Goal: Information Seeking & Learning: Learn about a topic

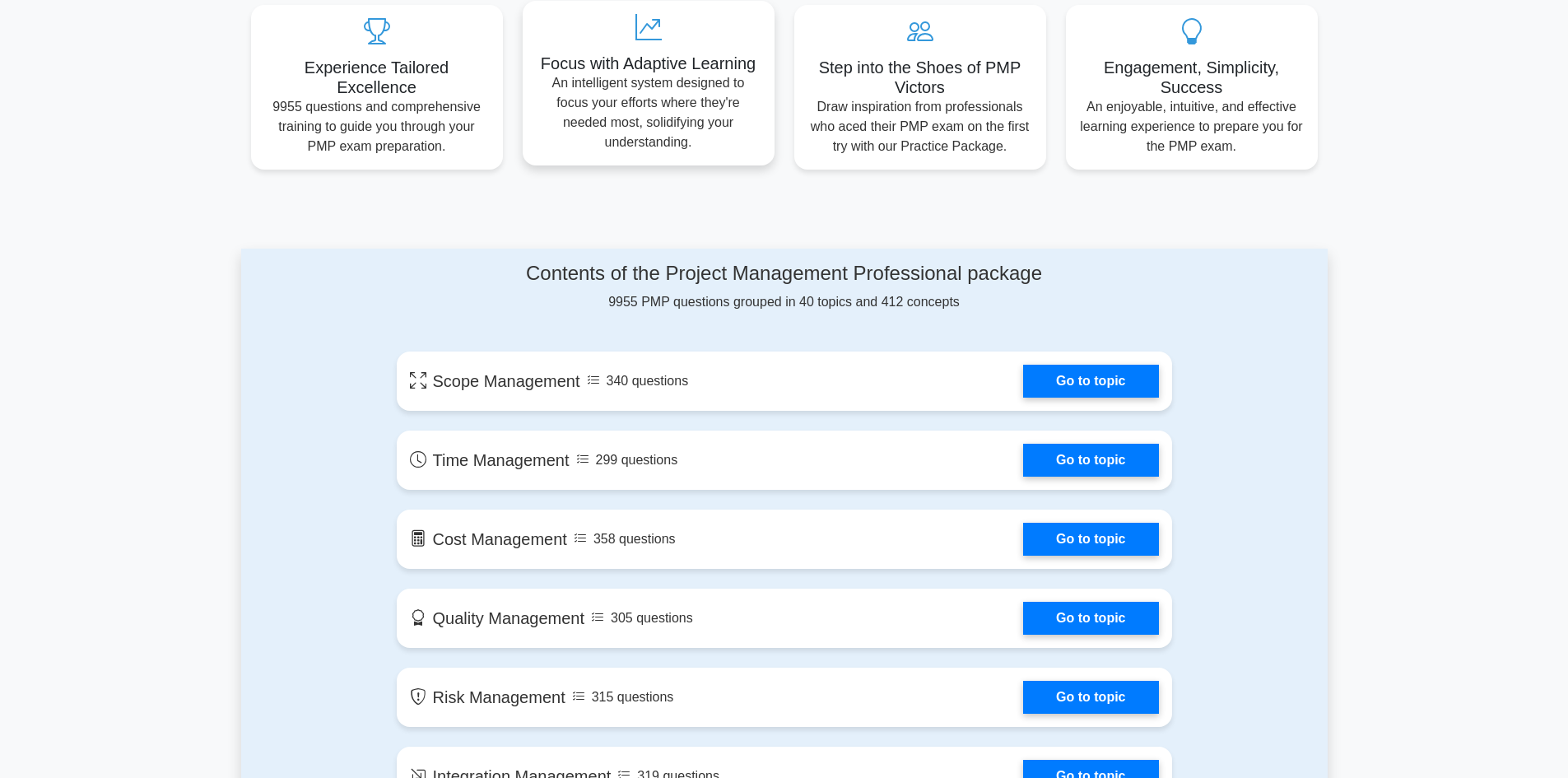
scroll to position [741, 0]
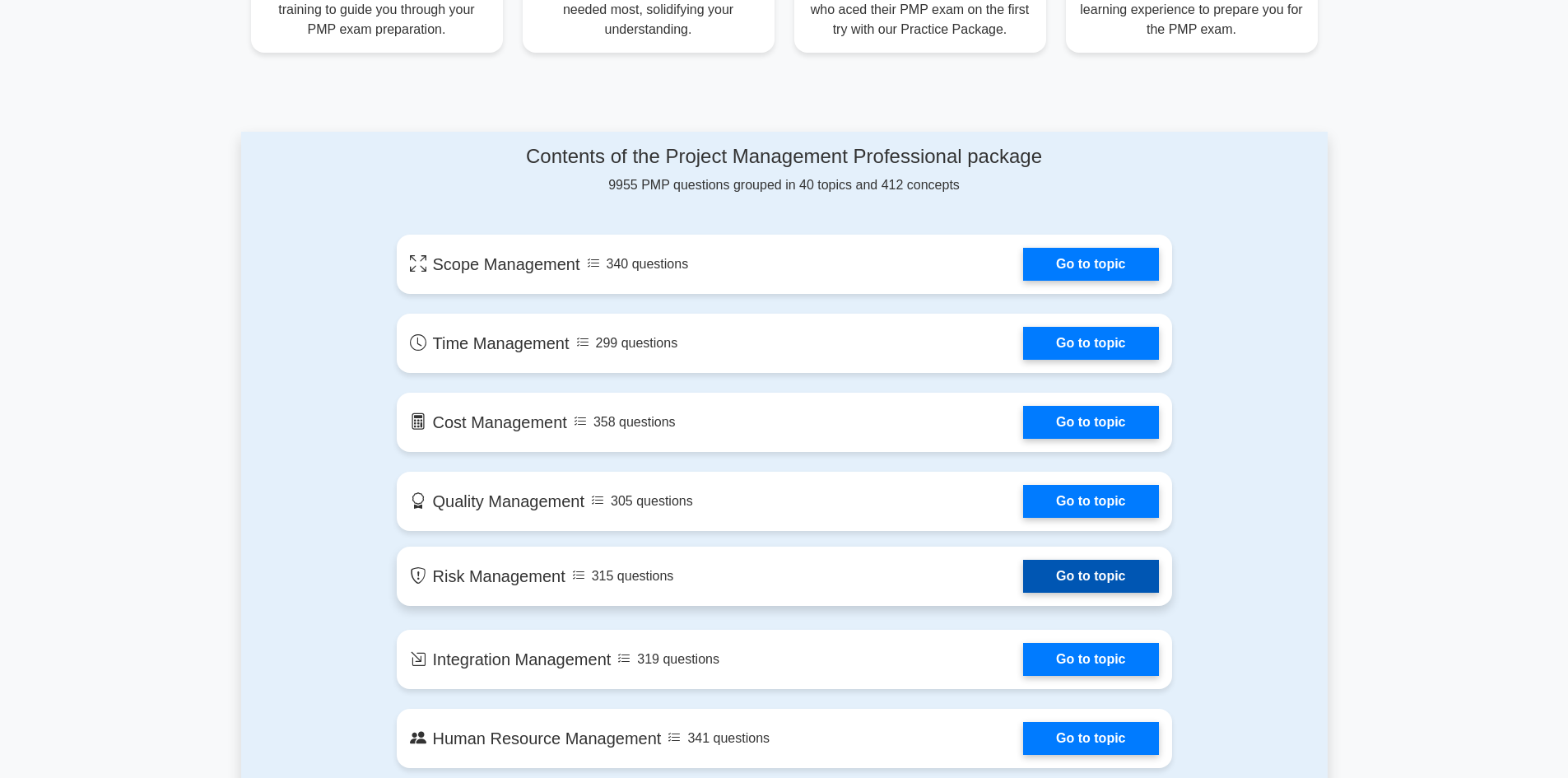
click at [1044, 582] on link "Go to topic" at bounding box center [1091, 577] width 135 height 33
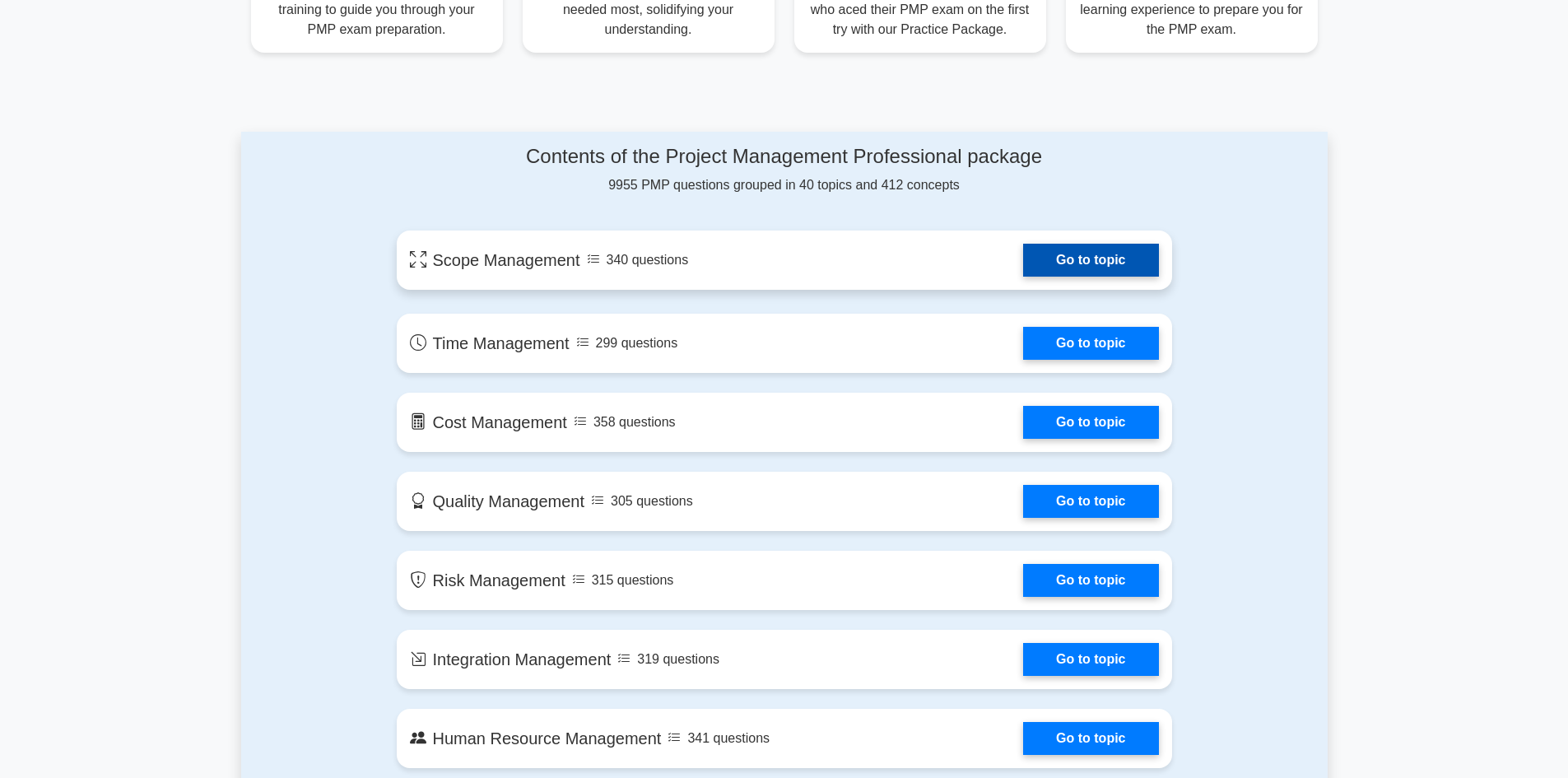
click at [1070, 262] on link "Go to topic" at bounding box center [1091, 261] width 135 height 33
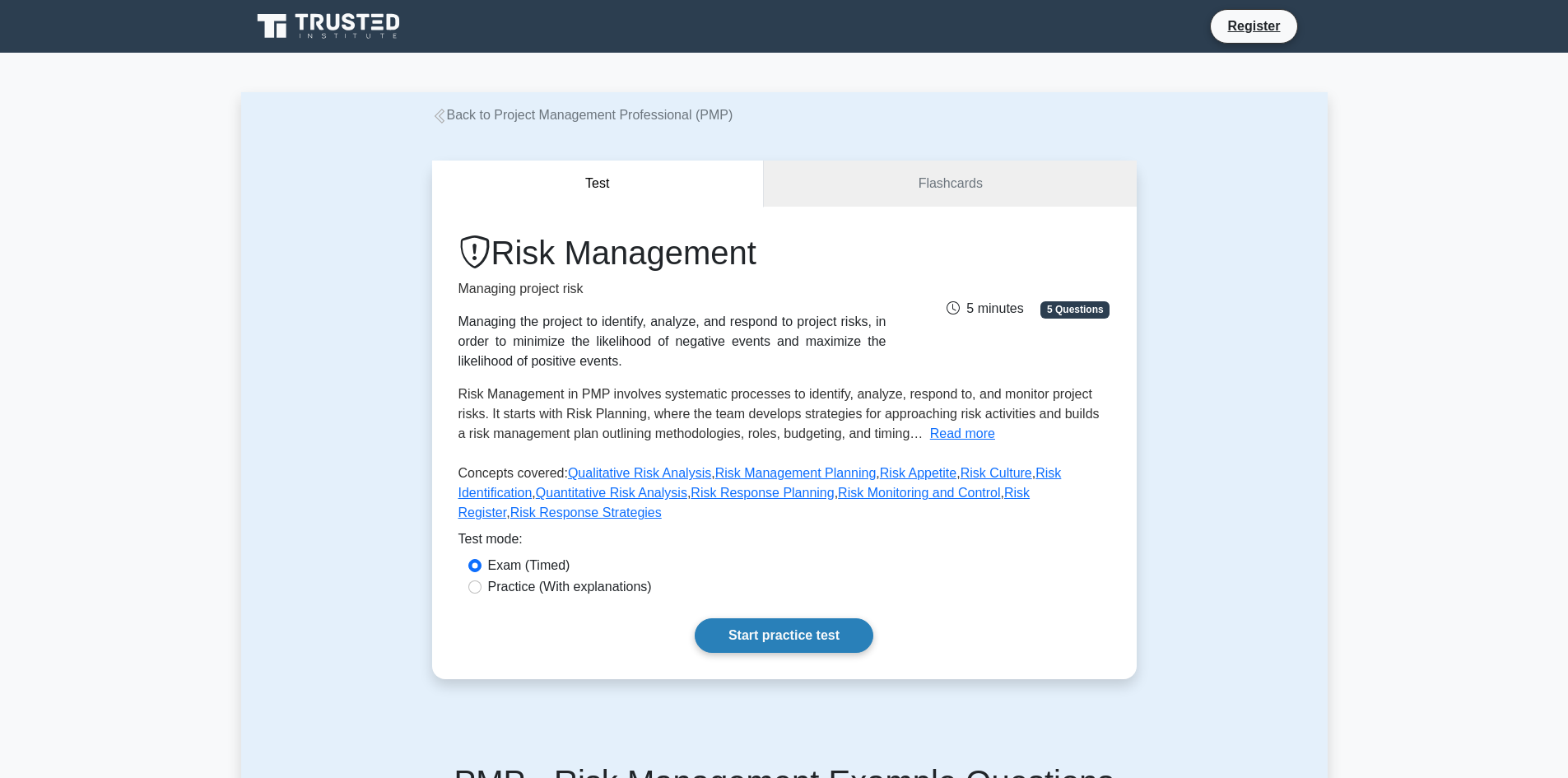
click at [807, 624] on link "Start practice test" at bounding box center [783, 635] width 178 height 34
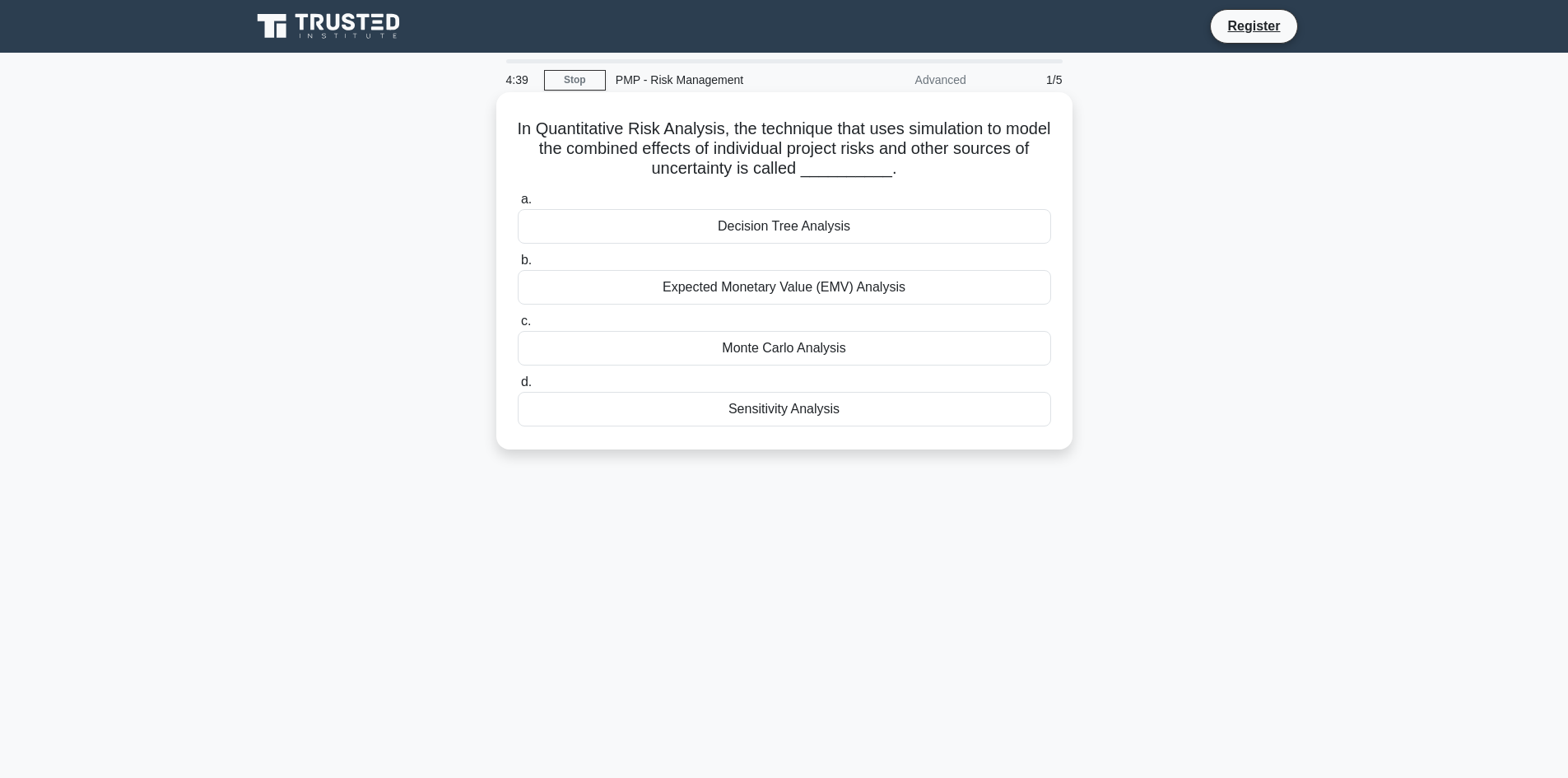
click at [825, 393] on div "Sensitivity Analysis" at bounding box center [785, 408] width 534 height 34
click at [518, 388] on input "d. Sensitivity Analysis" at bounding box center [518, 383] width 0 height 11
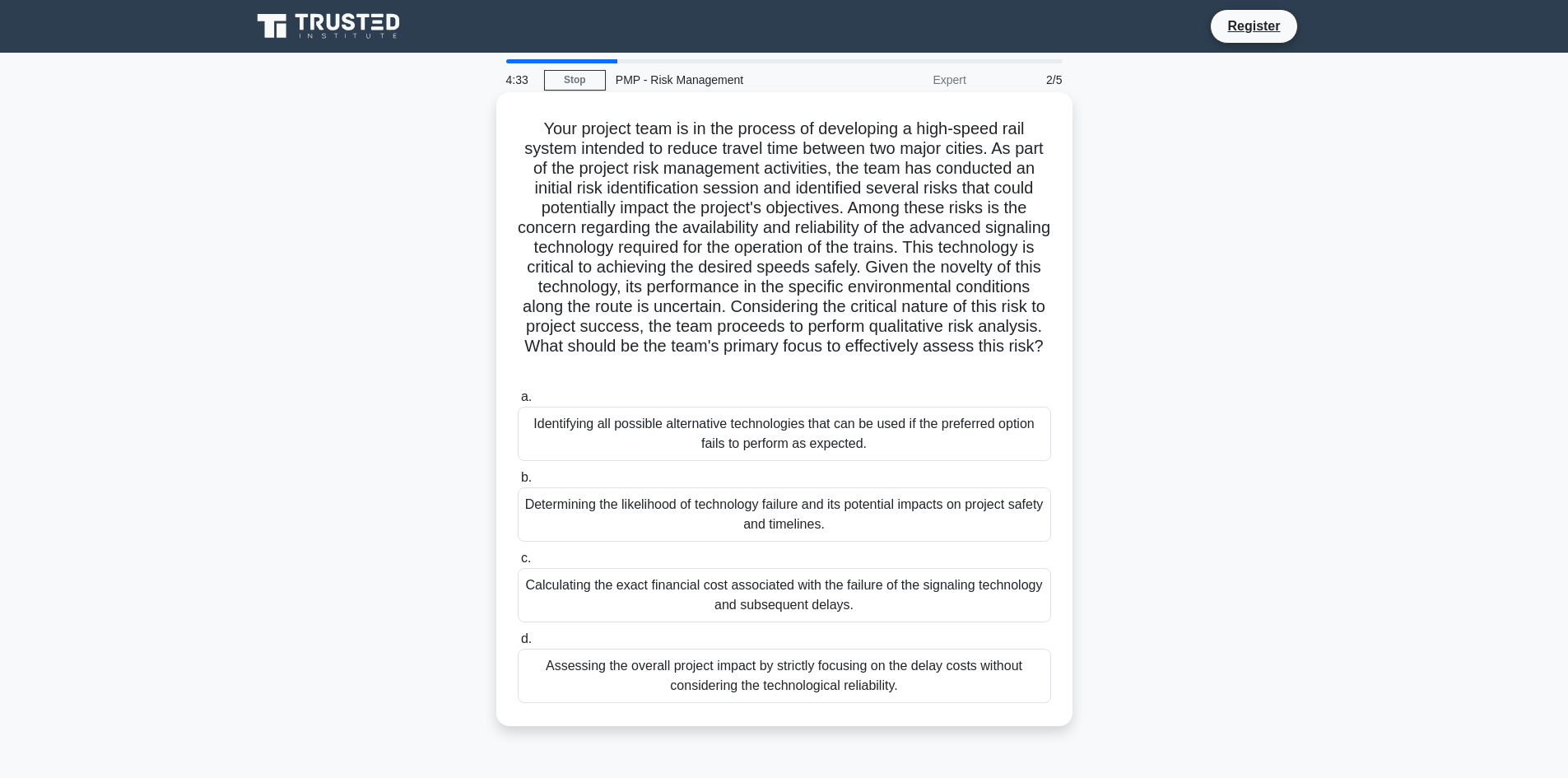
click at [979, 109] on div "Your project team is in the process of developing a high-speed rail system inte…" at bounding box center [785, 409] width 563 height 621
click at [983, 231] on h5 "Your project team is in the process of developing a high-speed rail system inte…" at bounding box center [784, 248] width 537 height 259
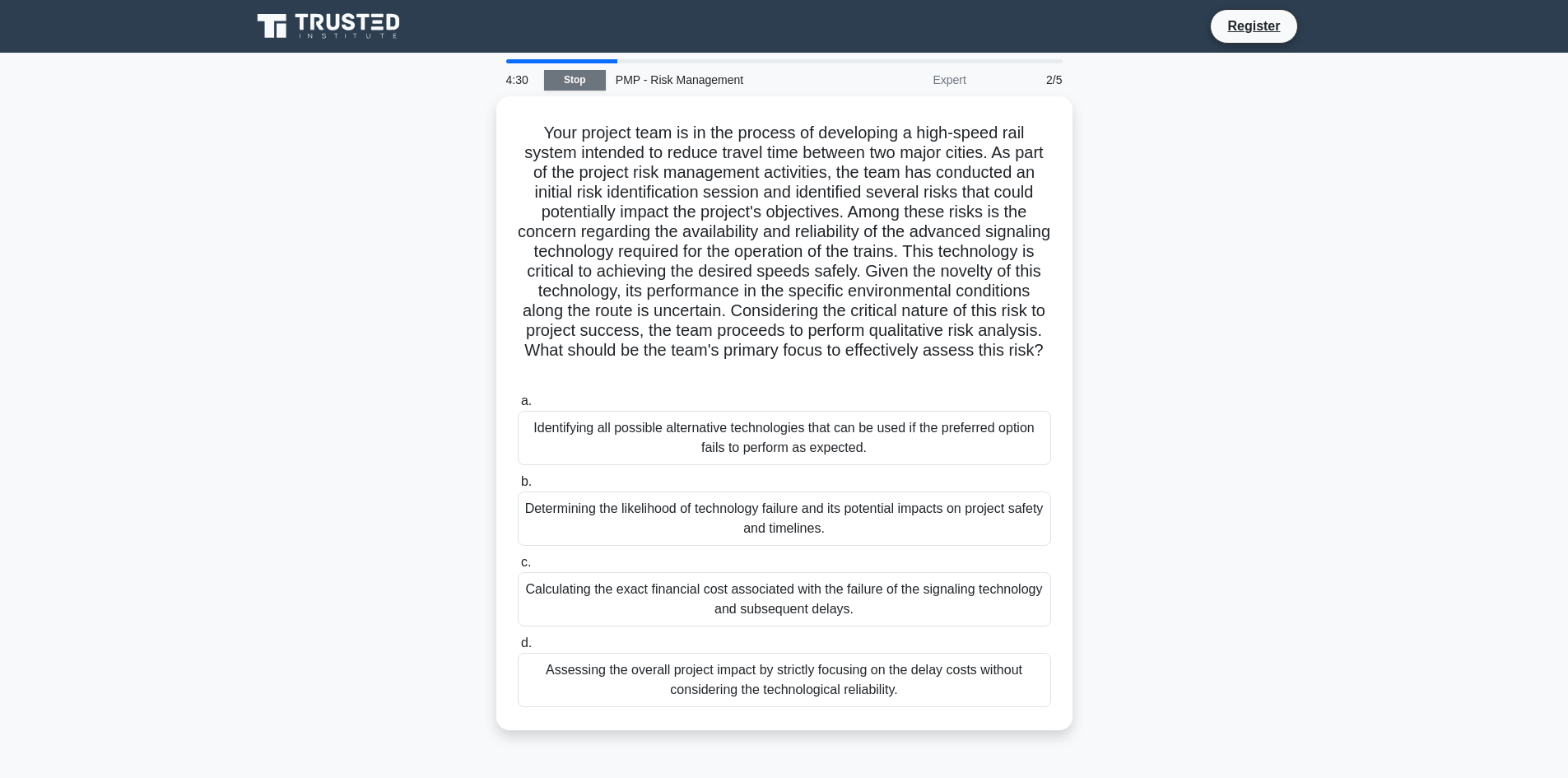
click at [572, 84] on link "Stop" at bounding box center [574, 80] width 62 height 20
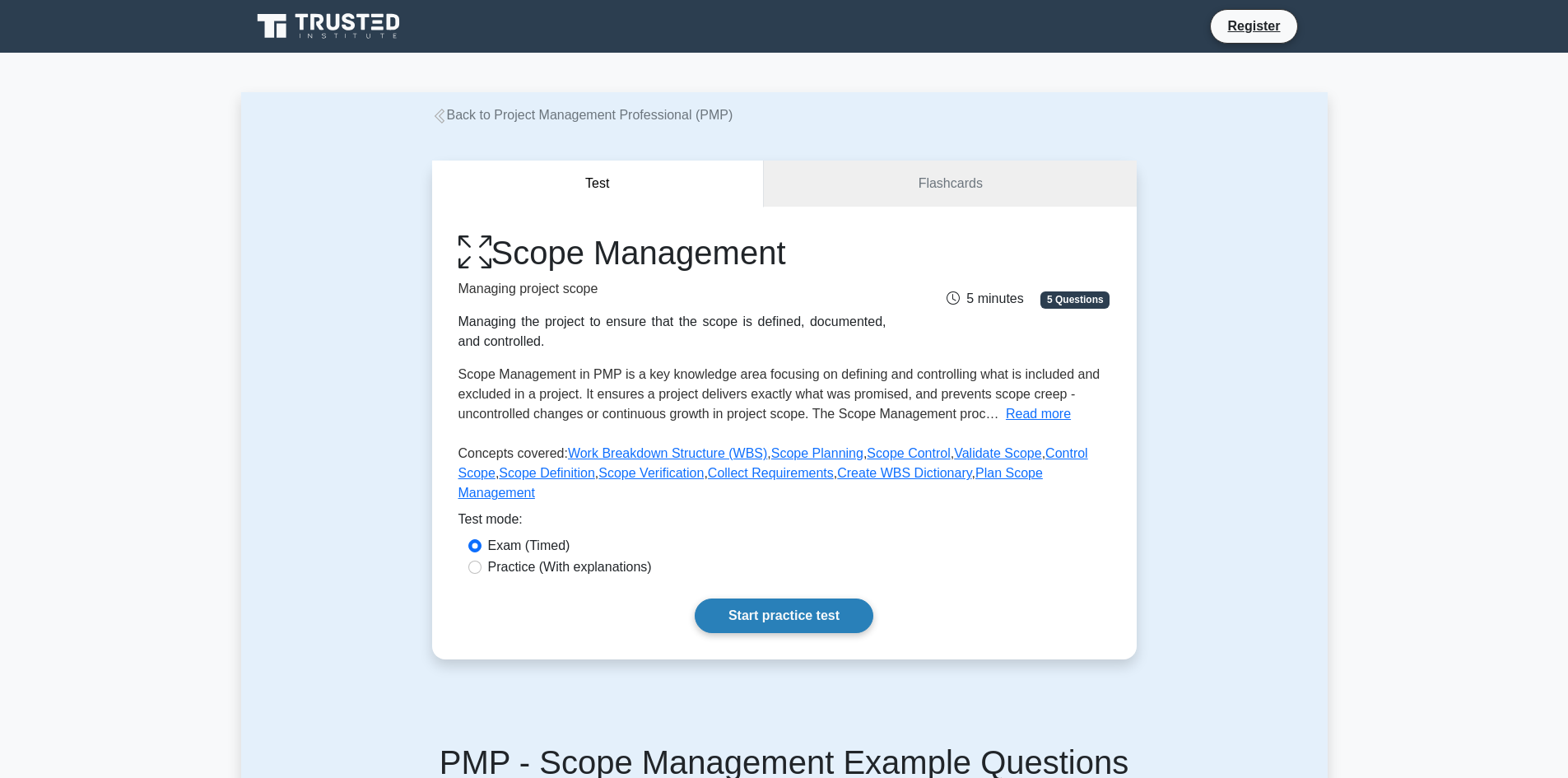
click at [818, 602] on link "Start practice test" at bounding box center [783, 615] width 178 height 34
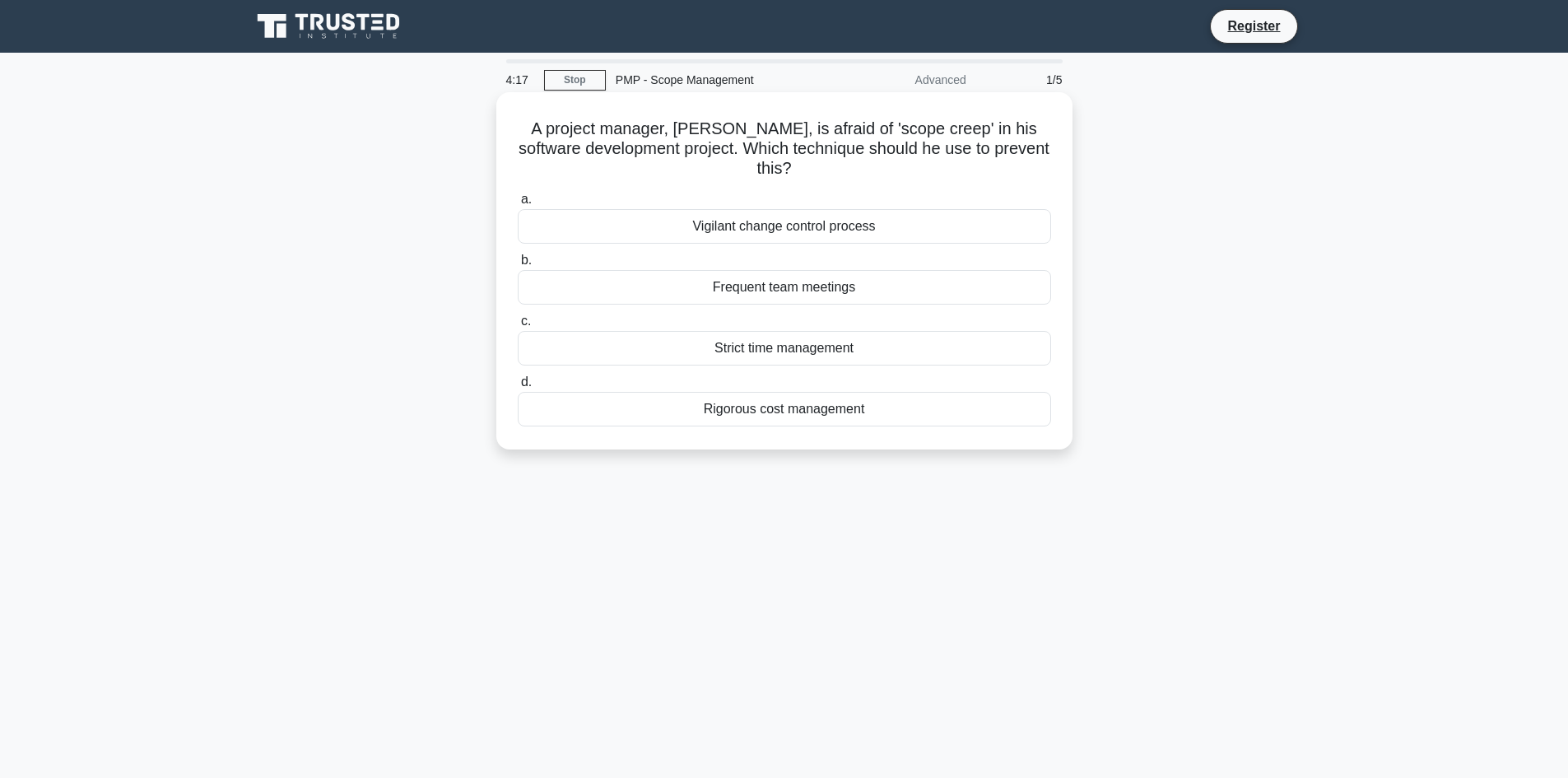
click at [887, 225] on div "Vigilant change control process" at bounding box center [785, 225] width 534 height 34
click at [518, 205] on input "a. Vigilant change control process" at bounding box center [518, 200] width 0 height 11
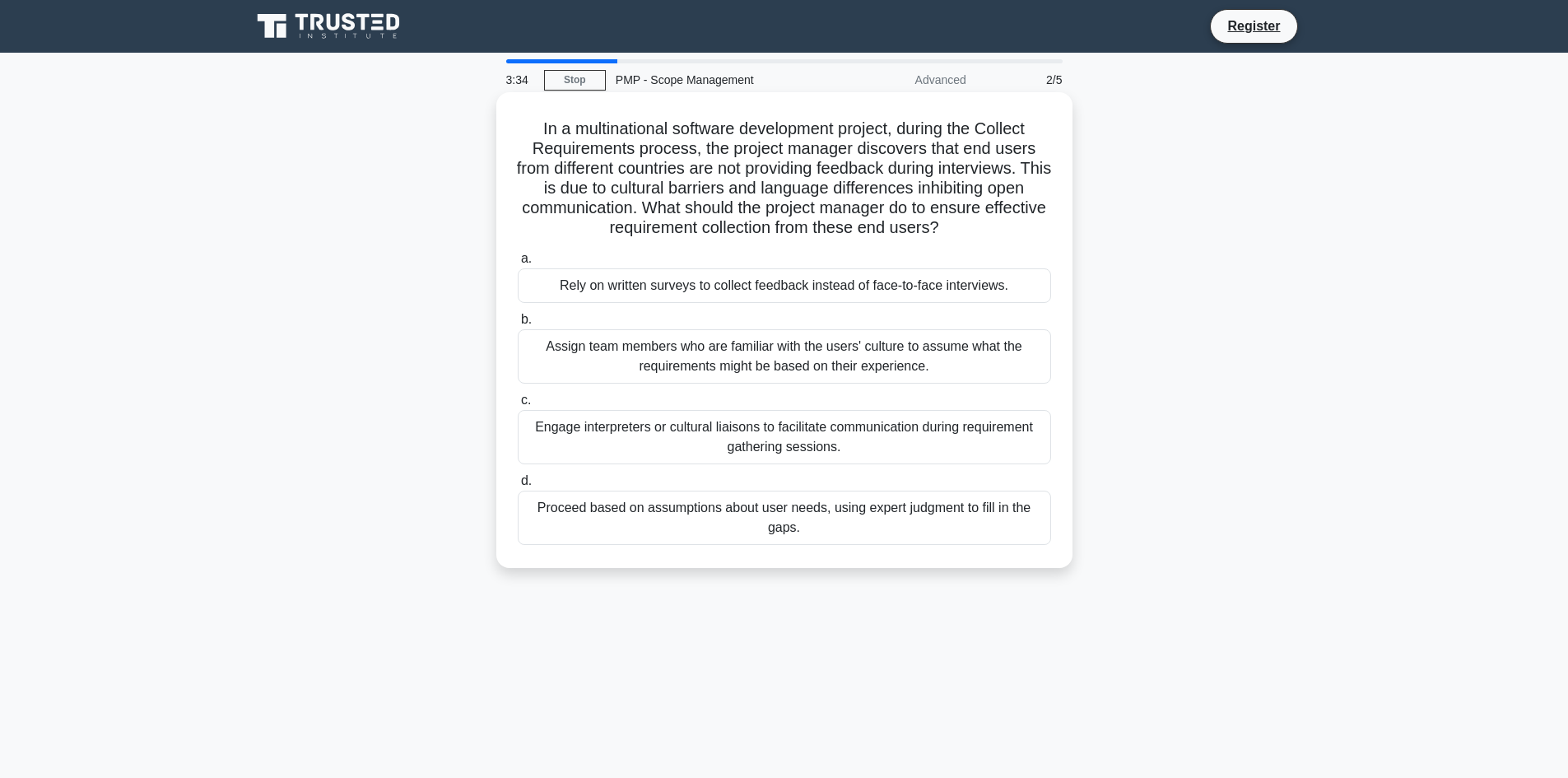
click at [963, 359] on div "Assign team members who are familiar with the users' culture to assume what the…" at bounding box center [785, 357] width 534 height 55
click at [518, 325] on input "b. Assign team members who are familiar with the users' culture to assume what …" at bounding box center [518, 321] width 0 height 11
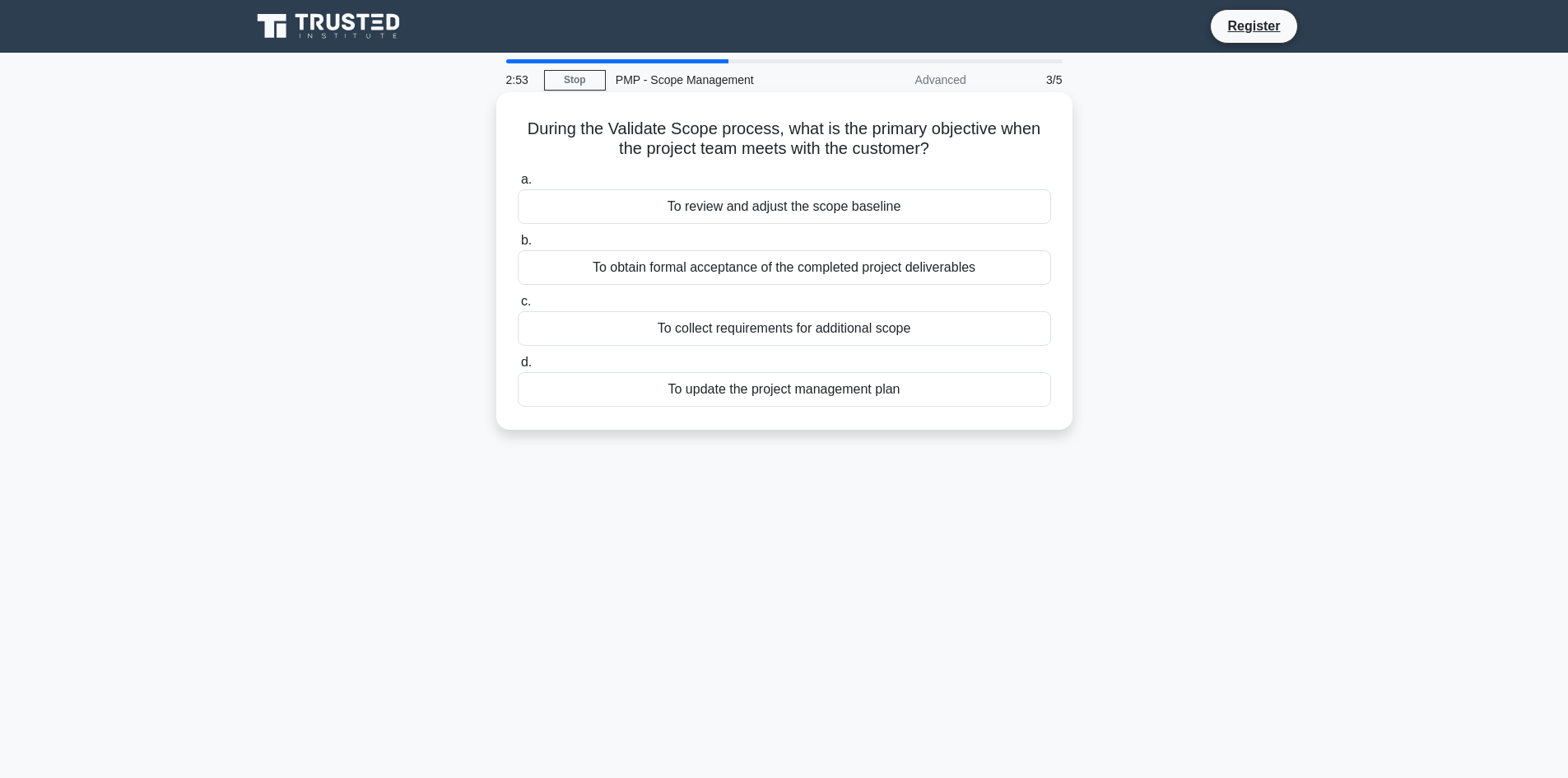
click at [954, 269] on div "To obtain formal acceptance of the completed project deliverables" at bounding box center [785, 267] width 534 height 34
click at [518, 247] on input "b. To obtain formal acceptance of the completed project deliverables" at bounding box center [518, 241] width 0 height 11
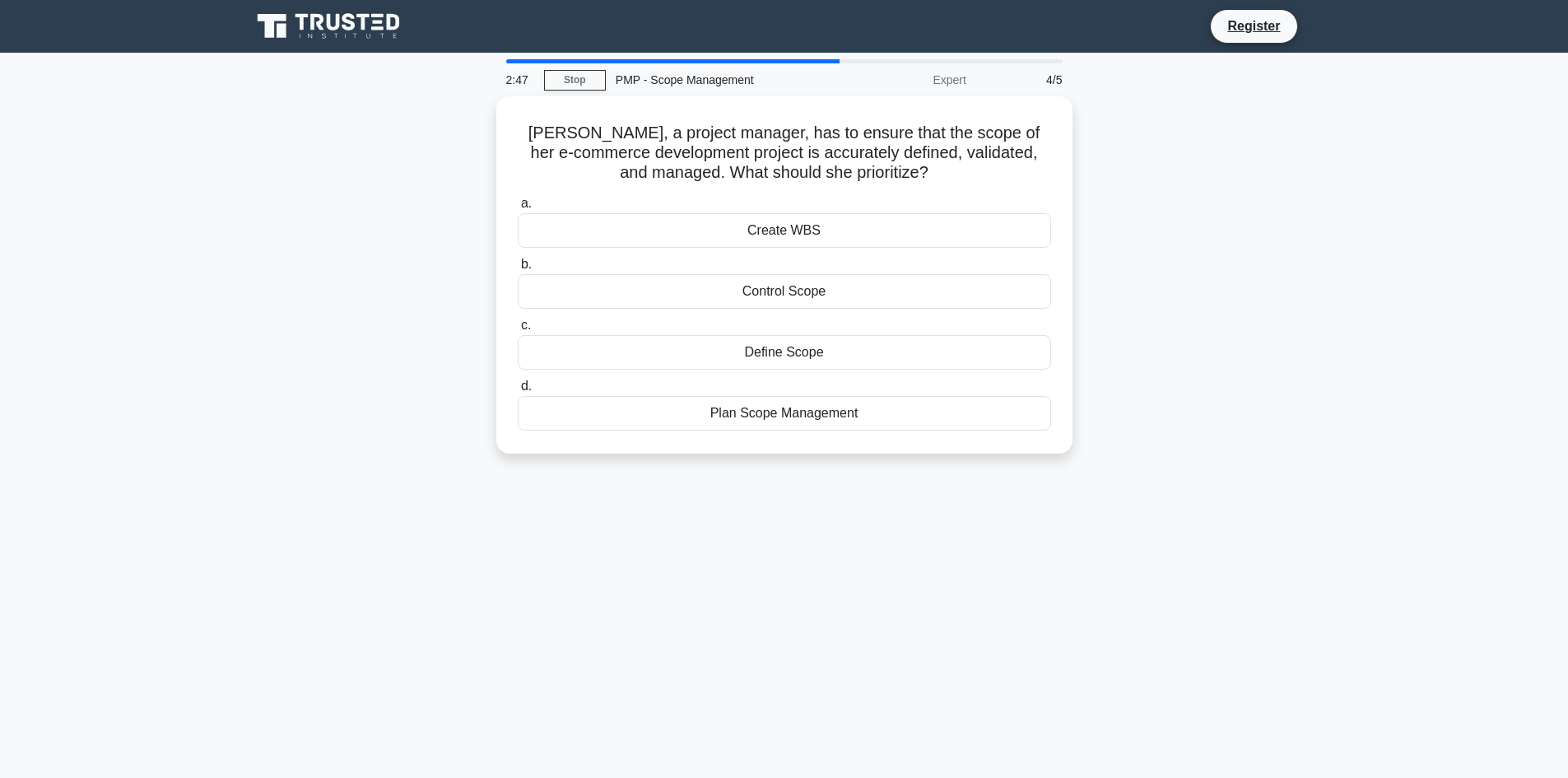
drag, startPoint x: 954, startPoint y: 266, endPoint x: 1265, endPoint y: 206, distance: 316.7
click at [1265, 206] on div "Anna, a project manager, has to ensure that the scope of her e-commerce develop…" at bounding box center [784, 285] width 1087 height 377
click at [858, 226] on div "Create WBS" at bounding box center [785, 225] width 534 height 34
click at [518, 205] on input "a. Create WBS" at bounding box center [518, 200] width 0 height 11
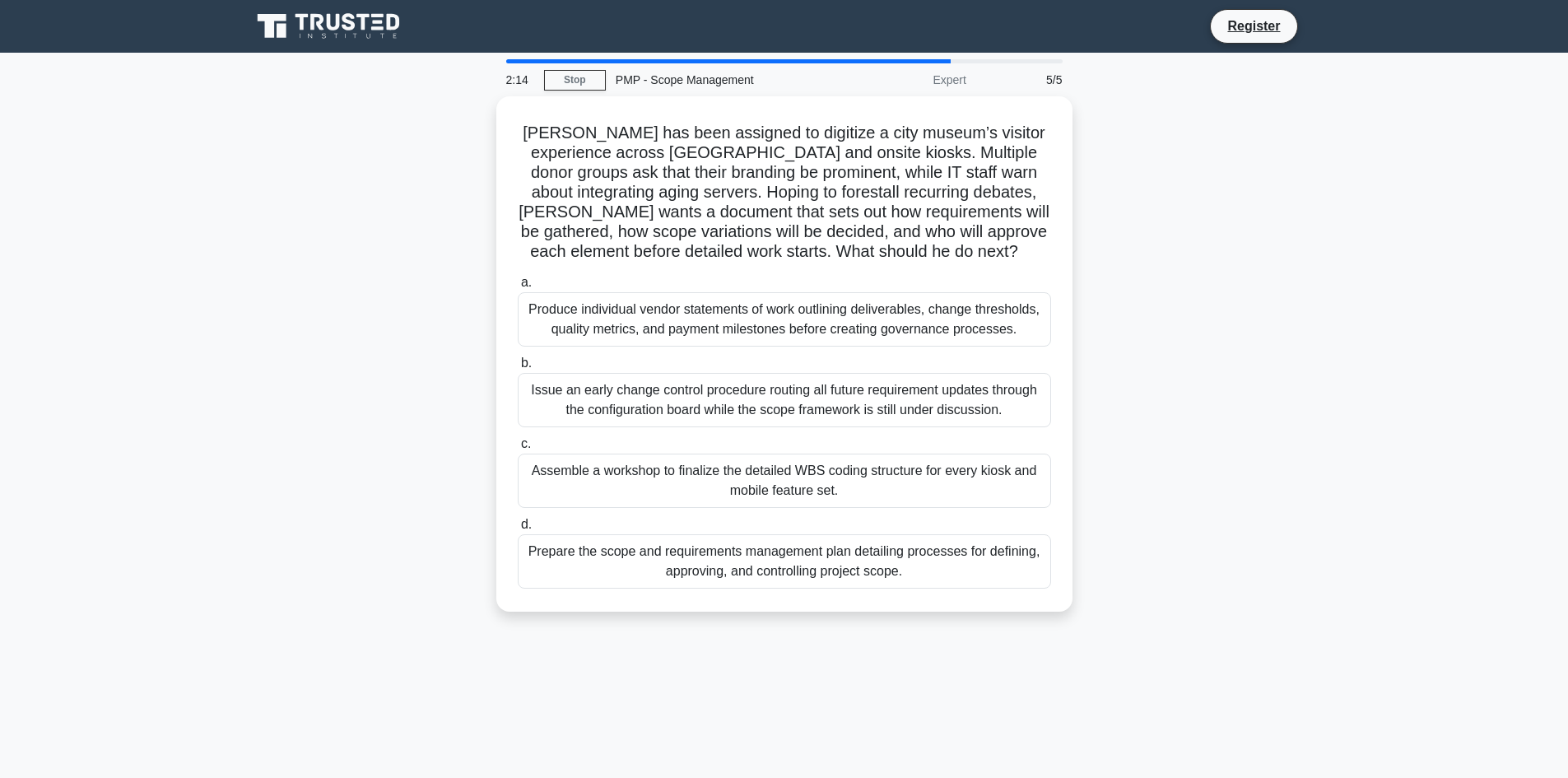
click at [1105, 459] on div "Rahul has been assigned to digitize a city museum’s visitor experience across m…" at bounding box center [784, 363] width 1087 height 535
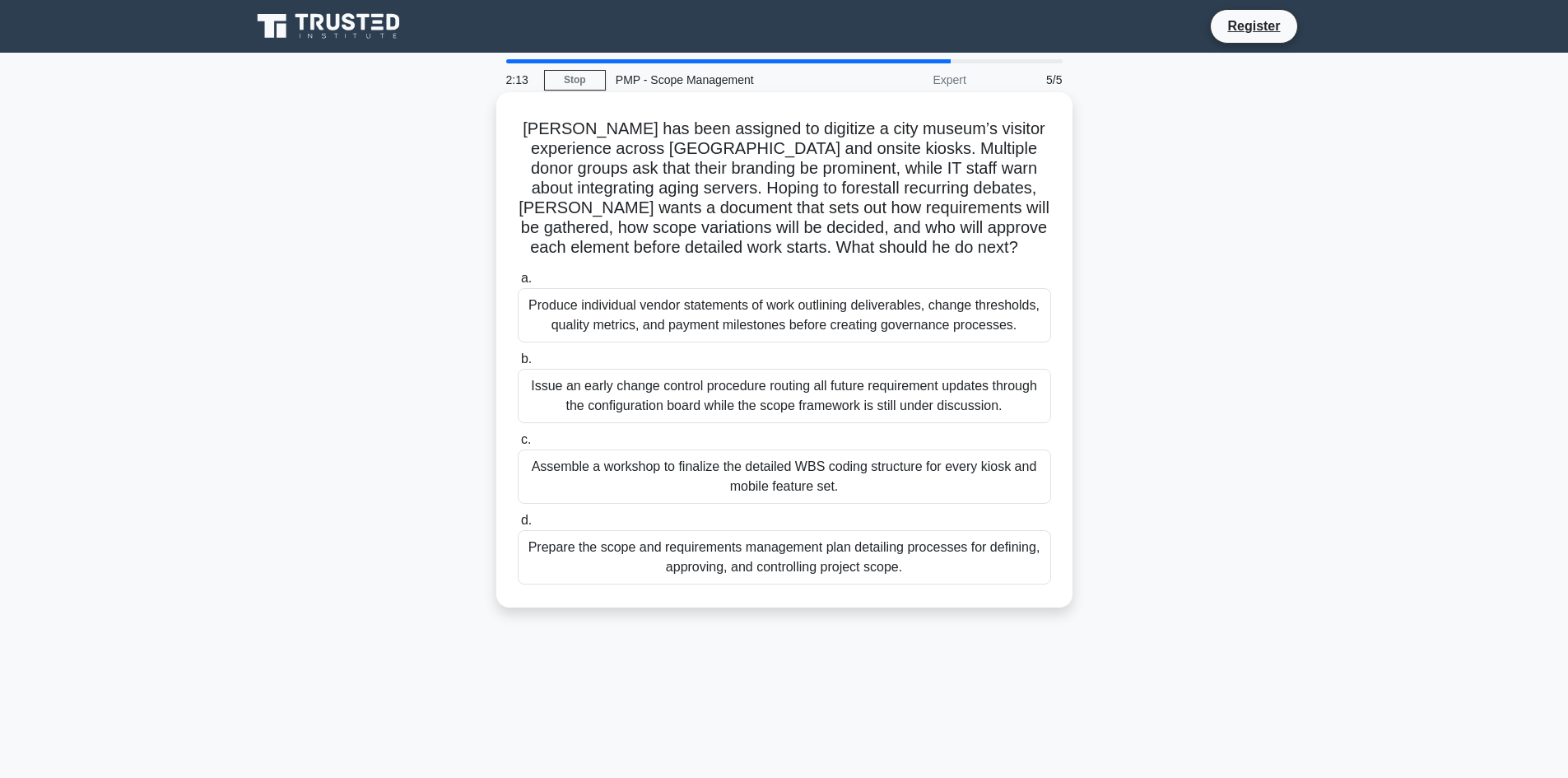
click at [957, 432] on label "c. Assemble a workshop to finalize the detailed WBS coding structure for every …" at bounding box center [785, 467] width 534 height 74
click at [518, 435] on input "c. Assemble a workshop to finalize the detailed WBS coding structure for every …" at bounding box center [518, 441] width 0 height 11
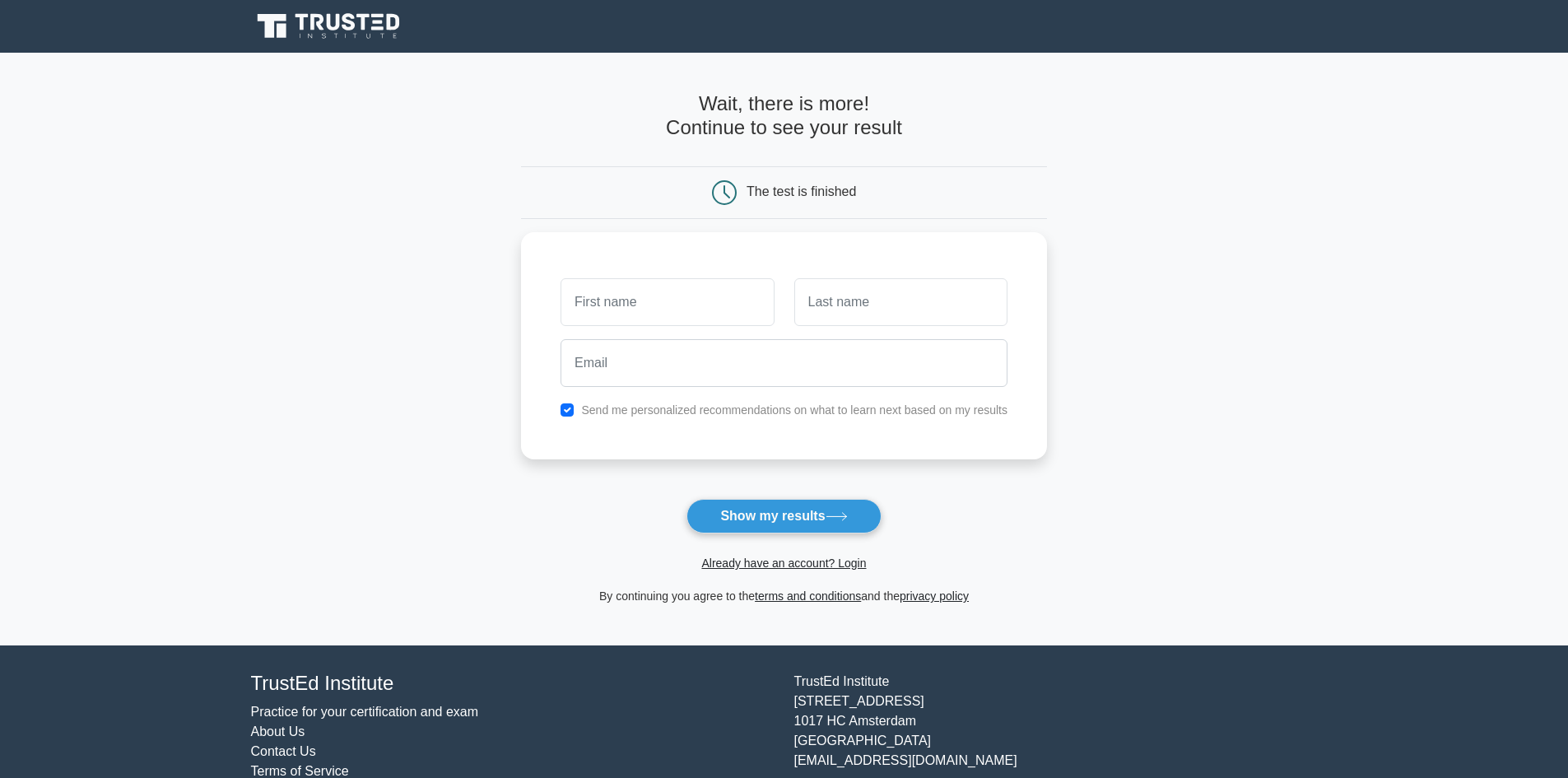
drag, startPoint x: 1007, startPoint y: 609, endPoint x: 526, endPoint y: 72, distance: 720.9
click at [526, 72] on div "Wait, there is more! Continue to see your result The test is finished" at bounding box center [784, 349] width 526 height 593
click at [592, 150] on div "Wait, there is more! Continue to see your result" at bounding box center [784, 123] width 526 height 61
drag, startPoint x: 671, startPoint y: 94, endPoint x: 1212, endPoint y: 497, distance: 674.6
click at [1212, 497] on main "Wait, there is more! Continue to see your result The test is finished and the" at bounding box center [784, 349] width 1568 height 593
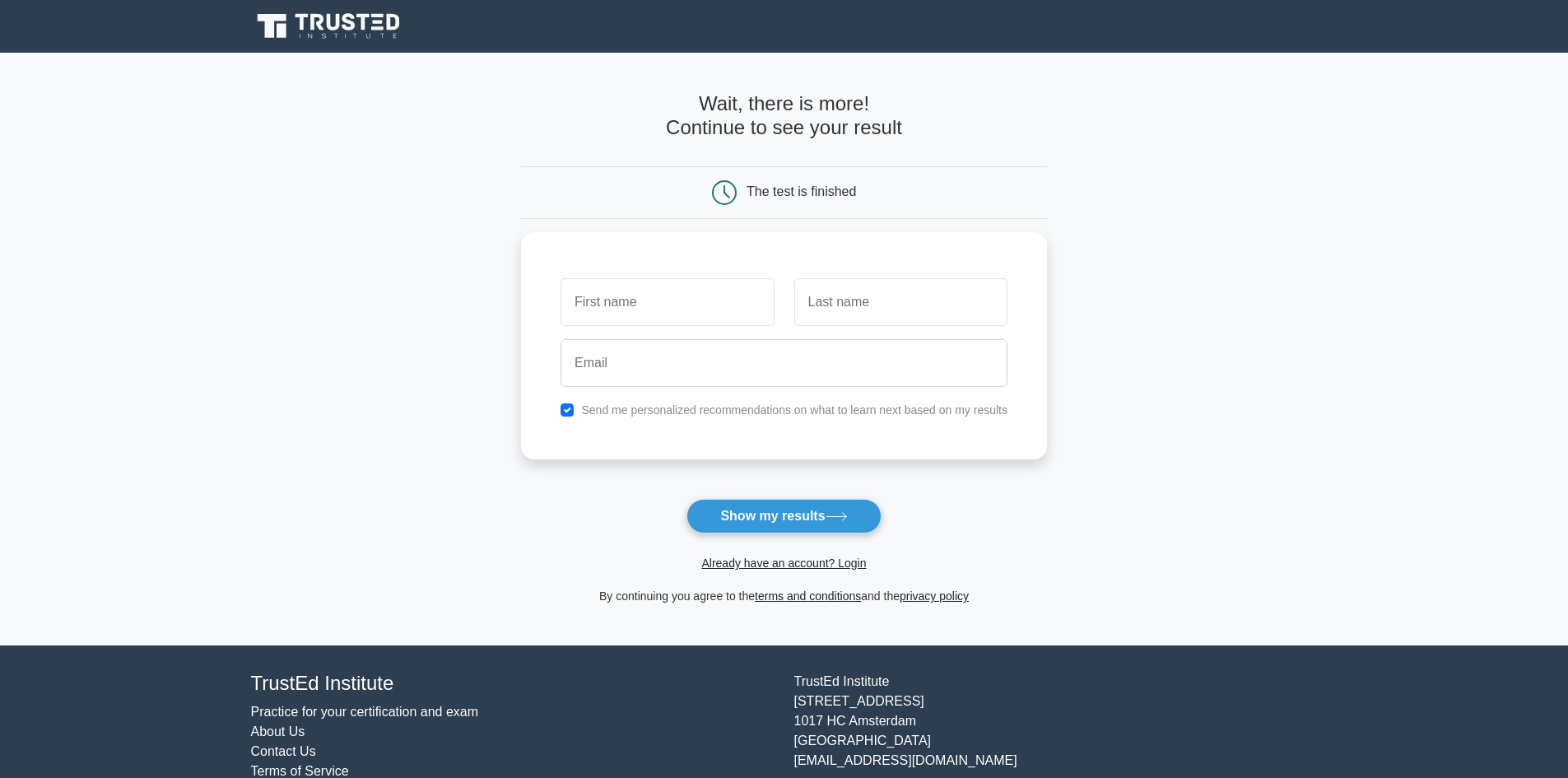
click at [1202, 299] on main "Wait, there is more! Continue to see your result The test is finished and the" at bounding box center [784, 349] width 1568 height 593
click at [871, 175] on div "The test is finished" at bounding box center [784, 192] width 526 height 53
click at [802, 512] on button "Show my results" at bounding box center [783, 516] width 194 height 34
click at [920, 316] on input "text" at bounding box center [900, 298] width 213 height 48
drag, startPoint x: 681, startPoint y: 354, endPoint x: 663, endPoint y: 307, distance: 50.3
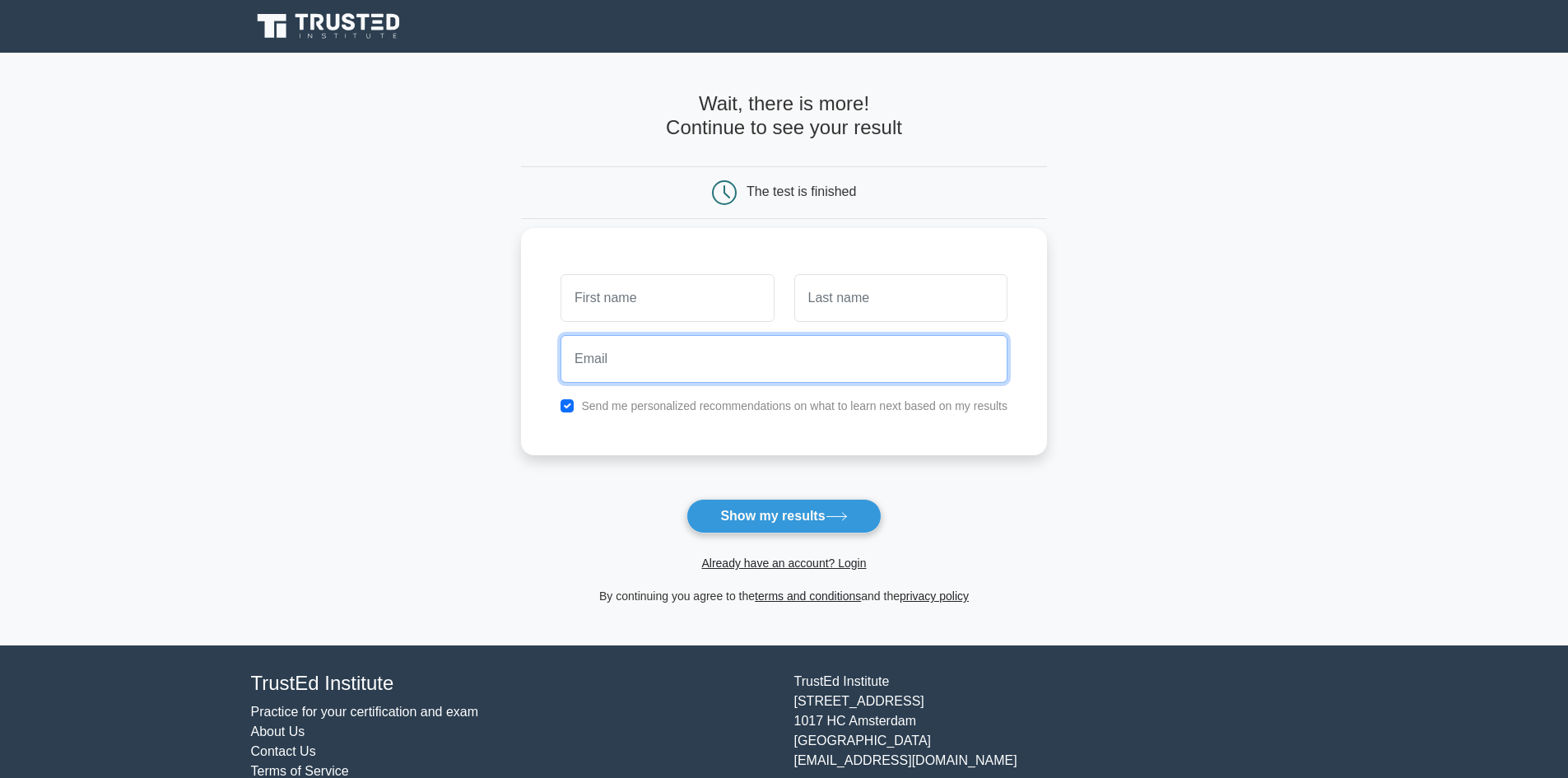
click at [681, 353] on input "email" at bounding box center [784, 359] width 447 height 48
click at [663, 302] on input "text" at bounding box center [667, 298] width 213 height 48
type input "s"
click at [887, 310] on input "text" at bounding box center [900, 298] width 213 height 48
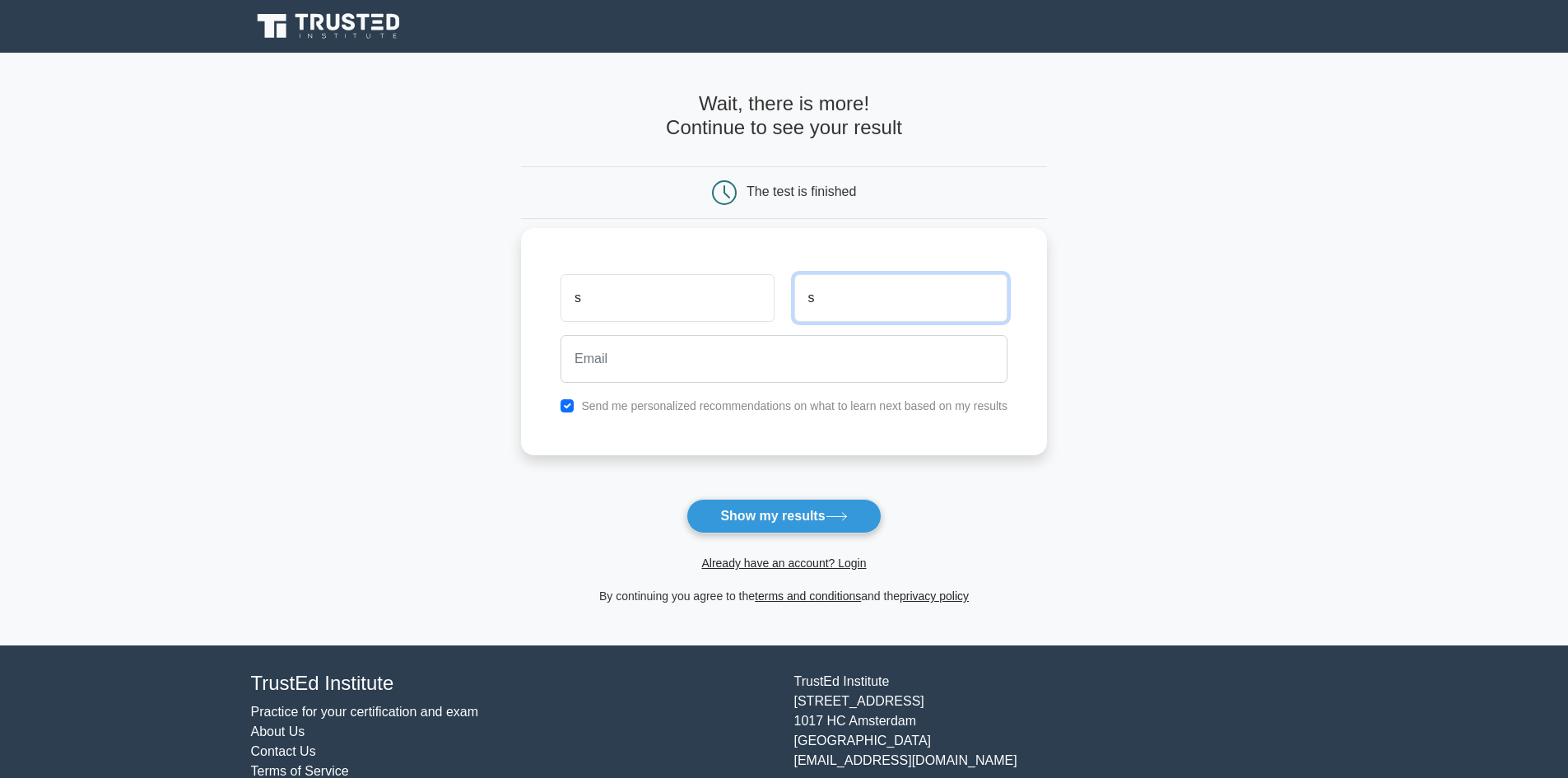
type input "s"
click at [810, 380] on input "email" at bounding box center [784, 359] width 447 height 48
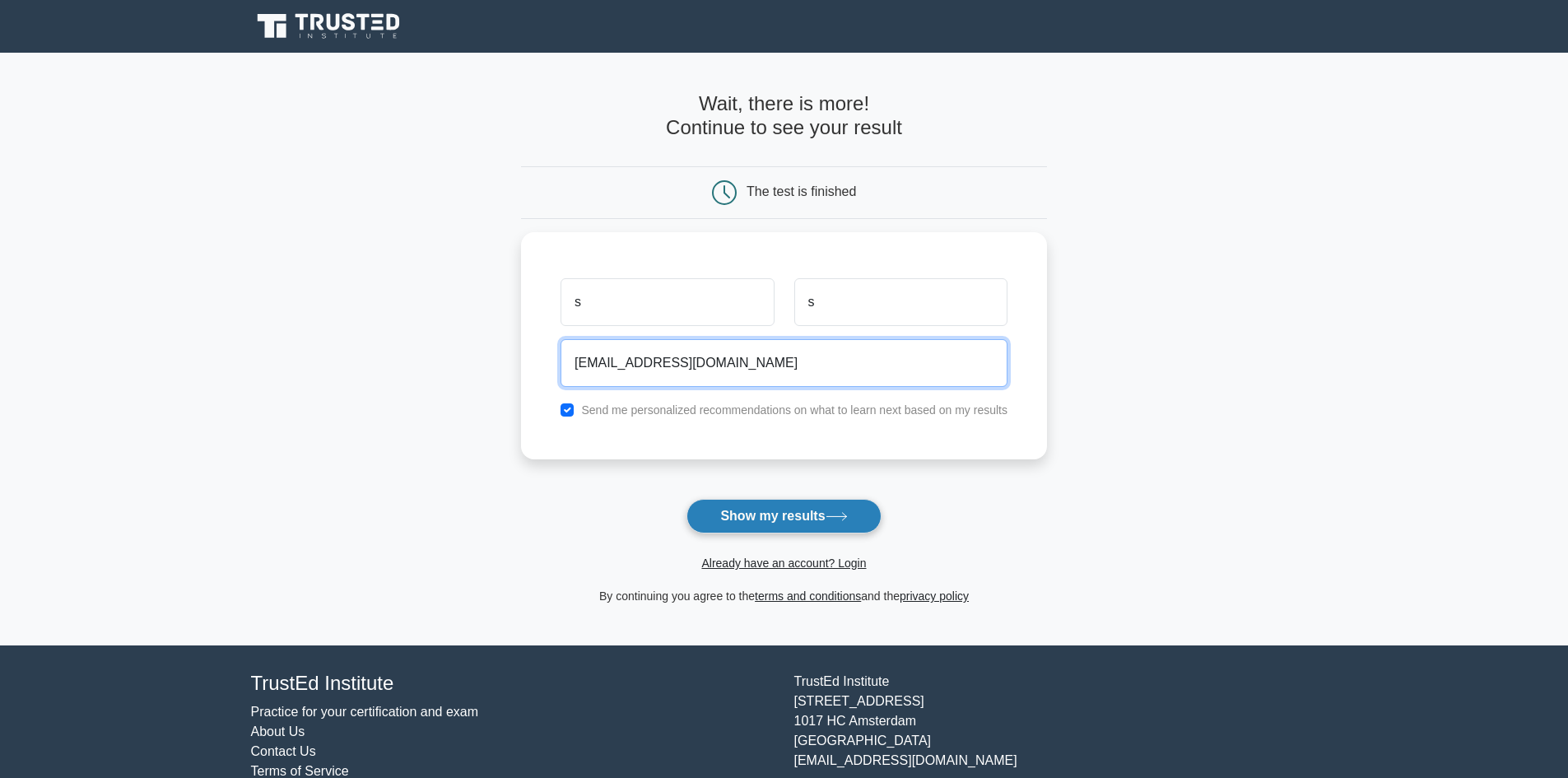
type input "xyz@gmail.com"
click at [825, 511] on button "Show my results" at bounding box center [783, 516] width 194 height 34
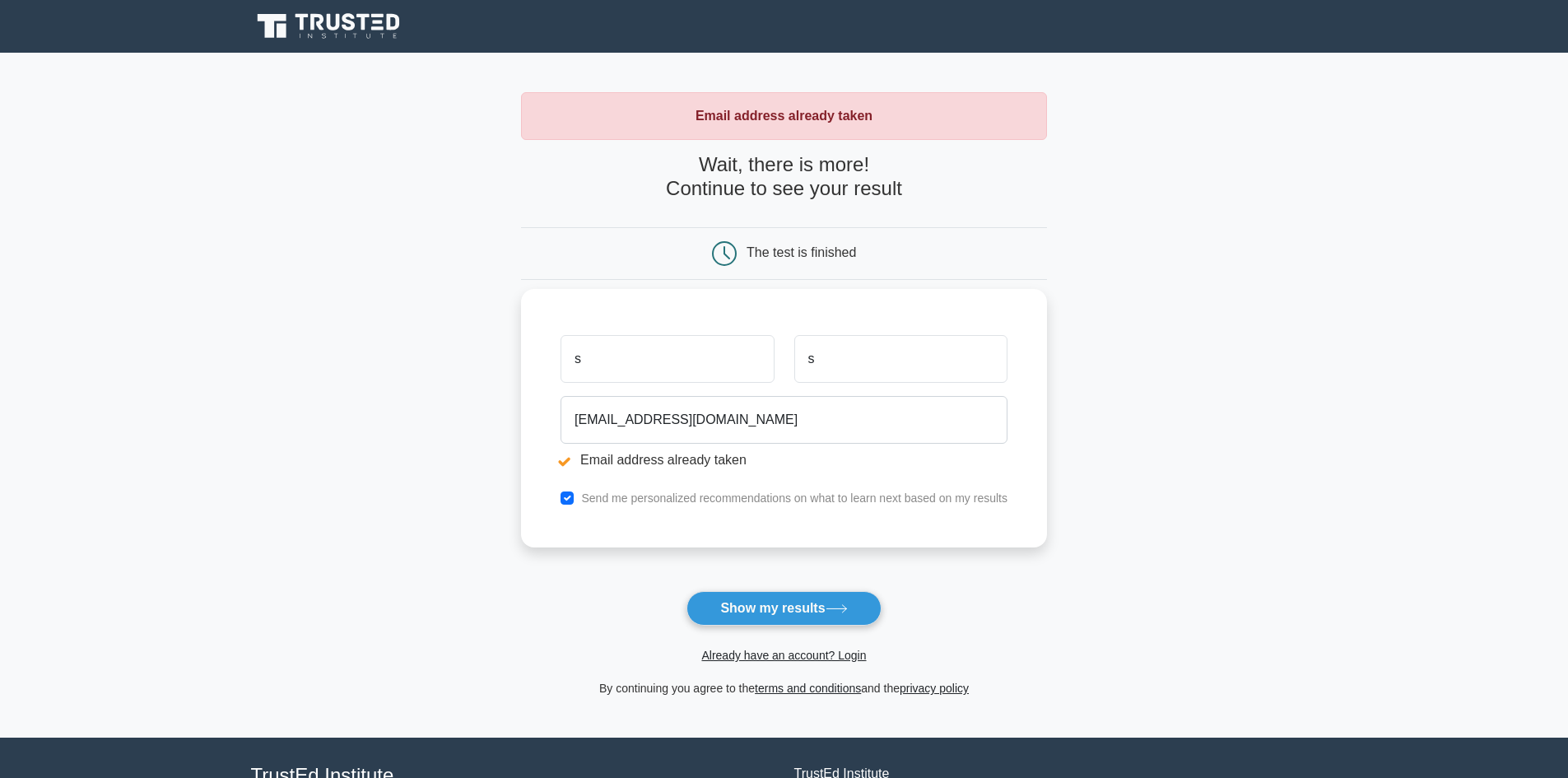
click at [661, 499] on label "Send me personalized recommendations on what to learn next based on my results" at bounding box center [794, 498] width 427 height 13
click at [560, 495] on div "Send me personalized recommendations on what to learn next based on my results" at bounding box center [783, 498] width 466 height 19
click at [569, 496] on input "checkbox" at bounding box center [567, 498] width 13 height 13
checkbox input "false"
click at [796, 609] on button "Show my results" at bounding box center [783, 608] width 194 height 34
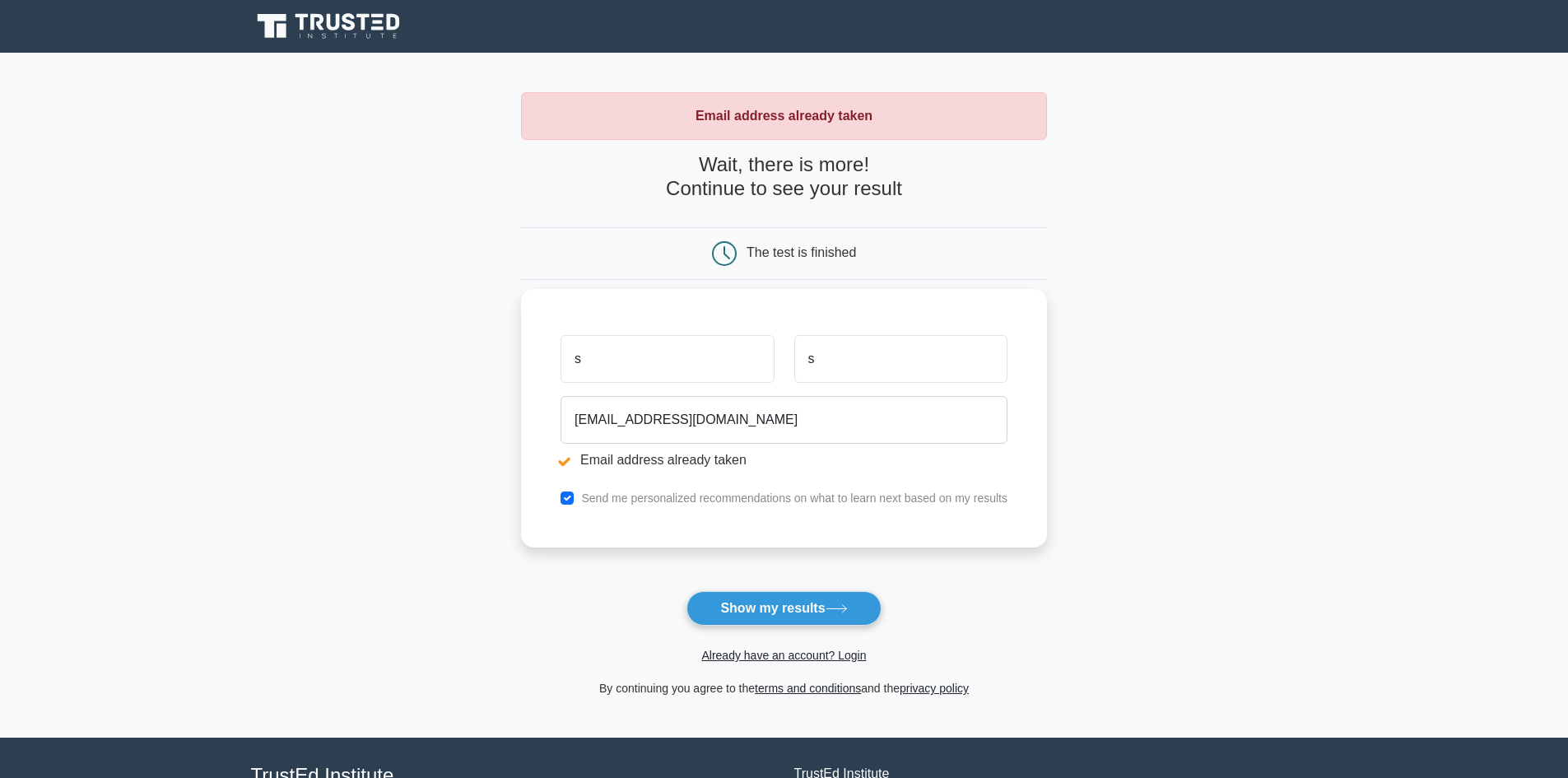
click at [610, 368] on input "s" at bounding box center [667, 359] width 213 height 48
type input "srerr"
click at [850, 352] on input "s" at bounding box center [900, 359] width 213 height 48
click at [808, 626] on form "Wait, there is more! Continue to see your result The test is finished srerr s" at bounding box center [784, 426] width 526 height 545
click at [803, 601] on button "Show my results" at bounding box center [783, 608] width 194 height 34
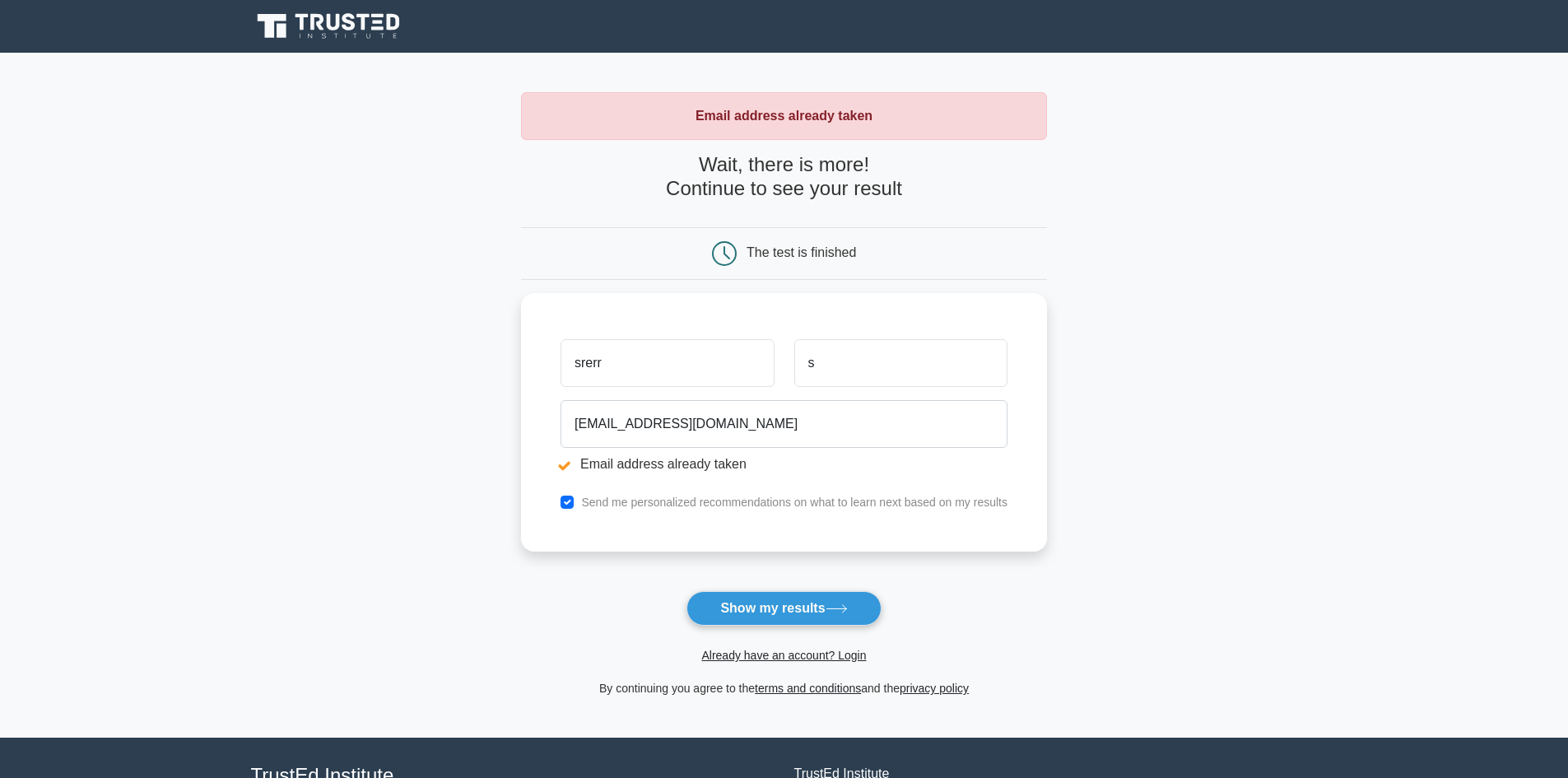
click at [862, 183] on h4 "Wait, there is more! Continue to see your result" at bounding box center [784, 177] width 526 height 48
click at [848, 260] on div "The test is finished" at bounding box center [802, 252] width 110 height 14
click at [846, 259] on div "The test is finished" at bounding box center [802, 252] width 110 height 14
click at [846, 258] on div "The test is finished" at bounding box center [802, 252] width 110 height 14
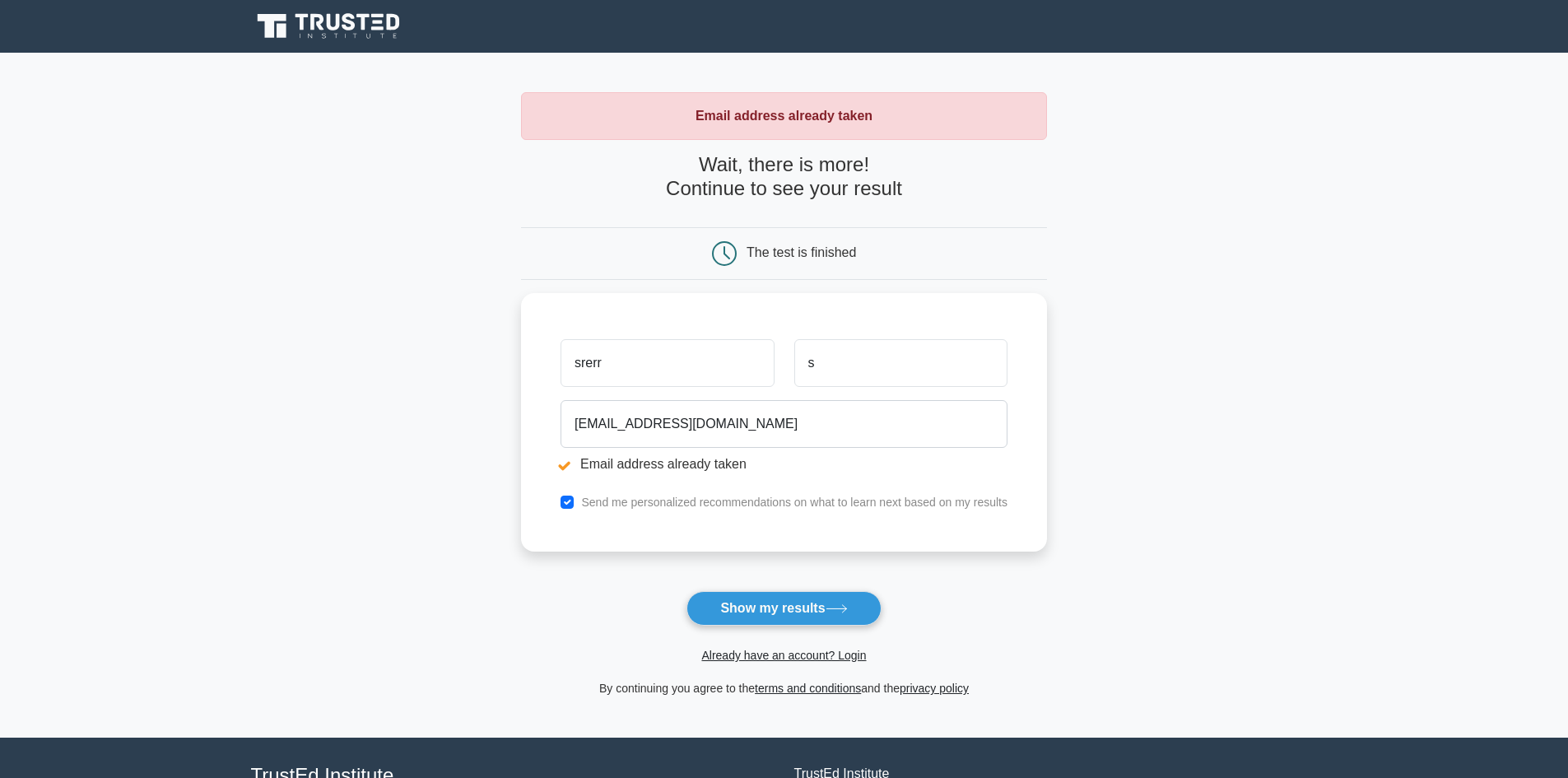
click at [1115, 475] on main "Email address already taken Wait, there is more! Continue to see your result Th…" at bounding box center [784, 395] width 1568 height 686
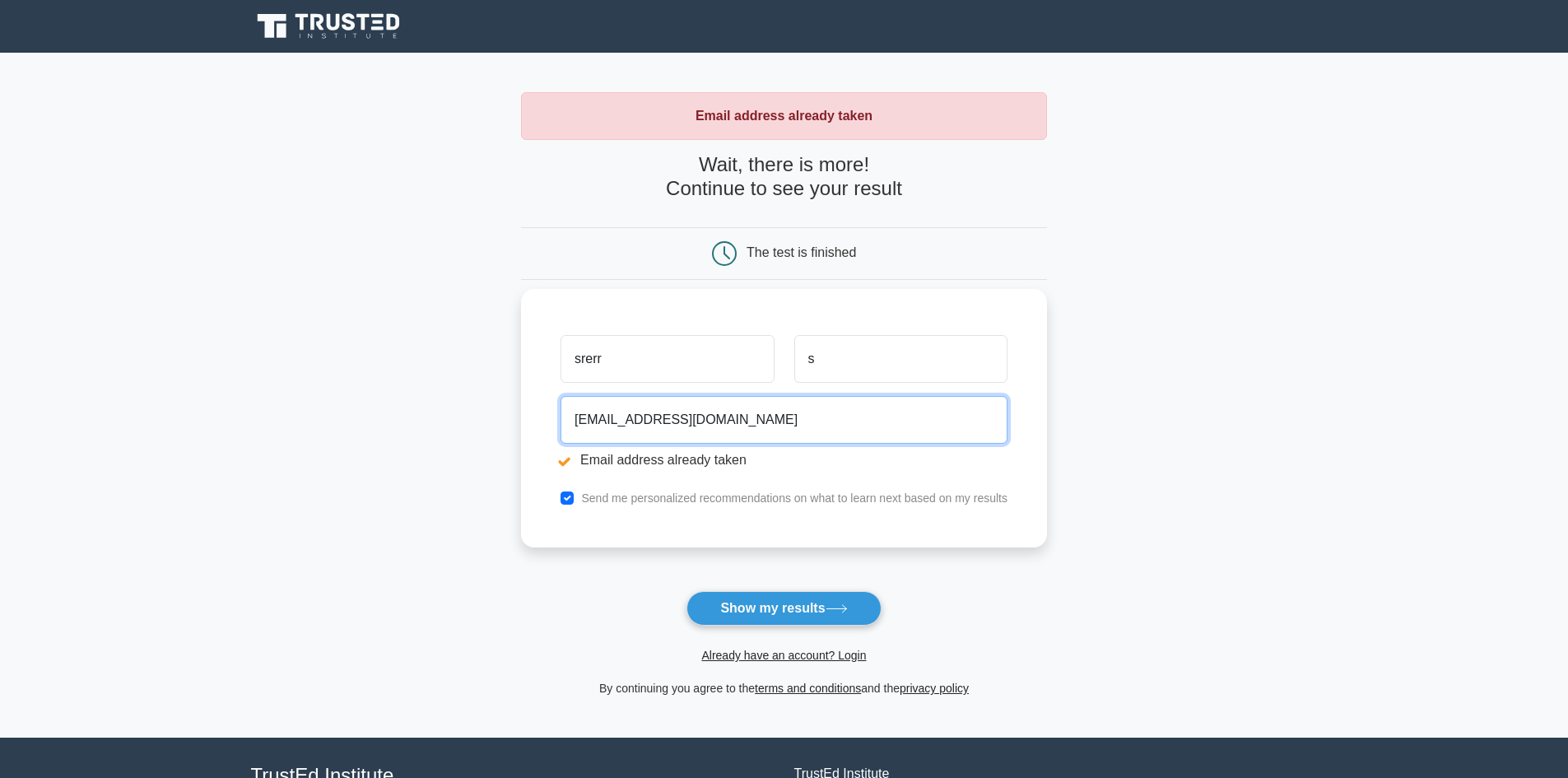
click at [888, 411] on input "xyz@gmail.com" at bounding box center [784, 420] width 447 height 48
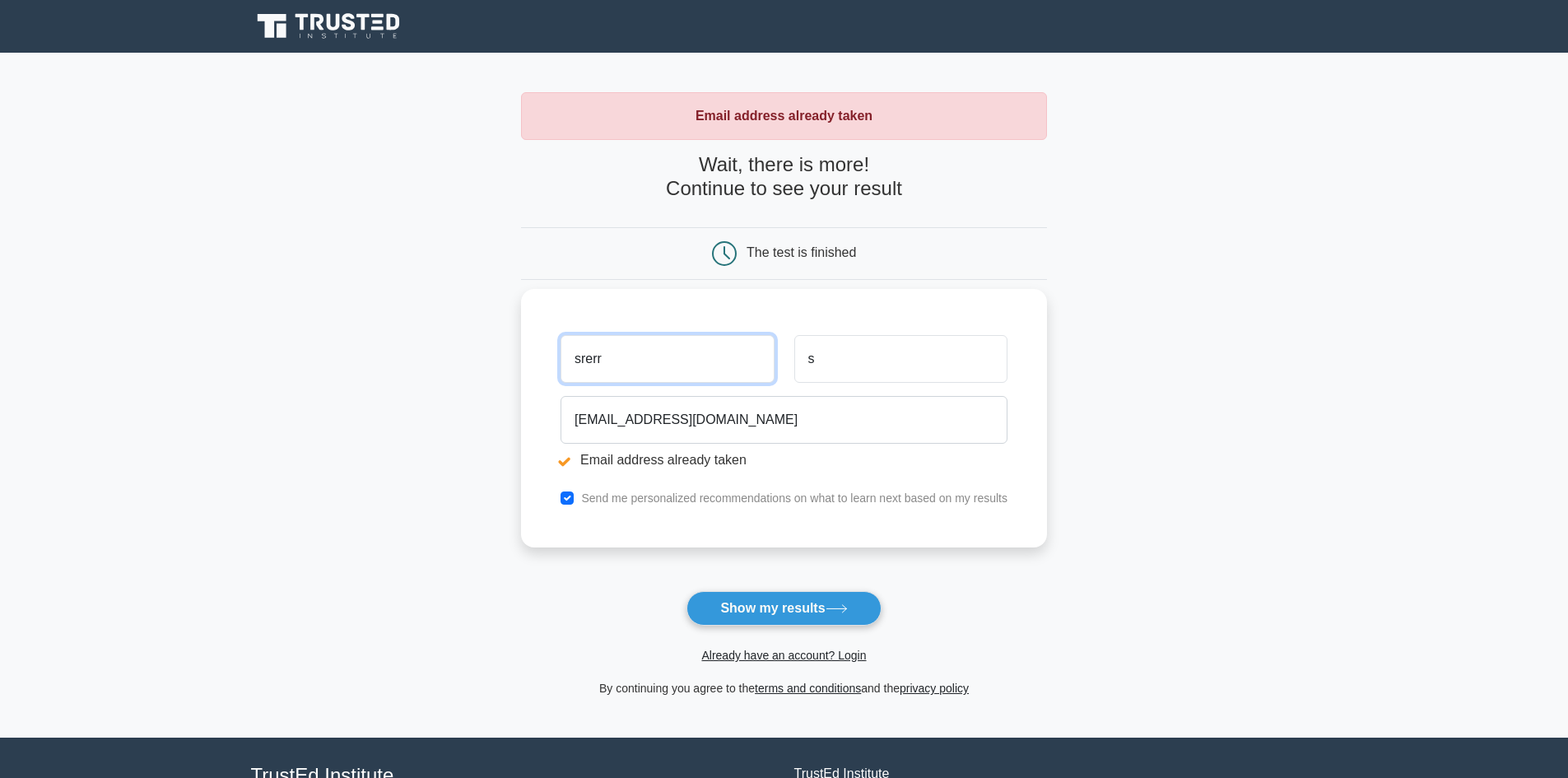
click at [682, 346] on input "srerr" at bounding box center [667, 359] width 213 height 48
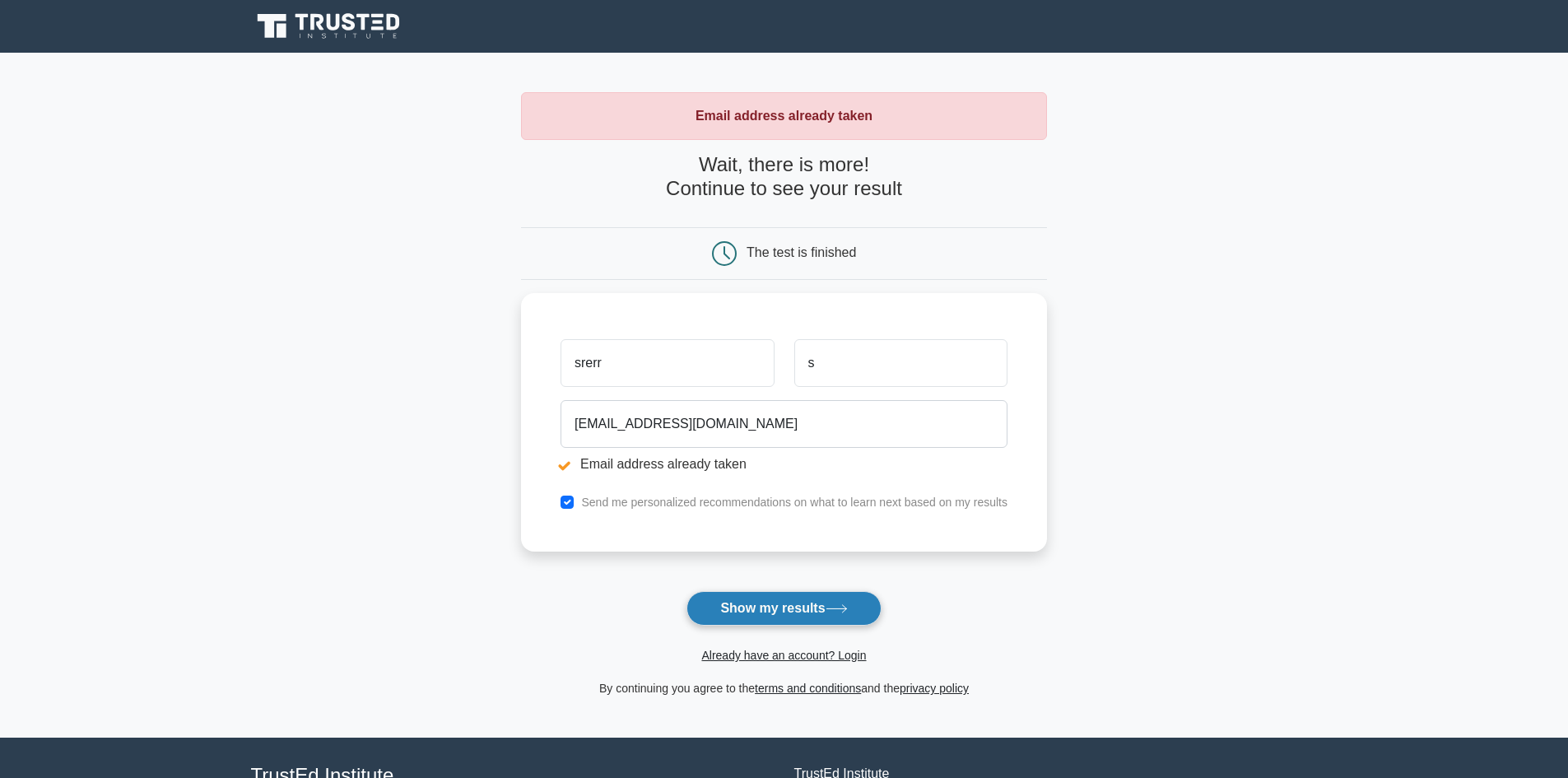
click at [754, 610] on button "Show my results" at bounding box center [783, 608] width 194 height 34
click at [764, 616] on button "Show my results" at bounding box center [783, 608] width 194 height 34
drag, startPoint x: 701, startPoint y: 353, endPoint x: 528, endPoint y: 381, distance: 175.3
click at [528, 381] on div "srerr s xyz@gmail.com Email address already taken Send me personalized recommen…" at bounding box center [784, 419] width 526 height 259
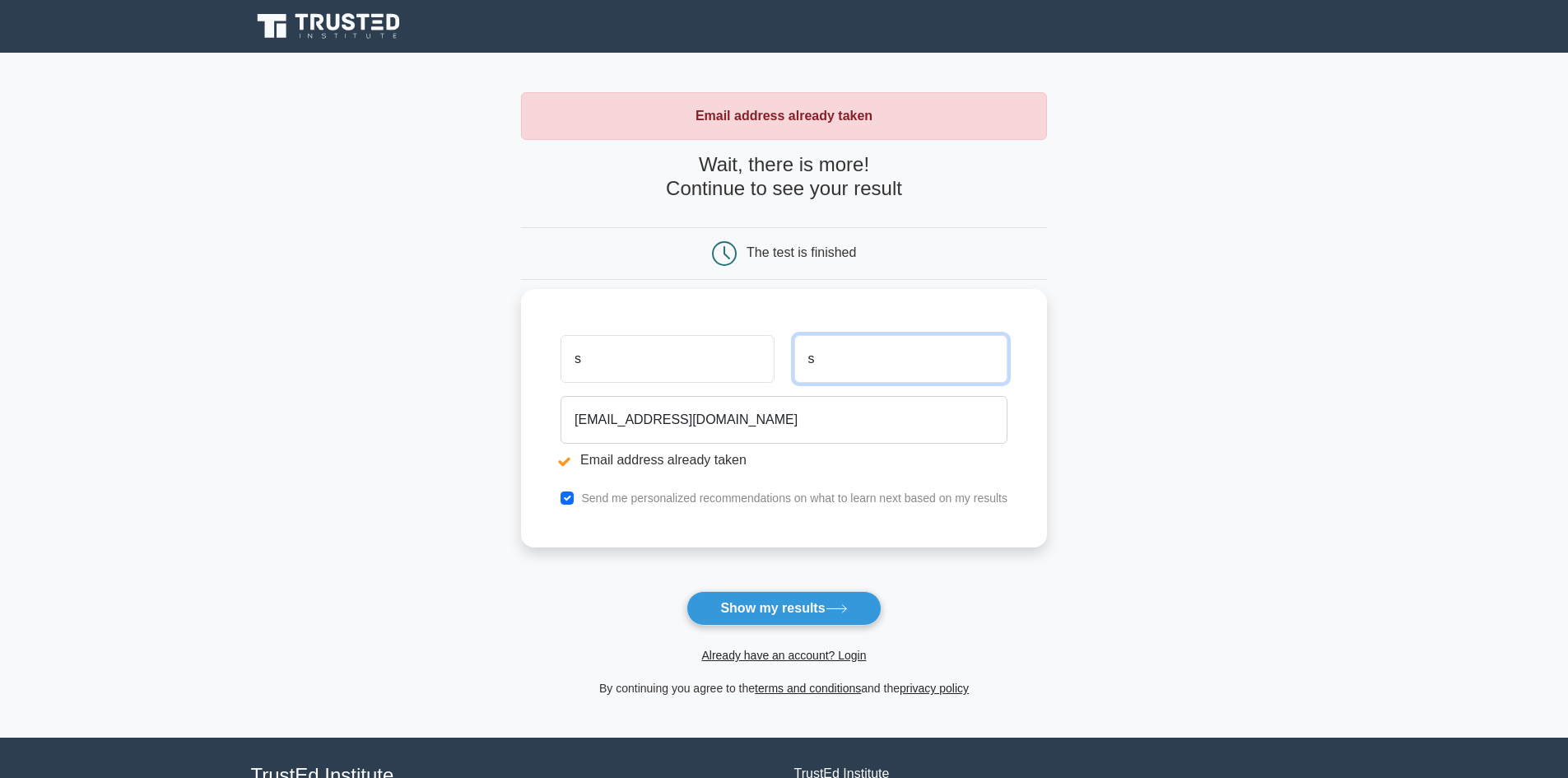
click at [838, 362] on input "s" at bounding box center [900, 359] width 213 height 48
click at [609, 361] on input "s" at bounding box center [667, 359] width 213 height 48
type input "sr"
click at [890, 365] on input "s" at bounding box center [900, 359] width 213 height 48
type input "sr"
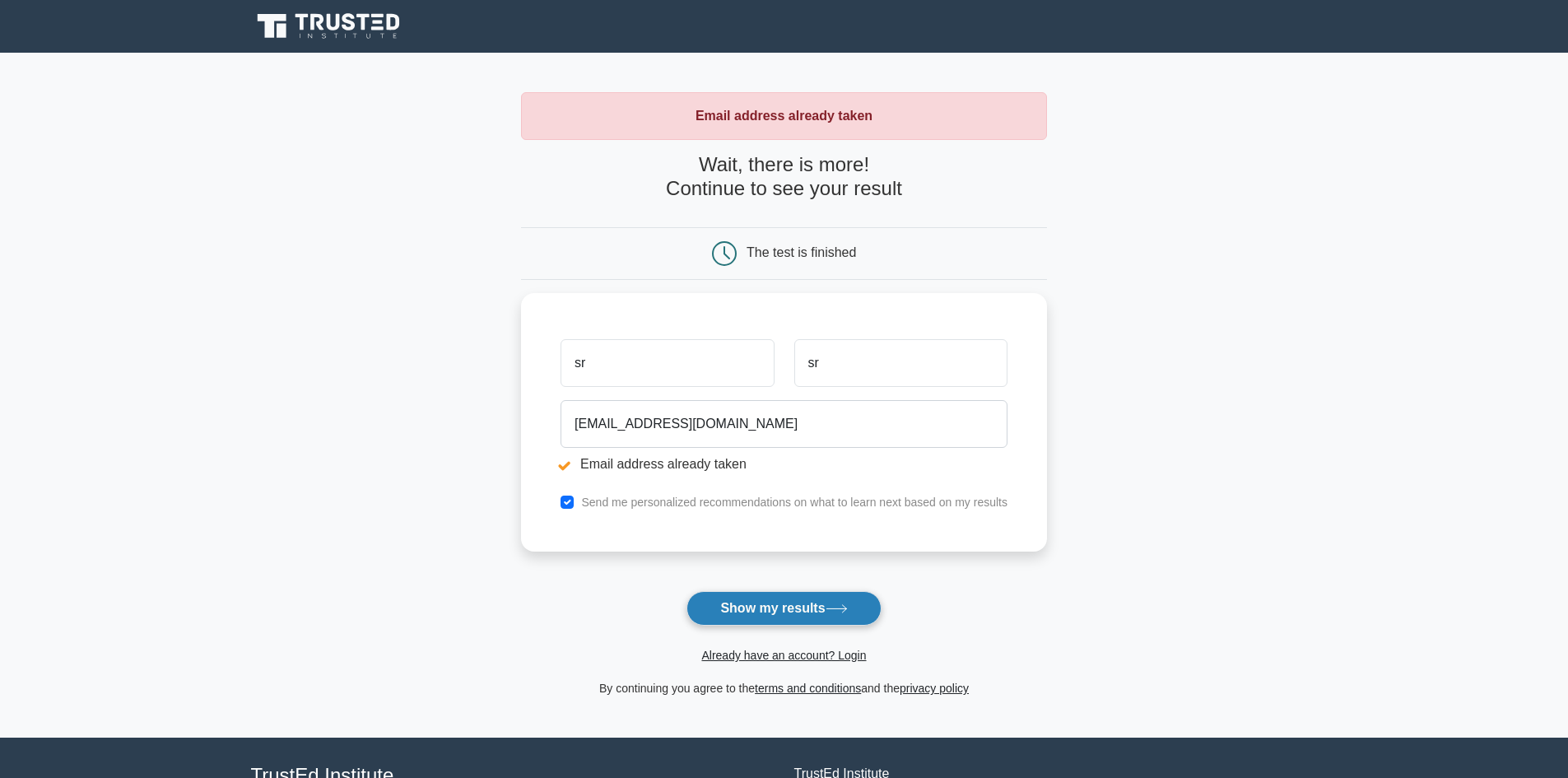
click at [795, 605] on button "Show my results" at bounding box center [783, 608] width 194 height 34
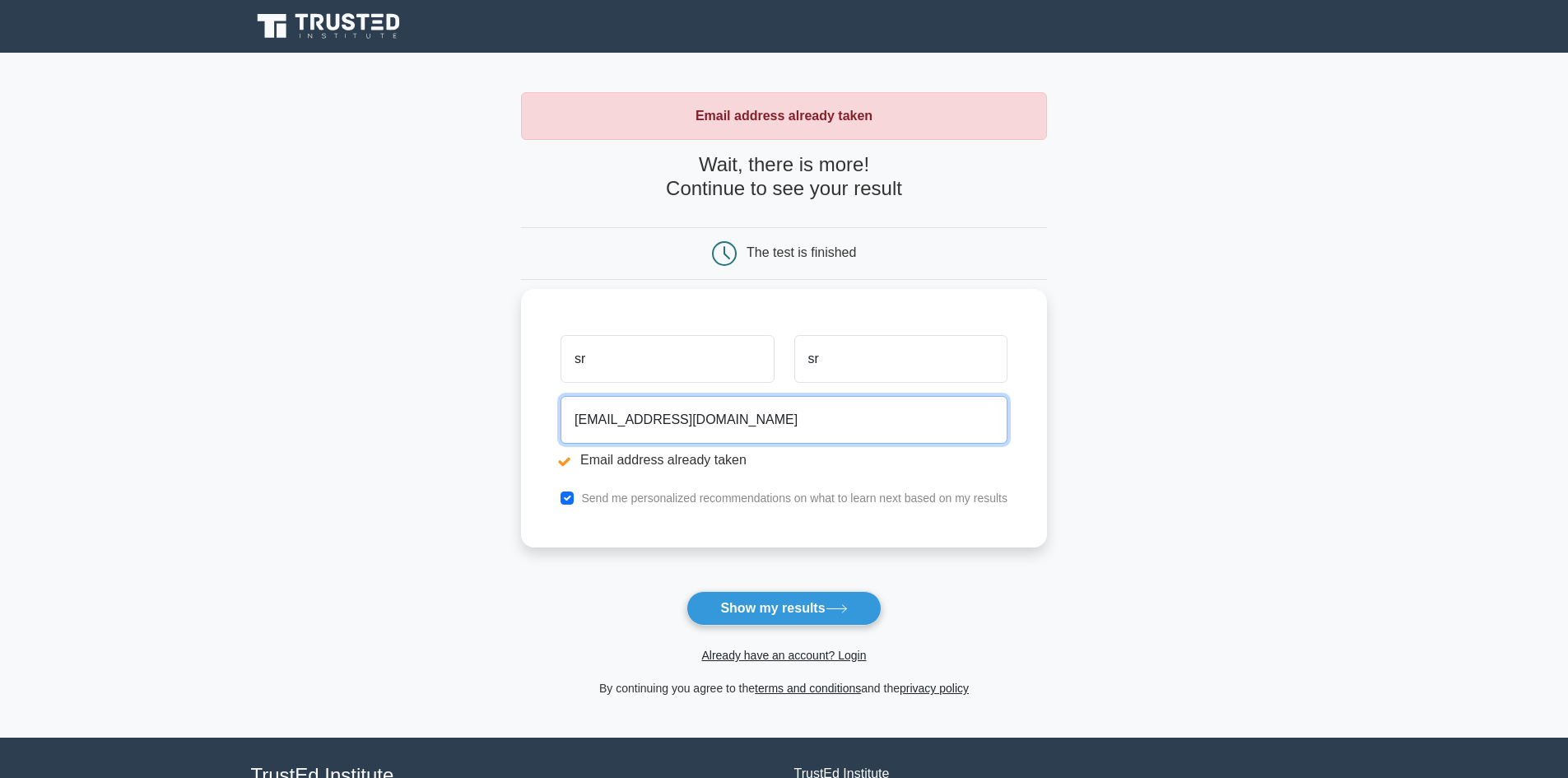
click at [681, 424] on input "[EMAIL_ADDRESS][DOMAIN_NAME]" at bounding box center [784, 420] width 447 height 48
drag, startPoint x: 596, startPoint y: 425, endPoint x: 550, endPoint y: 440, distance: 48.4
click at [550, 440] on div "sr sr [EMAIL_ADDRESS][DOMAIN_NAME] Email address already taken Send me personal…" at bounding box center [784, 419] width 526 height 259
click at [592, 424] on input "[EMAIL_ADDRESS][DOMAIN_NAME]" at bounding box center [784, 420] width 447 height 48
click at [578, 420] on input "[EMAIL_ADDRESS][DOMAIN_NAME]" at bounding box center [784, 420] width 447 height 48
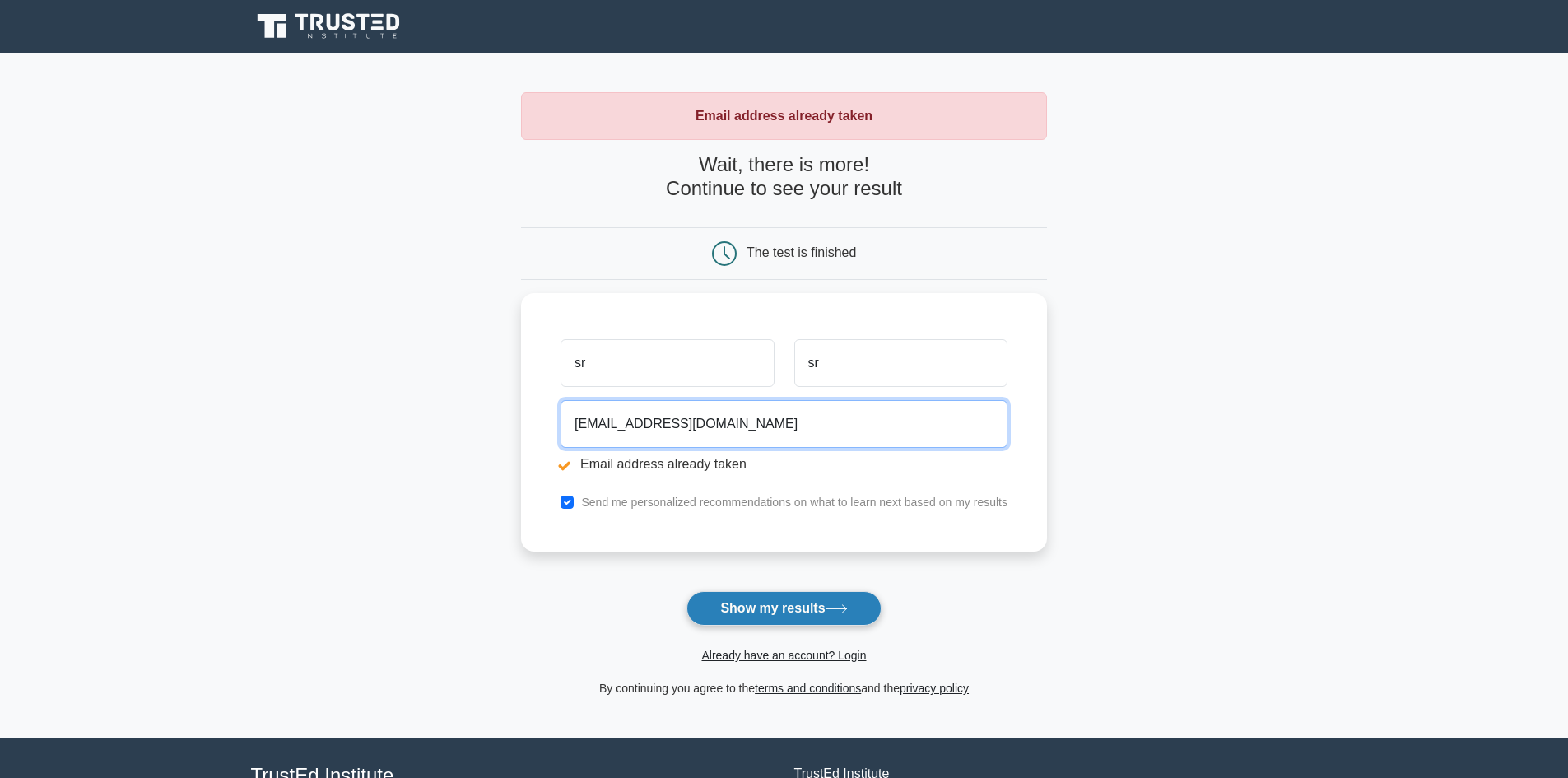
type input "[EMAIL_ADDRESS][DOMAIN_NAME]"
click at [762, 611] on button "Show my results" at bounding box center [783, 608] width 194 height 34
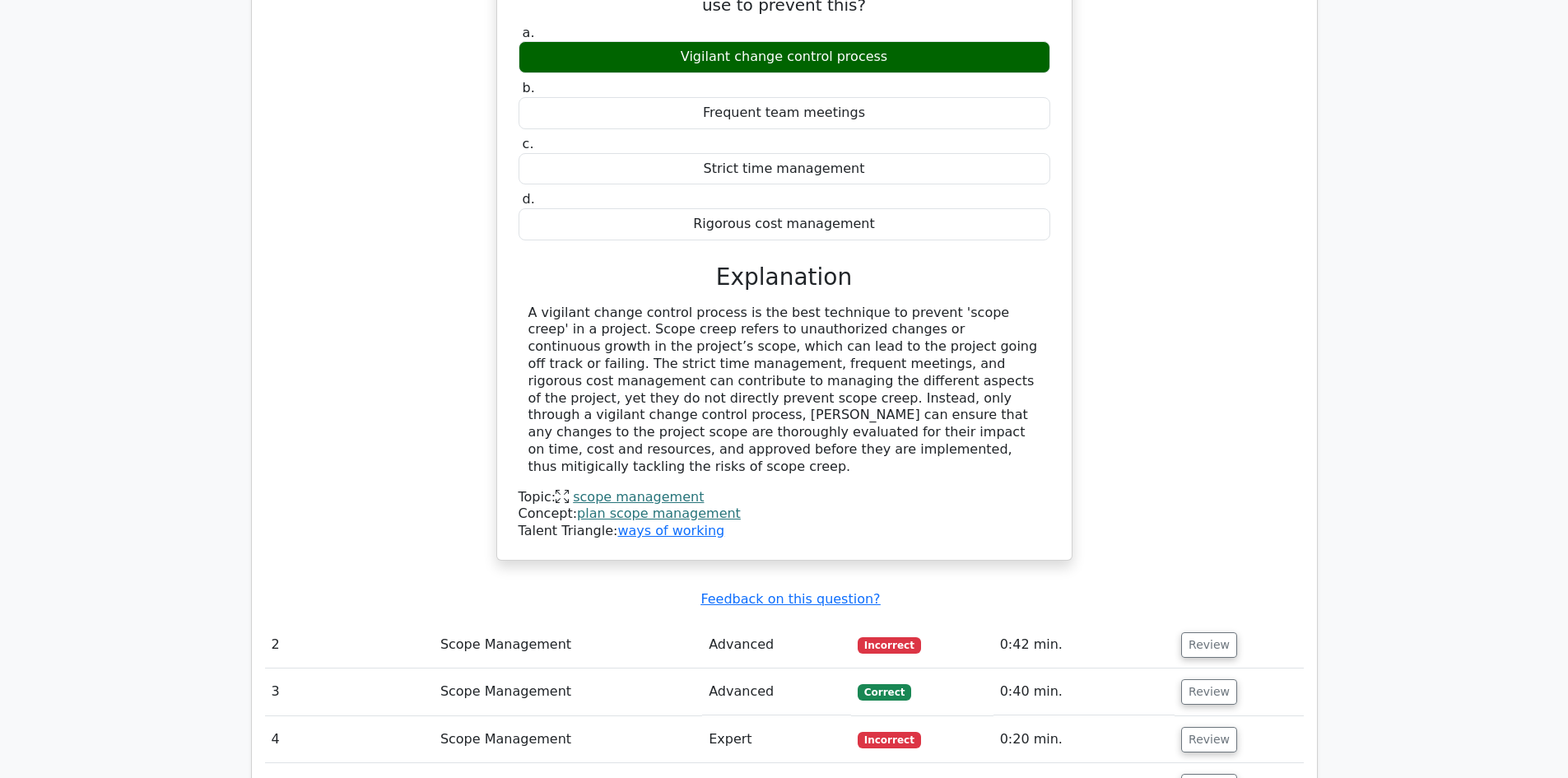
scroll to position [1483, 0]
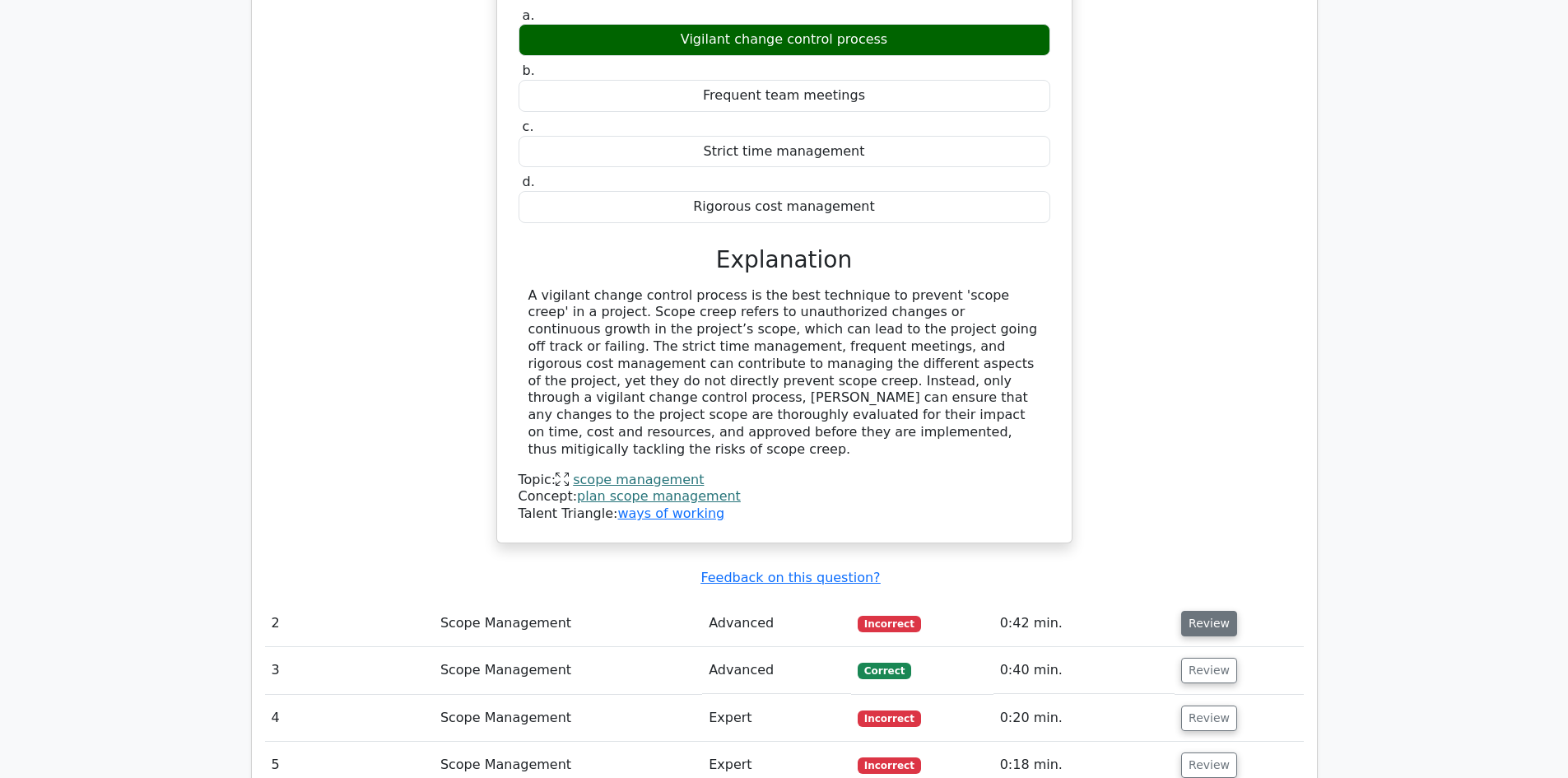
click at [1202, 611] on button "Review" at bounding box center [1209, 624] width 56 height 26
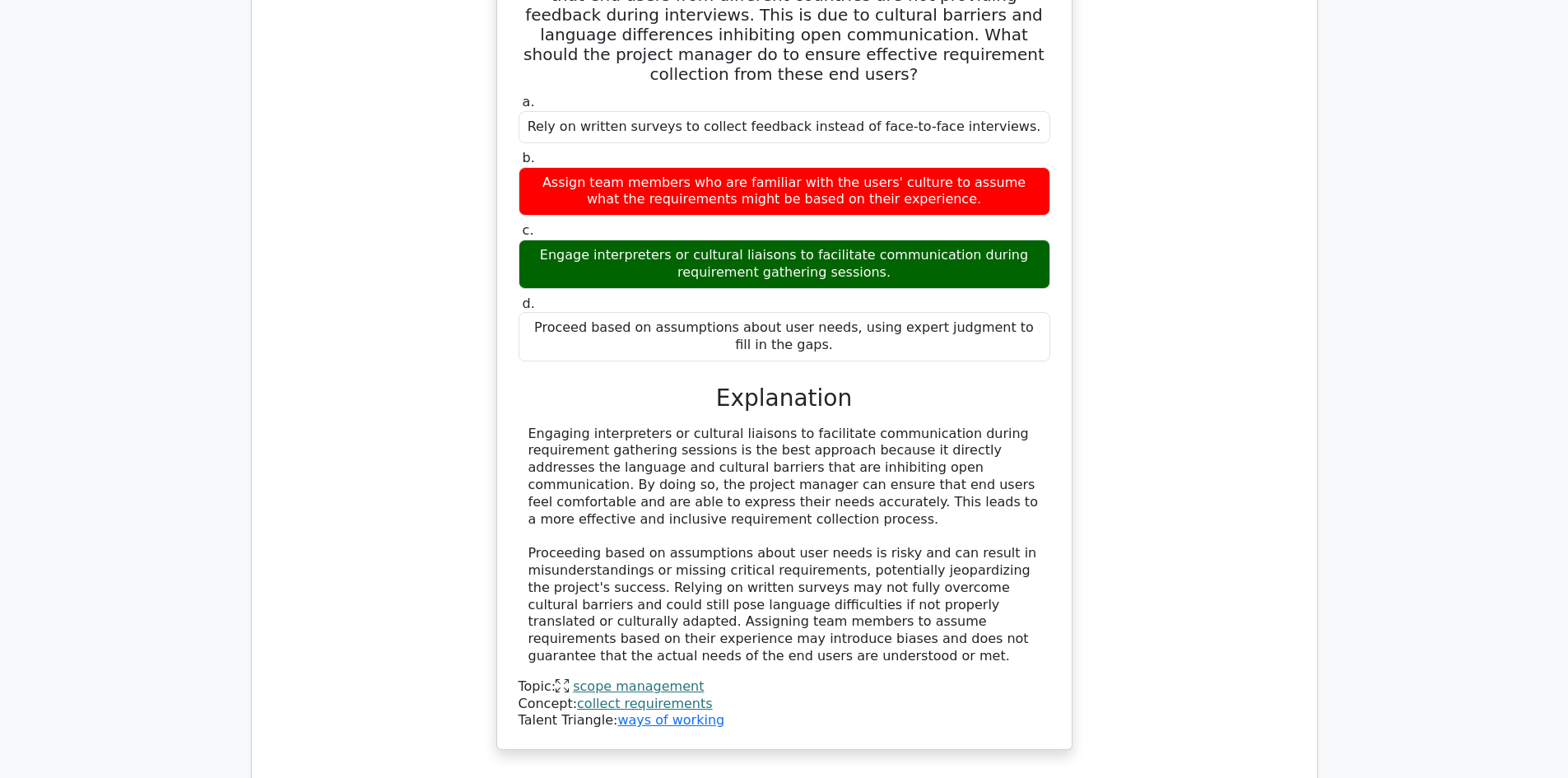
scroll to position [2389, 0]
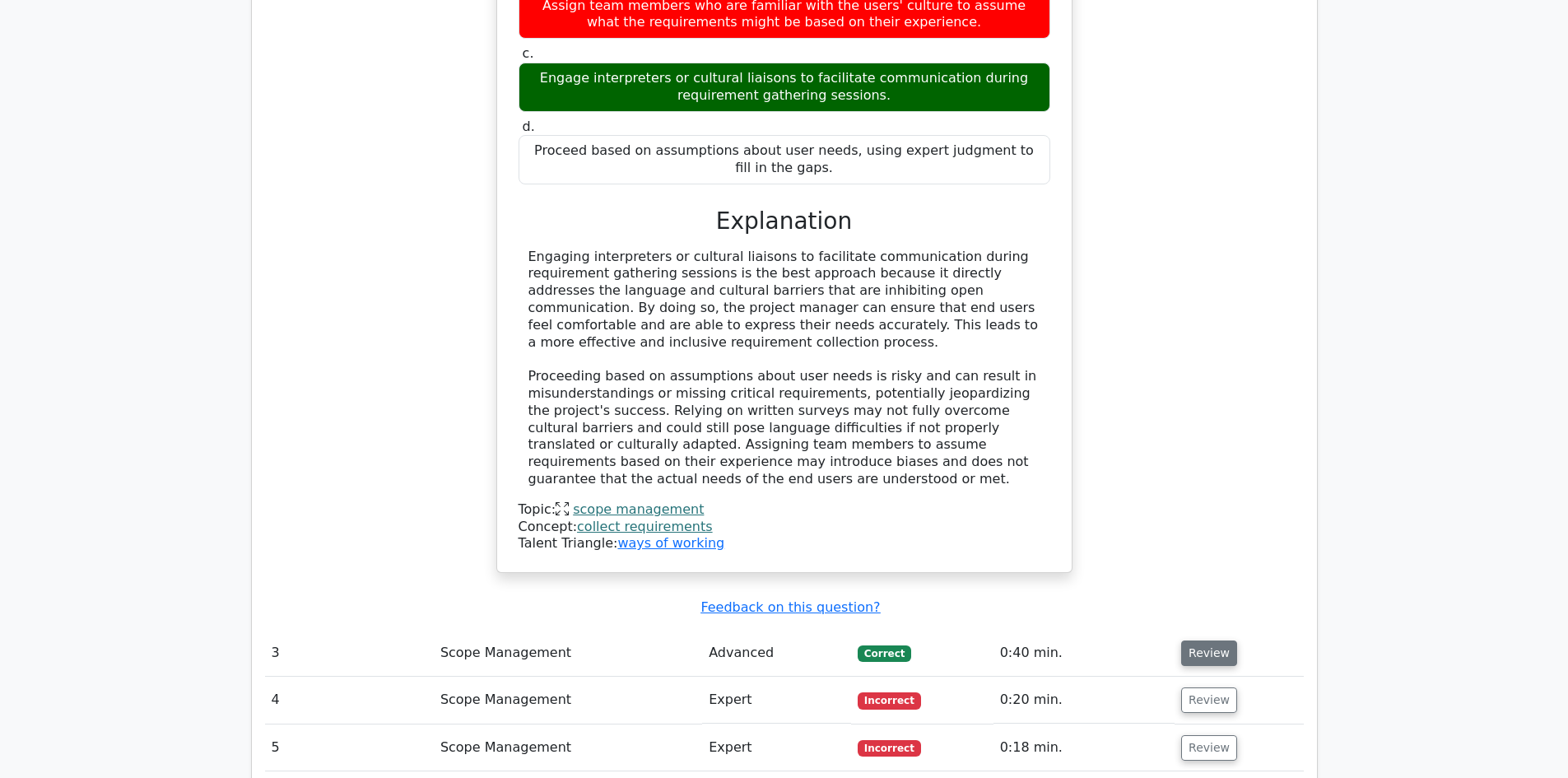
click at [1209, 641] on button "Review" at bounding box center [1209, 654] width 56 height 26
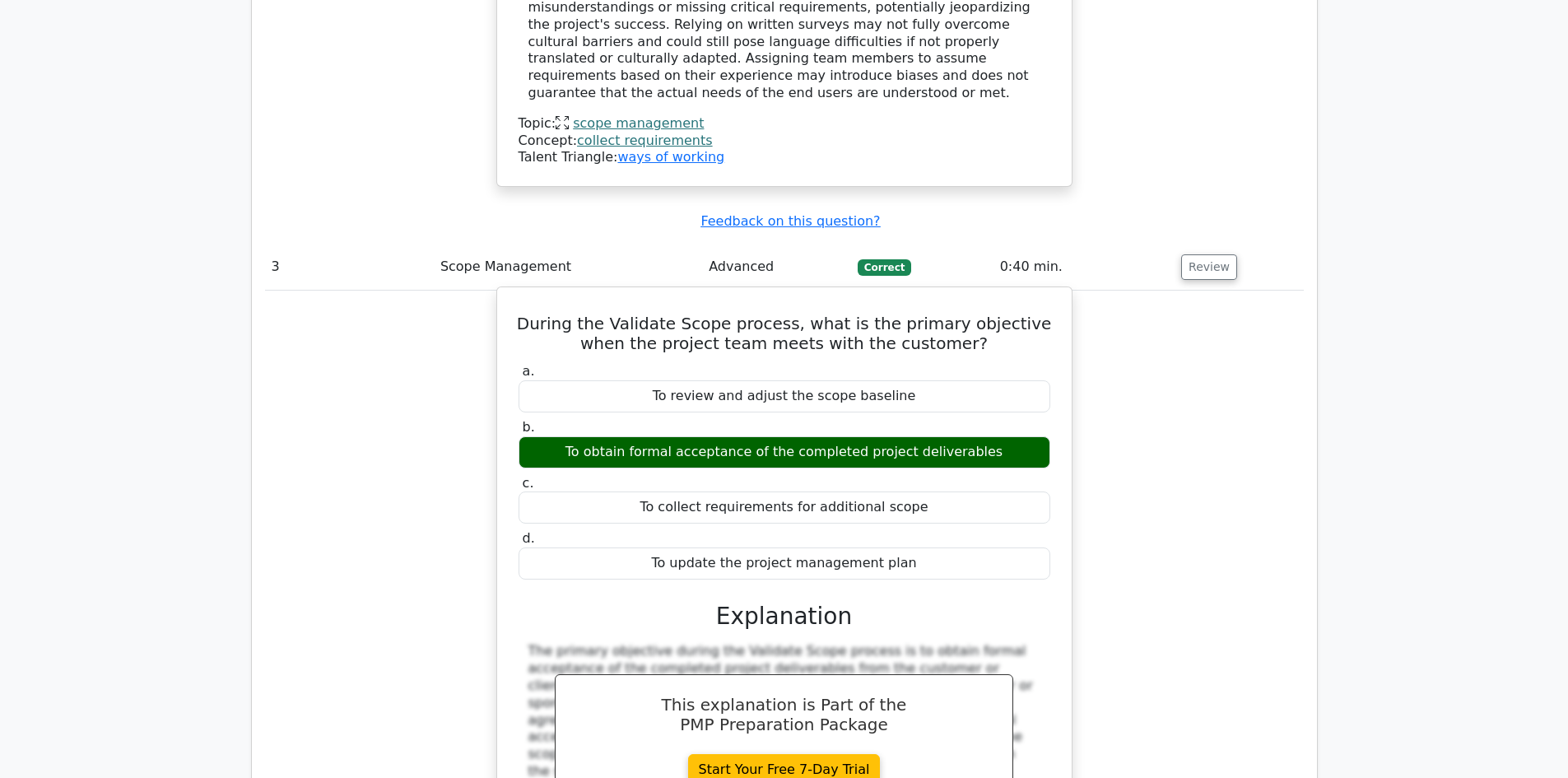
scroll to position [2801, 0]
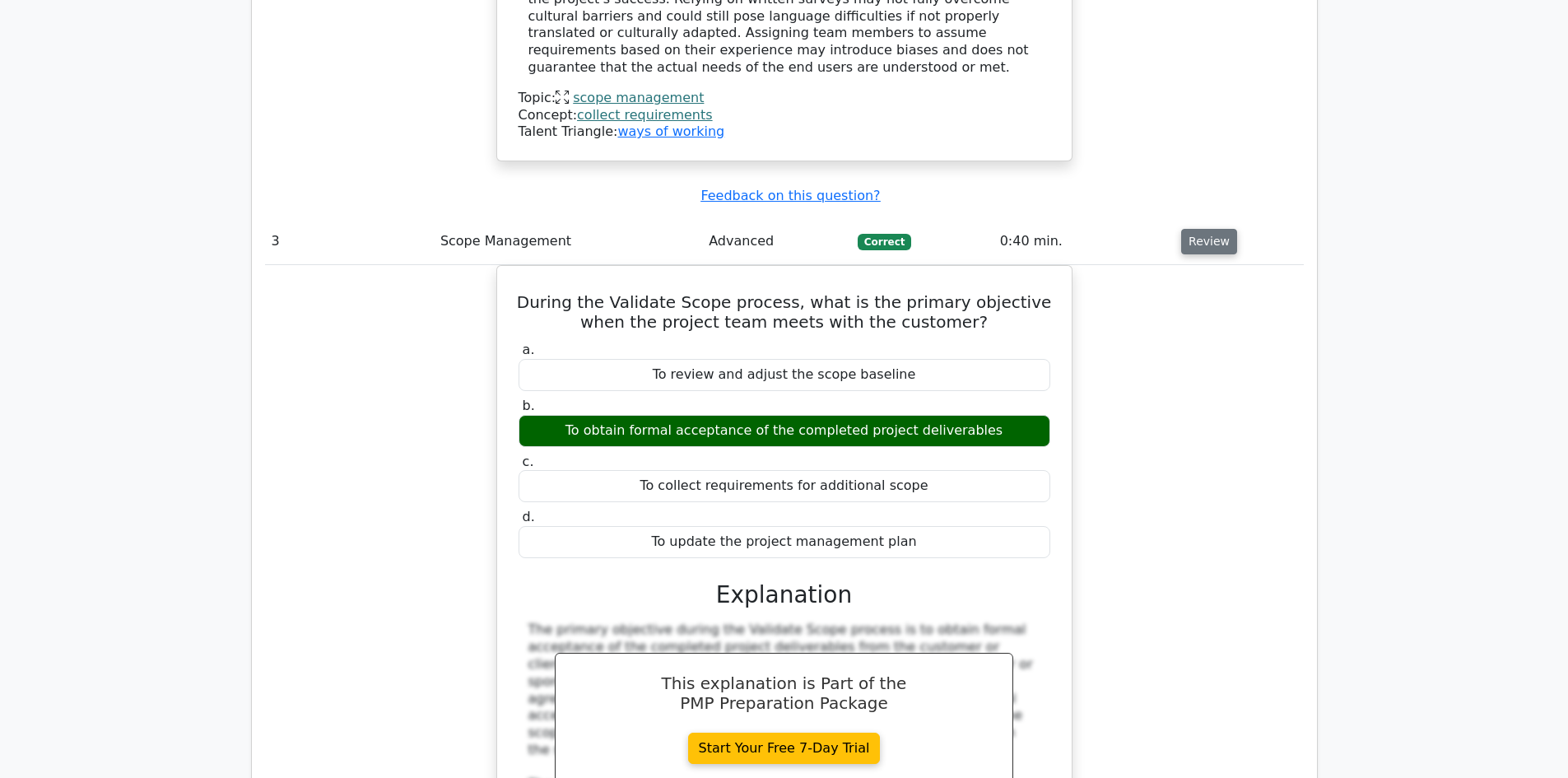
click at [1208, 229] on button "Review" at bounding box center [1209, 242] width 56 height 26
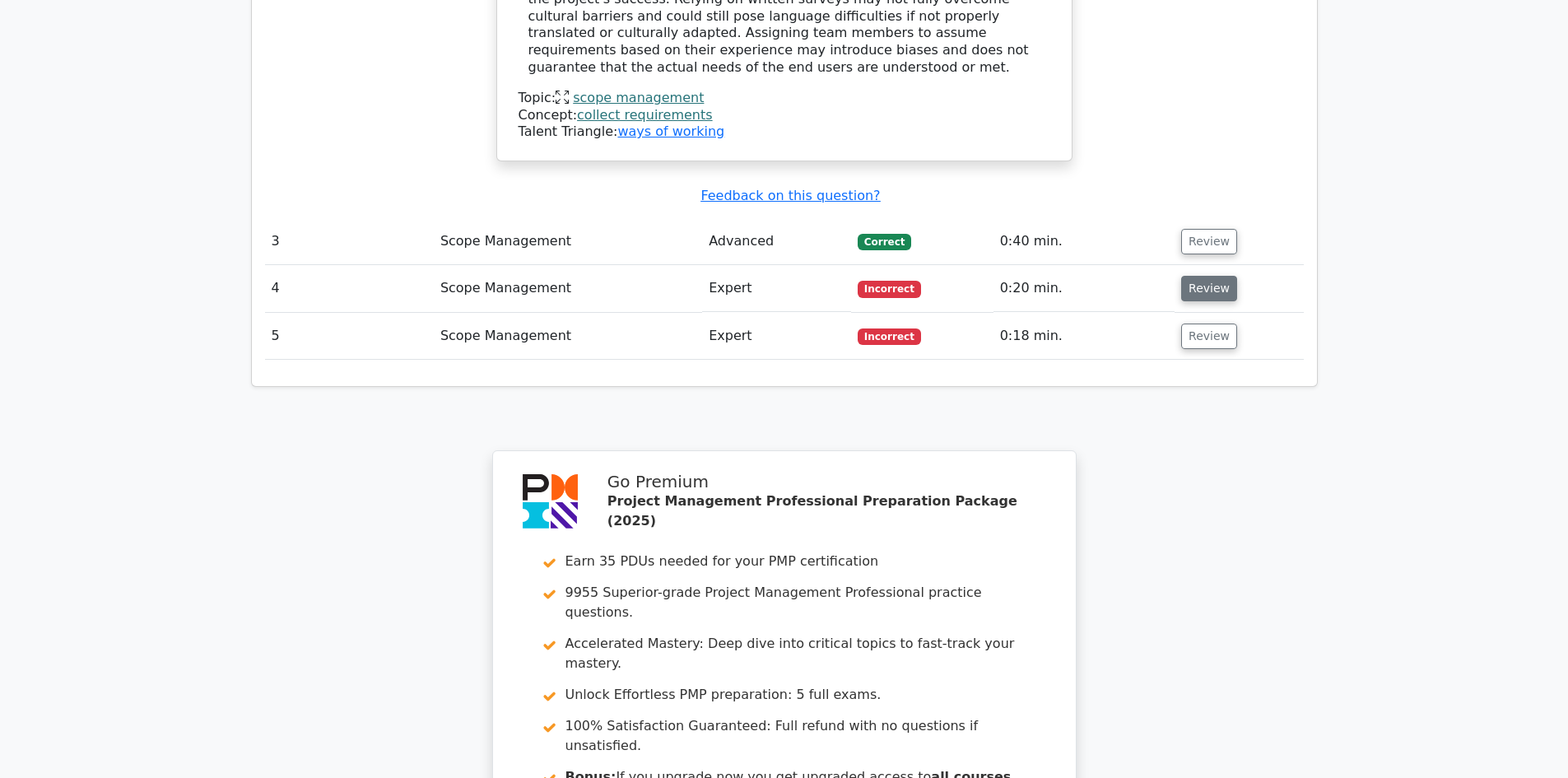
click at [1198, 276] on button "Review" at bounding box center [1209, 289] width 56 height 26
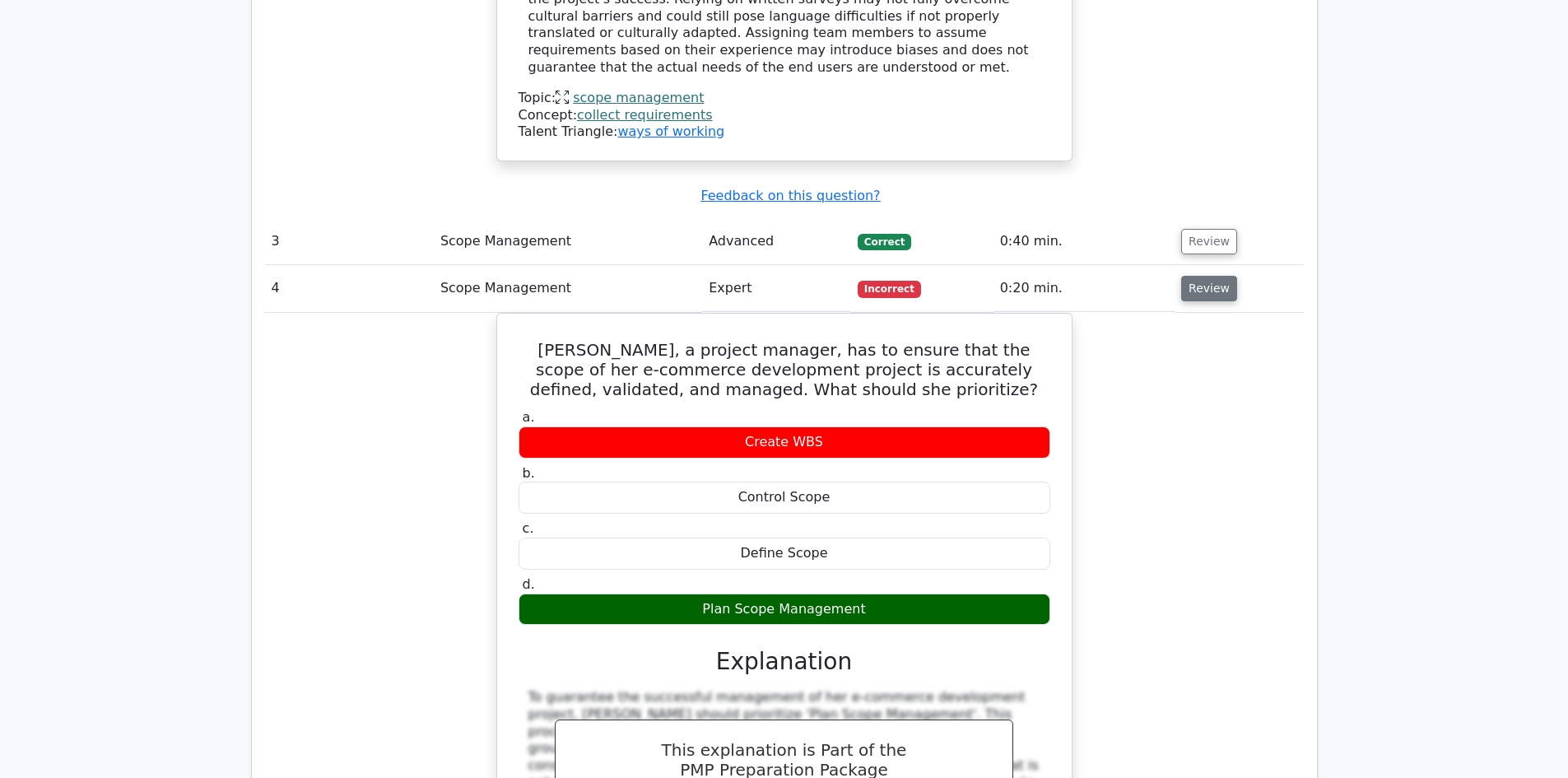
click at [1198, 276] on button "Review" at bounding box center [1209, 289] width 56 height 26
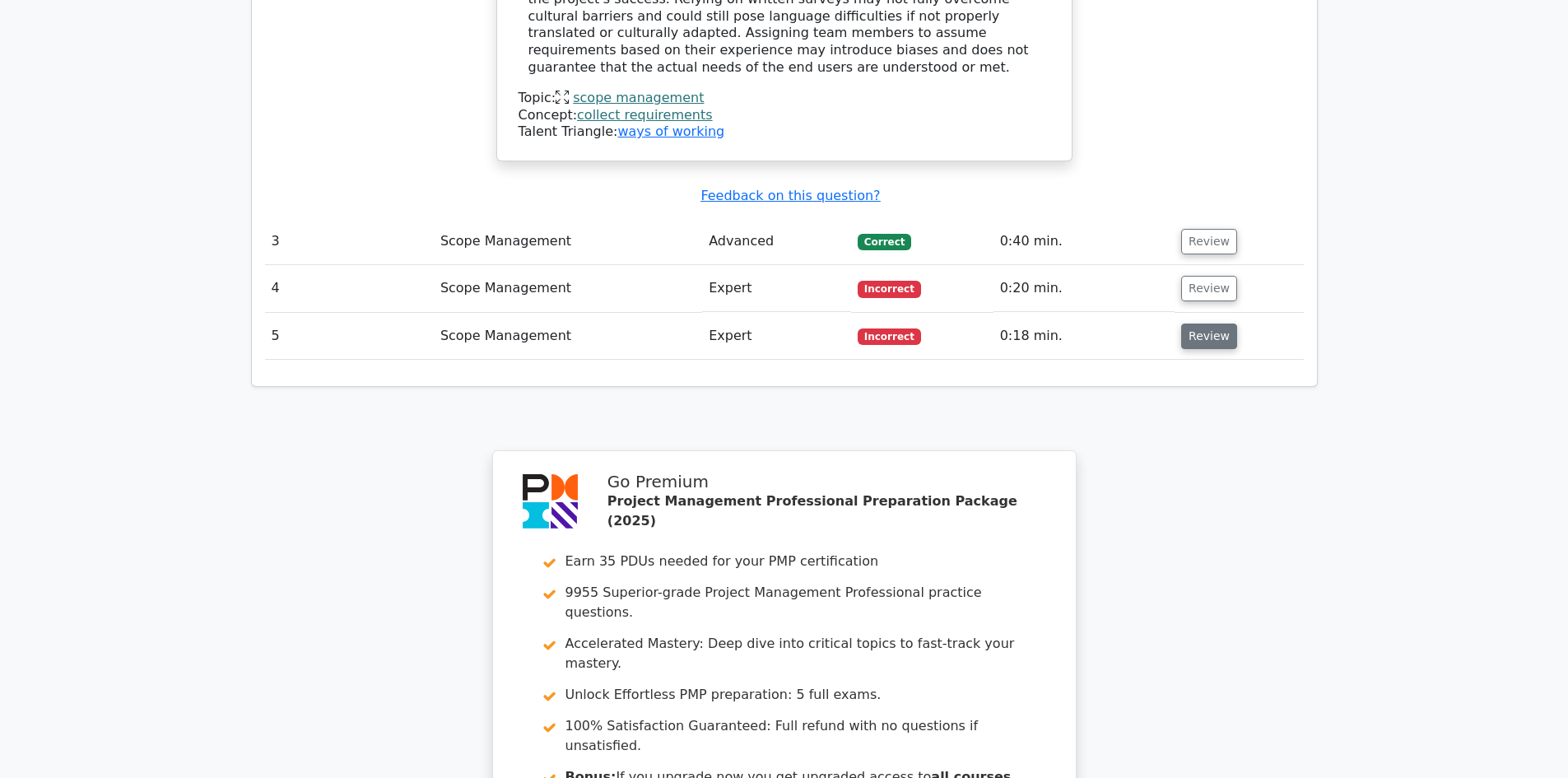
click at [1187, 323] on button "Review" at bounding box center [1209, 336] width 56 height 26
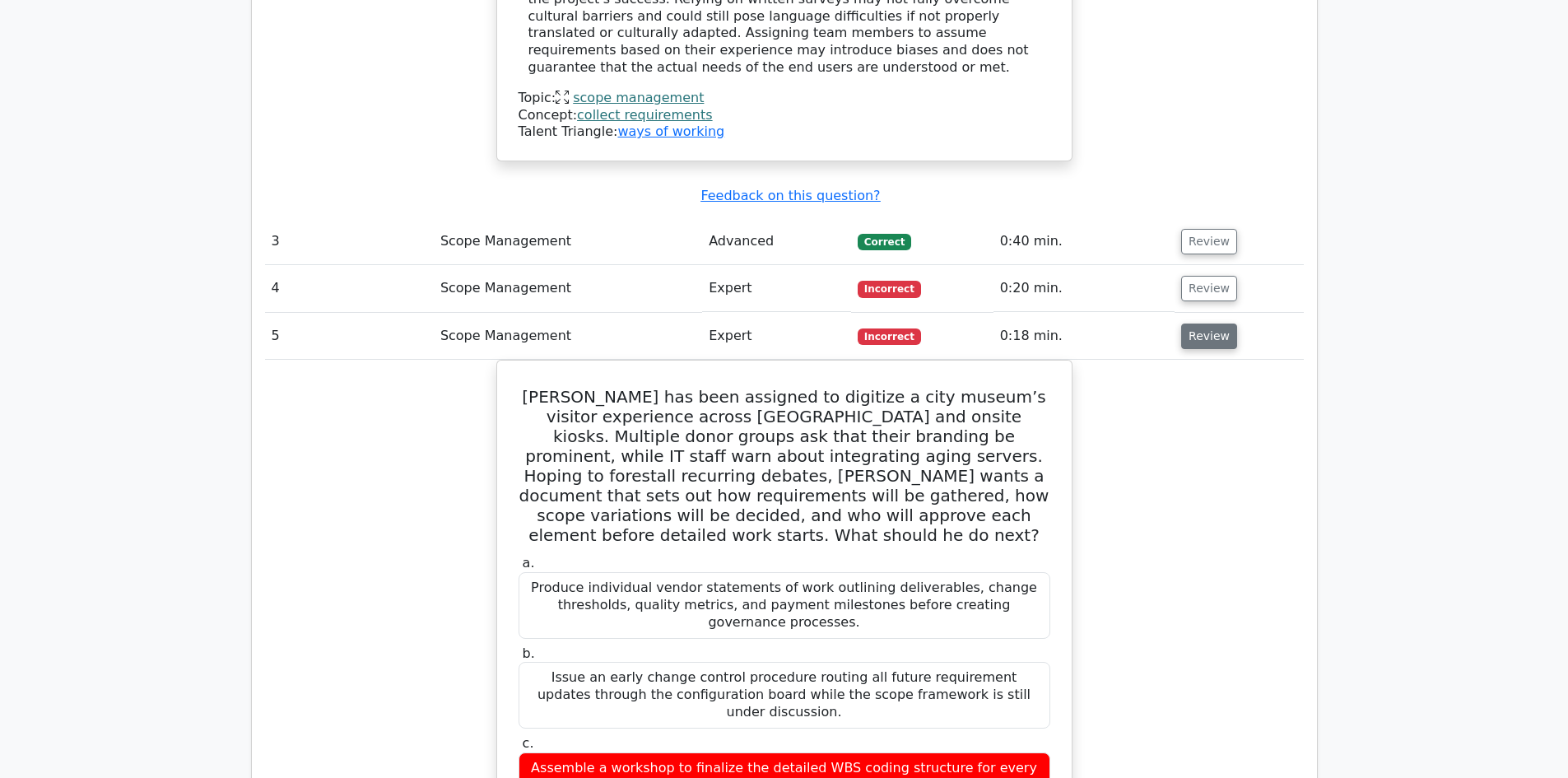
click at [1187, 323] on button "Review" at bounding box center [1209, 336] width 56 height 26
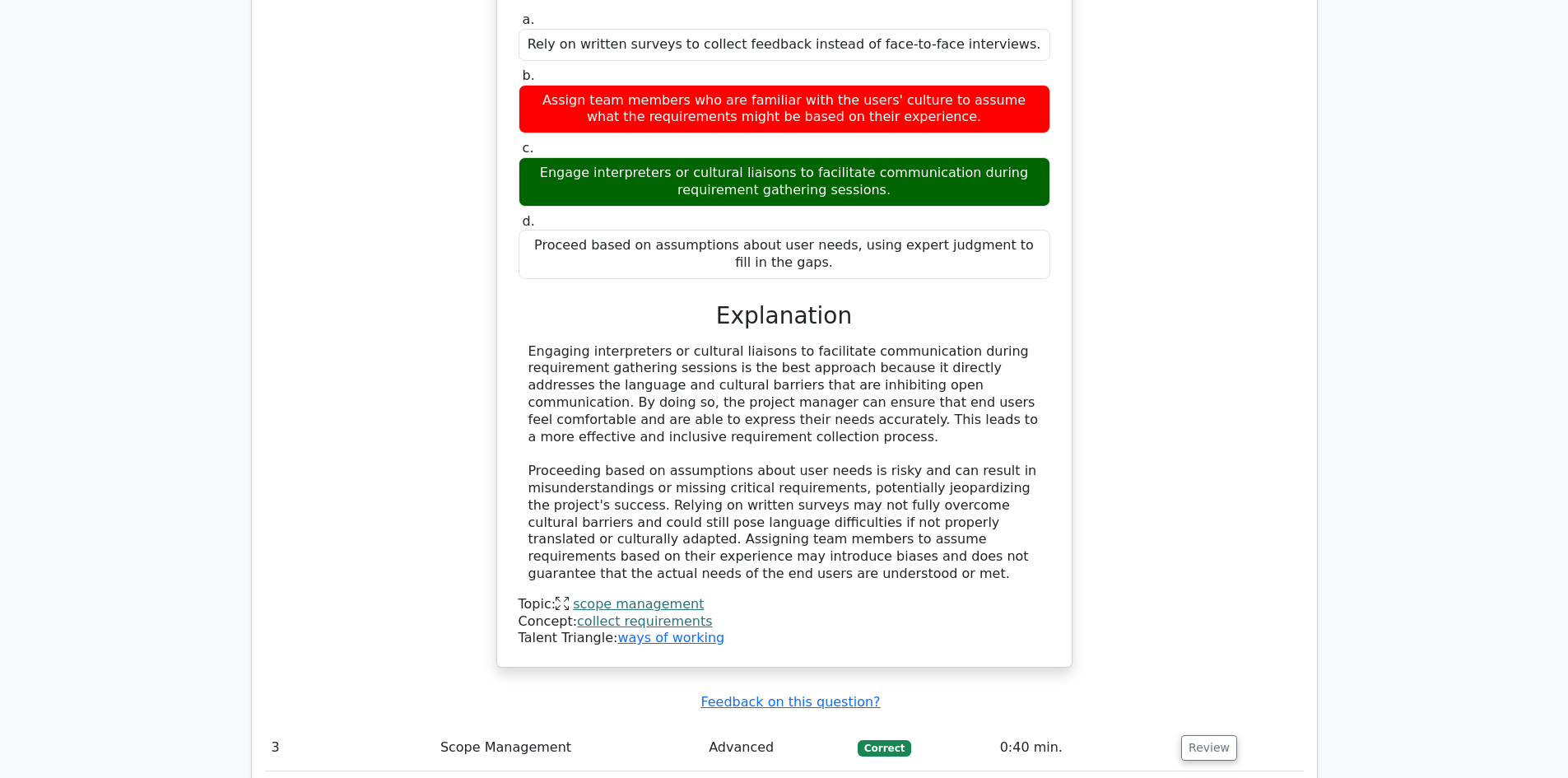
scroll to position [2060, 0]
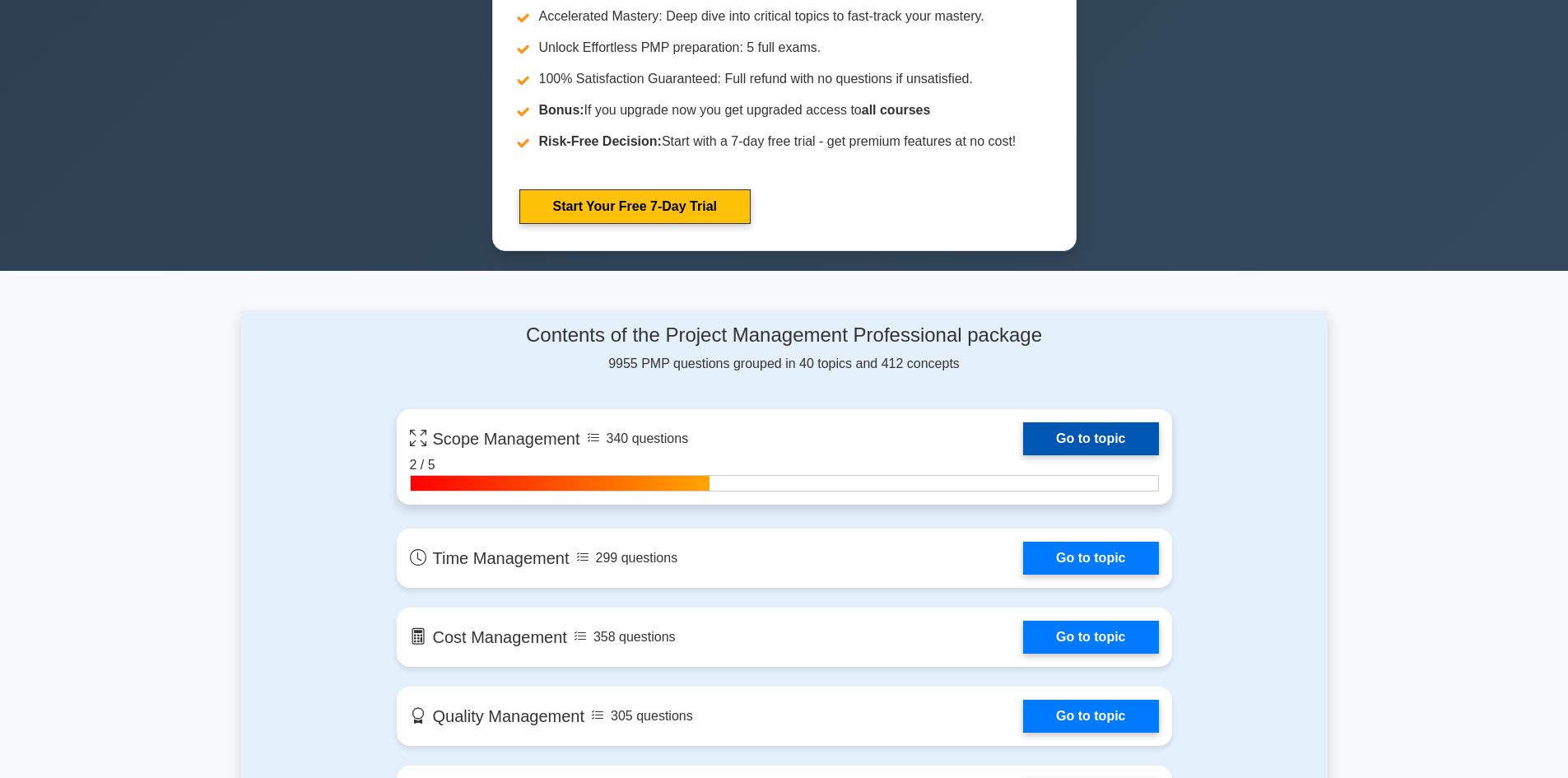
scroll to position [1071, 0]
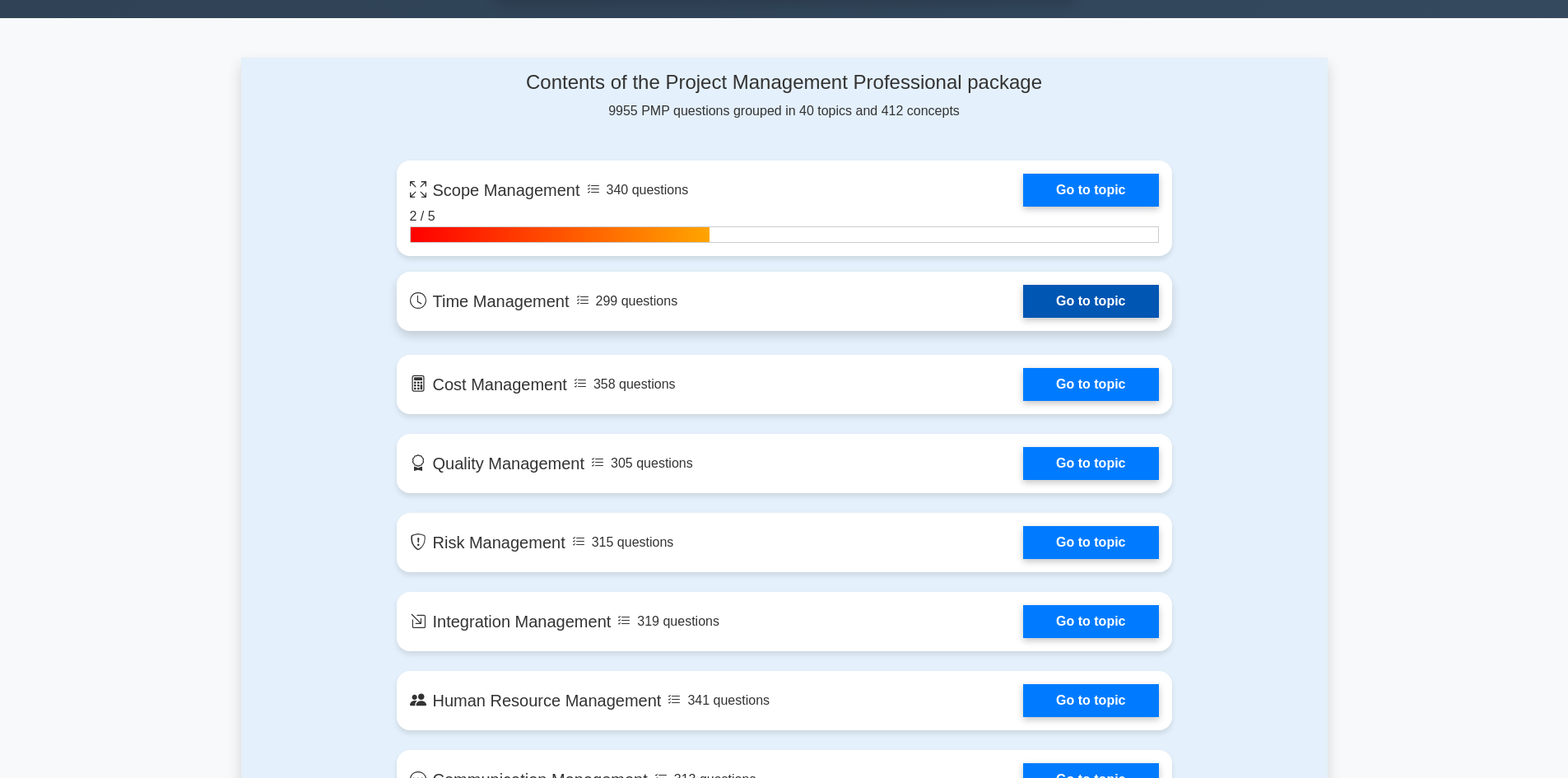
click at [1105, 288] on link "Go to topic" at bounding box center [1091, 301] width 135 height 33
click at [1100, 303] on link "Go to topic" at bounding box center [1091, 301] width 135 height 33
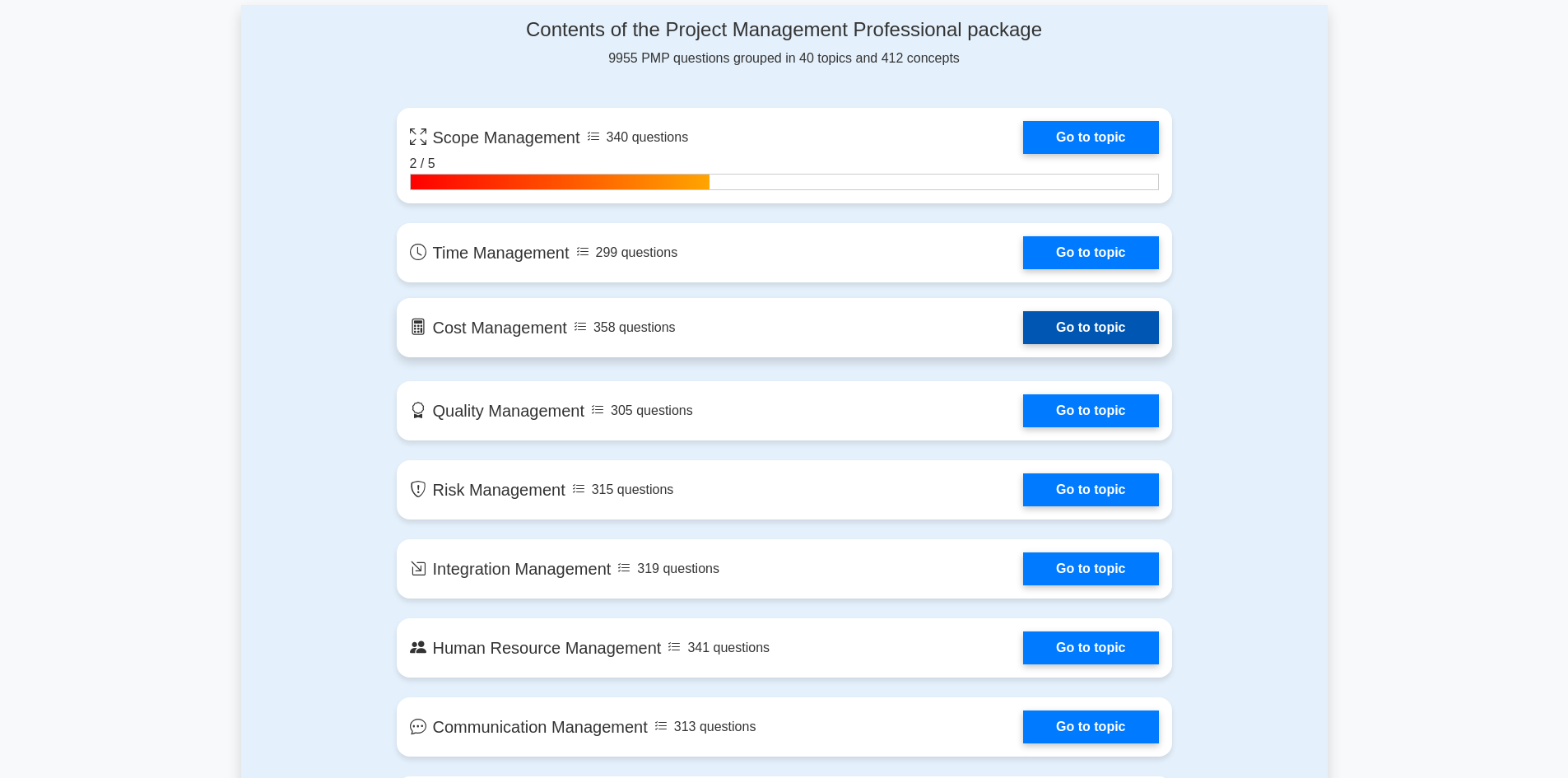
scroll to position [1153, 0]
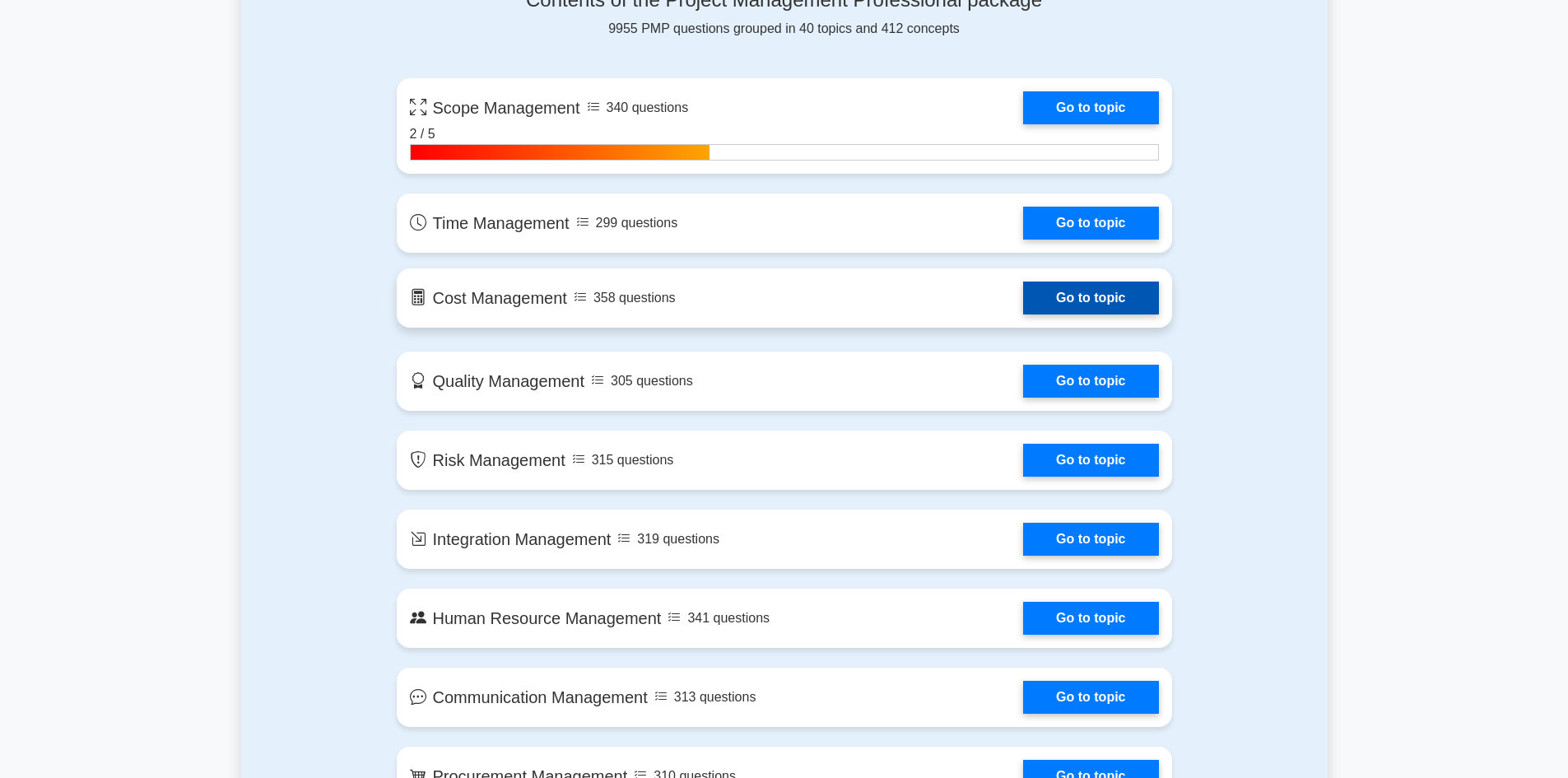
click at [1051, 297] on link "Go to topic" at bounding box center [1091, 298] width 135 height 33
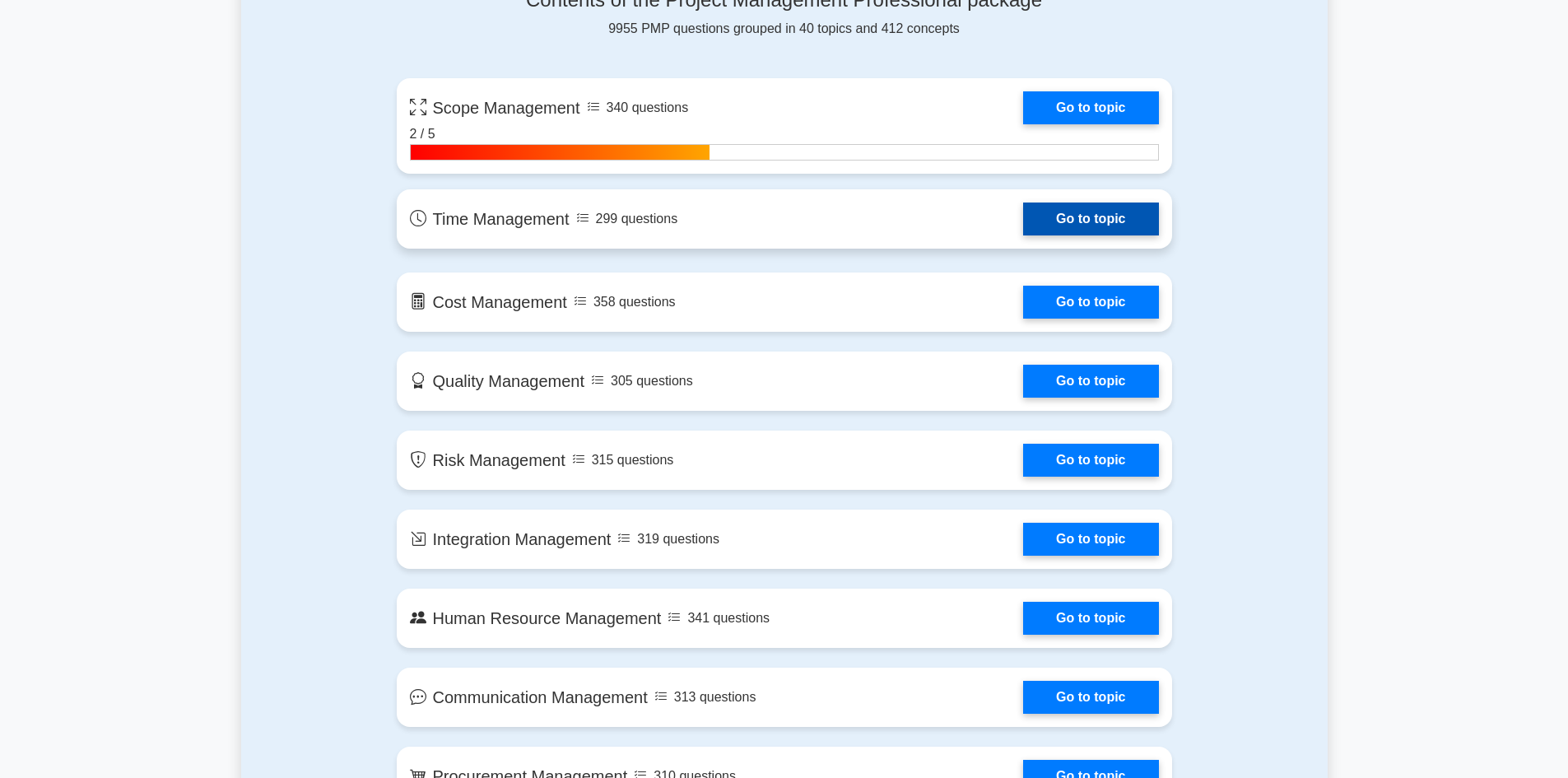
click at [1092, 211] on link "Go to topic" at bounding box center [1091, 219] width 135 height 33
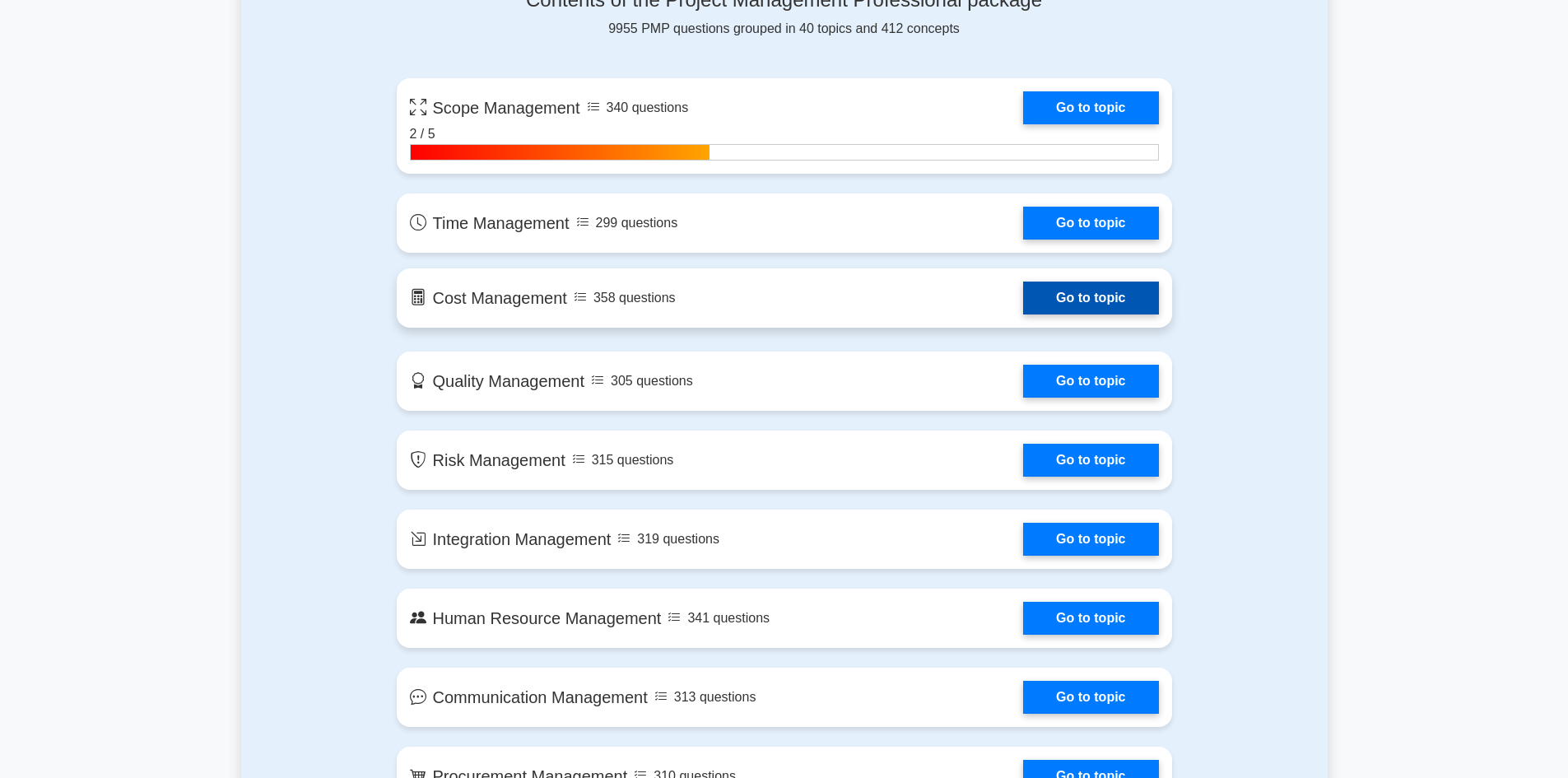
click at [1097, 315] on link "Go to topic" at bounding box center [1091, 298] width 135 height 33
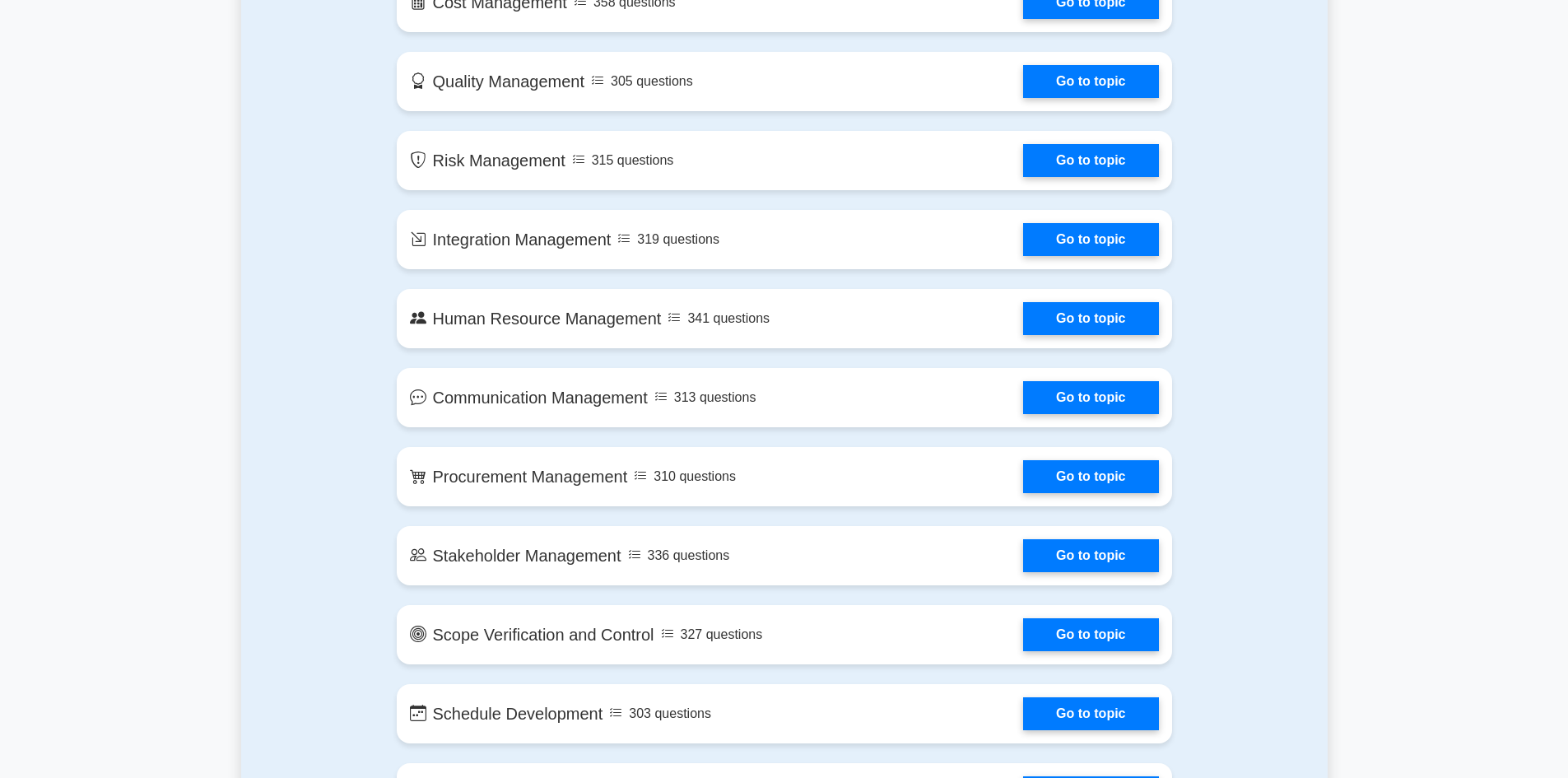
scroll to position [1483, 0]
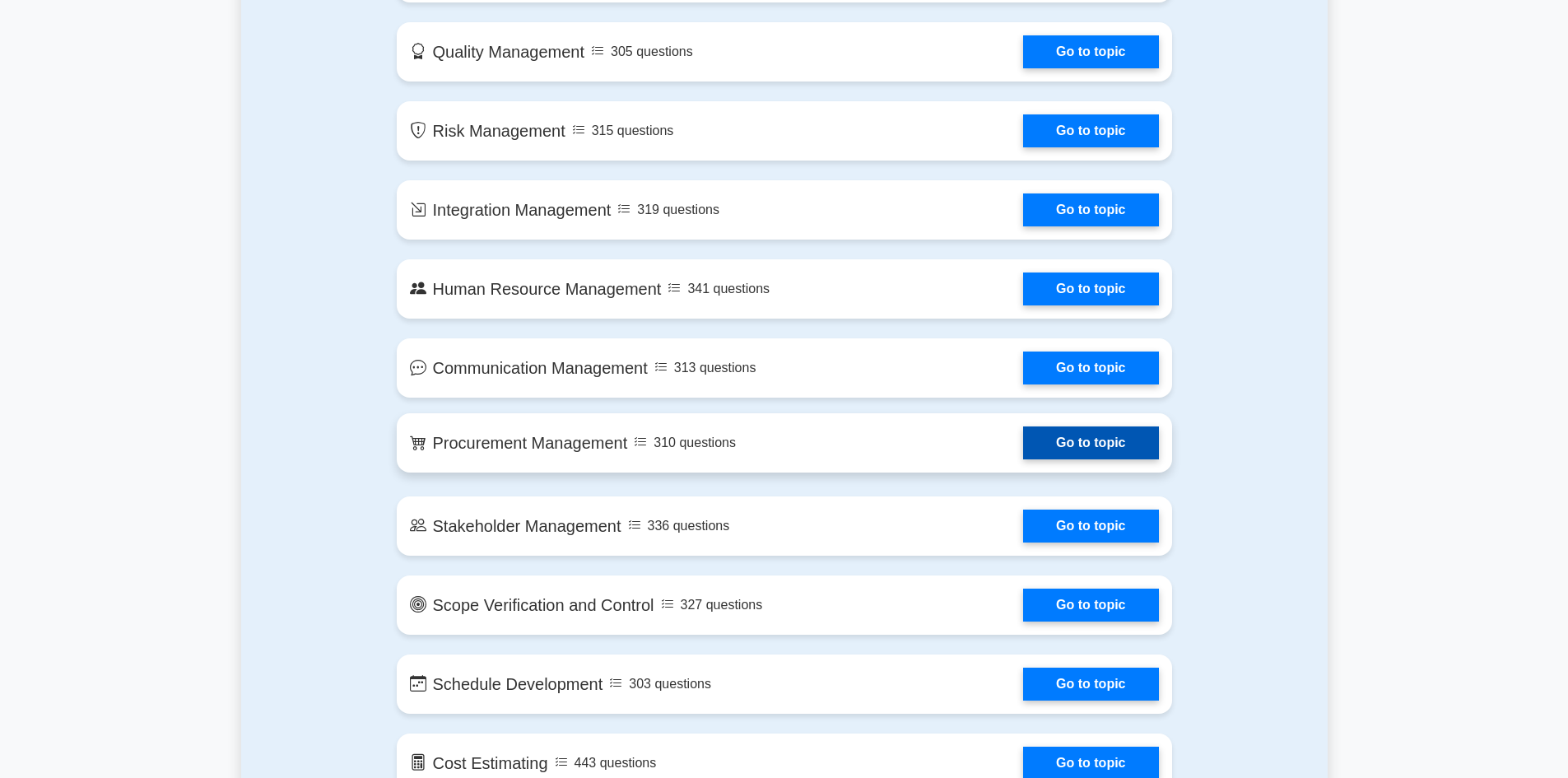
click at [1036, 456] on link "Go to topic" at bounding box center [1091, 444] width 135 height 33
click at [1103, 442] on link "Go to topic" at bounding box center [1091, 444] width 135 height 33
click at [1052, 444] on link "Go to topic" at bounding box center [1091, 444] width 135 height 33
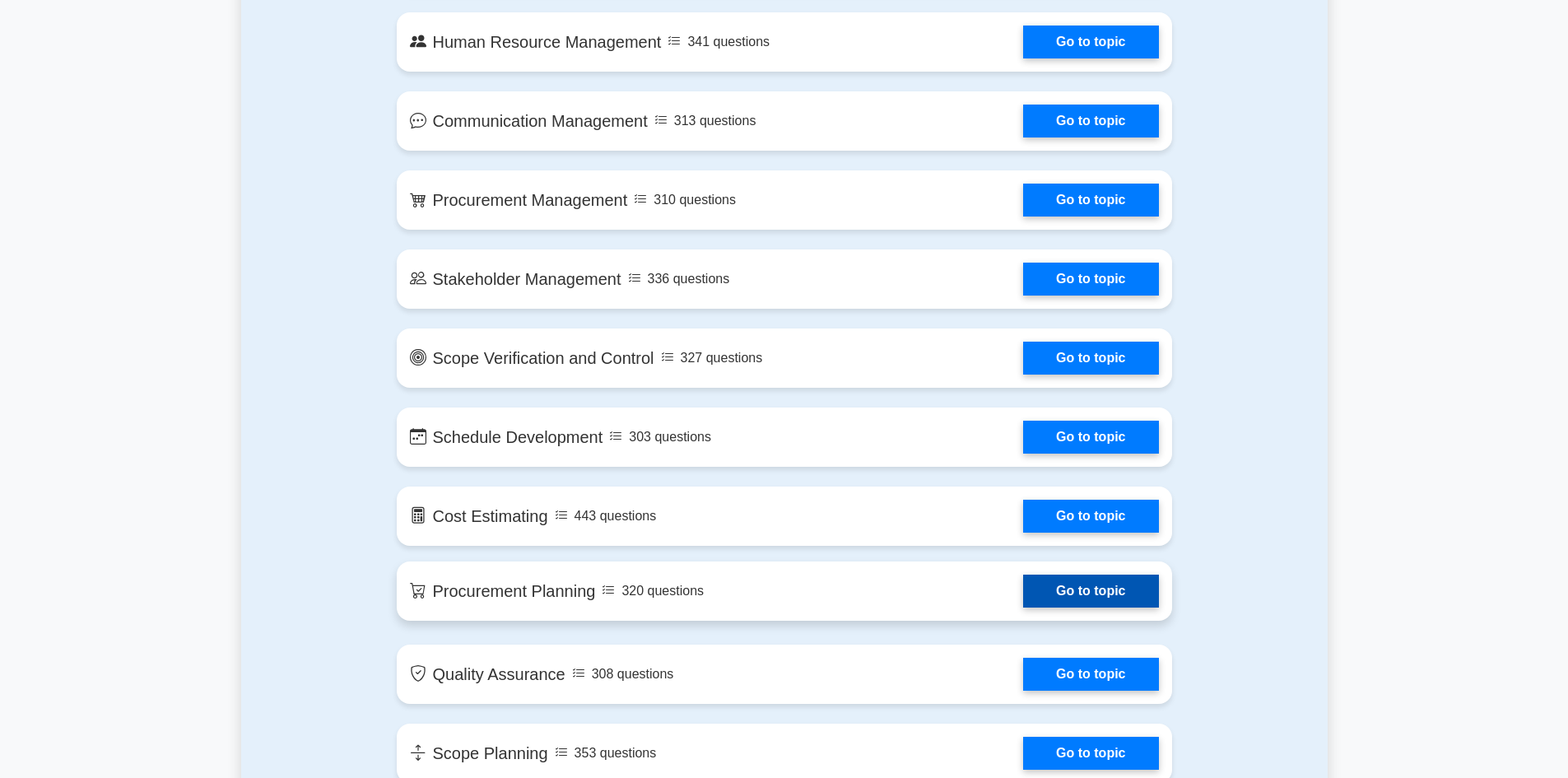
scroll to position [1812, 0]
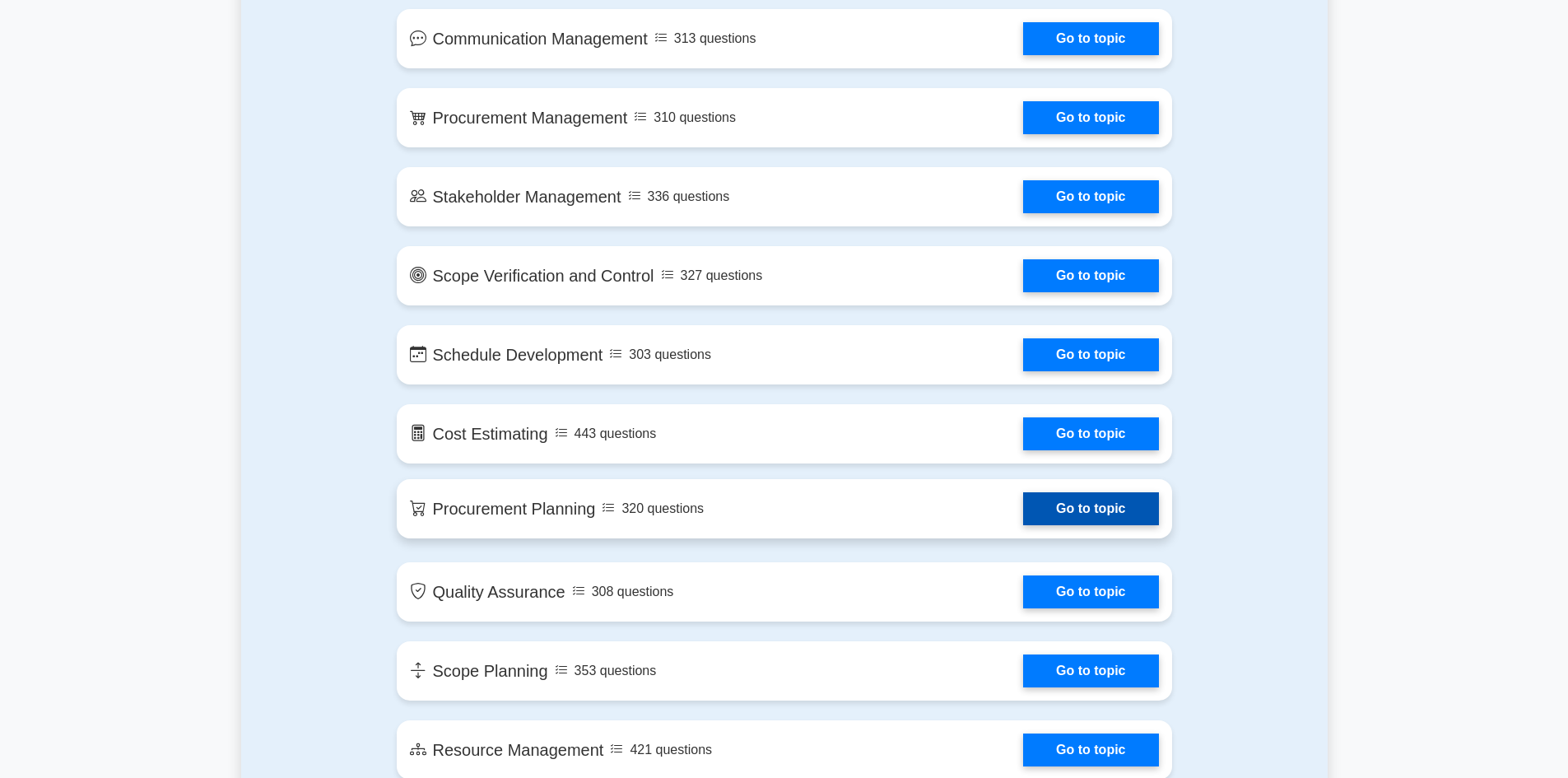
click at [1088, 504] on link "Go to topic" at bounding box center [1091, 509] width 135 height 33
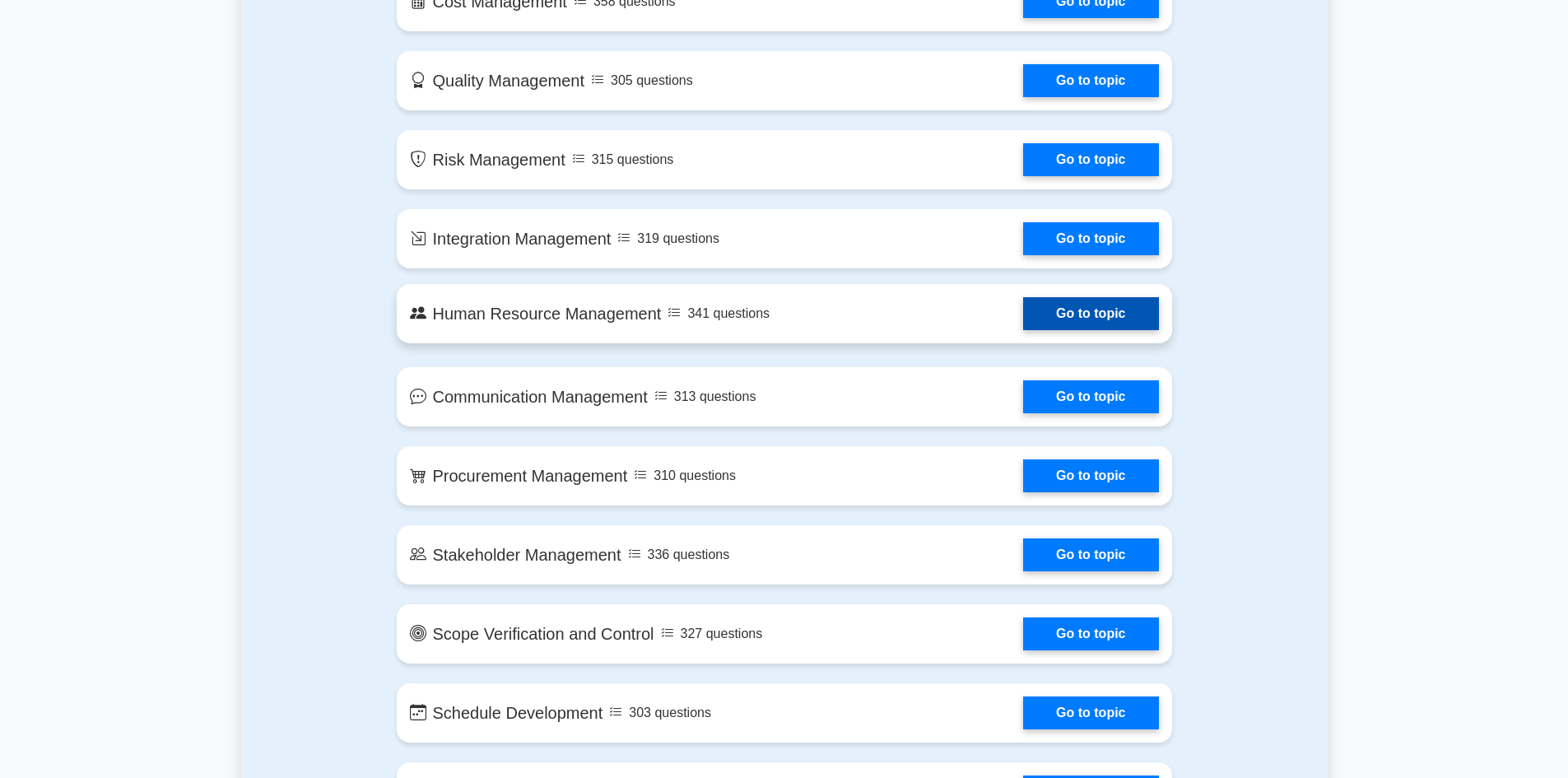
scroll to position [1483, 0]
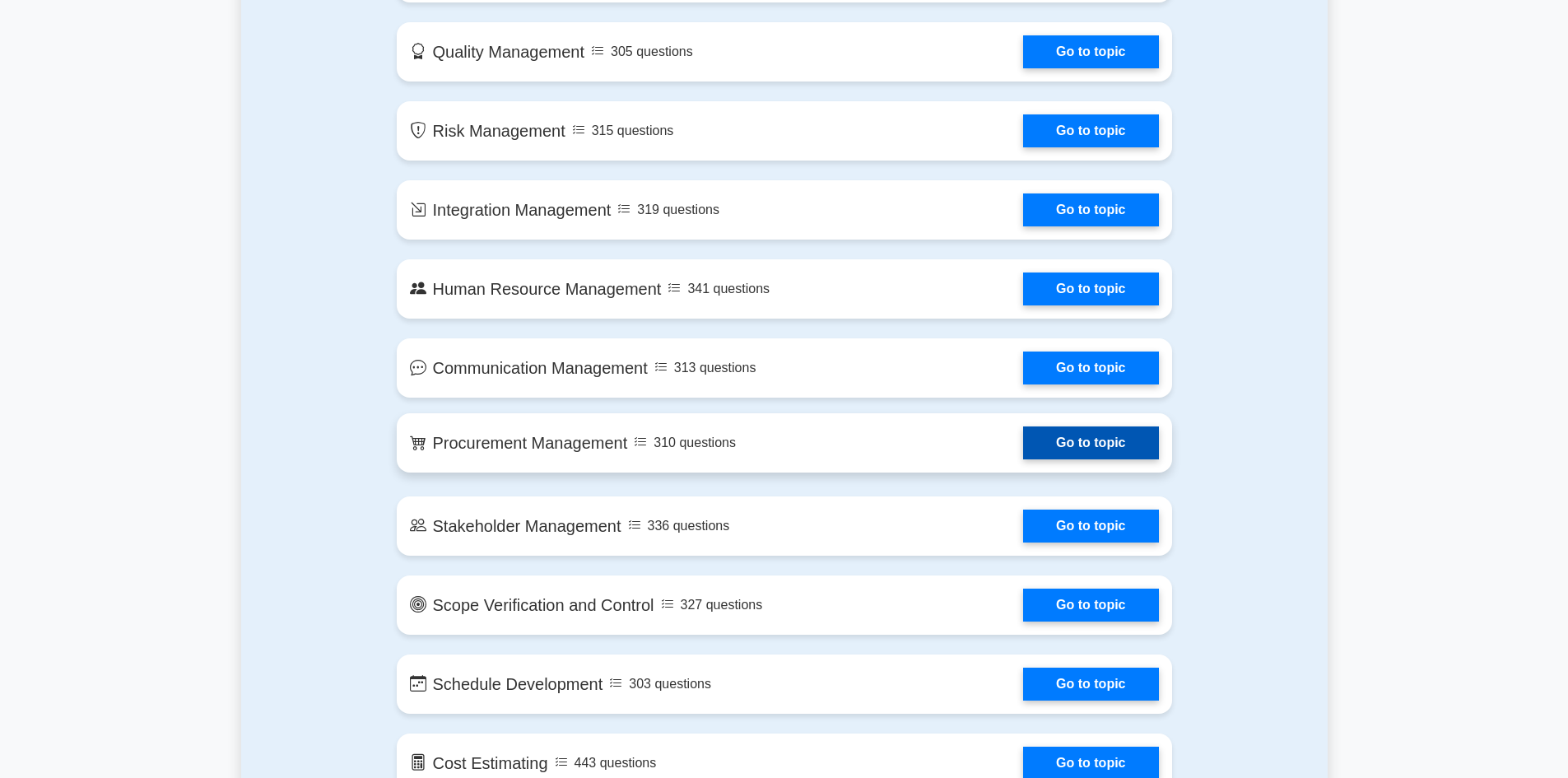
click at [1095, 433] on link "Go to topic" at bounding box center [1091, 444] width 135 height 33
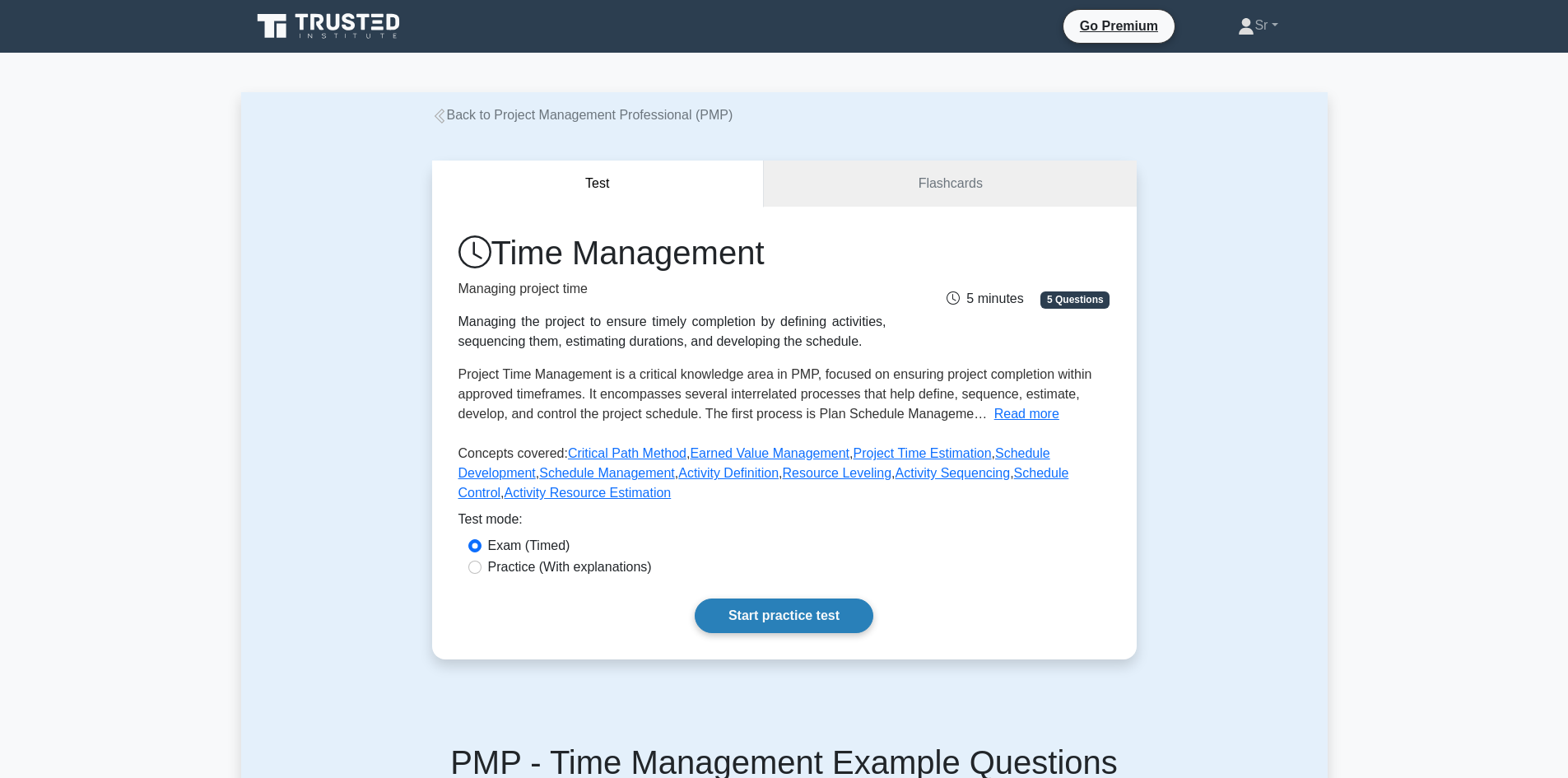
click at [742, 622] on link "Start practice test" at bounding box center [783, 615] width 178 height 34
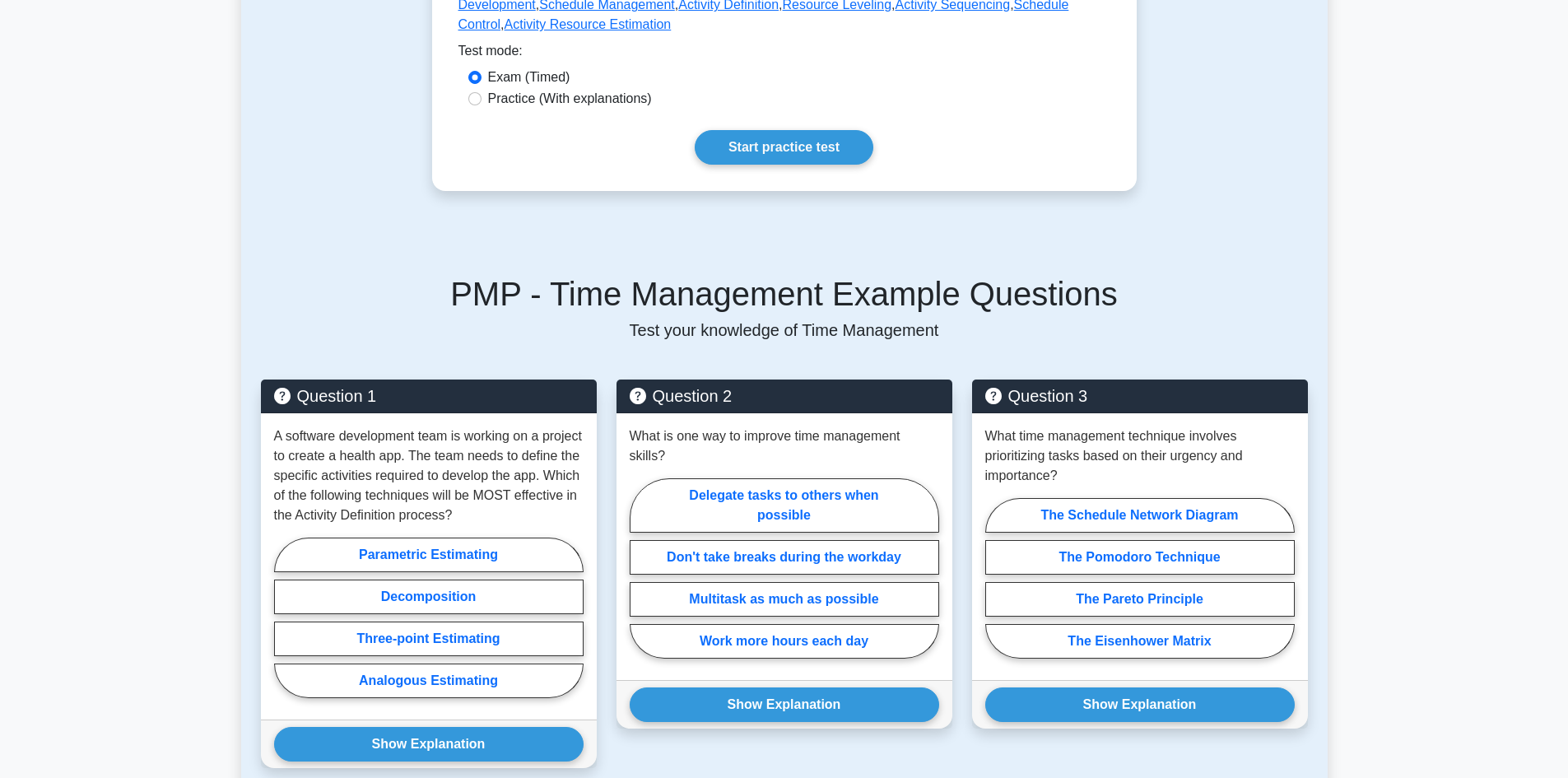
scroll to position [494, 0]
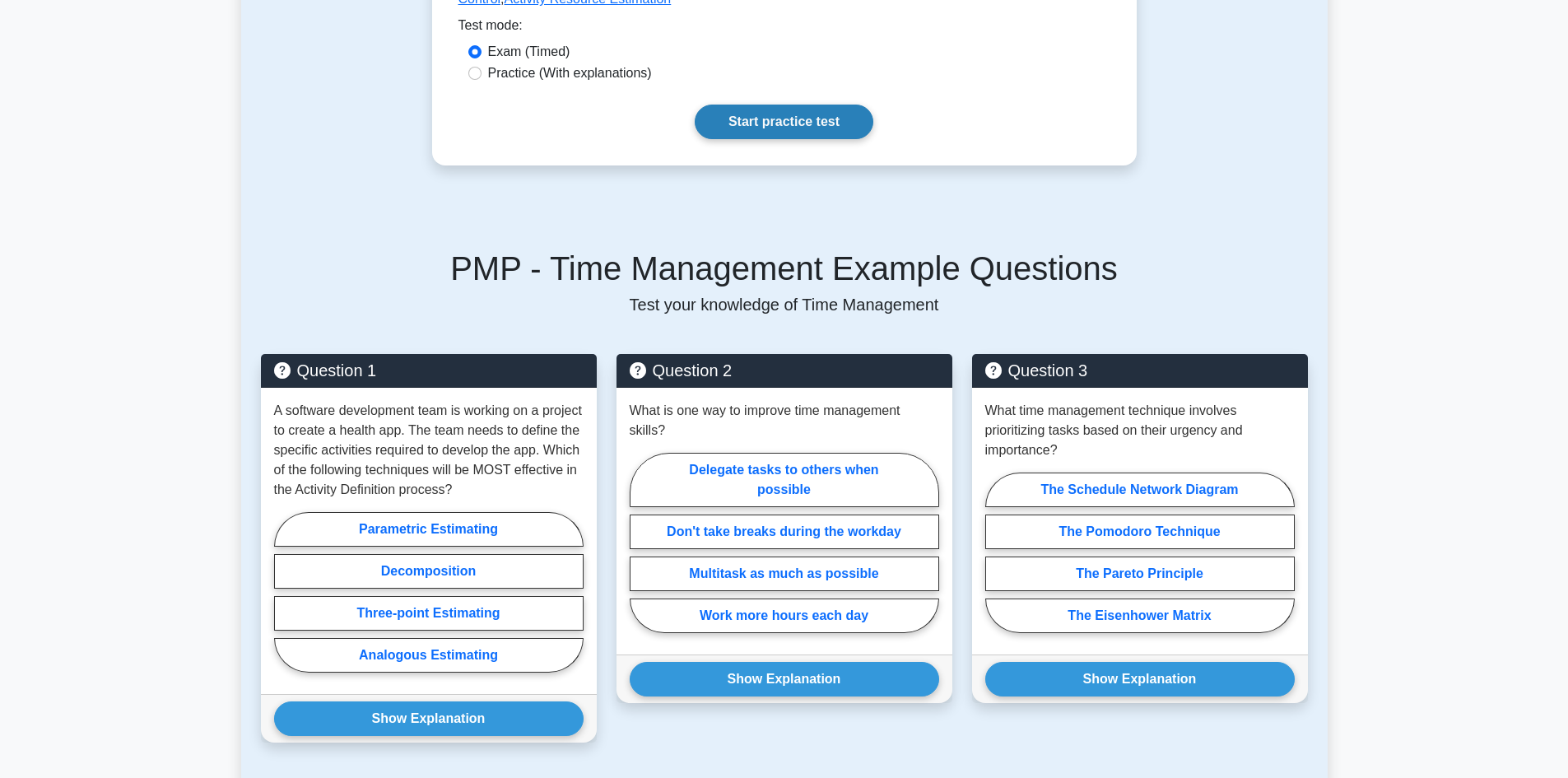
click at [820, 115] on link "Start practice test" at bounding box center [783, 121] width 178 height 34
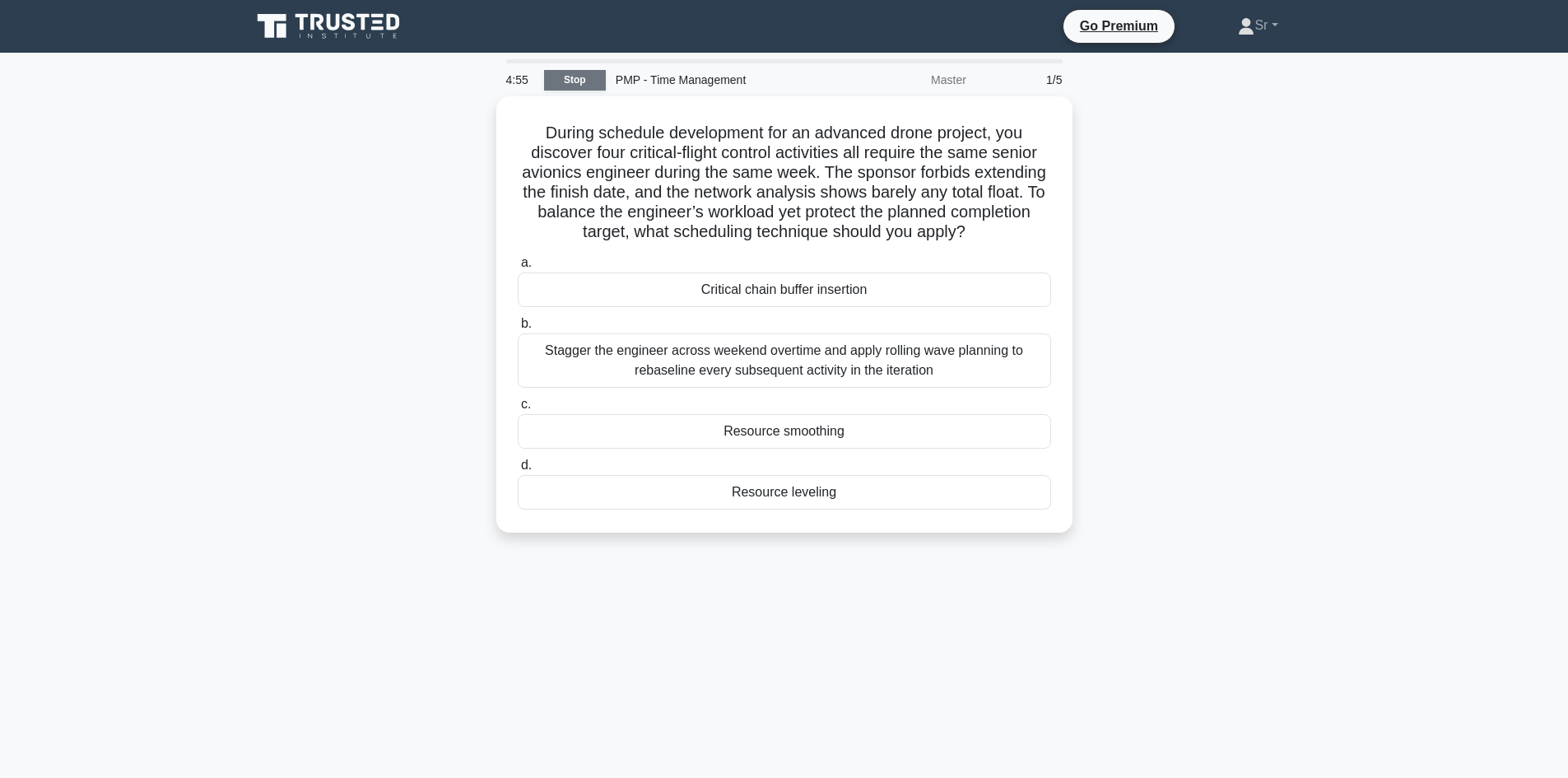
click at [598, 79] on link "Stop" at bounding box center [574, 80] width 62 height 20
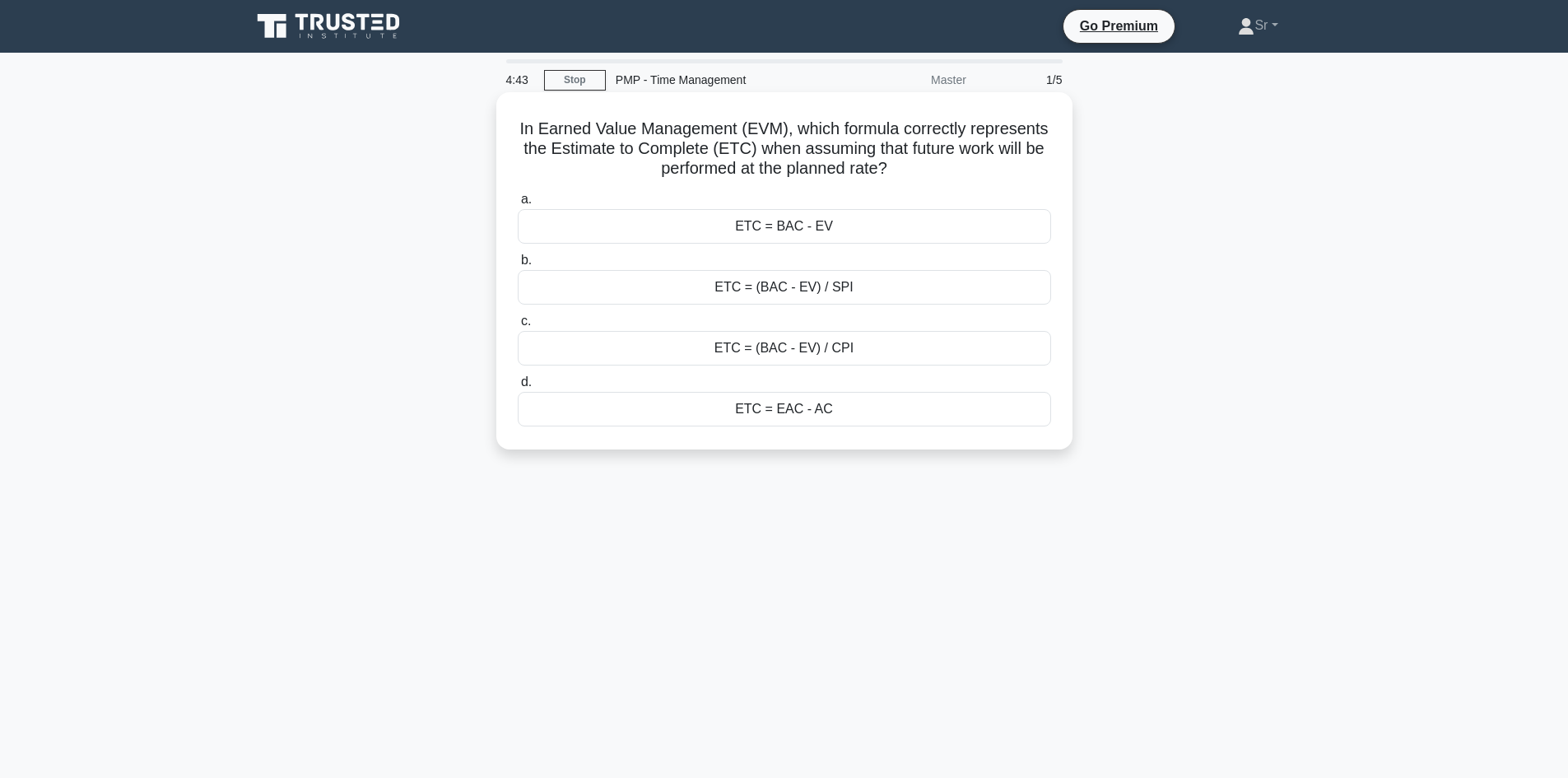
click at [959, 222] on div "ETC = BAC - EV" at bounding box center [785, 225] width 534 height 34
click at [518, 205] on input "a. ETC = BAC - EV" at bounding box center [518, 200] width 0 height 11
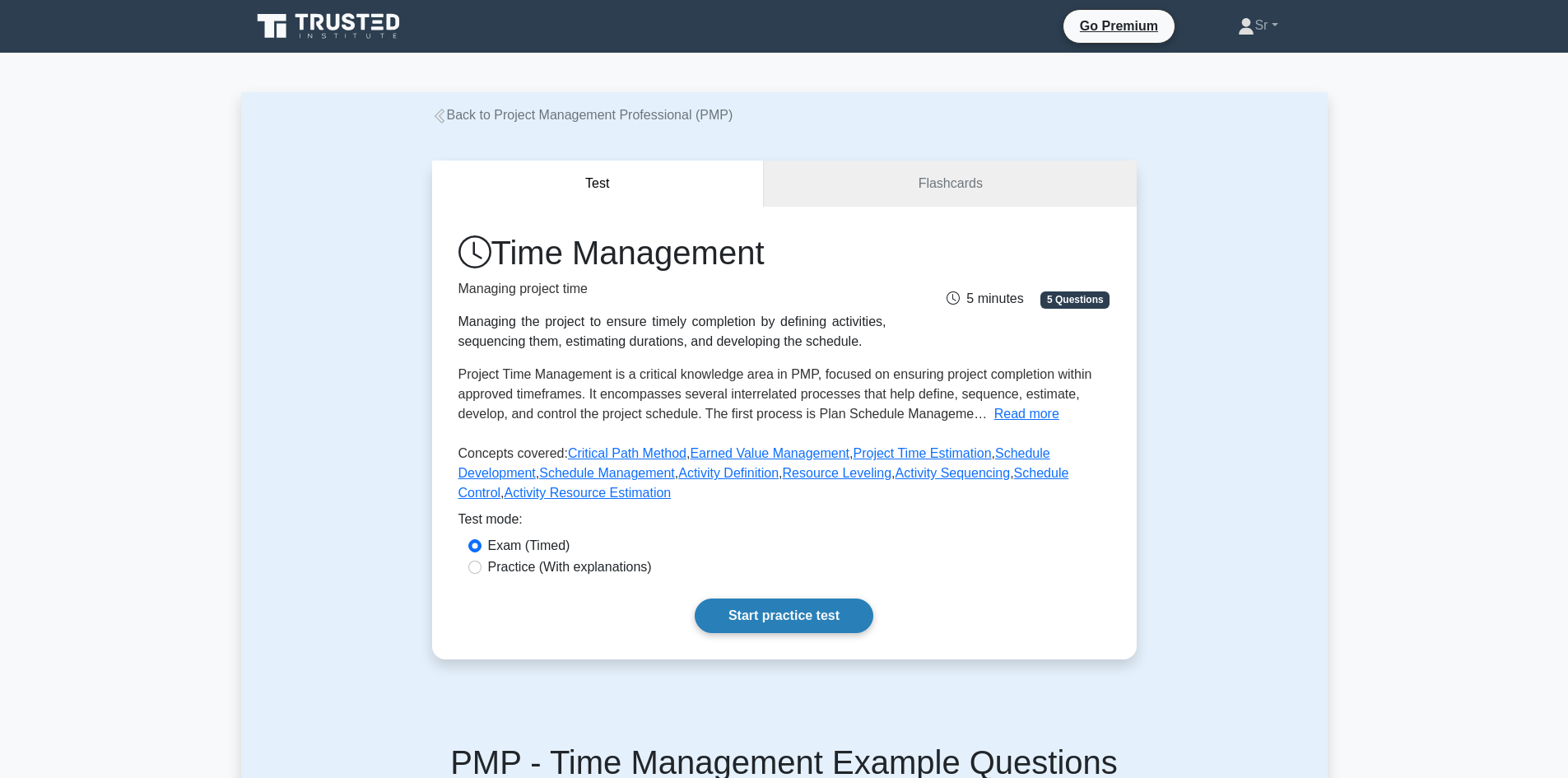
click at [754, 618] on link "Start practice test" at bounding box center [783, 615] width 178 height 34
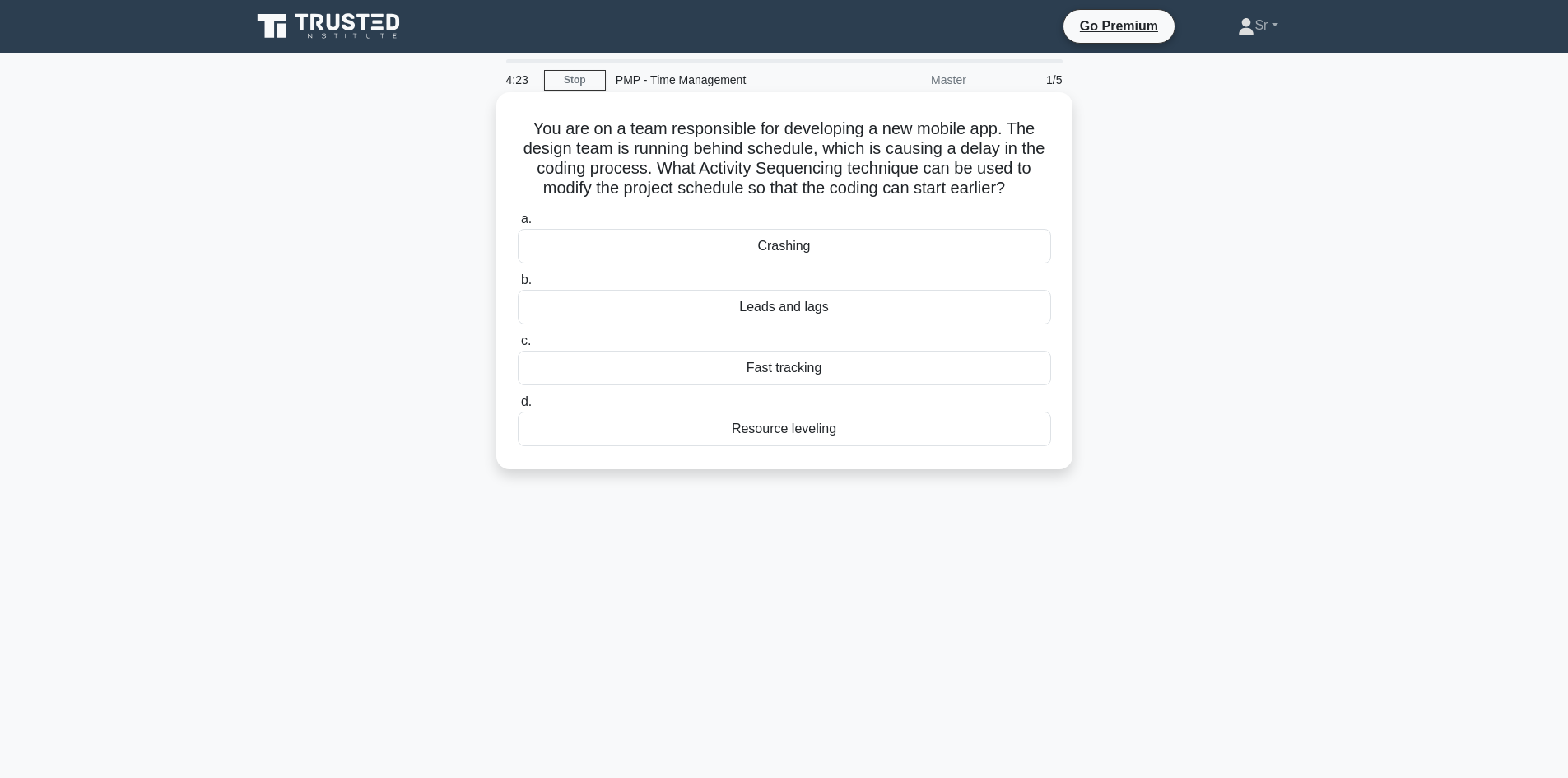
click at [852, 235] on div "Crashing" at bounding box center [785, 246] width 534 height 34
click at [518, 225] on input "a. Crashing" at bounding box center [518, 220] width 0 height 11
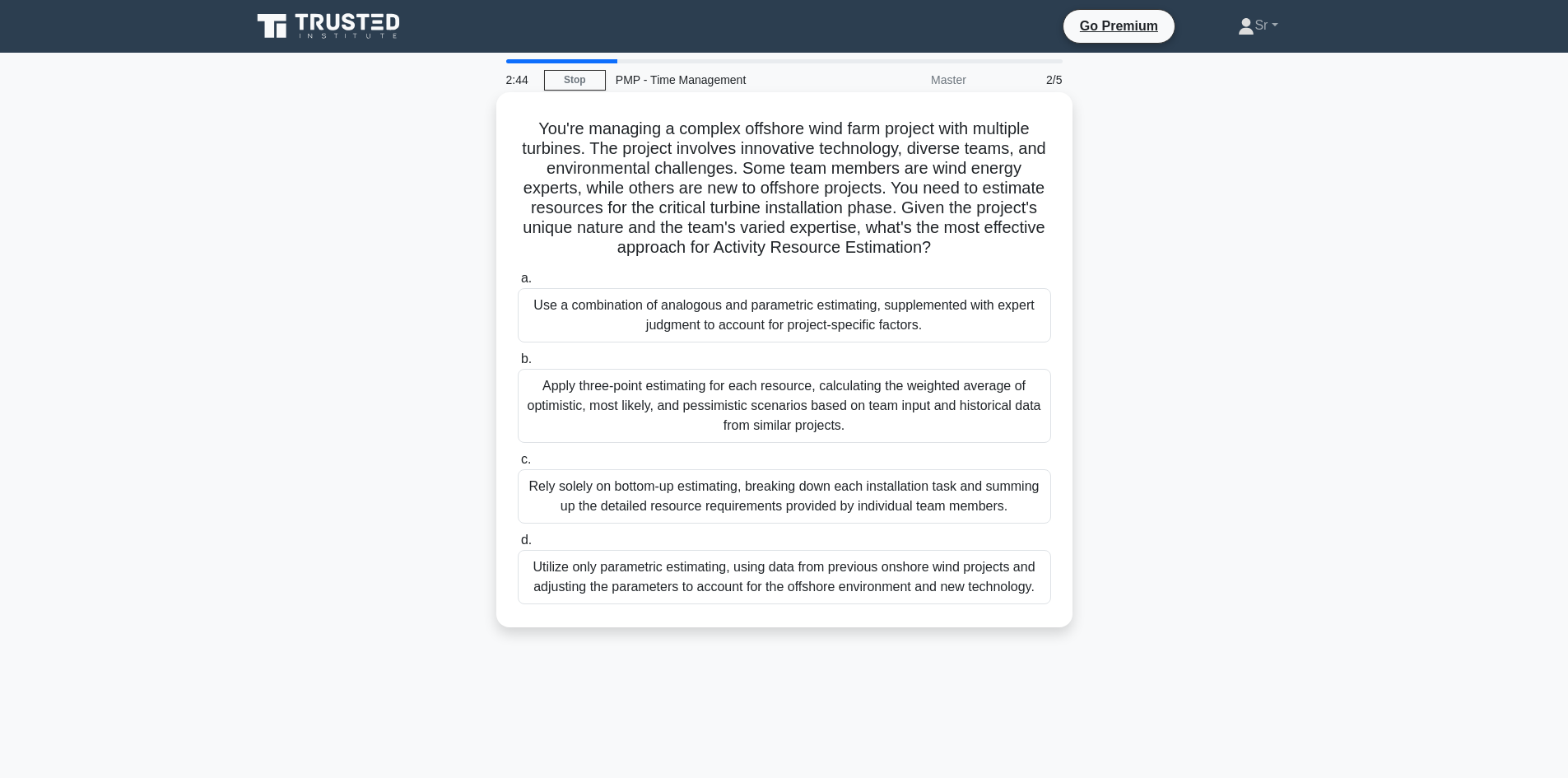
click at [988, 419] on div "Apply three-point estimating for each resource, calculating the weighted averag…" at bounding box center [785, 406] width 534 height 74
click at [518, 365] on input "b. Apply three-point estimating for each resource, calculating the weighted ave…" at bounding box center [518, 359] width 0 height 11
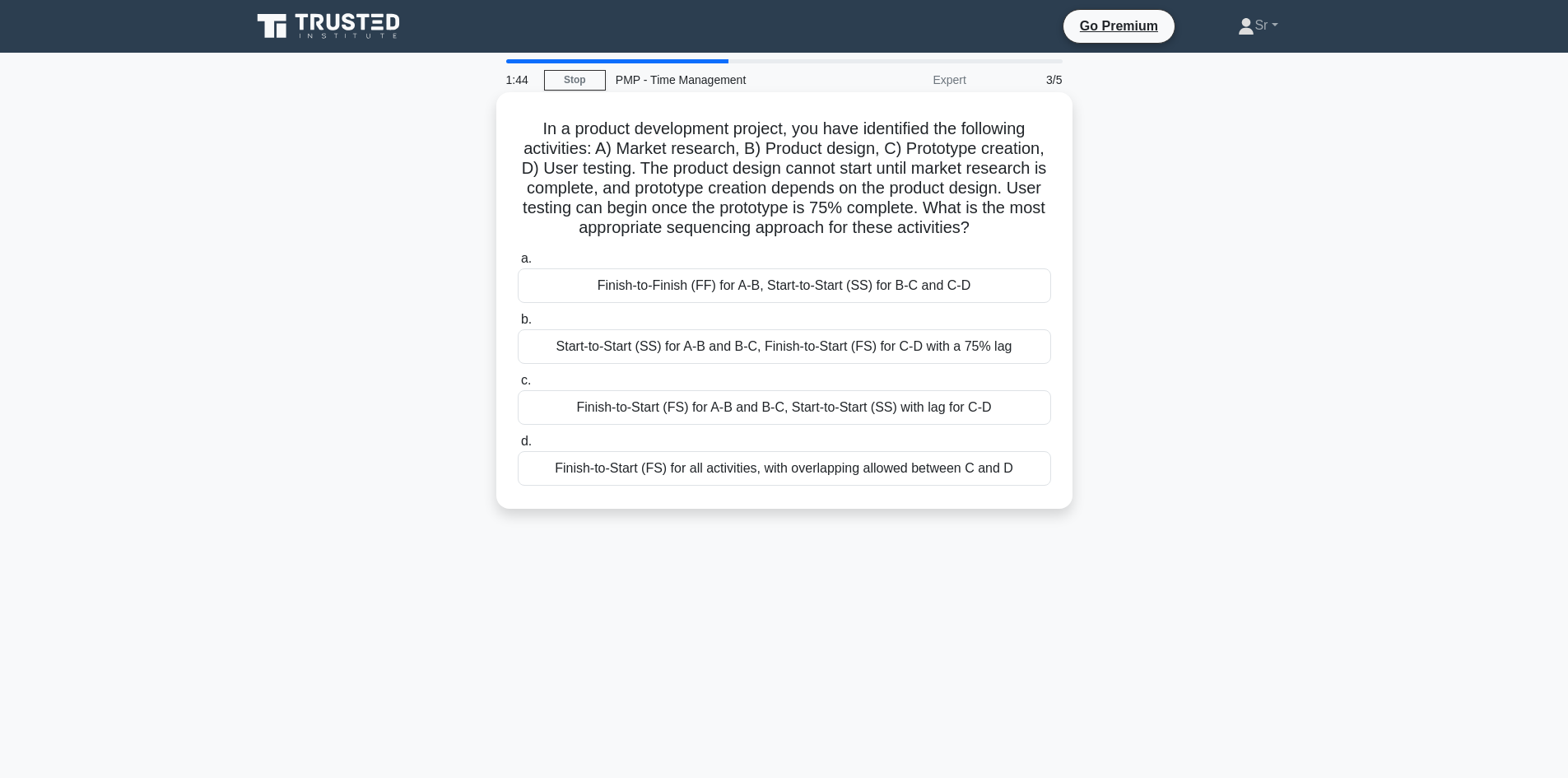
click at [661, 477] on div "Finish-to-Start (FS) for all activities, with overlapping allowed between C and…" at bounding box center [785, 468] width 534 height 34
click at [518, 447] on input "d. Finish-to-Start (FS) for all activities, with overlapping allowed between C …" at bounding box center [518, 442] width 0 height 11
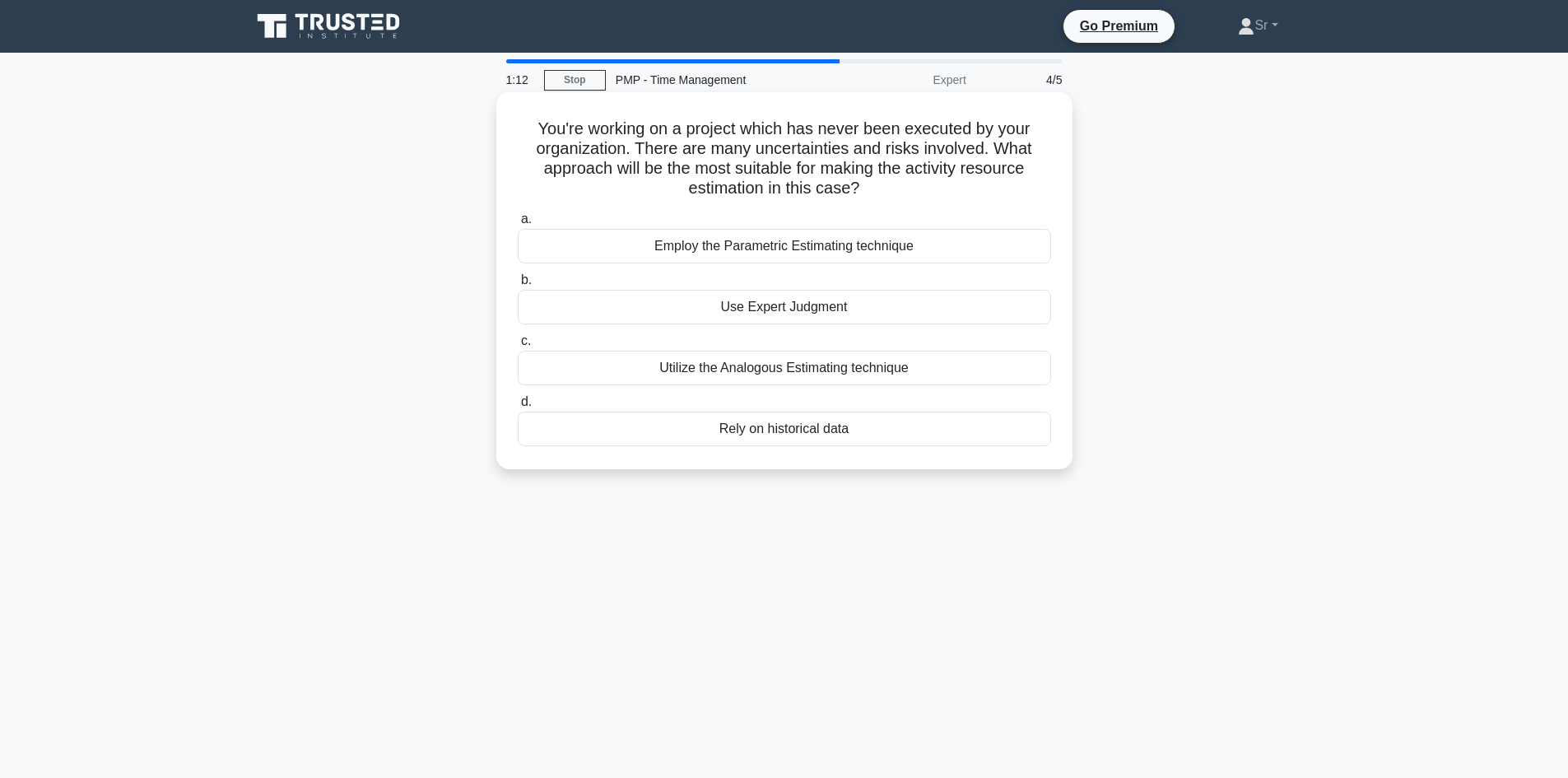
click at [921, 371] on div "Utilize the Analogous Estimating technique" at bounding box center [785, 368] width 534 height 34
click at [518, 346] on input "c. Utilize the Analogous Estimating technique" at bounding box center [518, 342] width 0 height 11
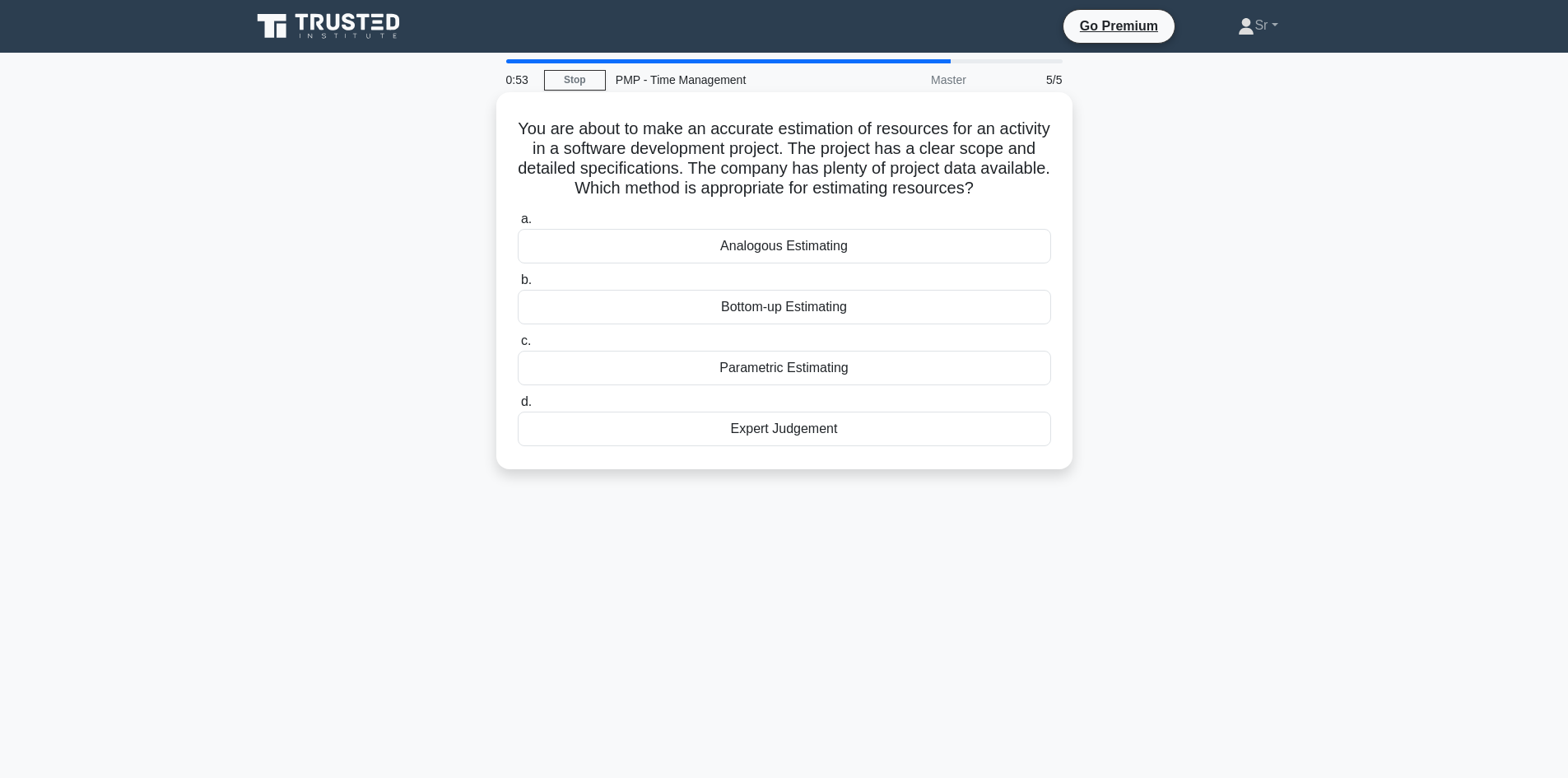
click at [891, 446] on div "Expert Judgement" at bounding box center [785, 429] width 534 height 34
click at [518, 407] on input "d. Expert Judgement" at bounding box center [518, 403] width 0 height 11
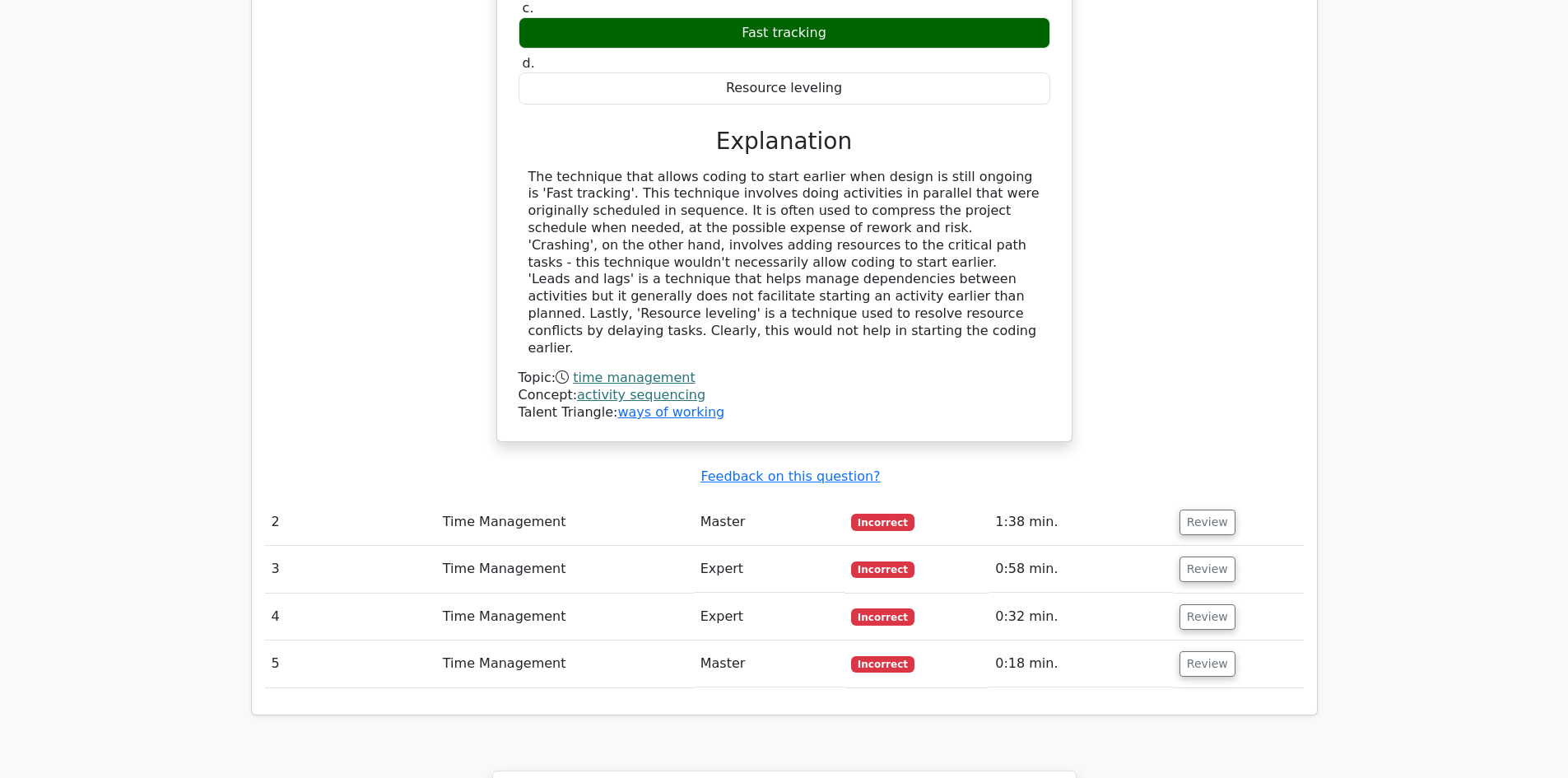
scroll to position [1647, 0]
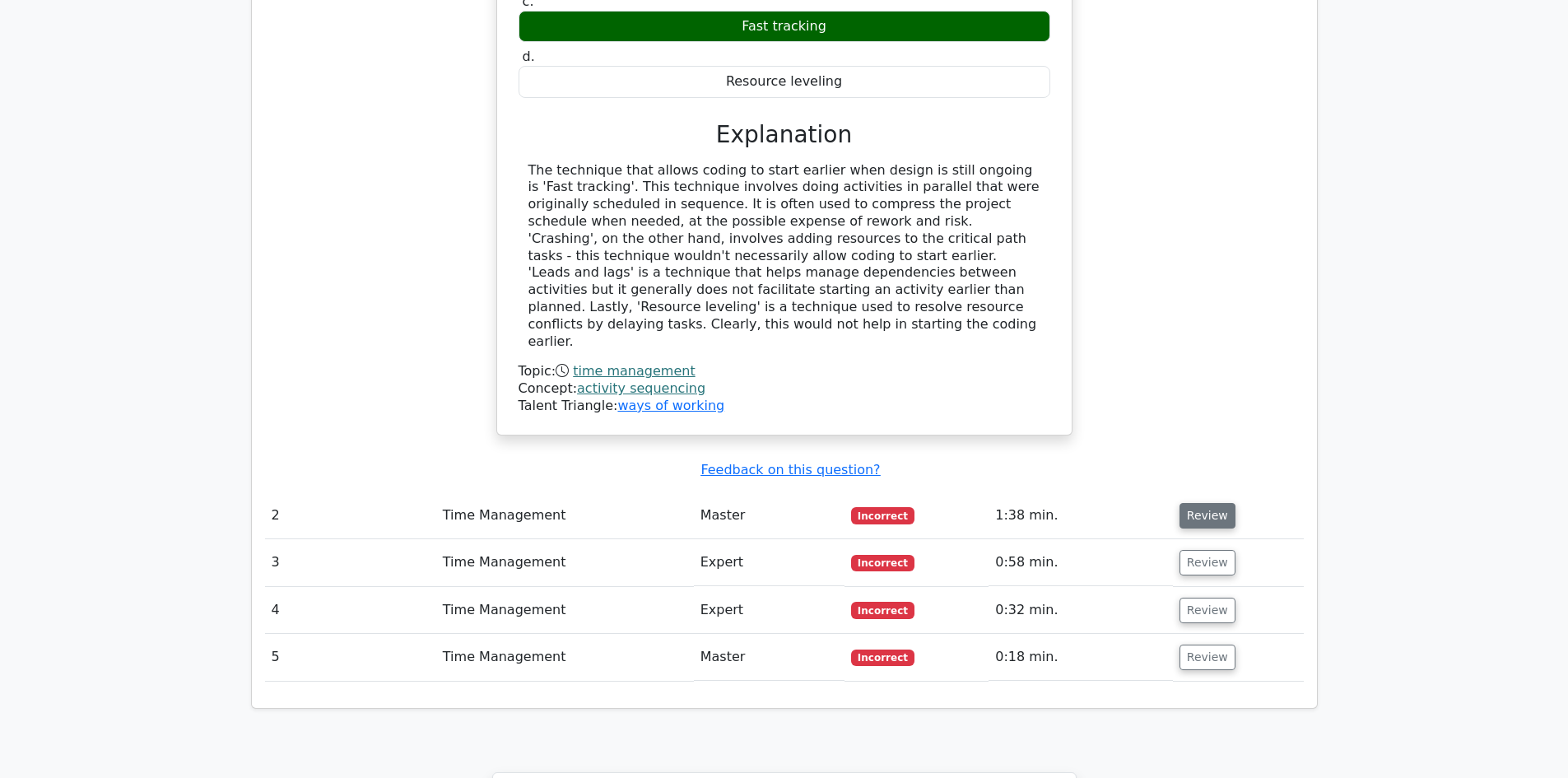
click at [1199, 504] on button "Review" at bounding box center [1207, 517] width 56 height 26
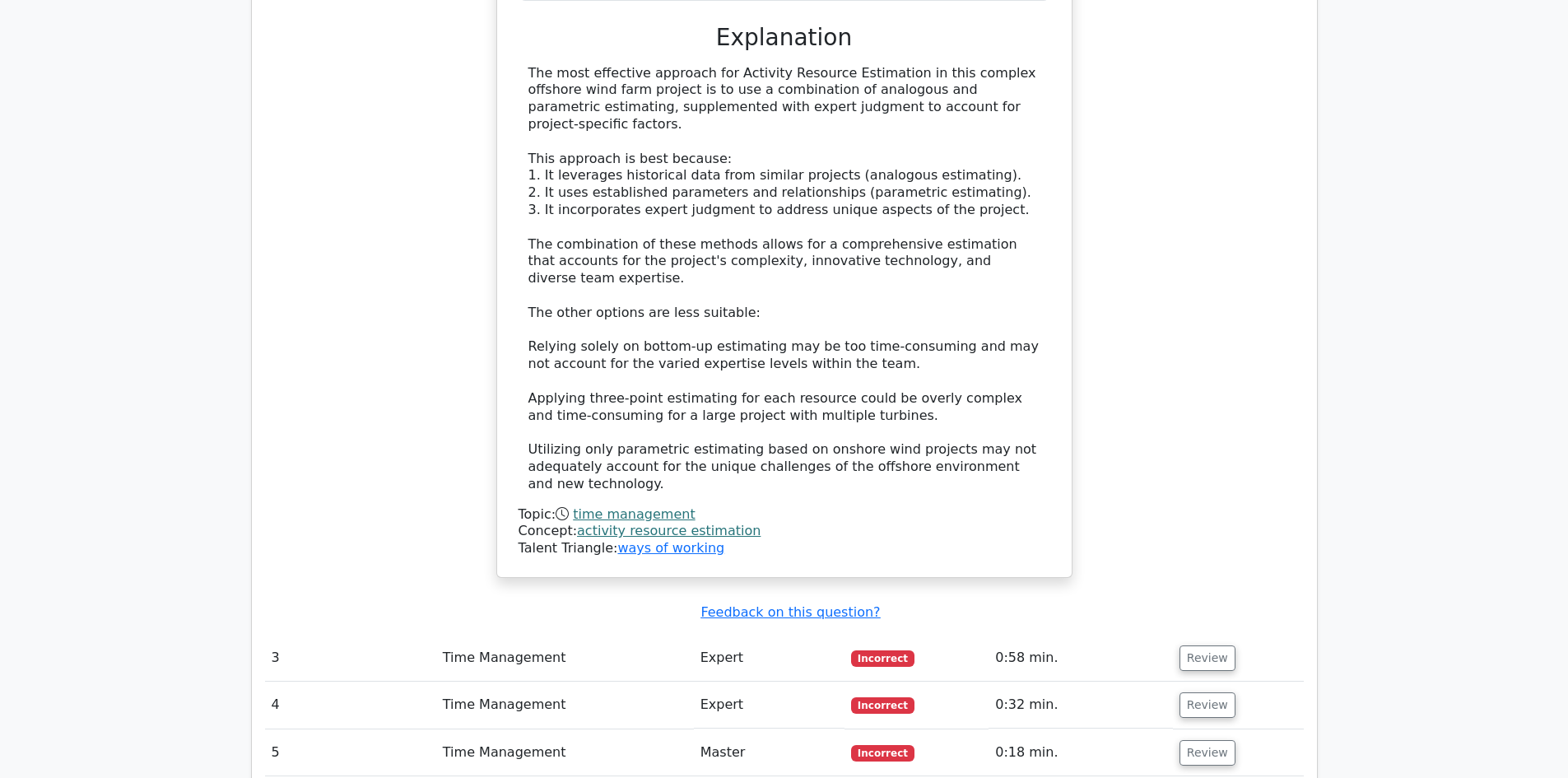
scroll to position [2718, 0]
click at [1210, 645] on button "Review" at bounding box center [1207, 658] width 56 height 26
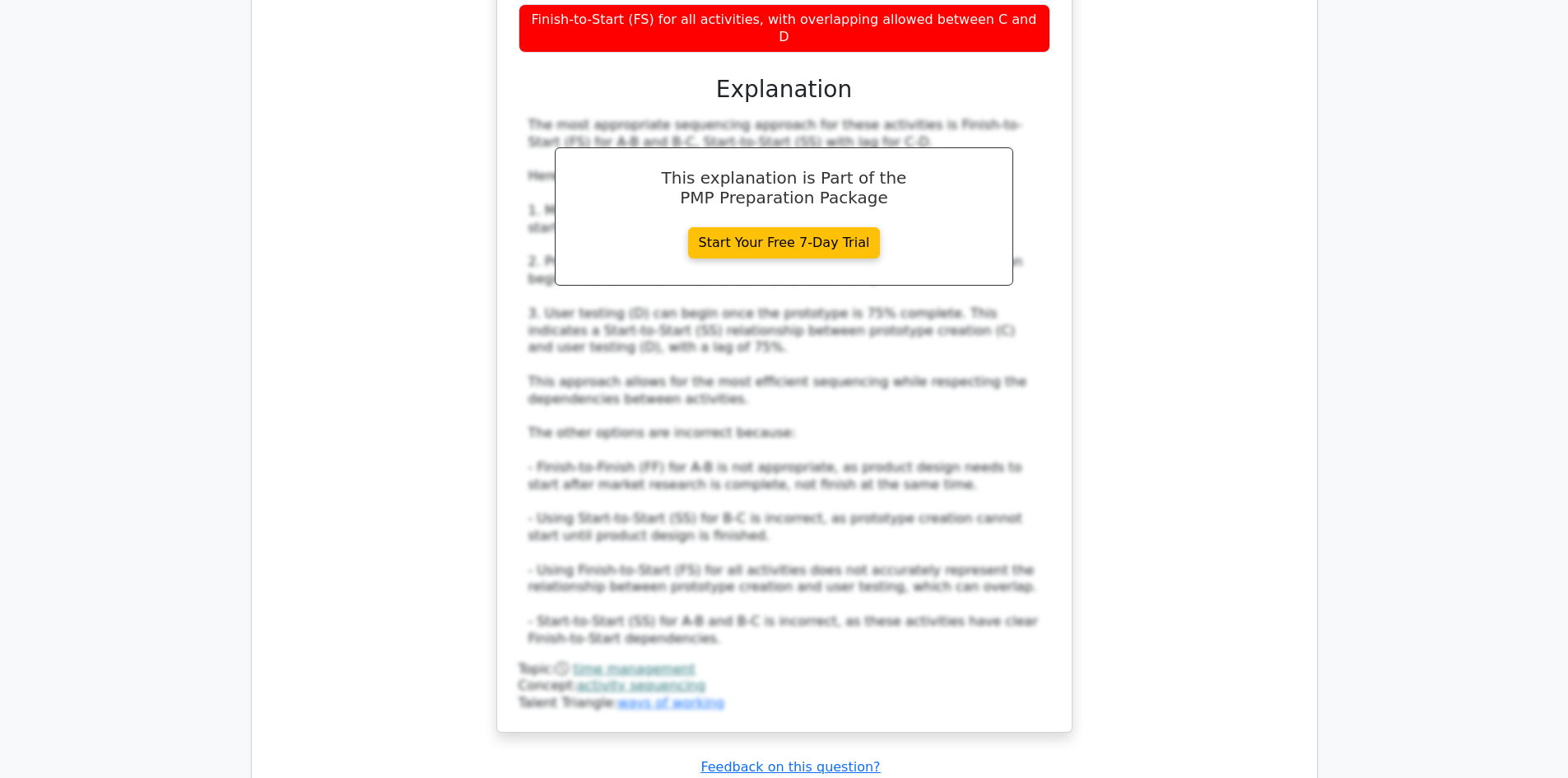
scroll to position [3872, 0]
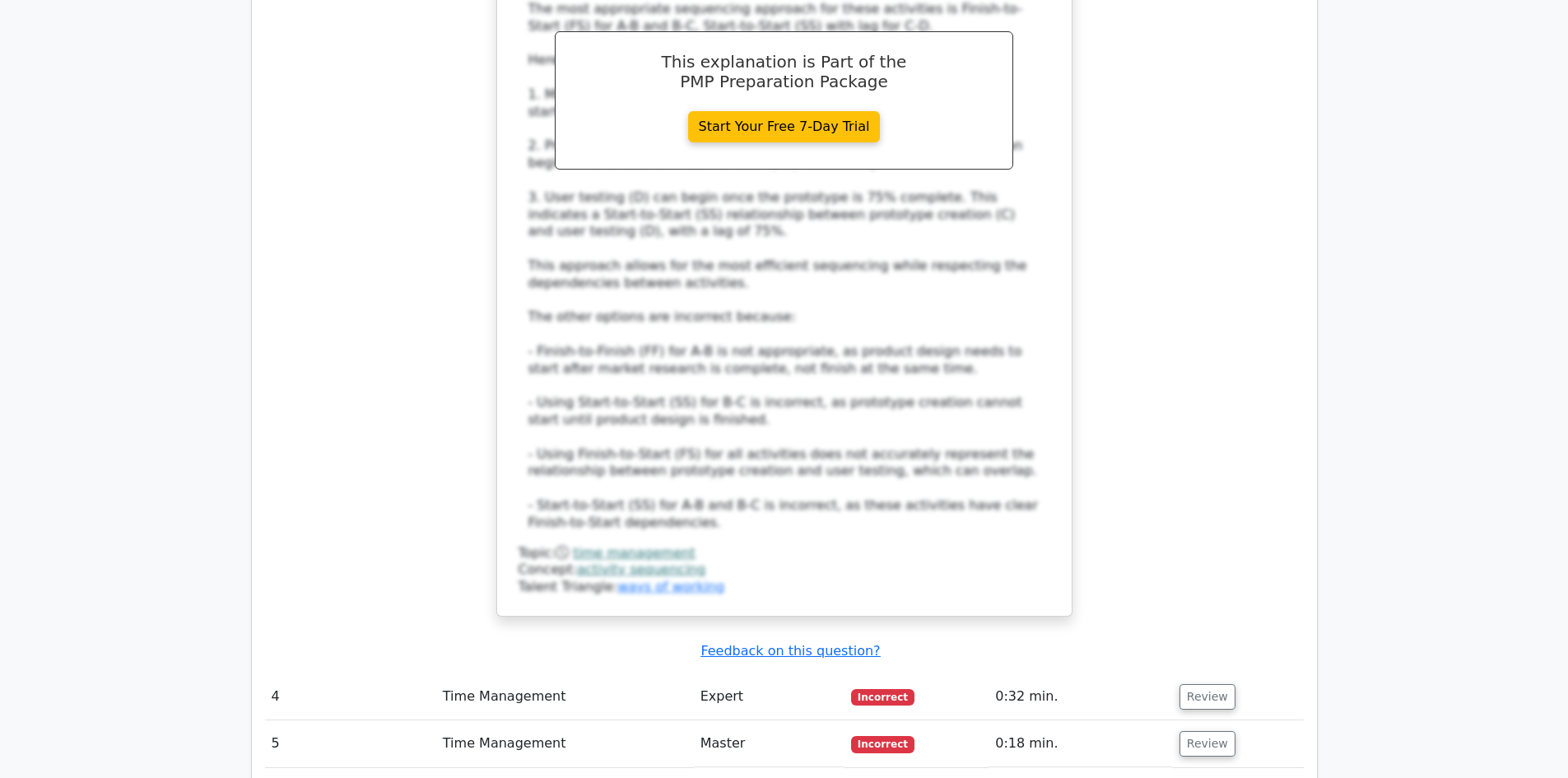
click at [1173, 674] on td "Review" at bounding box center [1238, 697] width 131 height 47
click at [1195, 685] on button "Review" at bounding box center [1207, 698] width 56 height 26
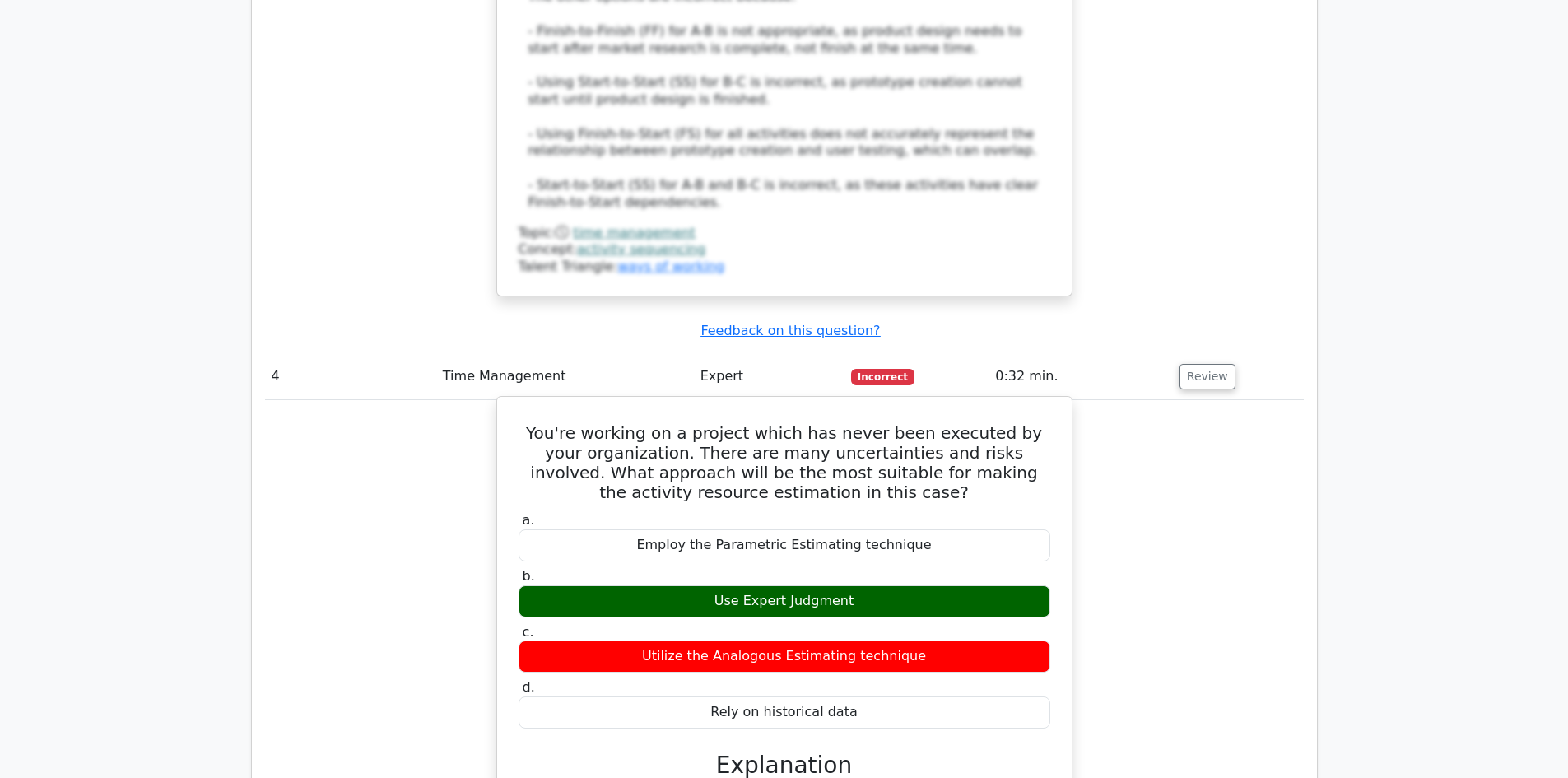
scroll to position [4200, 0]
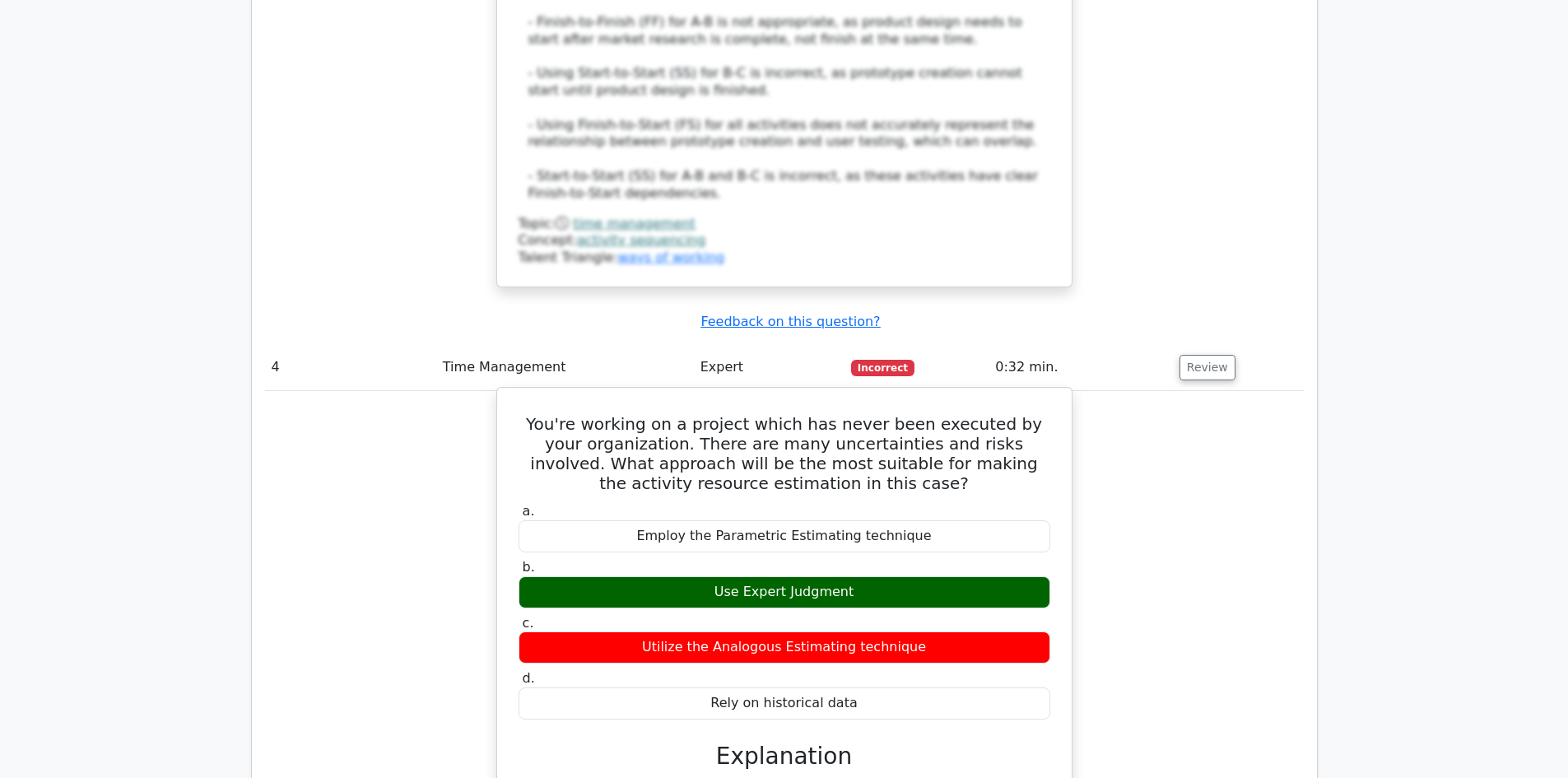
click at [845, 559] on label "b. Use Expert Judgment" at bounding box center [785, 583] width 532 height 49
click at [829, 577] on div "Use Expert Judgment" at bounding box center [785, 592] width 532 height 32
click at [819, 632] on div "Utilize the Analogous Estimating technique" at bounding box center [785, 648] width 532 height 32
click at [840, 577] on div "Use Expert Judgment" at bounding box center [785, 592] width 532 height 32
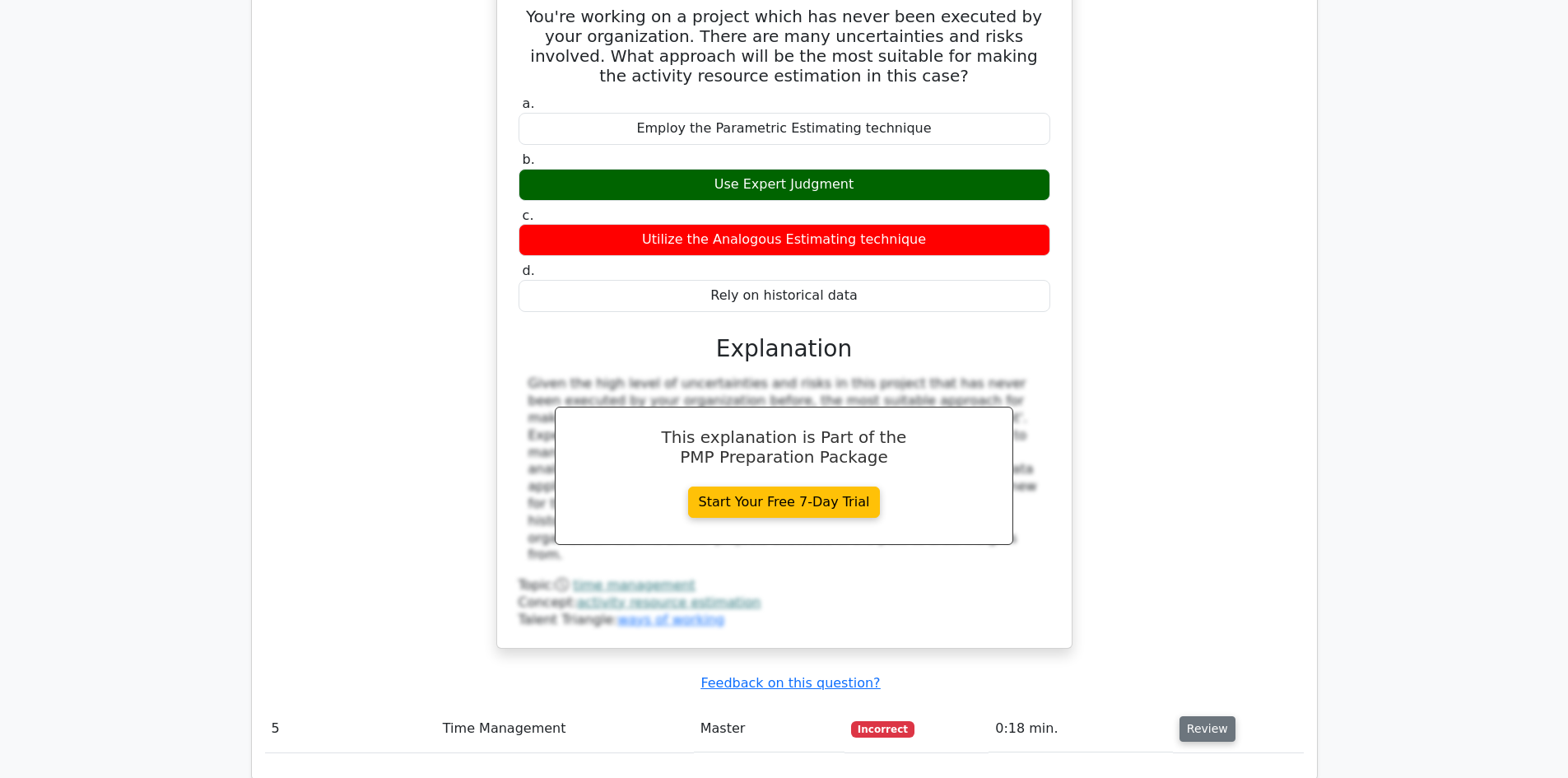
click at [1206, 717] on button "Review" at bounding box center [1207, 730] width 56 height 26
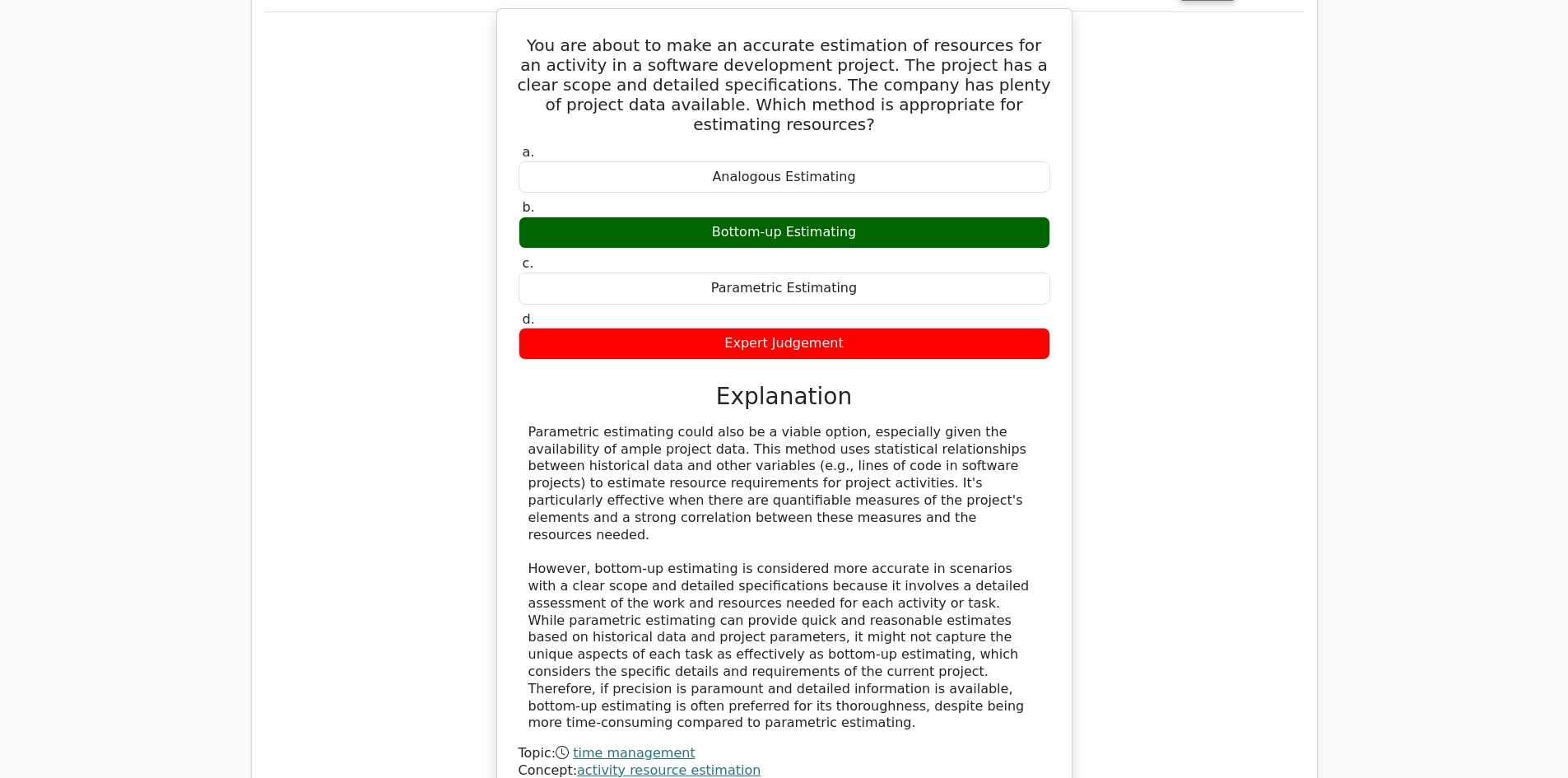
scroll to position [5025, 0]
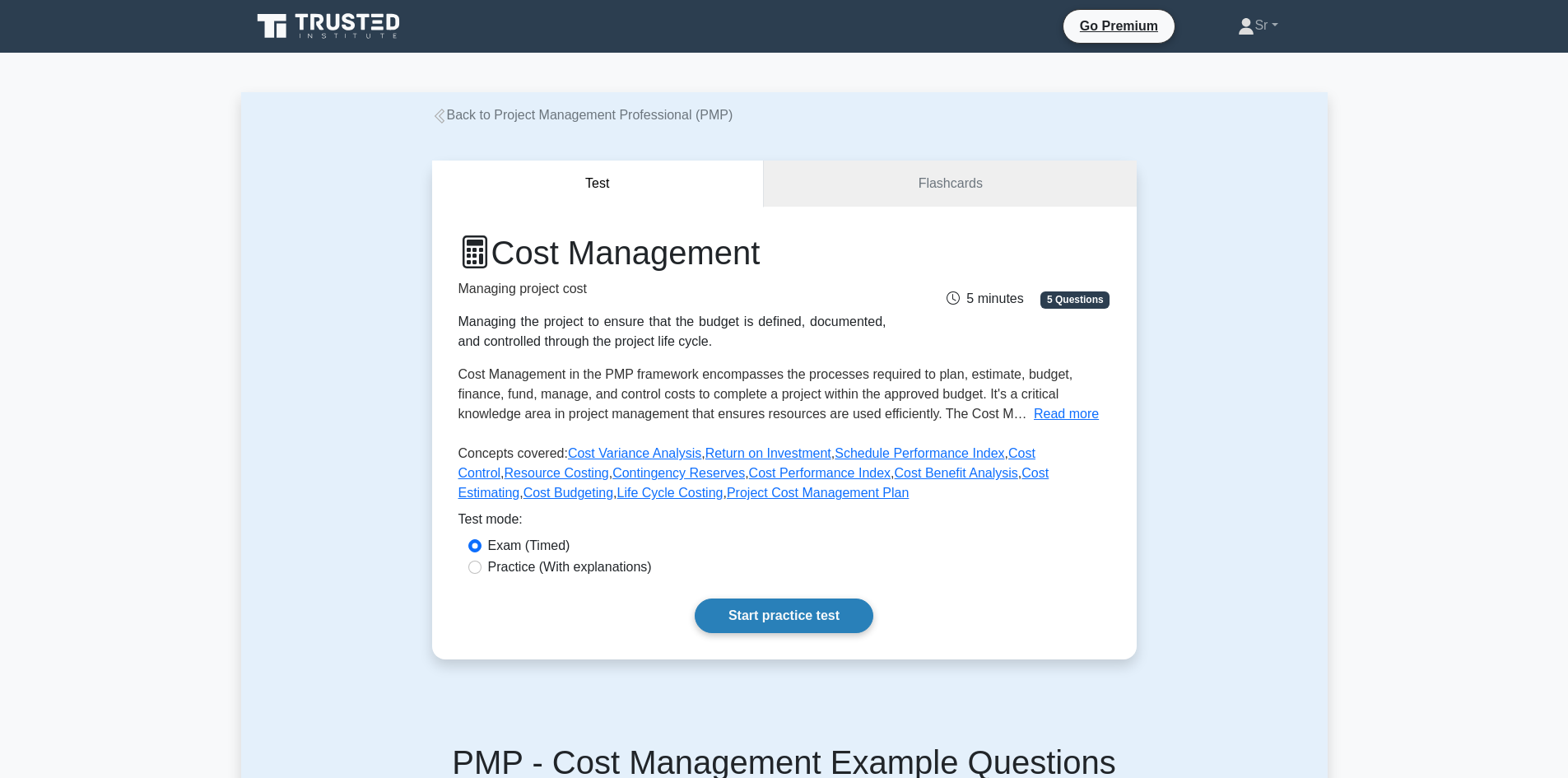
click at [722, 614] on link "Start practice test" at bounding box center [783, 615] width 178 height 34
click at [805, 623] on link "Start practice test" at bounding box center [783, 615] width 178 height 34
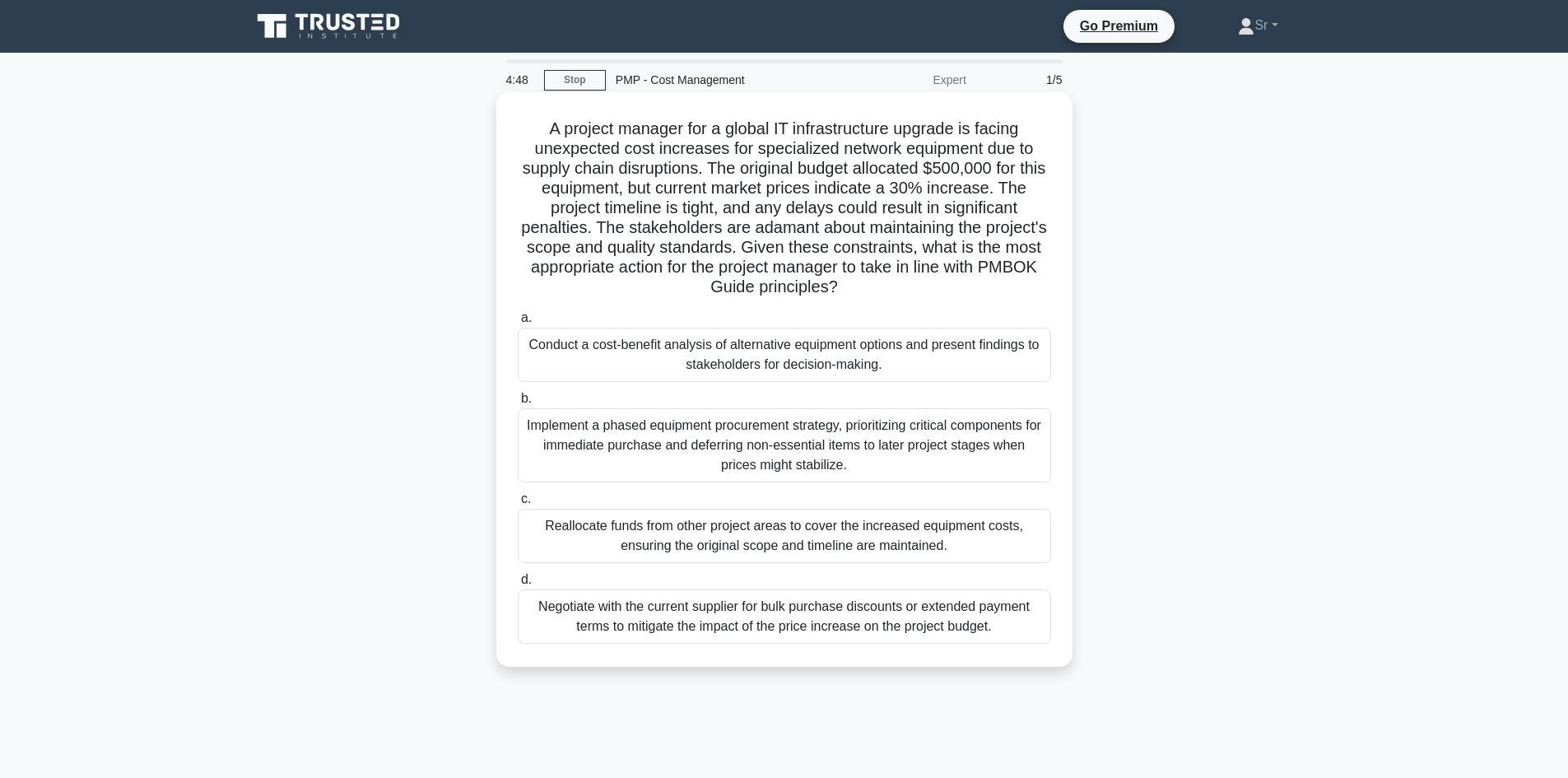
click at [803, 542] on div "Reallocate funds from other project areas to cover the increased equipment cost…" at bounding box center [785, 536] width 534 height 55
click at [518, 504] on input "c. Reallocate funds from other project areas to cover the increased equipment c…" at bounding box center [518, 500] width 0 height 11
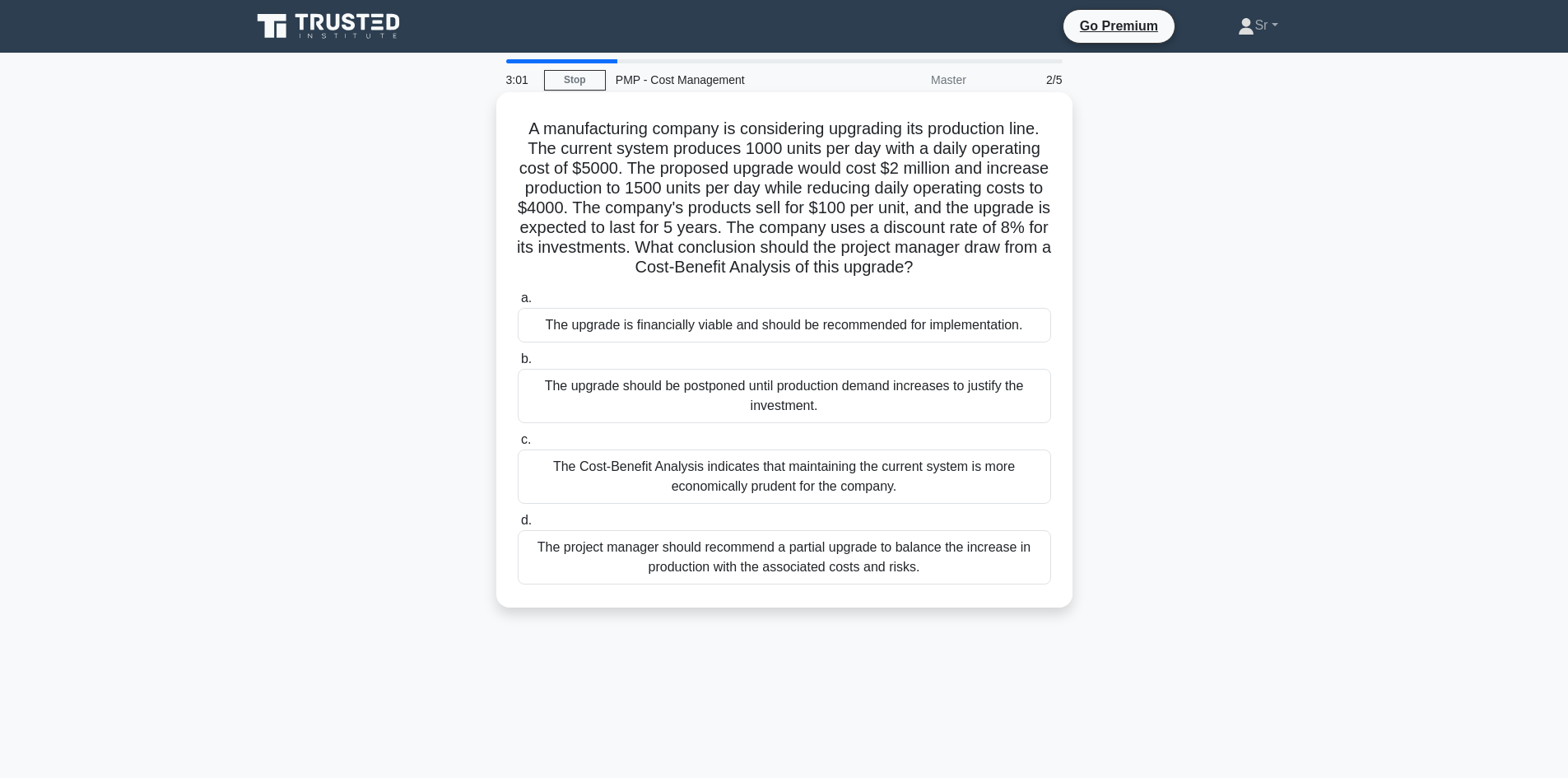
click at [718, 484] on div "The Cost-Benefit Analysis indicates that maintaining the current system is more…" at bounding box center [785, 477] width 534 height 55
click at [518, 445] on input "c. The Cost-Benefit Analysis indicates that maintaining the current system is m…" at bounding box center [518, 441] width 0 height 11
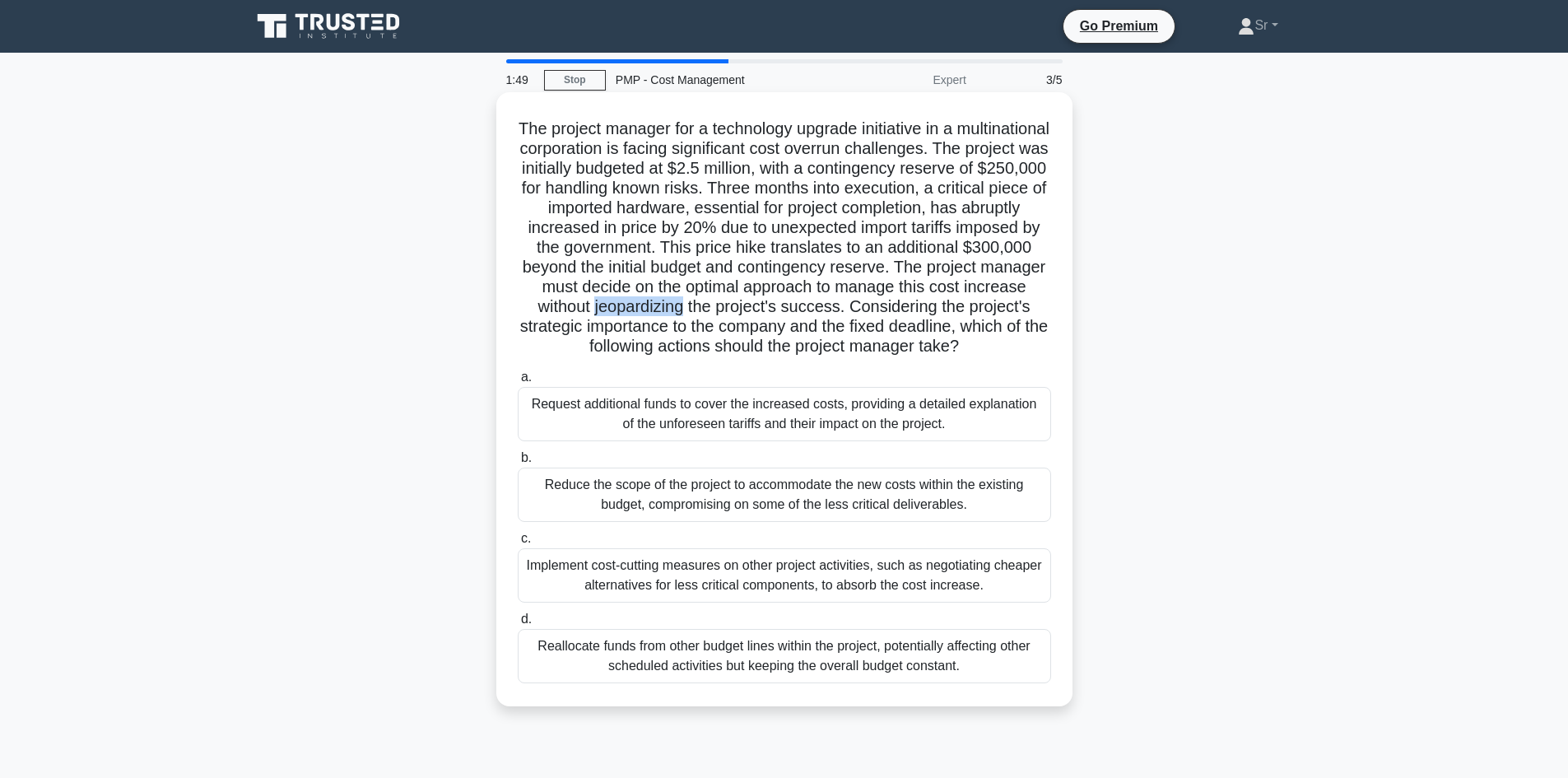
drag, startPoint x: 875, startPoint y: 306, endPoint x: 786, endPoint y: 304, distance: 89.0
click at [786, 304] on h5 "The project manager for a technology upgrade initiative in a multinational corp…" at bounding box center [784, 237] width 537 height 239
copy h5 "jeopardizing"
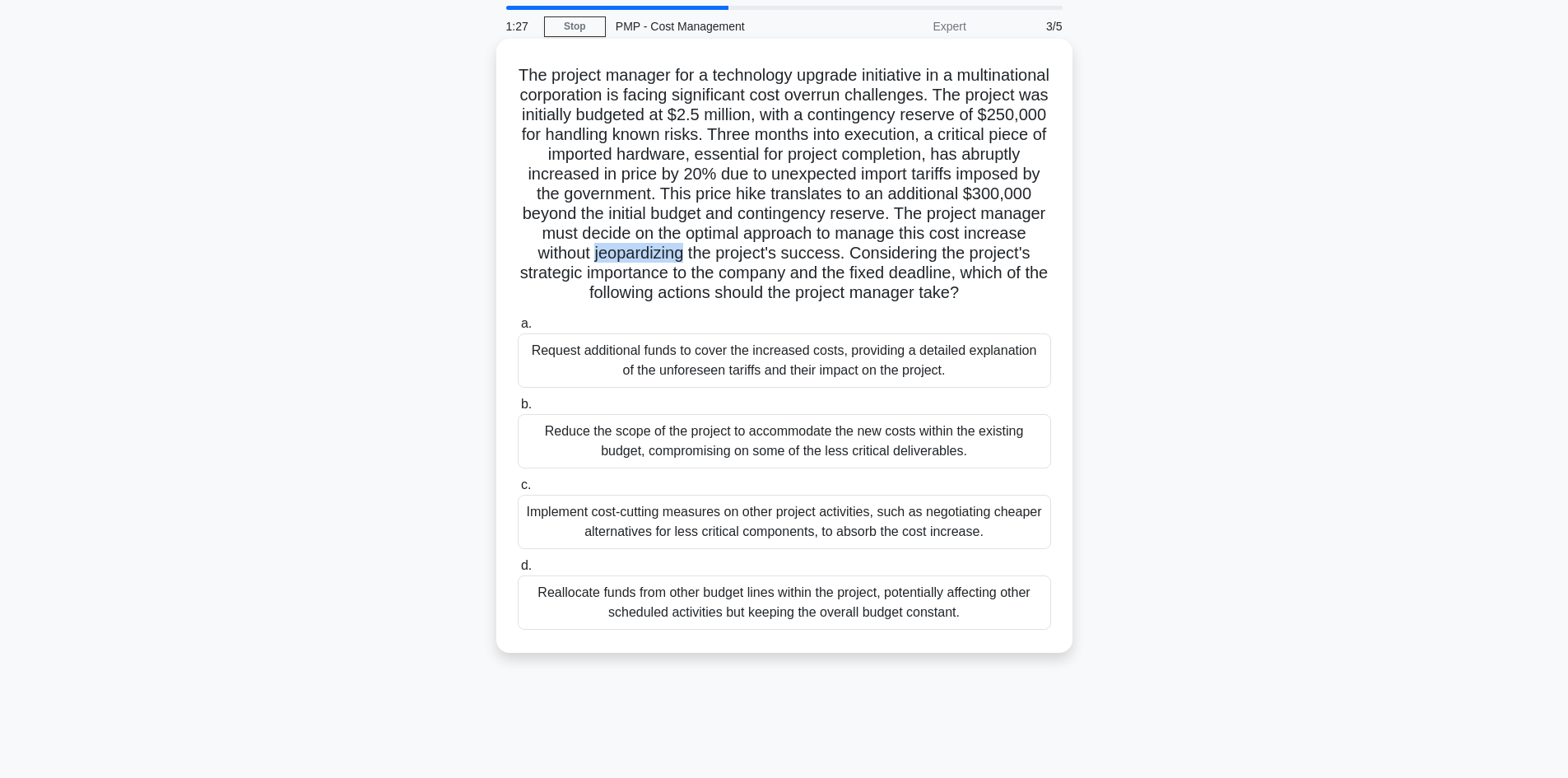
scroll to position [82, 0]
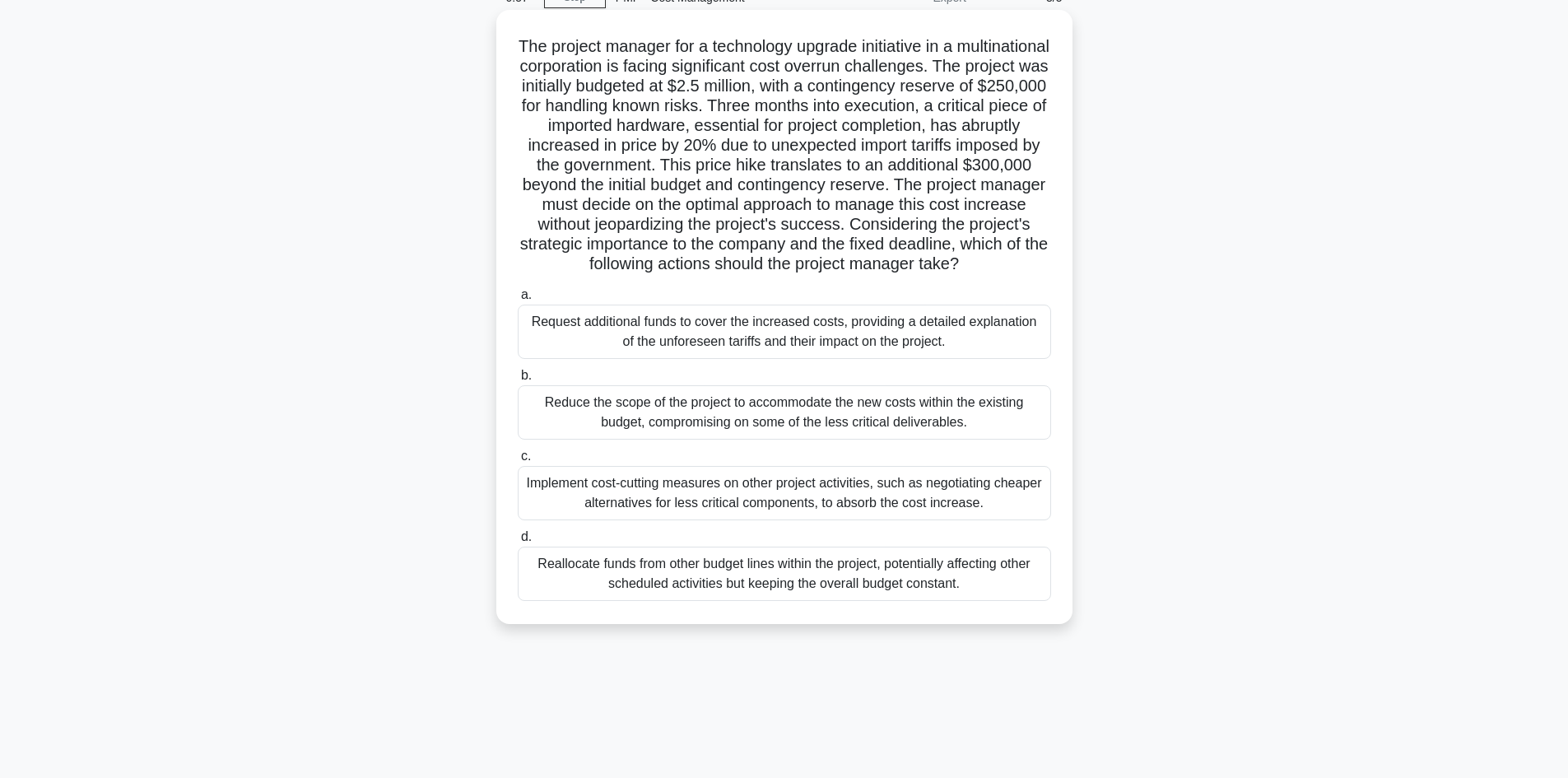
click at [751, 511] on div "Implement cost-cutting measures on other project activities, such as negotiatin…" at bounding box center [785, 493] width 534 height 55
click at [518, 462] on input "c. Implement cost-cutting measures on other project activities, such as negotia…" at bounding box center [518, 456] width 0 height 11
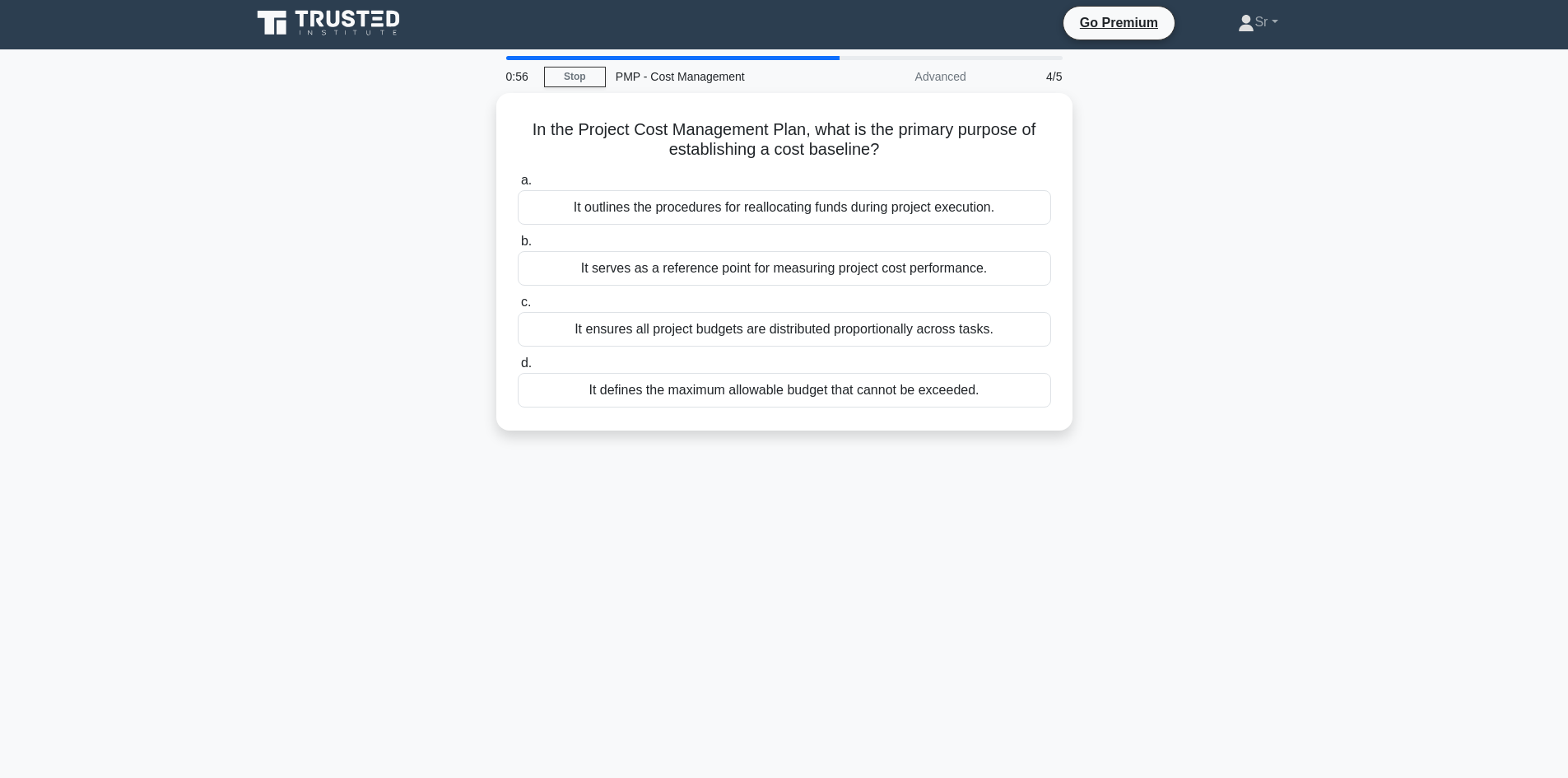
scroll to position [0, 0]
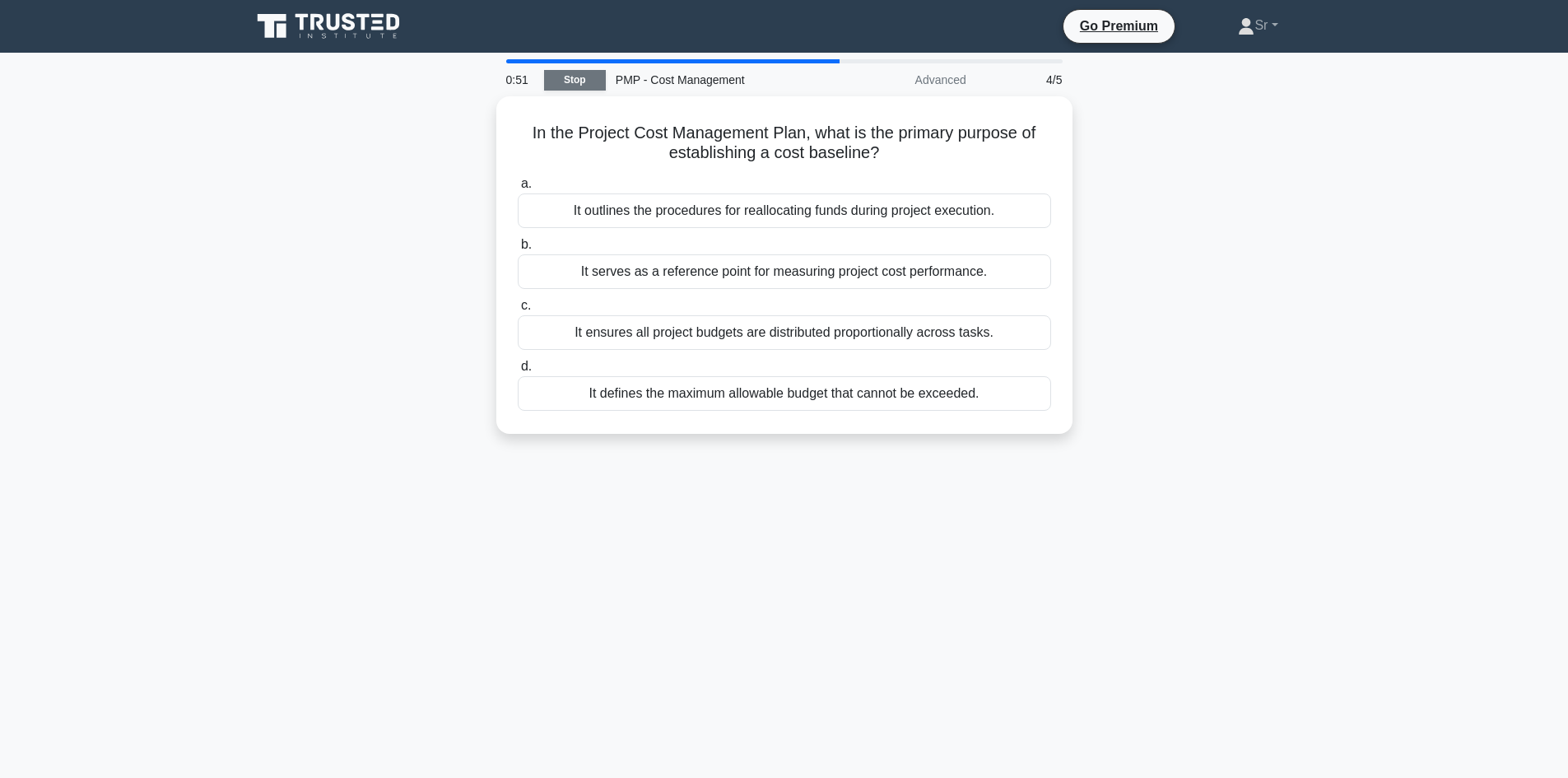
click at [595, 79] on link "Stop" at bounding box center [574, 80] width 62 height 20
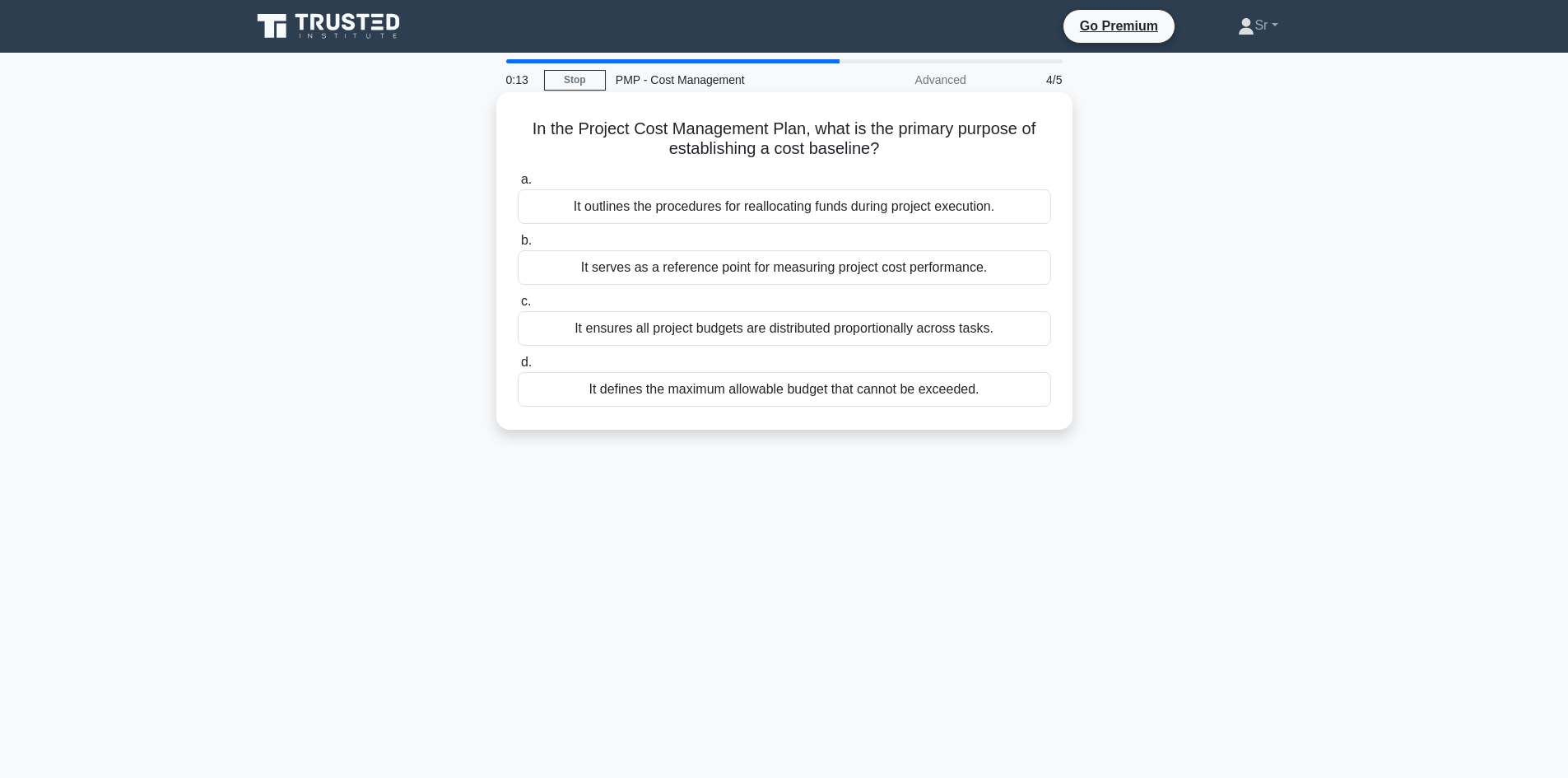
click at [666, 387] on div "It defines the maximum allowable budget that cannot be exceeded." at bounding box center [785, 389] width 534 height 34
click at [518, 368] on input "d. It defines the maximum allowable budget that cannot be exceeded." at bounding box center [518, 363] width 0 height 11
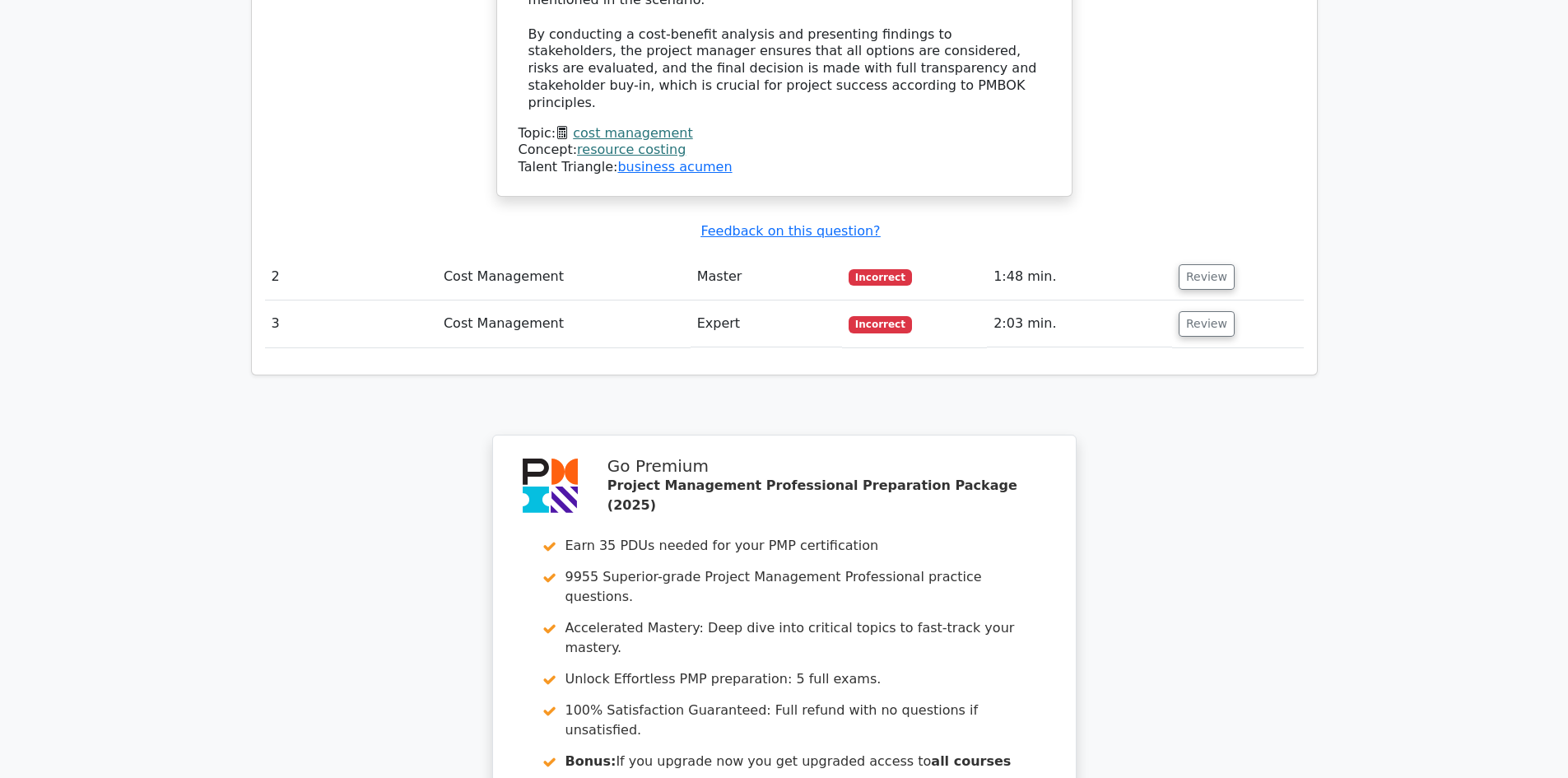
scroll to position [2553, 0]
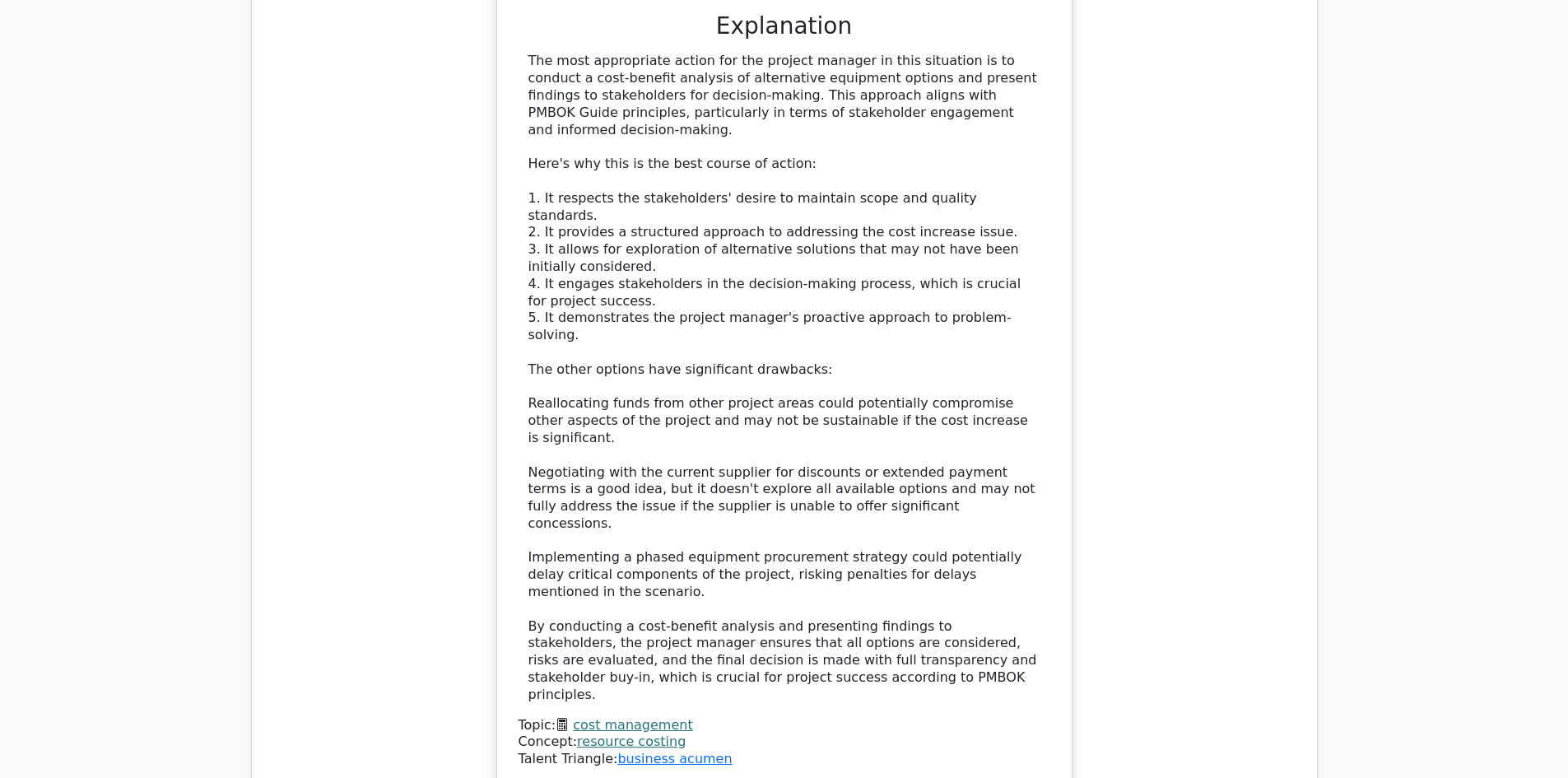
scroll to position [2142, 0]
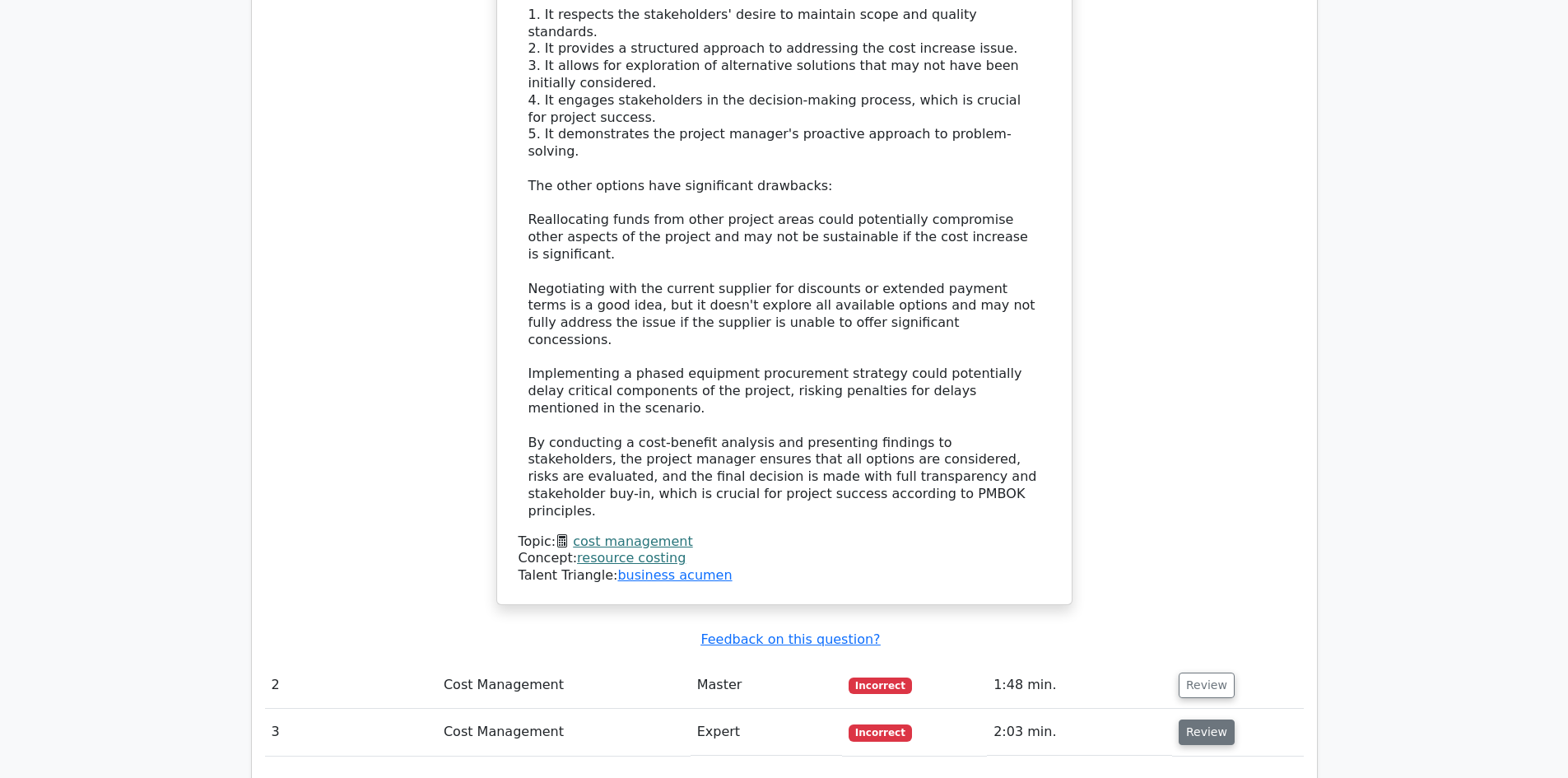
click at [1205, 720] on button "Review" at bounding box center [1207, 733] width 56 height 26
click at [1201, 663] on td "Review" at bounding box center [1237, 686] width 132 height 47
click at [1202, 663] on td "Review" at bounding box center [1237, 686] width 132 height 47
click at [1202, 673] on button "Review" at bounding box center [1207, 686] width 56 height 26
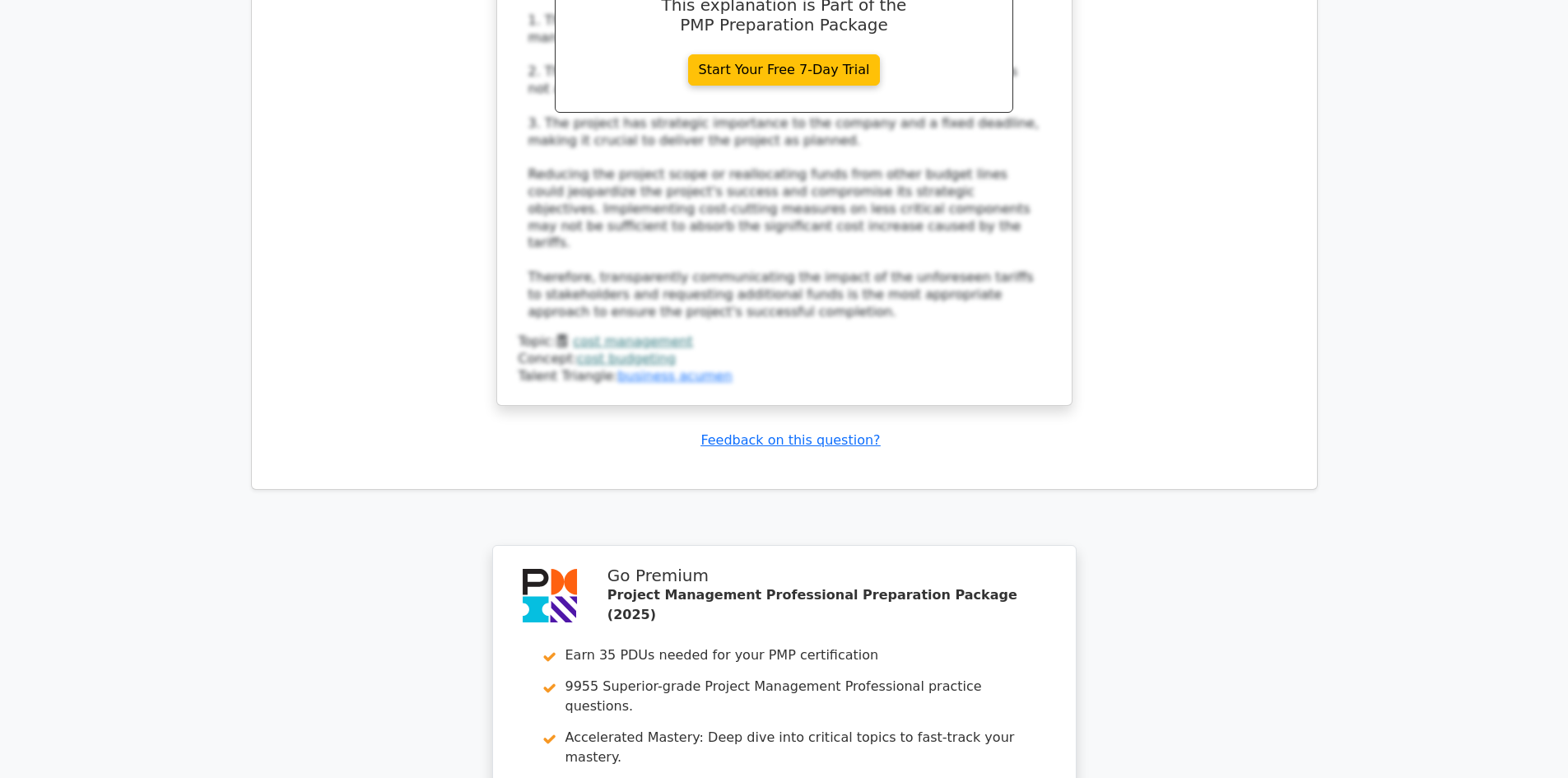
scroll to position [5107, 0]
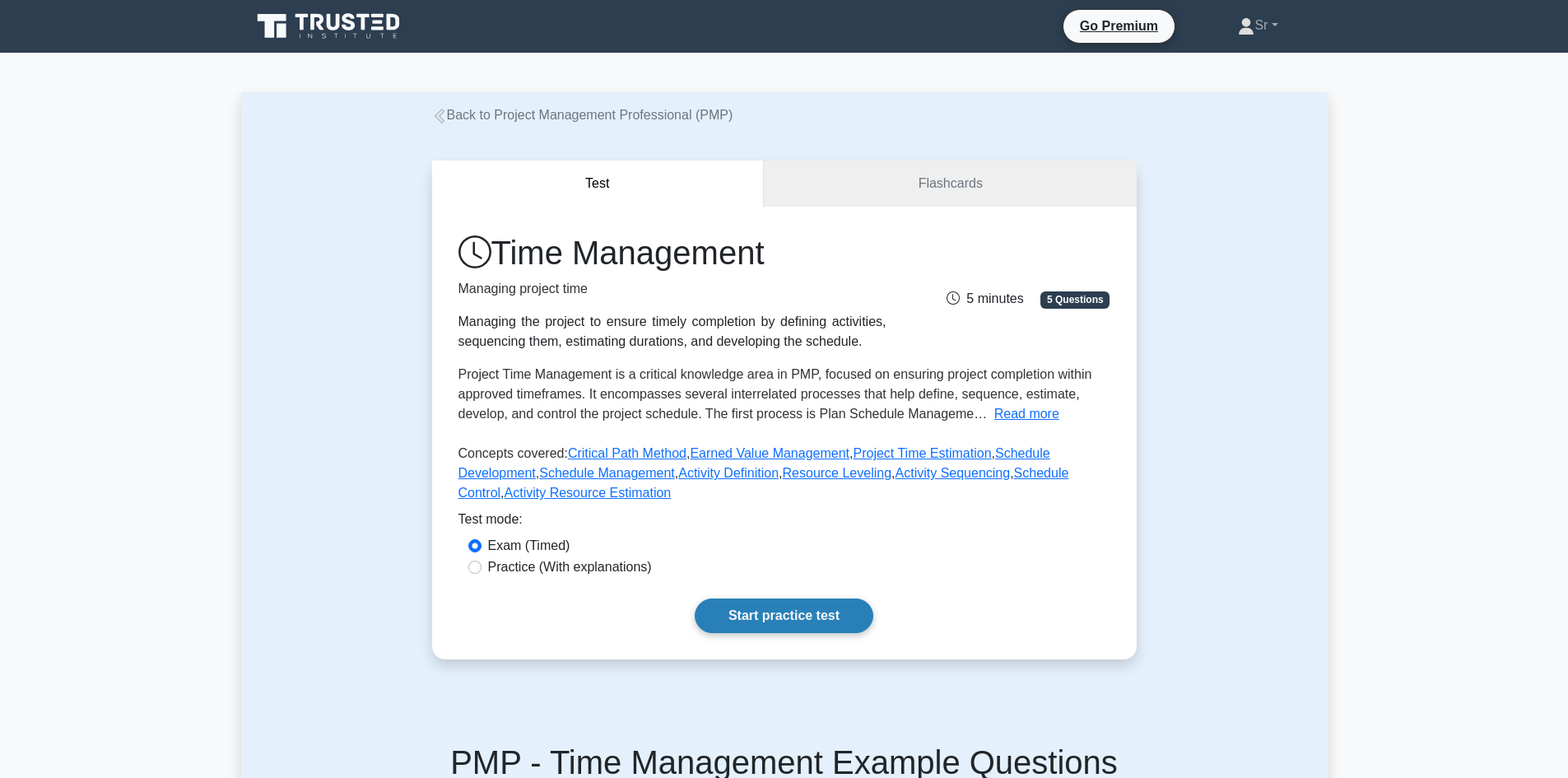
click at [747, 607] on link "Start practice test" at bounding box center [783, 615] width 178 height 34
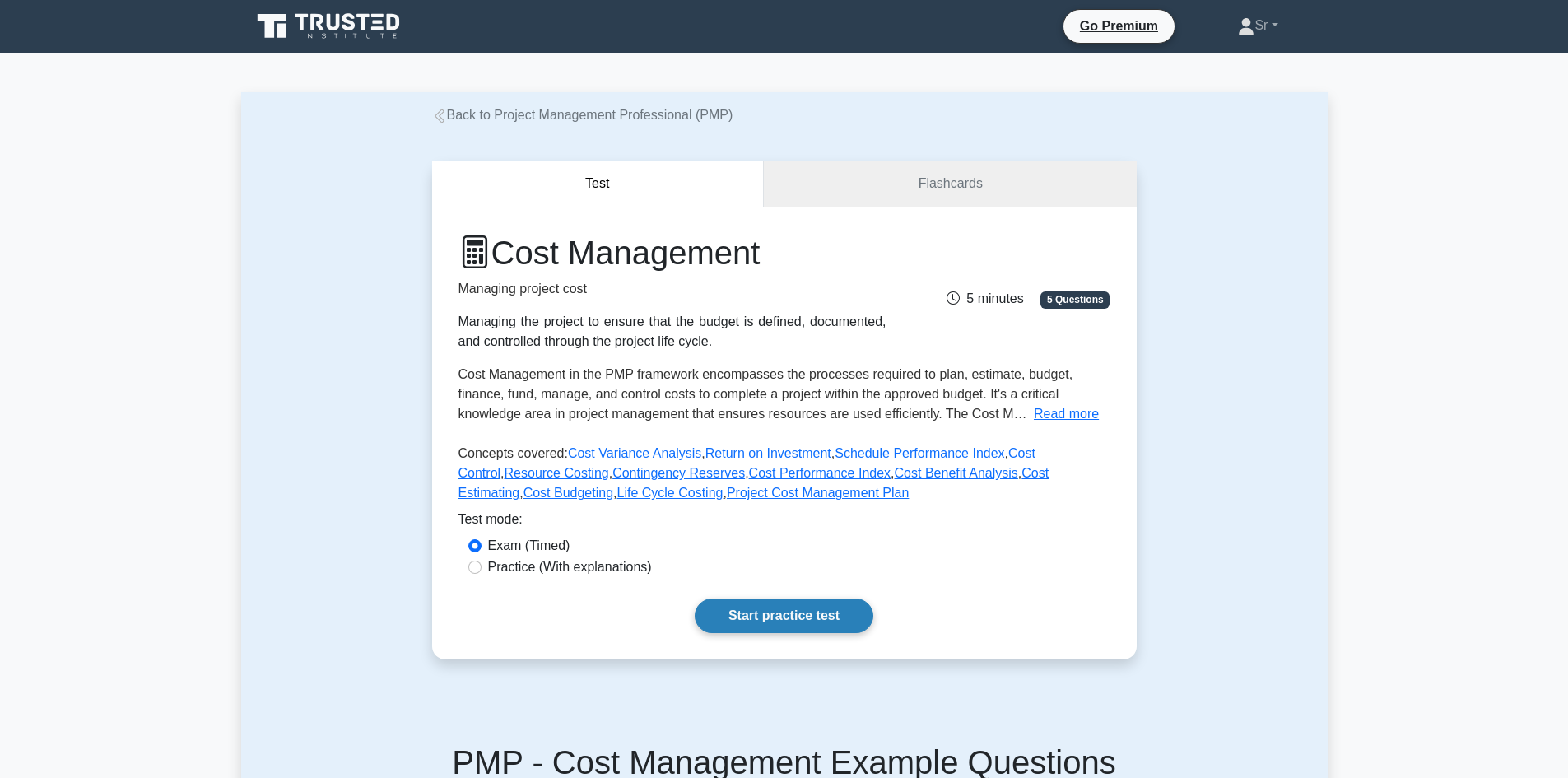
click at [763, 625] on link "Start practice test" at bounding box center [783, 615] width 178 height 34
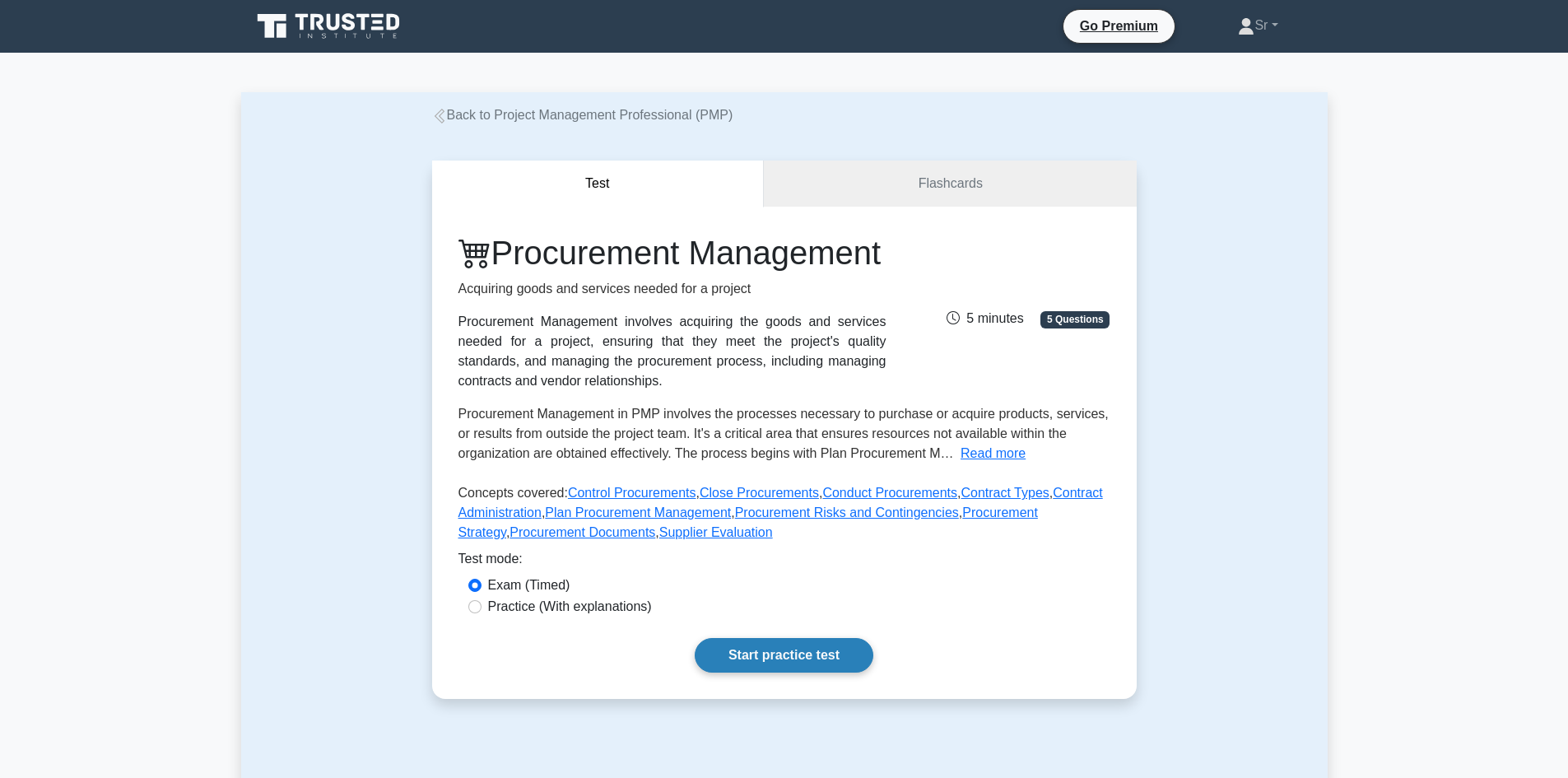
click at [840, 673] on link "Start practice test" at bounding box center [783, 655] width 178 height 34
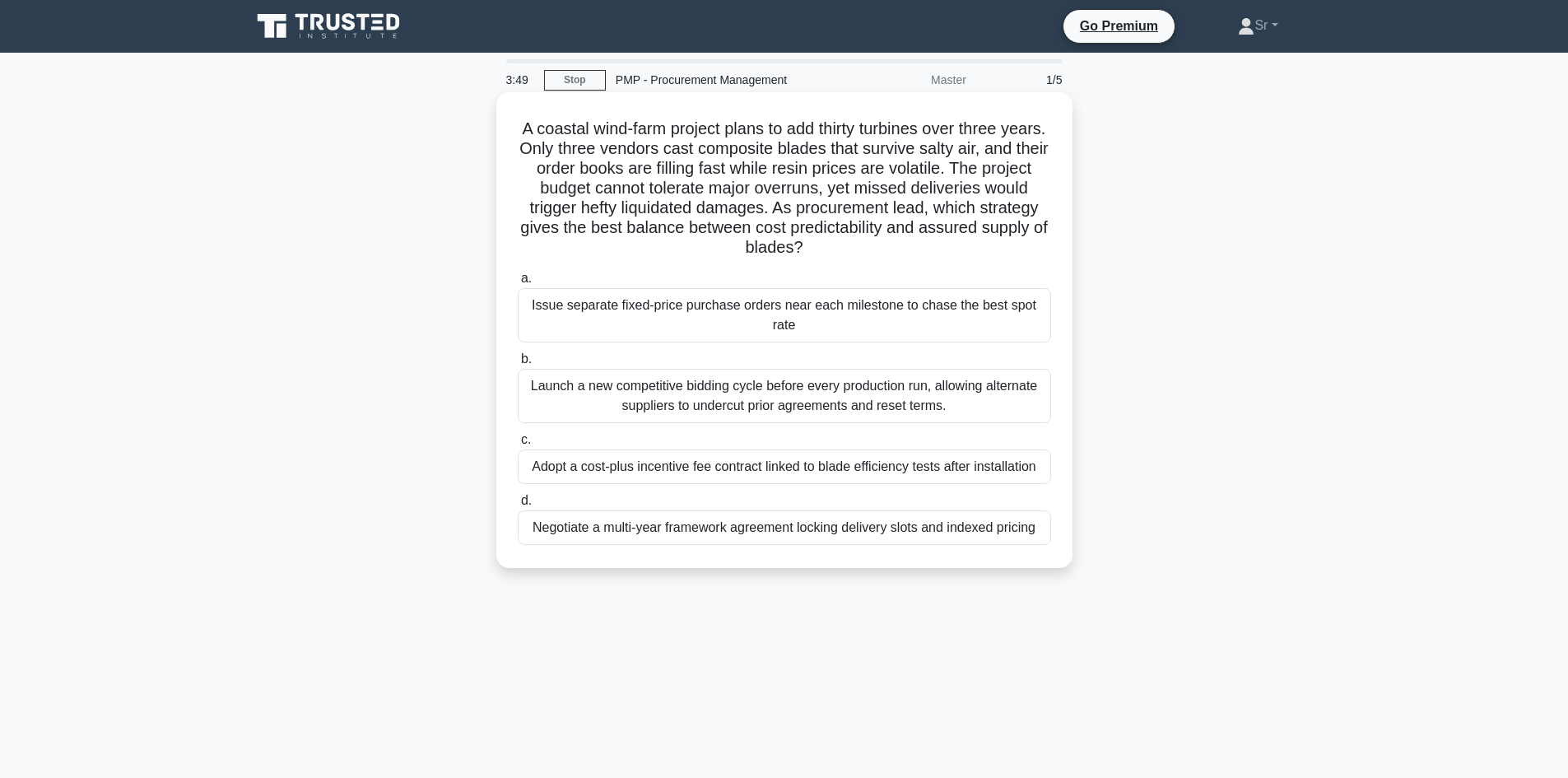
click at [724, 535] on div "Negotiate a multi-year framework agreement locking delivery slots and indexed p…" at bounding box center [785, 528] width 534 height 34
click at [518, 506] on input "d. Negotiate a multi-year framework agreement locking delivery slots and indexe…" at bounding box center [518, 502] width 0 height 11
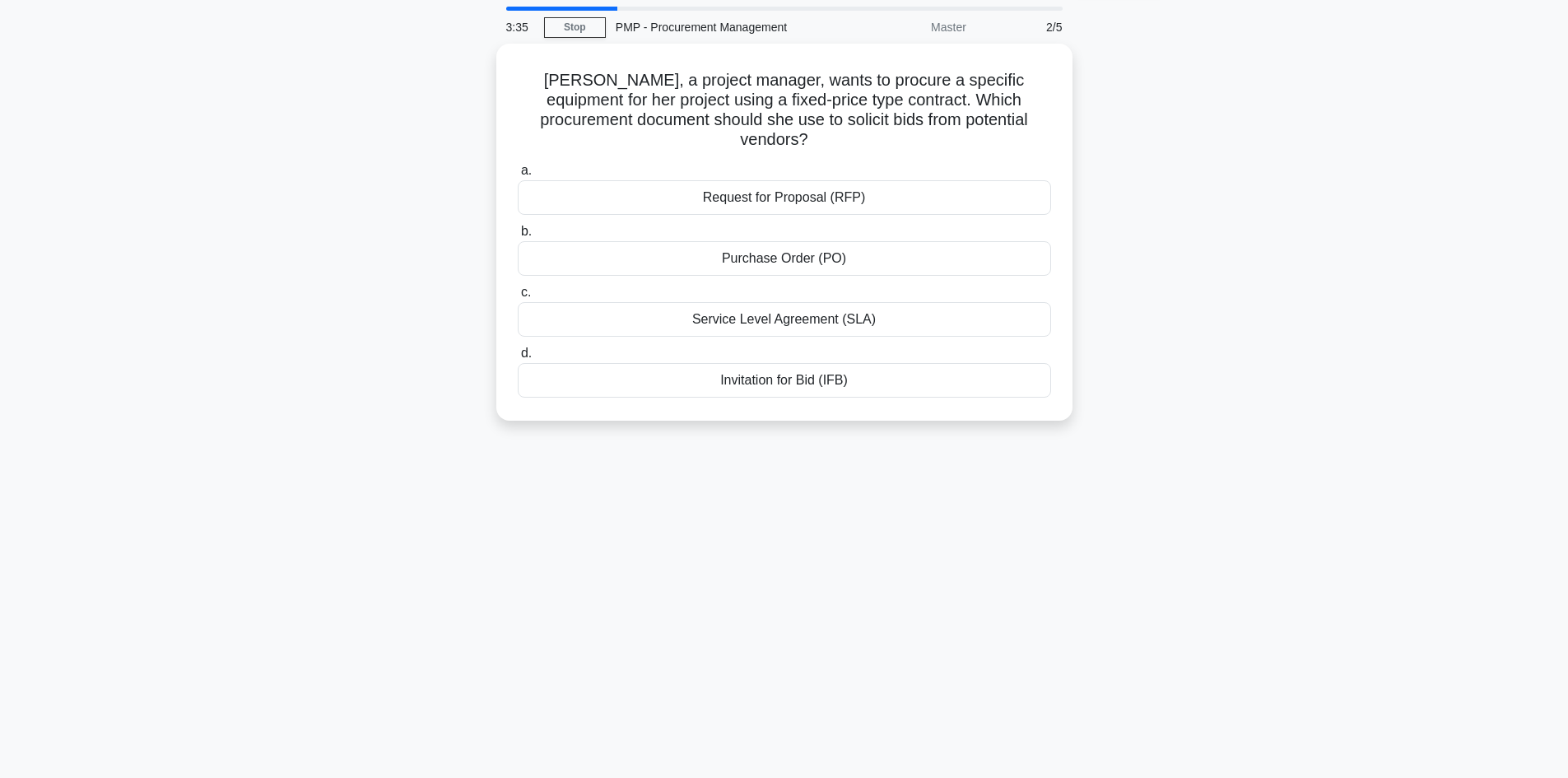
scroll to position [82, 0]
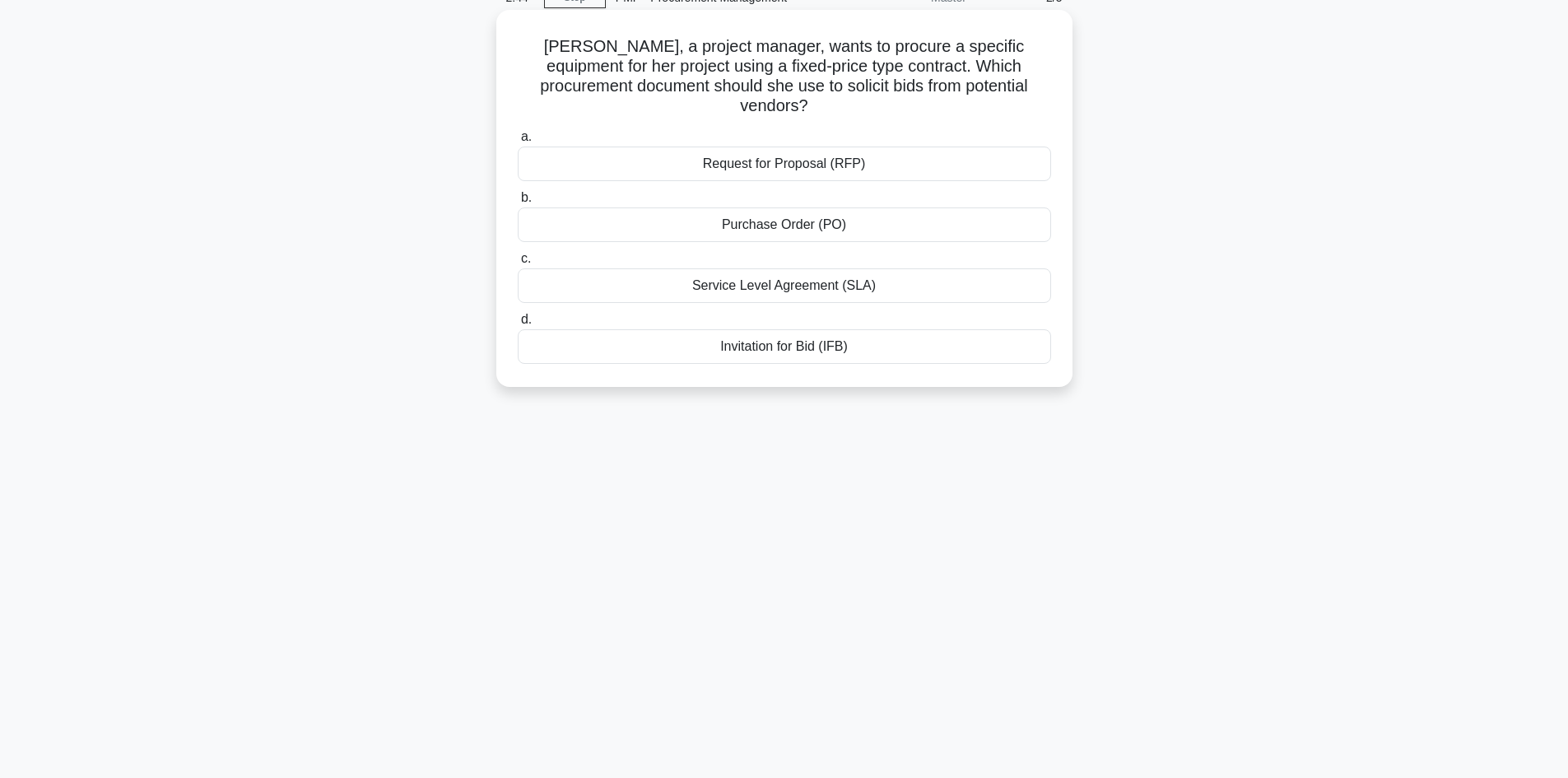
click at [856, 269] on div "Service Level Agreement (SLA)" at bounding box center [785, 286] width 534 height 34
click at [518, 264] on input "c. Service Level Agreement (SLA)" at bounding box center [518, 260] width 0 height 11
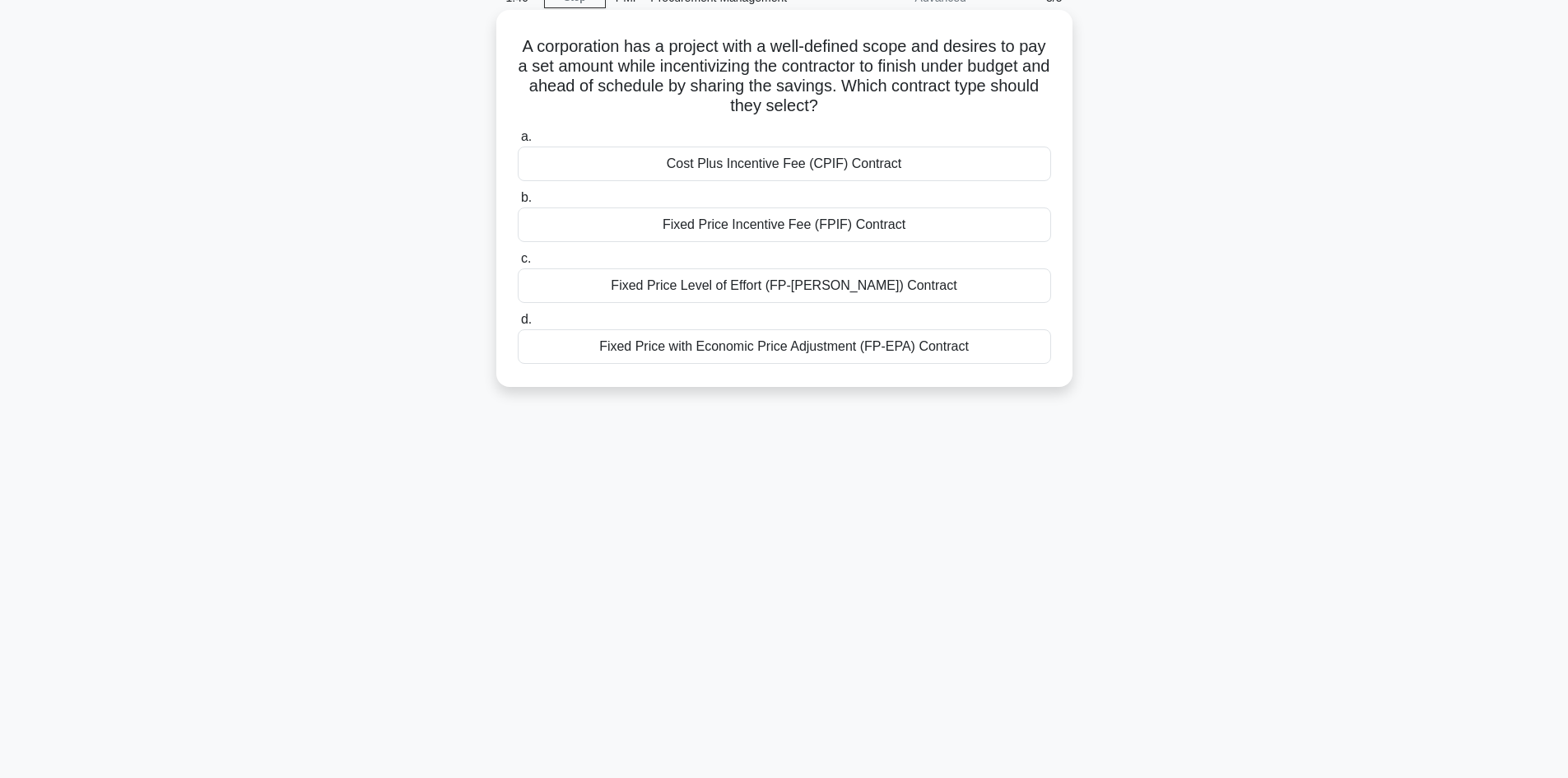
click at [854, 165] on div "Cost Plus Incentive Fee (CPIF) Contract" at bounding box center [785, 164] width 534 height 34
click at [518, 142] on input "a. Cost Plus Incentive Fee (CPIF) Contract" at bounding box center [518, 138] width 0 height 11
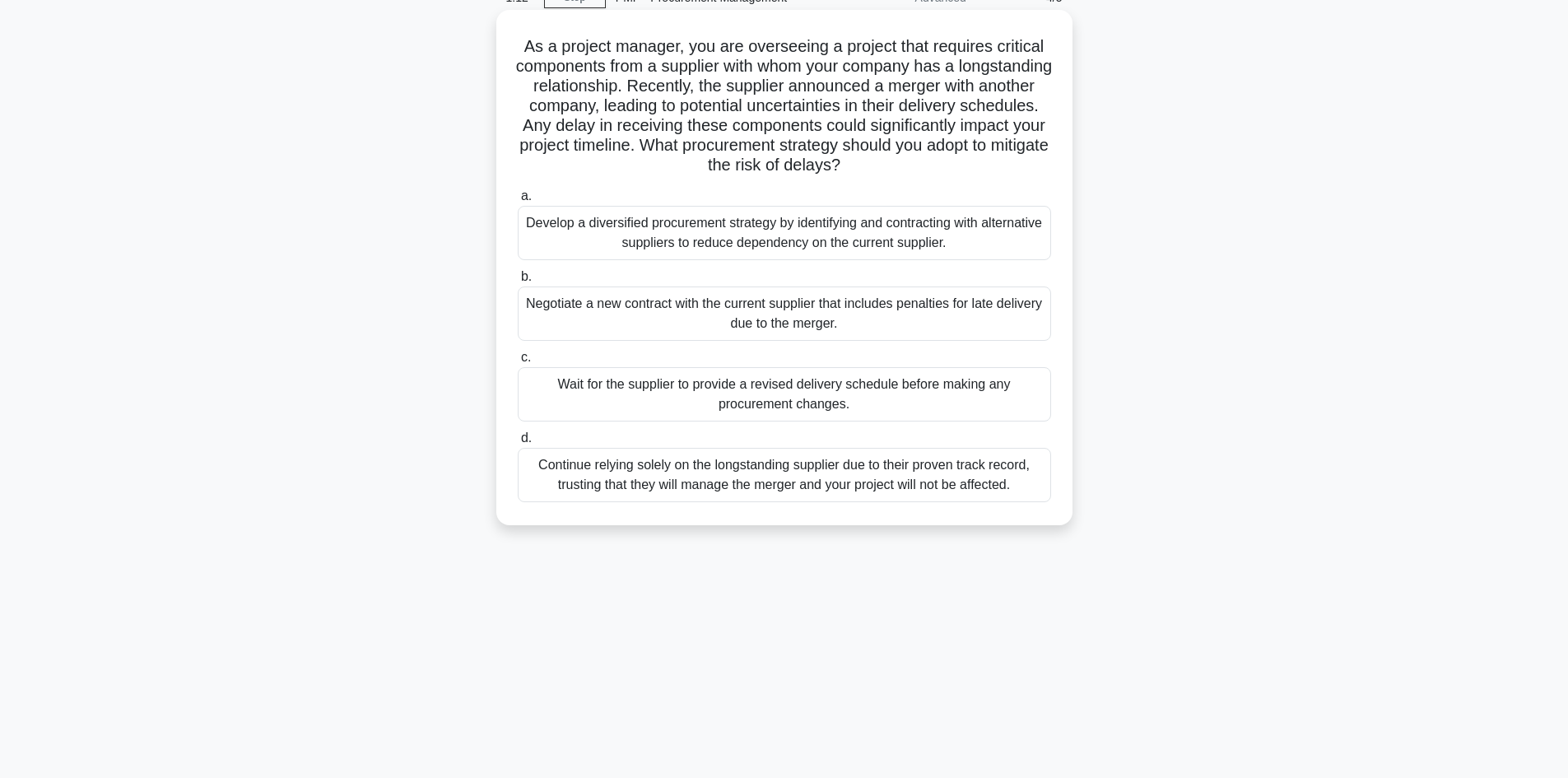
scroll to position [111, 0]
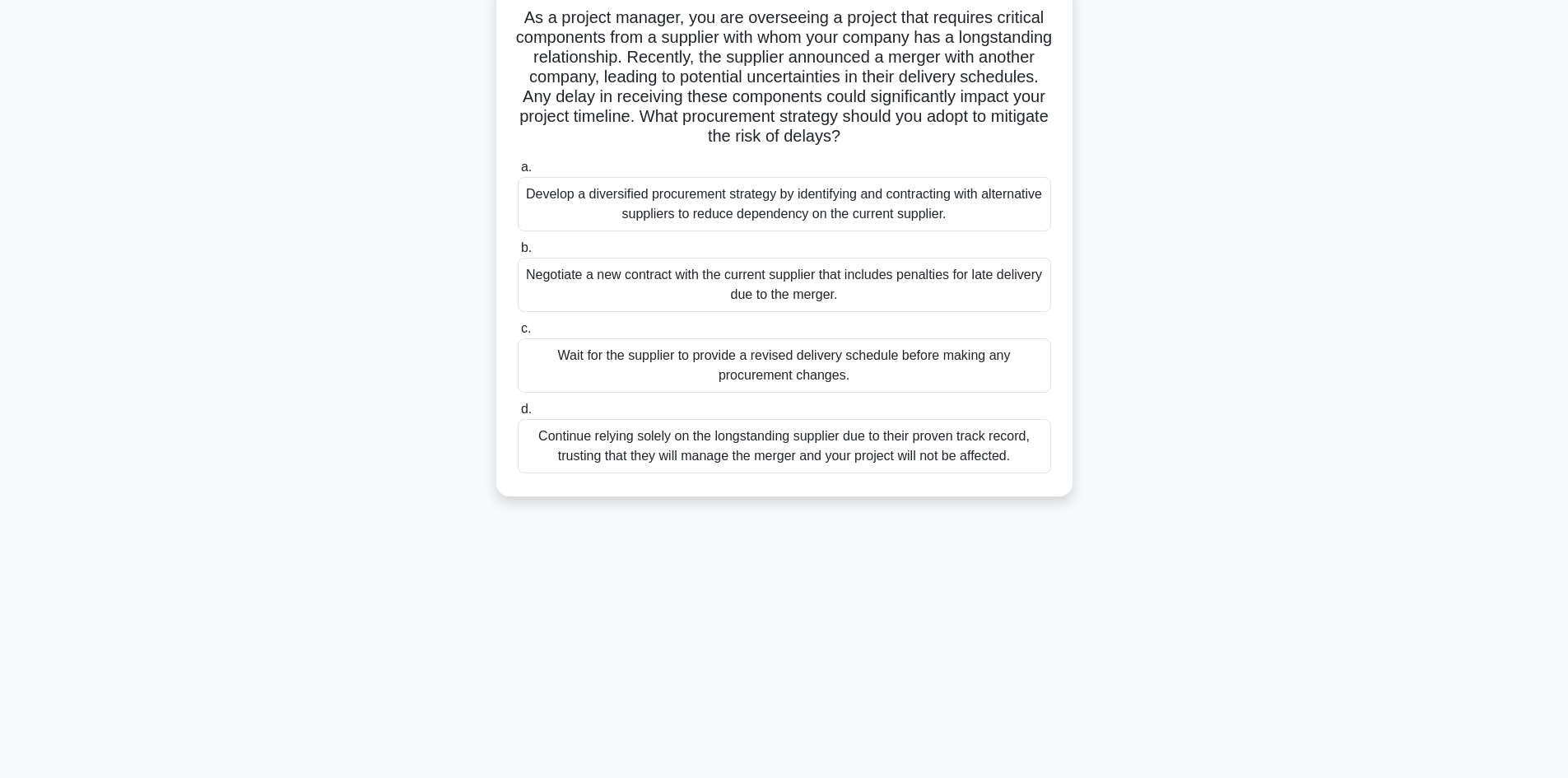
click at [926, 447] on div "Continue relying solely on the longstanding supplier due to their proven track …" at bounding box center [785, 446] width 534 height 55
click at [518, 415] on input "d. Continue relying solely on the longstanding supplier due to their proven tra…" at bounding box center [518, 410] width 0 height 11
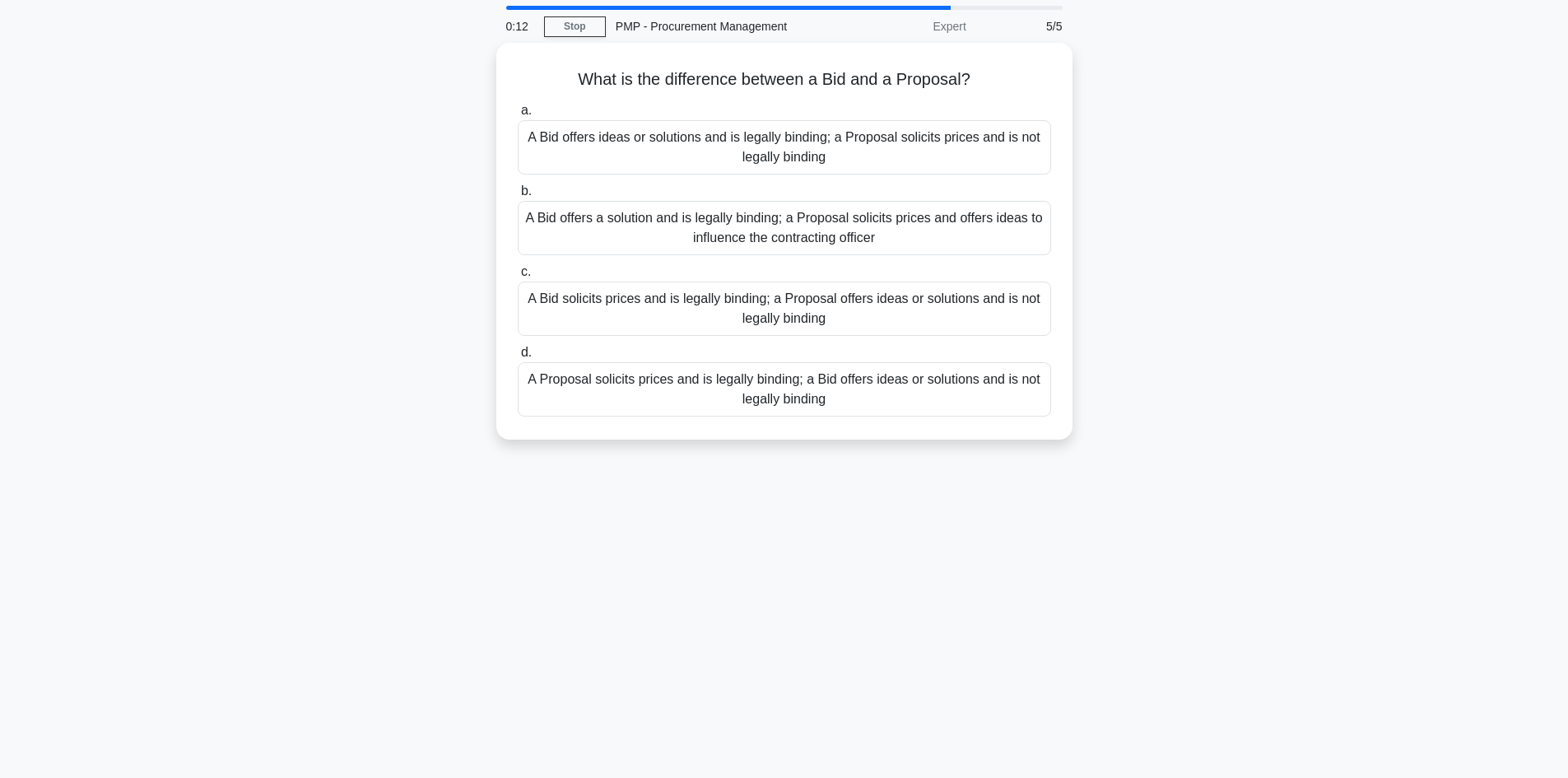
scroll to position [82, 0]
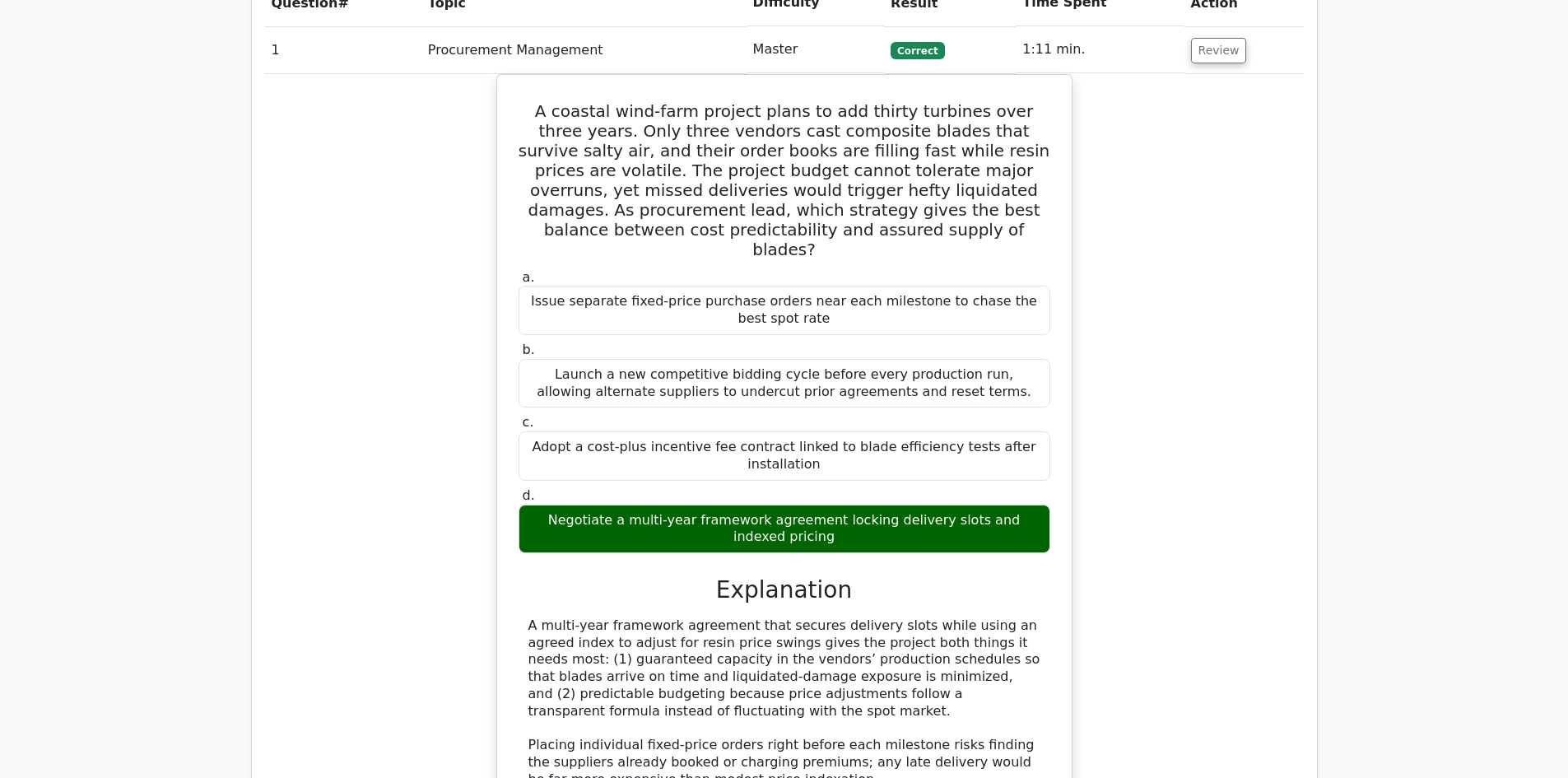
scroll to position [1071, 0]
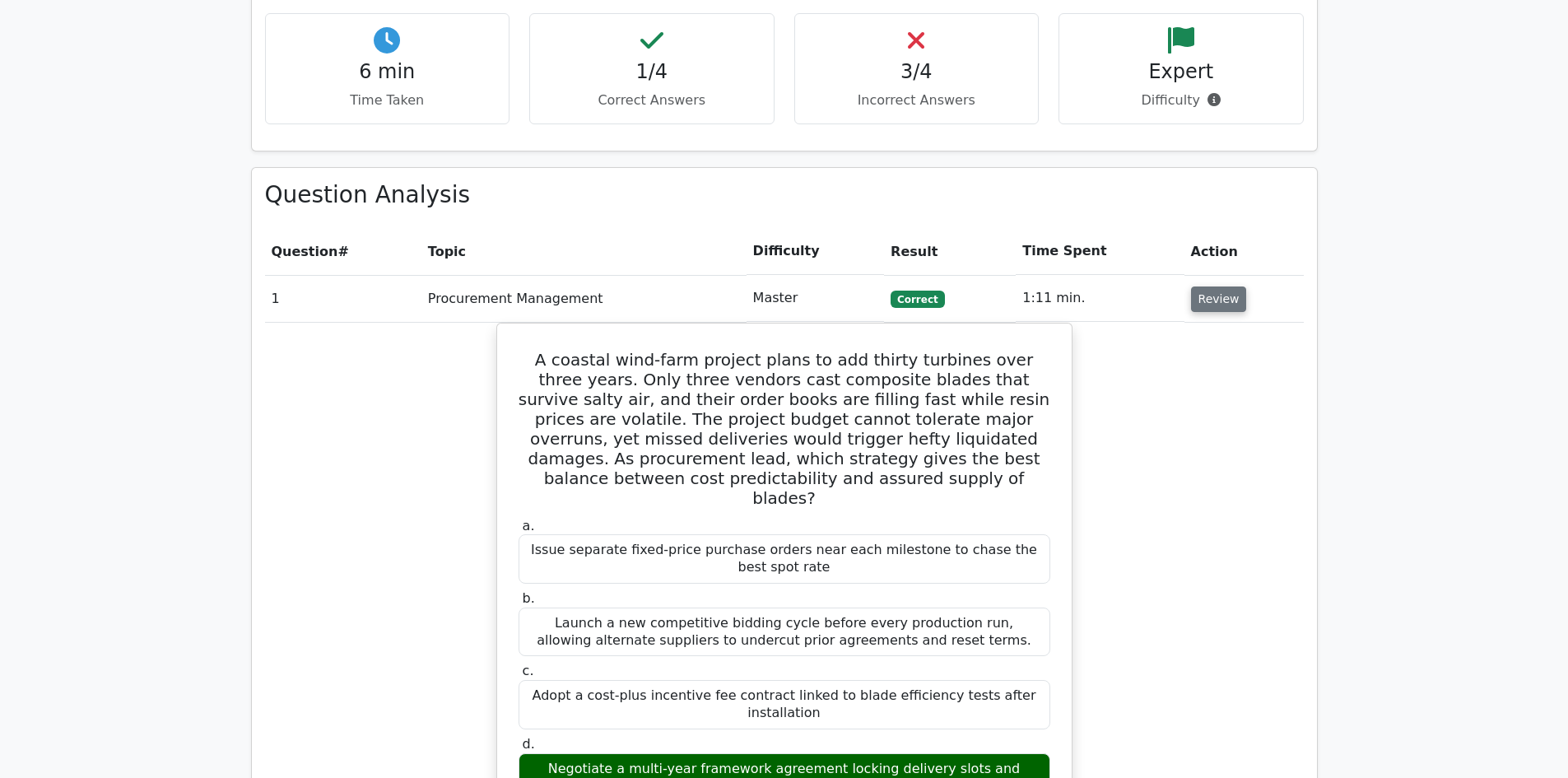
click at [1214, 286] on button "Review" at bounding box center [1219, 299] width 56 height 26
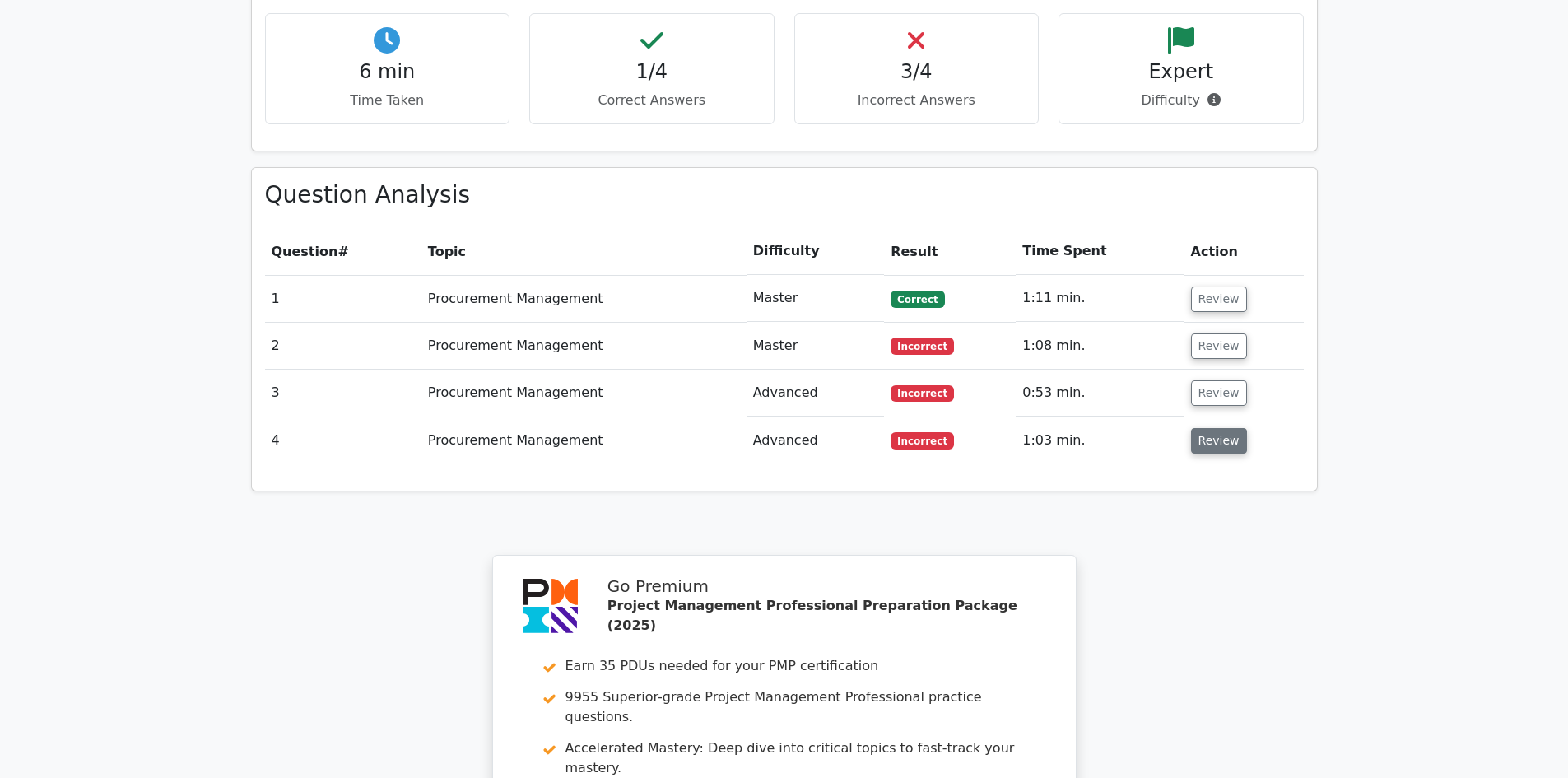
click at [1200, 429] on button "Review" at bounding box center [1219, 442] width 56 height 26
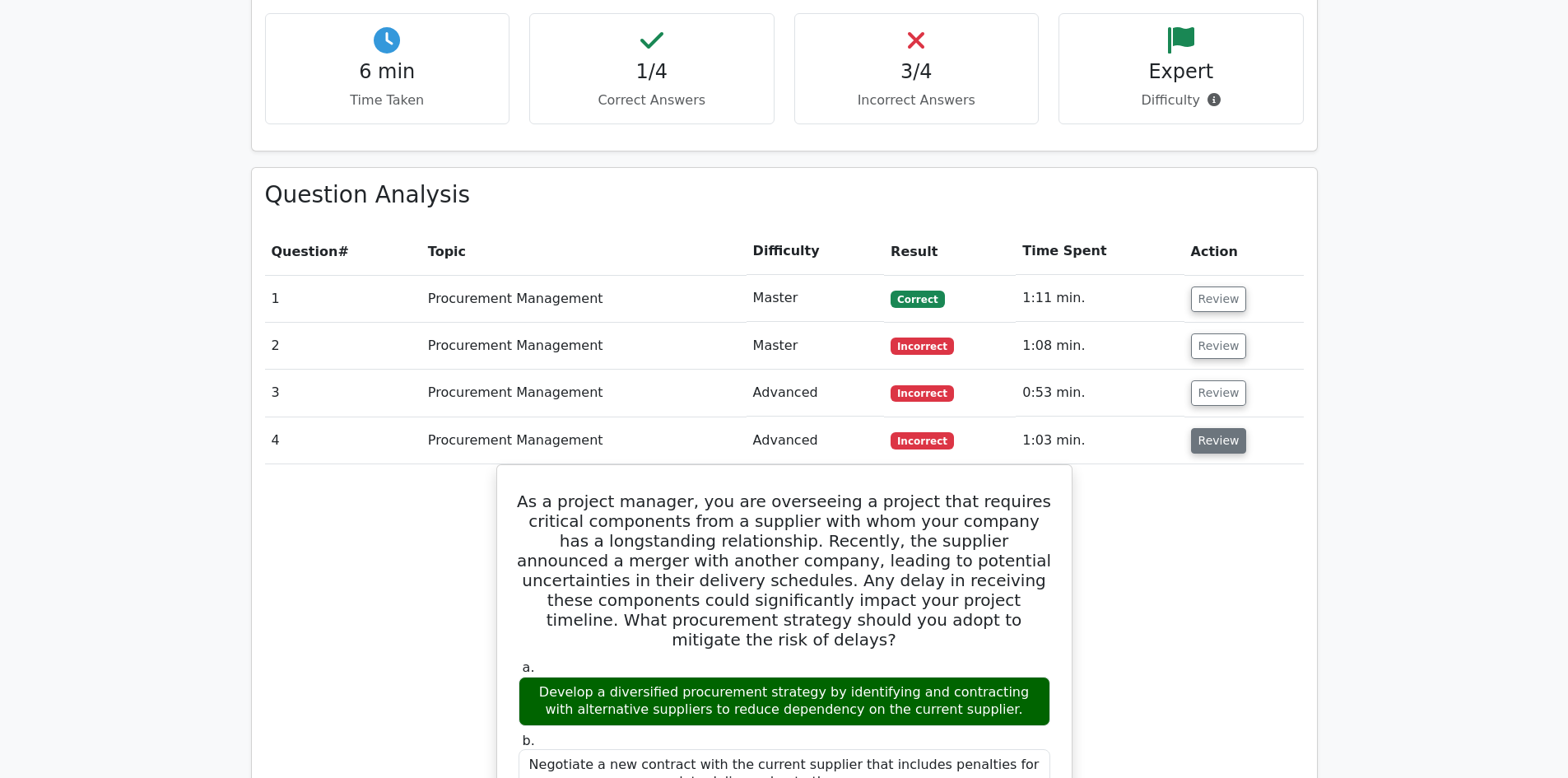
click at [1229, 429] on button "Review" at bounding box center [1219, 442] width 56 height 26
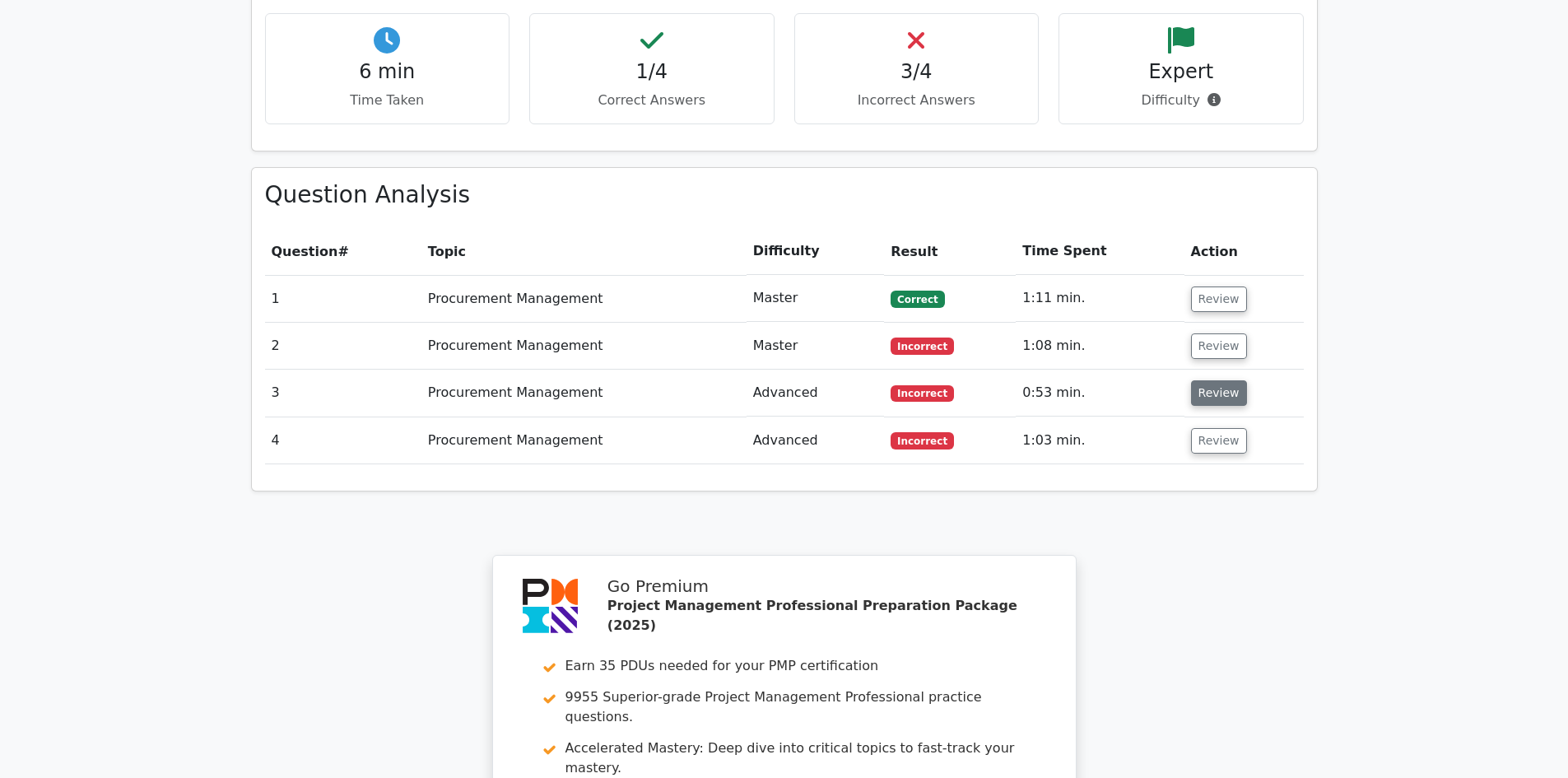
click at [1212, 381] on button "Review" at bounding box center [1219, 394] width 56 height 26
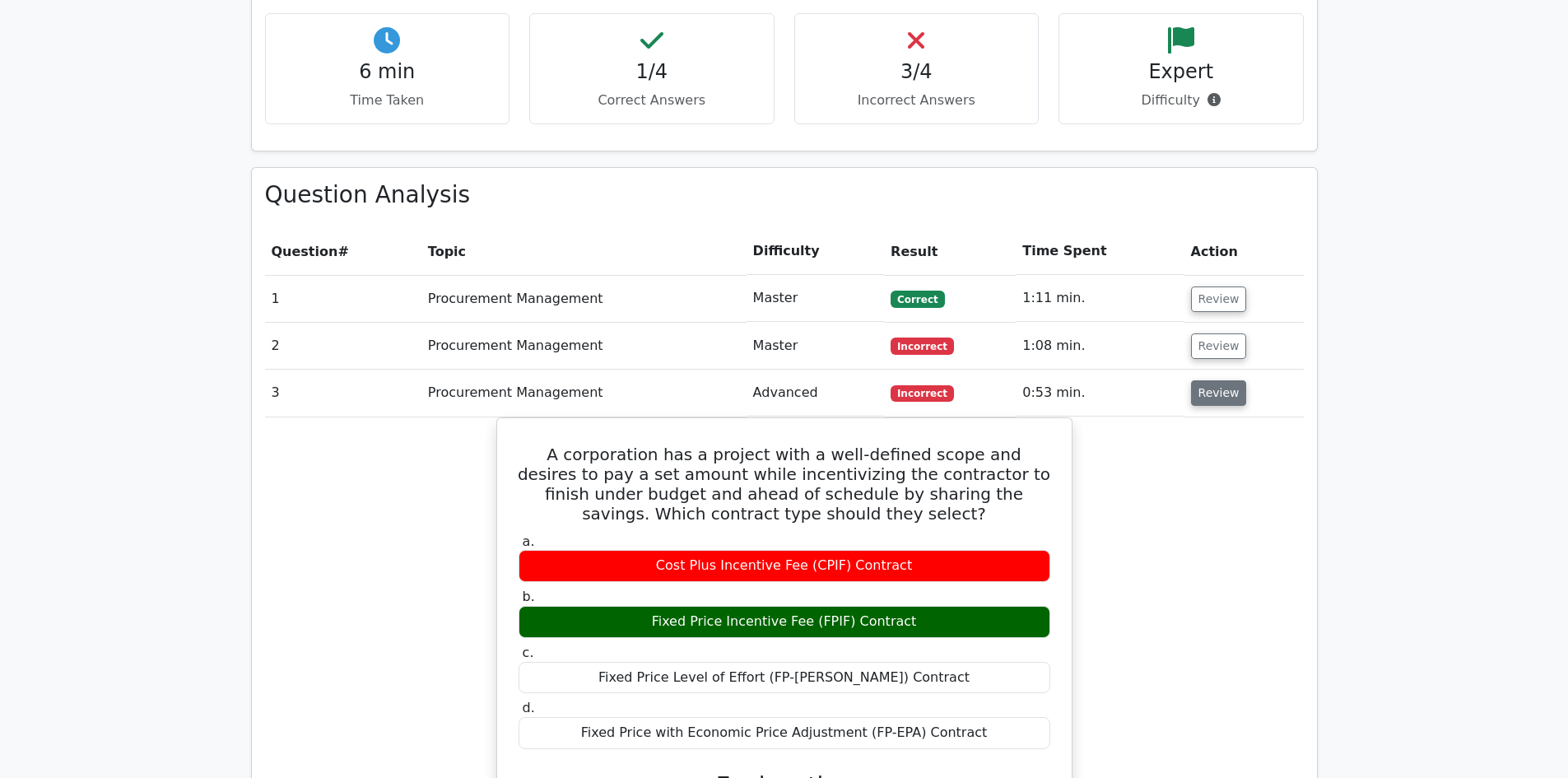
click at [1209, 381] on button "Review" at bounding box center [1219, 394] width 56 height 26
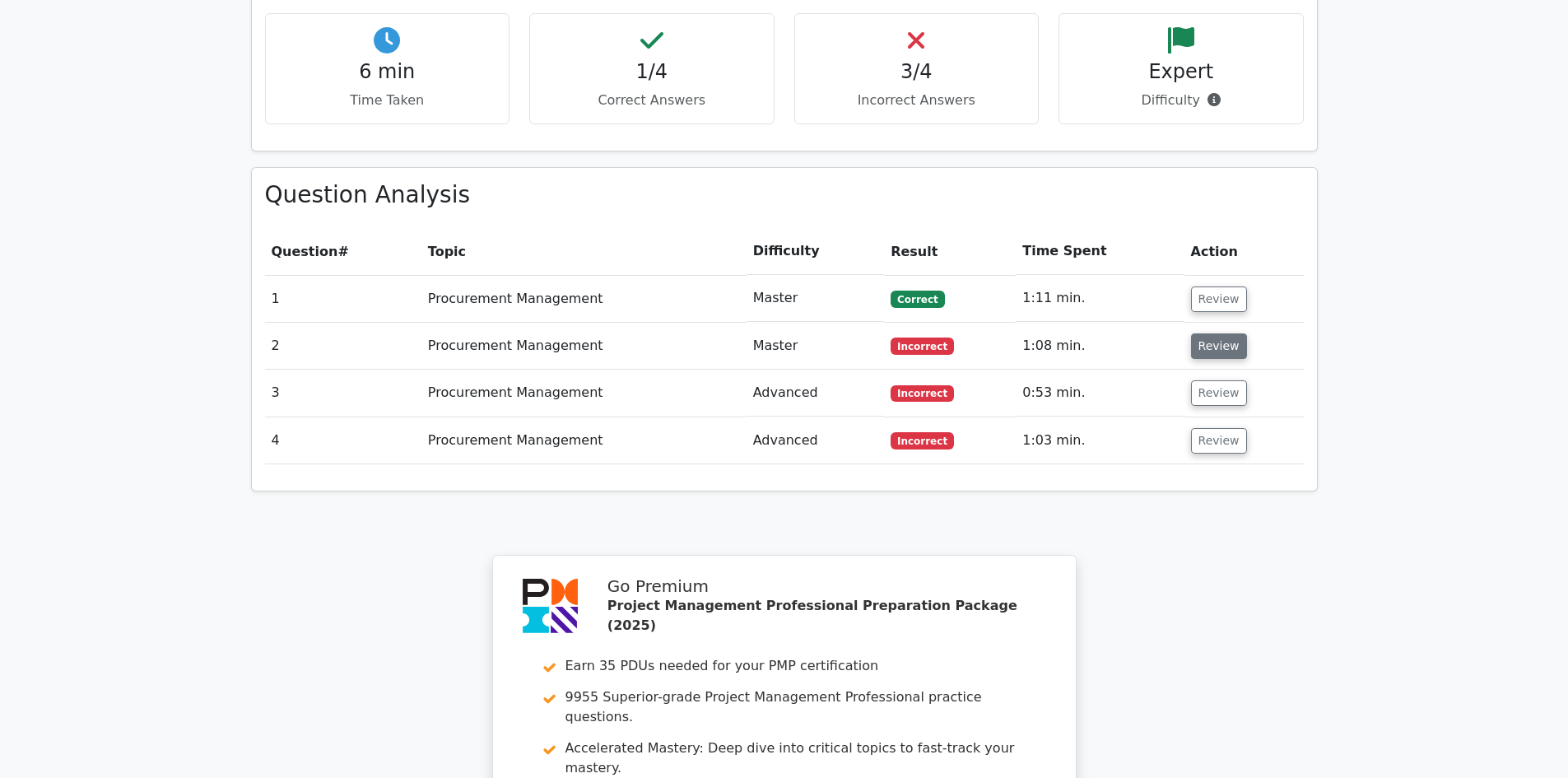
click at [1208, 334] on button "Review" at bounding box center [1219, 346] width 56 height 26
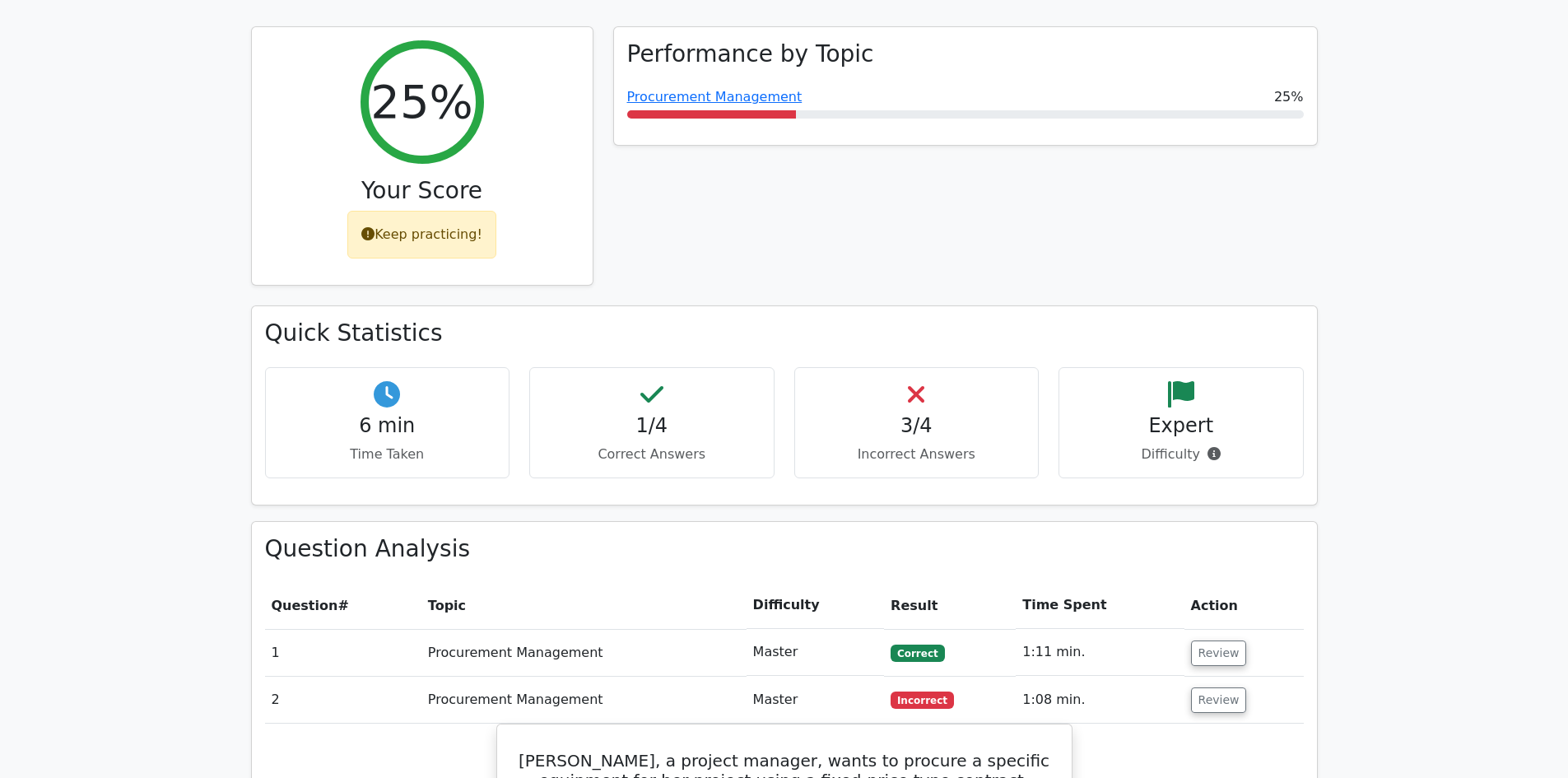
scroll to position [577, 0]
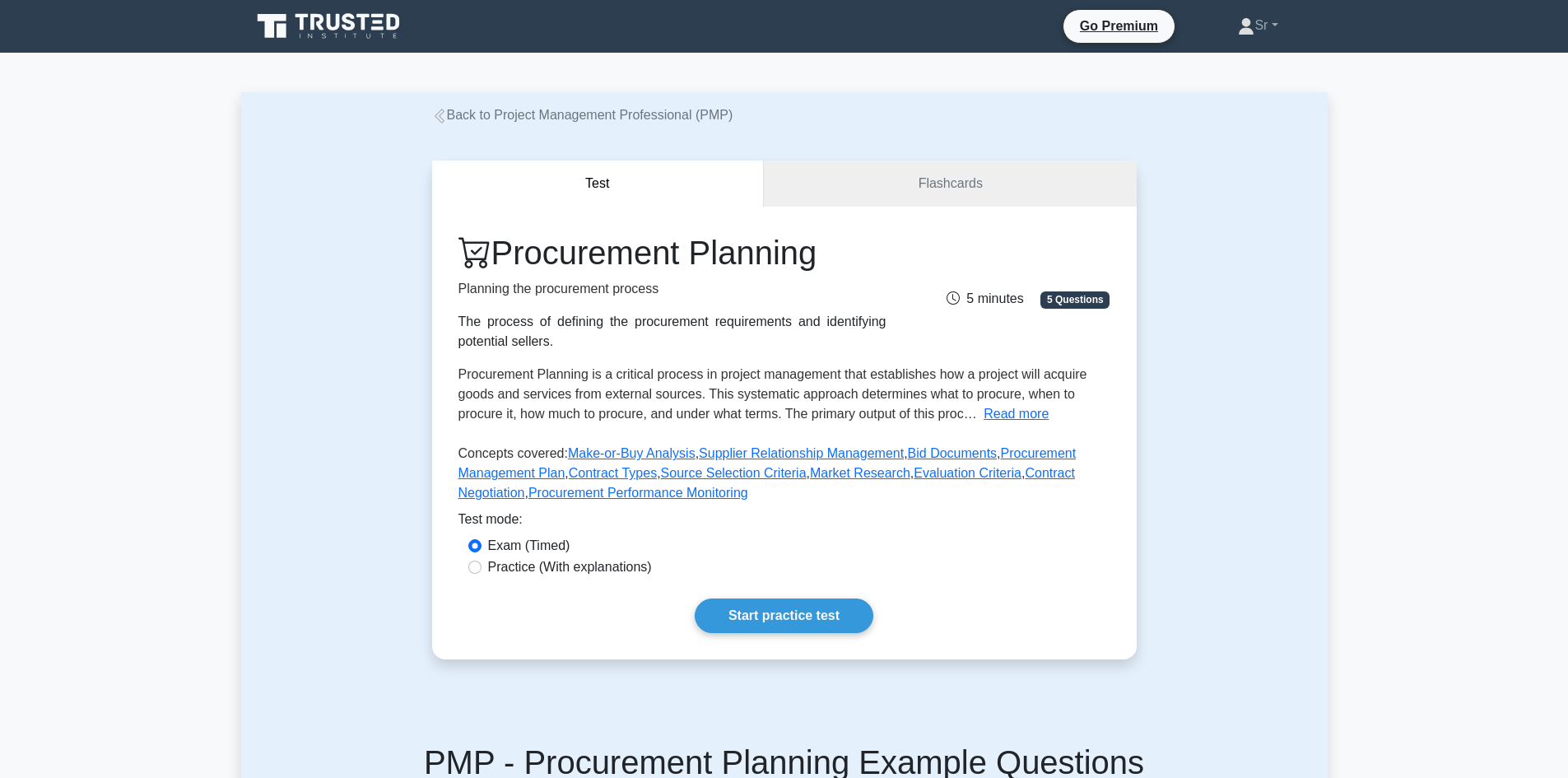
click at [780, 593] on div "Procurement Planning Planning the procurement process The process of defining t…" at bounding box center [784, 433] width 705 height 453
click at [778, 612] on link "Start practice test" at bounding box center [783, 615] width 178 height 34
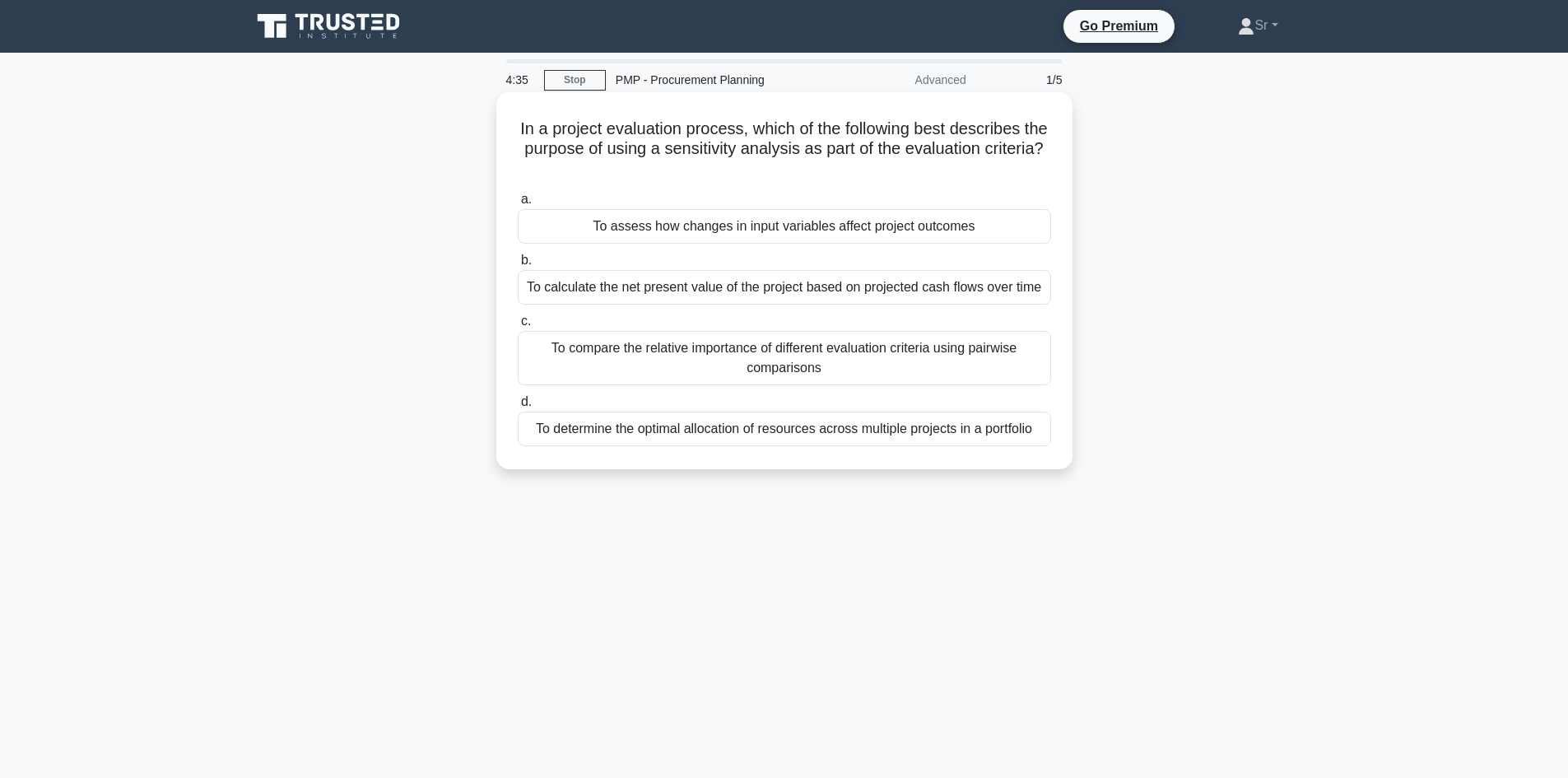
click at [872, 376] on div "To compare the relative importance of different evaluation criteria using pairw…" at bounding box center [785, 358] width 534 height 55
click at [518, 327] on input "c. To compare the relative importance of different evaluation criteria using pa…" at bounding box center [518, 322] width 0 height 11
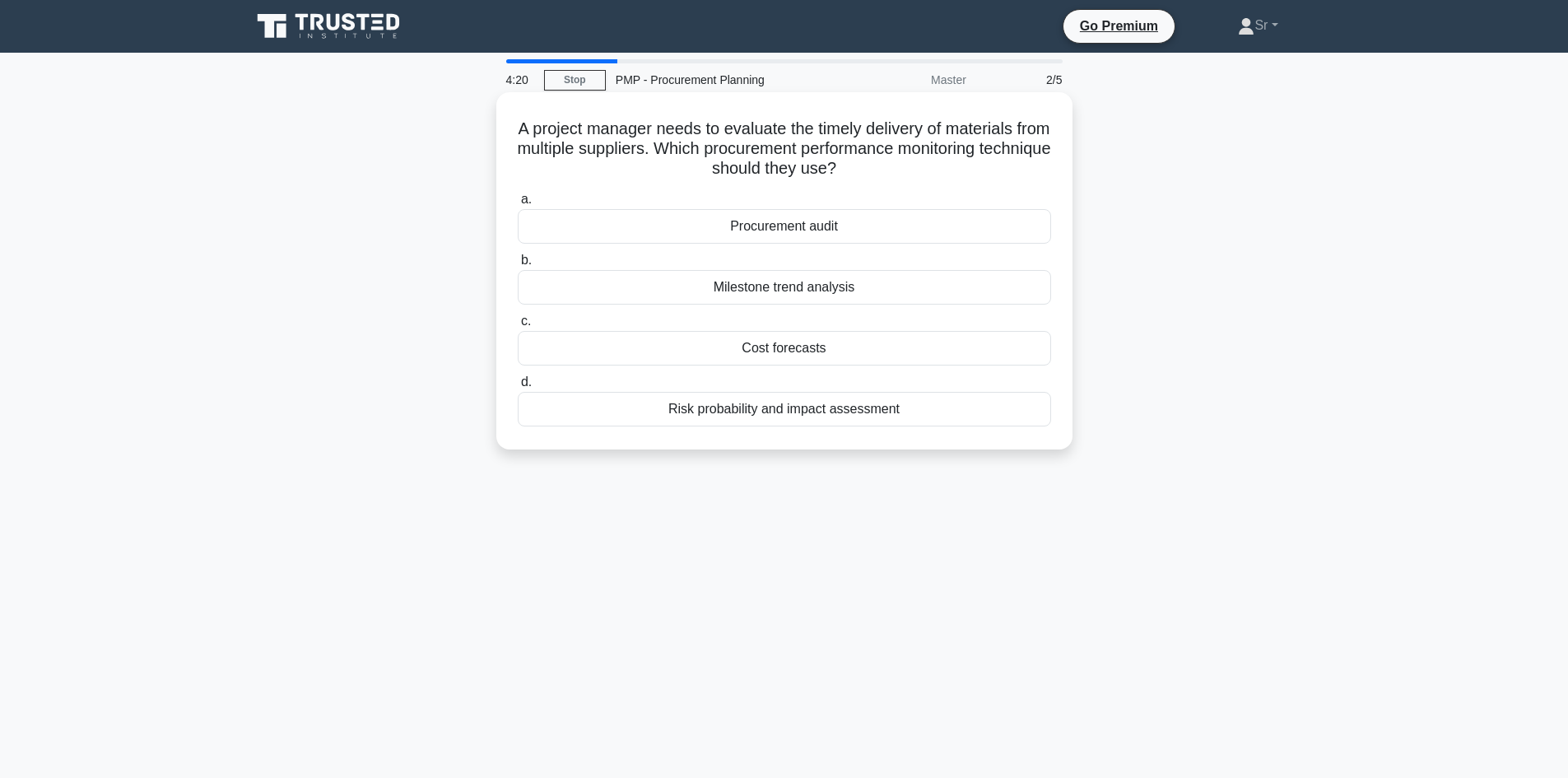
click at [834, 237] on div "Procurement audit" at bounding box center [785, 225] width 534 height 34
click at [518, 205] on input "a. Procurement audit" at bounding box center [518, 200] width 0 height 11
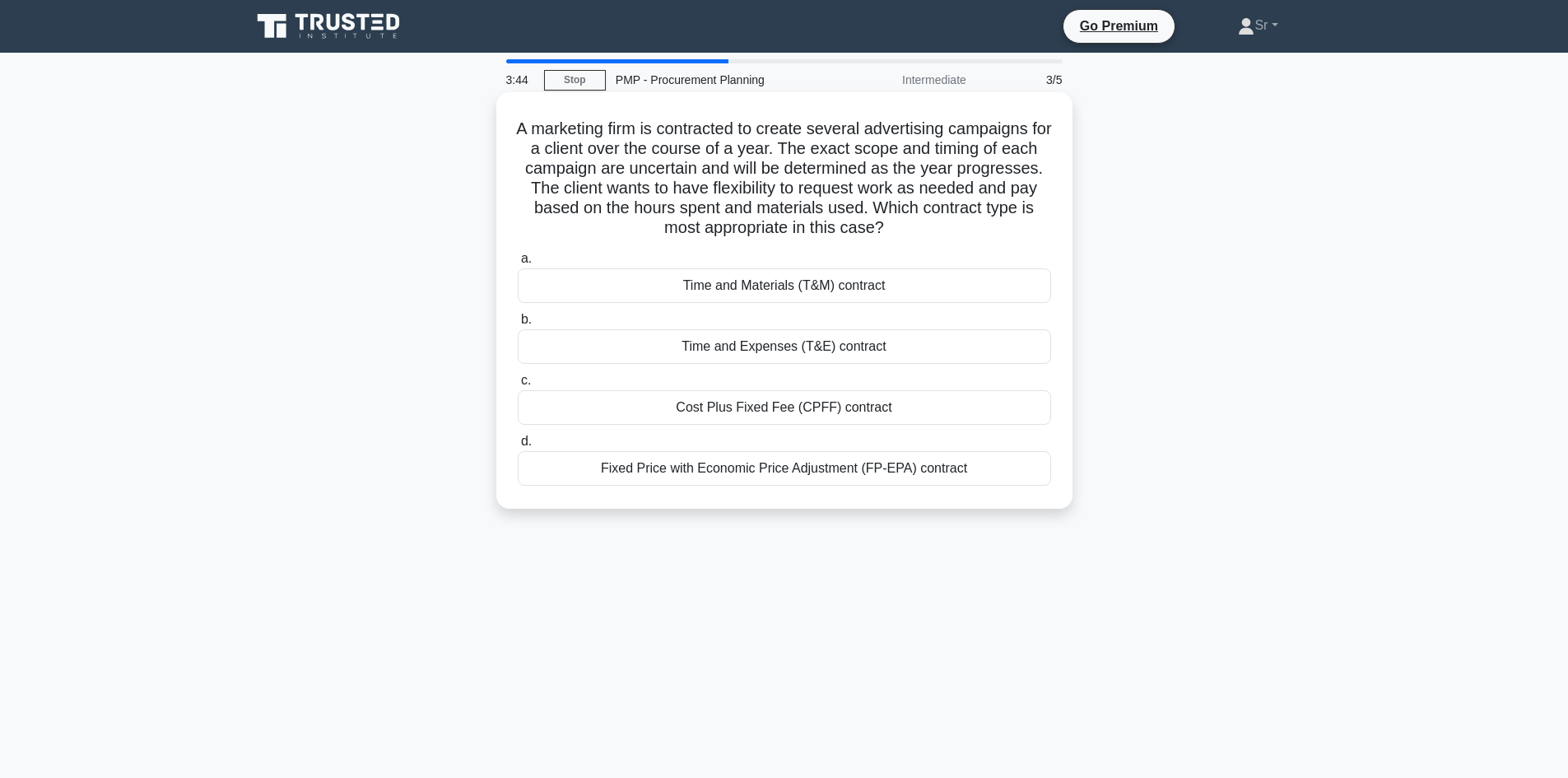
click at [899, 288] on div "Time and Materials (T&M) contract" at bounding box center [785, 286] width 534 height 34
click at [518, 264] on input "a. Time and Materials (T&M) contract" at bounding box center [518, 260] width 0 height 11
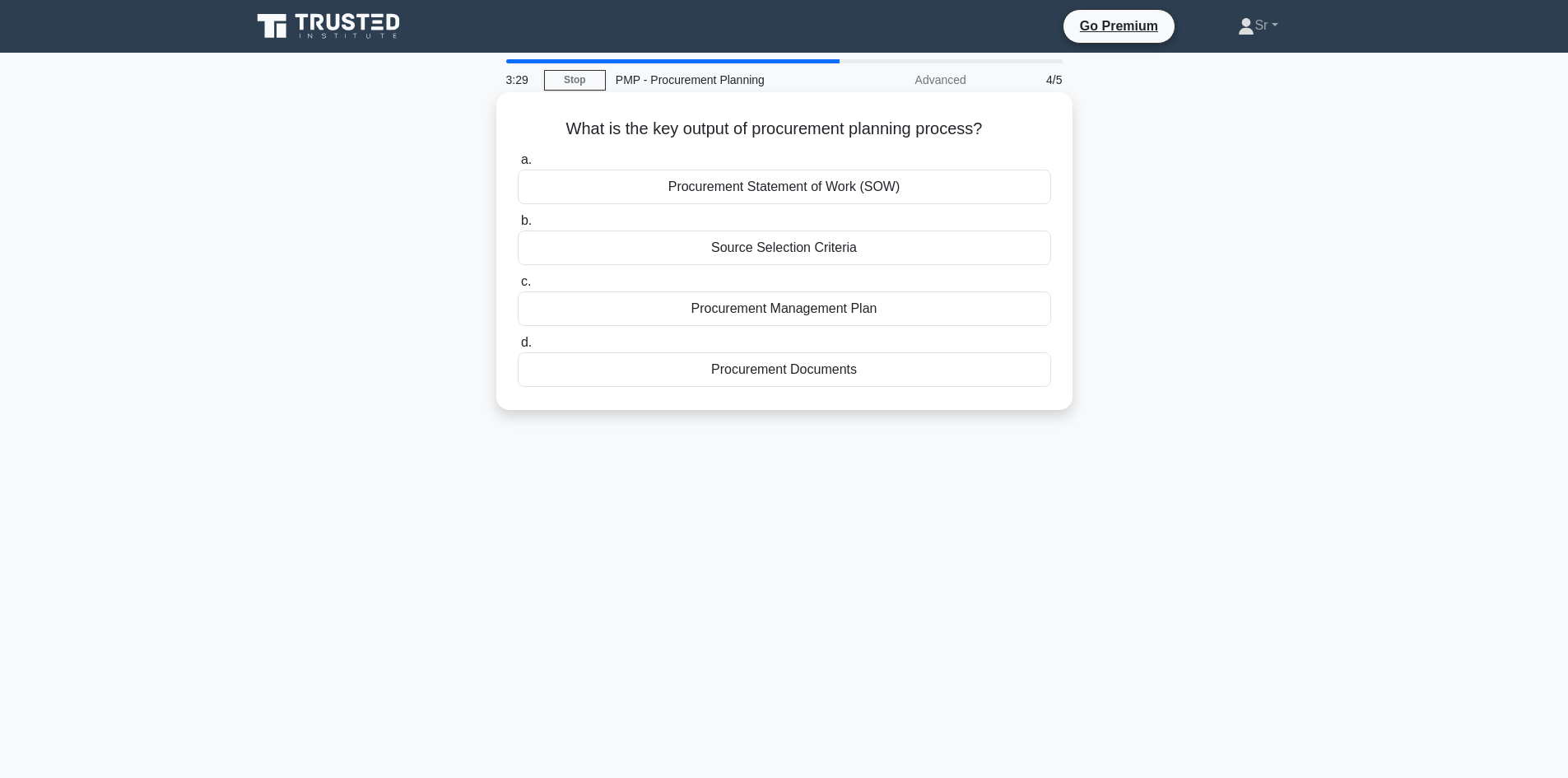
click at [891, 315] on div "Procurement Management Plan" at bounding box center [785, 309] width 534 height 34
click at [518, 287] on input "c. Procurement Management Plan" at bounding box center [518, 283] width 0 height 11
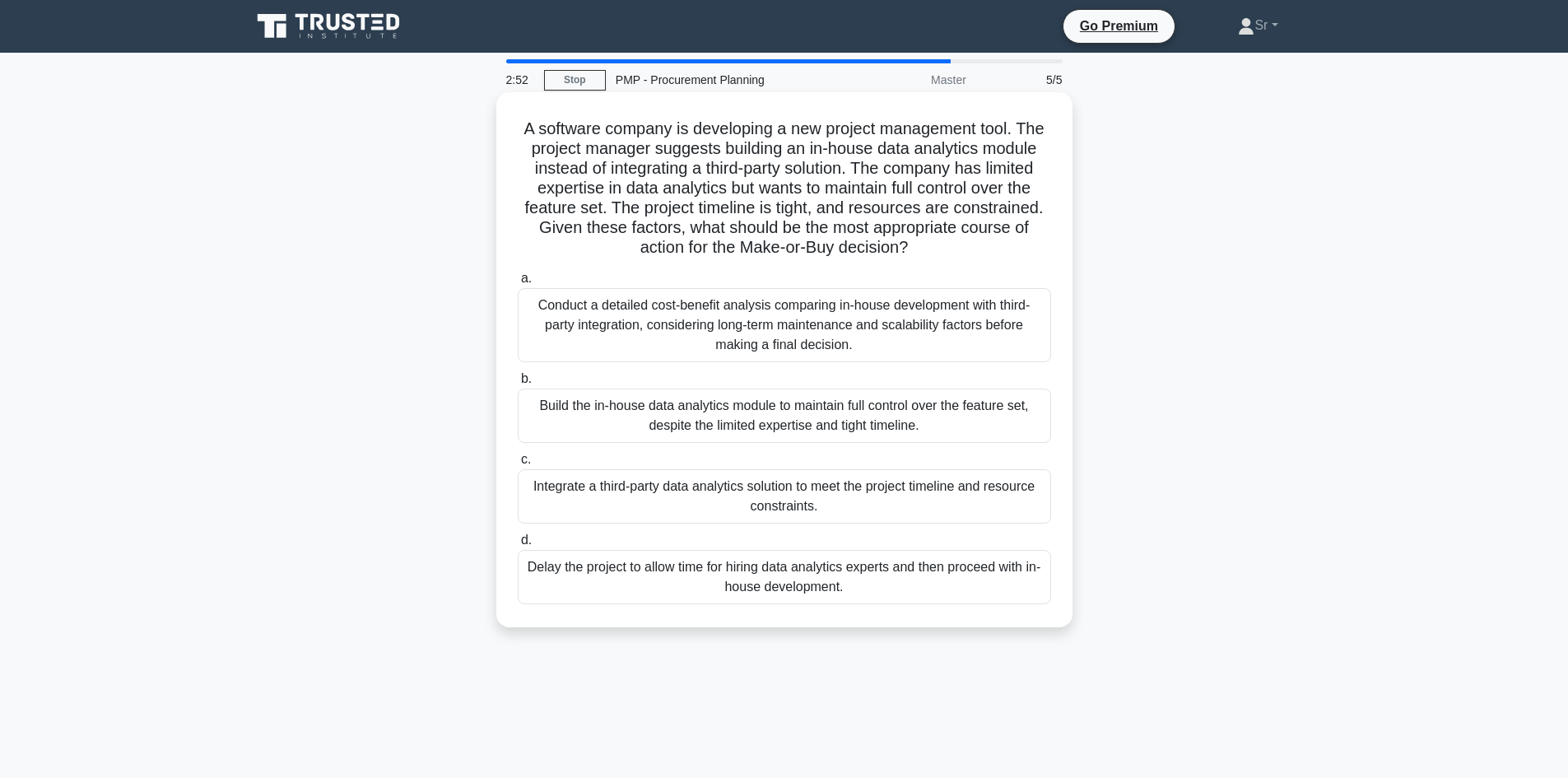
click at [850, 428] on div "Build the in-house data analytics module to maintain full control over the feat…" at bounding box center [785, 416] width 534 height 55
click at [518, 384] on input "b. Build the in-house data analytics module to maintain full control over the f…" at bounding box center [518, 380] width 0 height 11
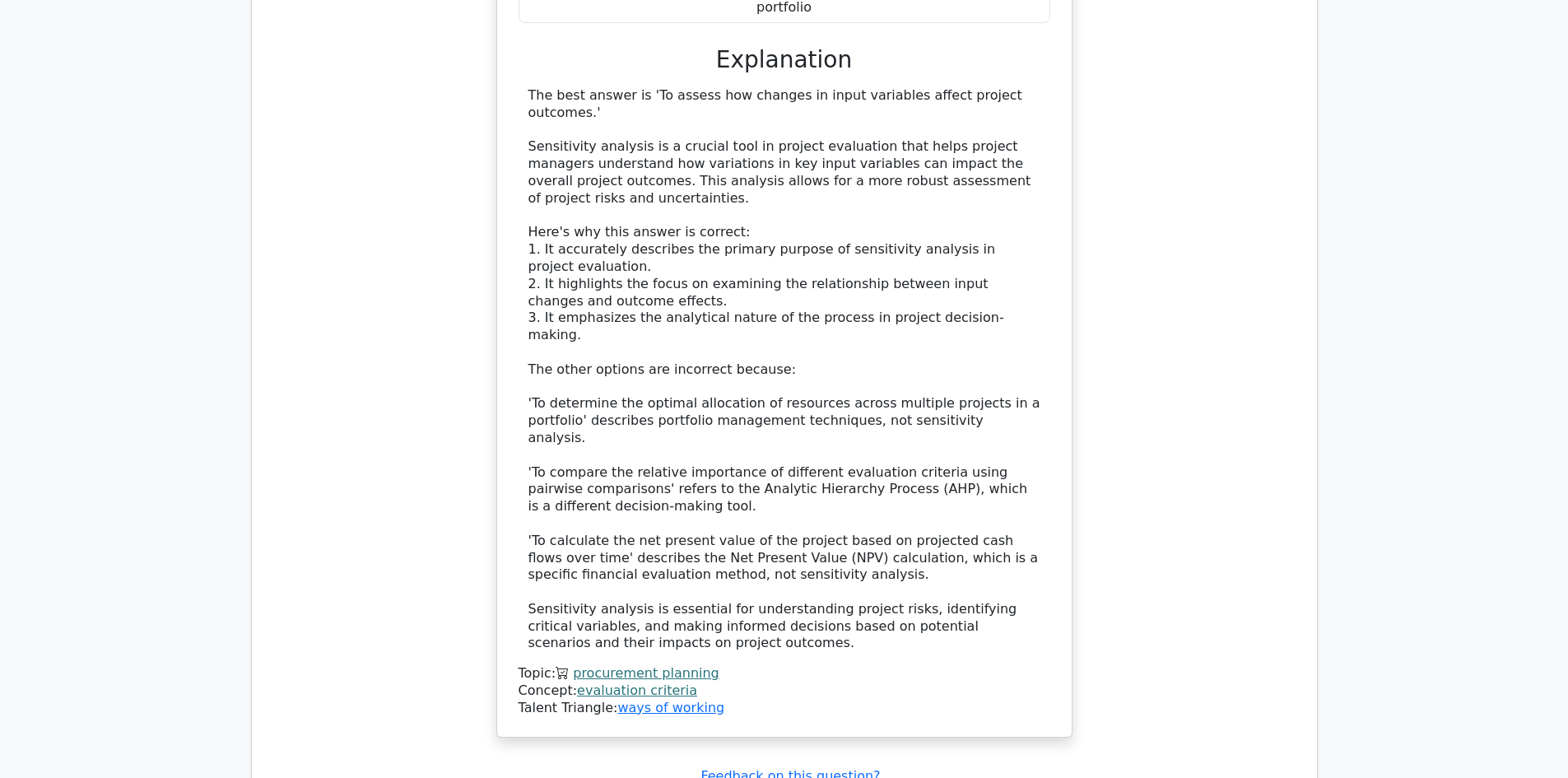
scroll to position [1894, 0]
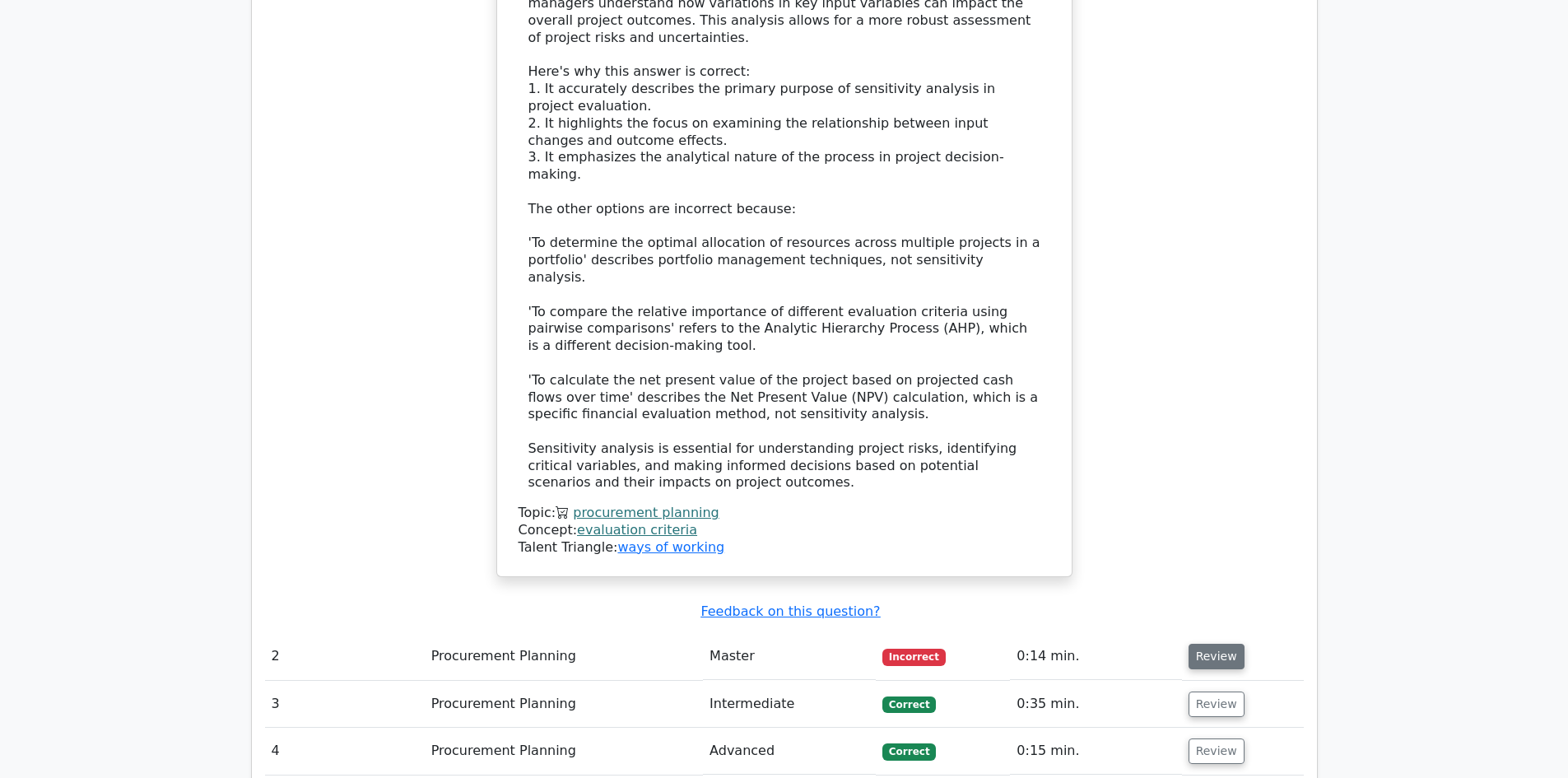
click at [1217, 644] on button "Review" at bounding box center [1216, 657] width 56 height 26
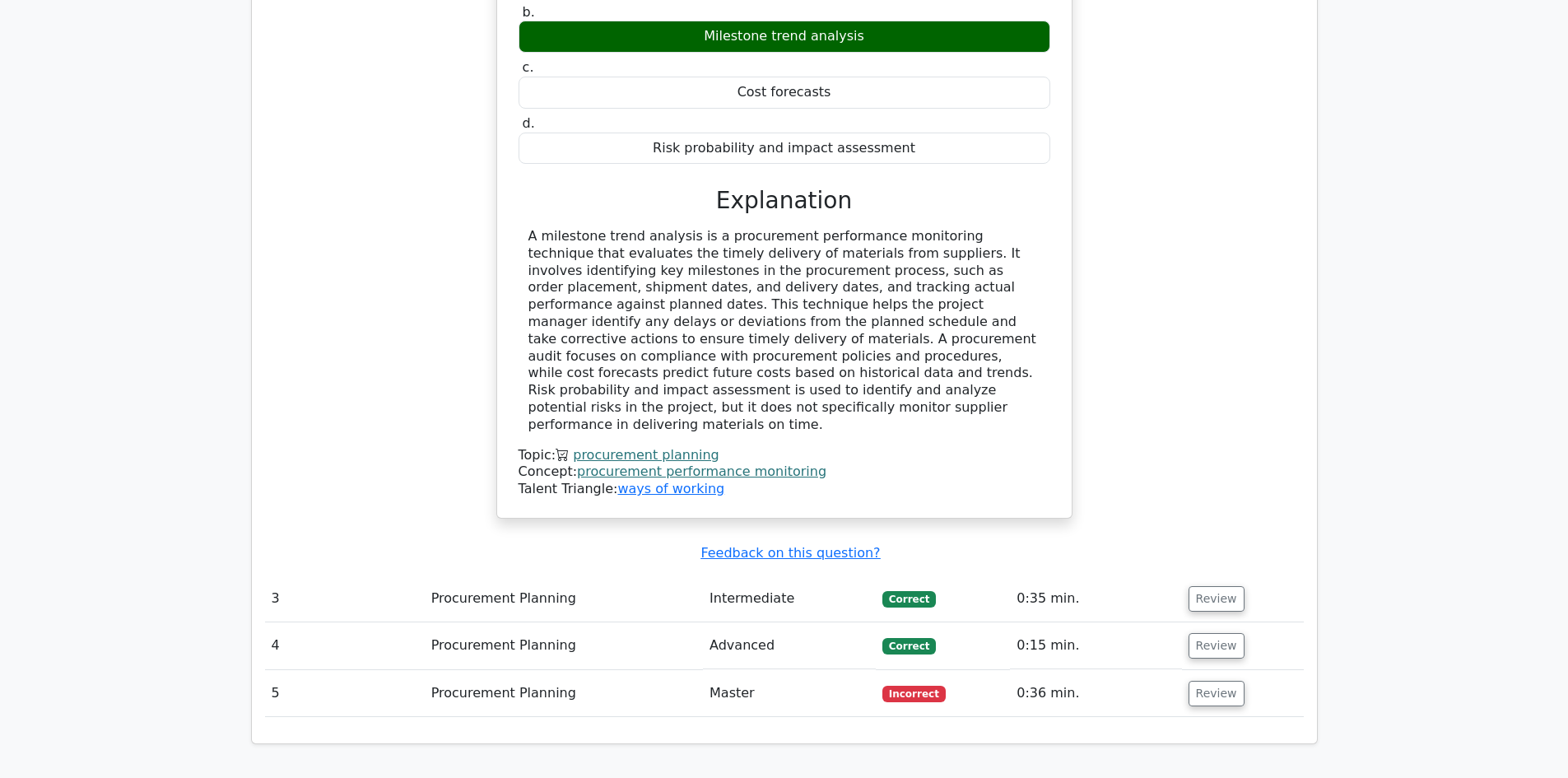
scroll to position [3047, 0]
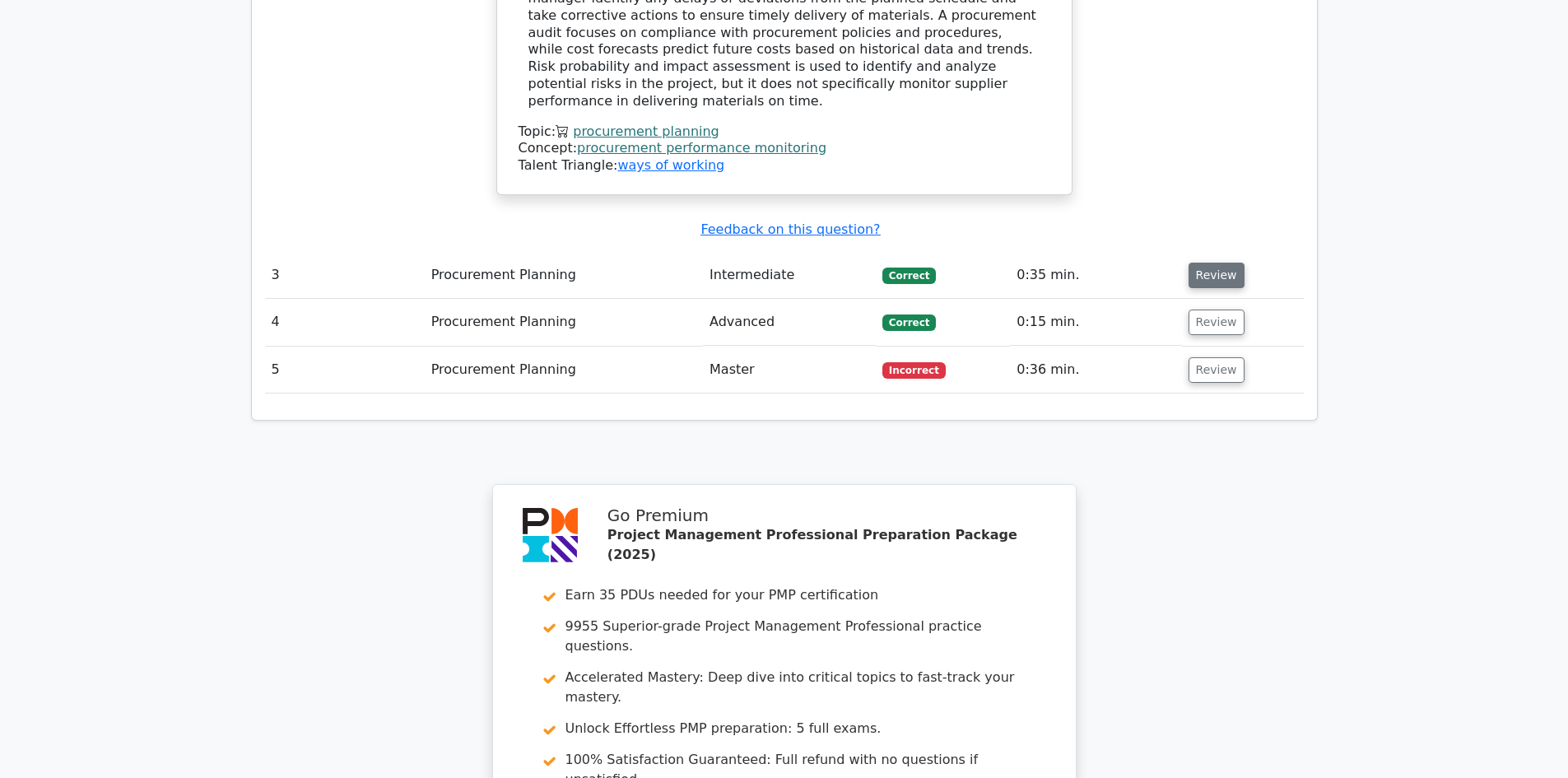
click at [1228, 262] on button "Review" at bounding box center [1216, 275] width 56 height 26
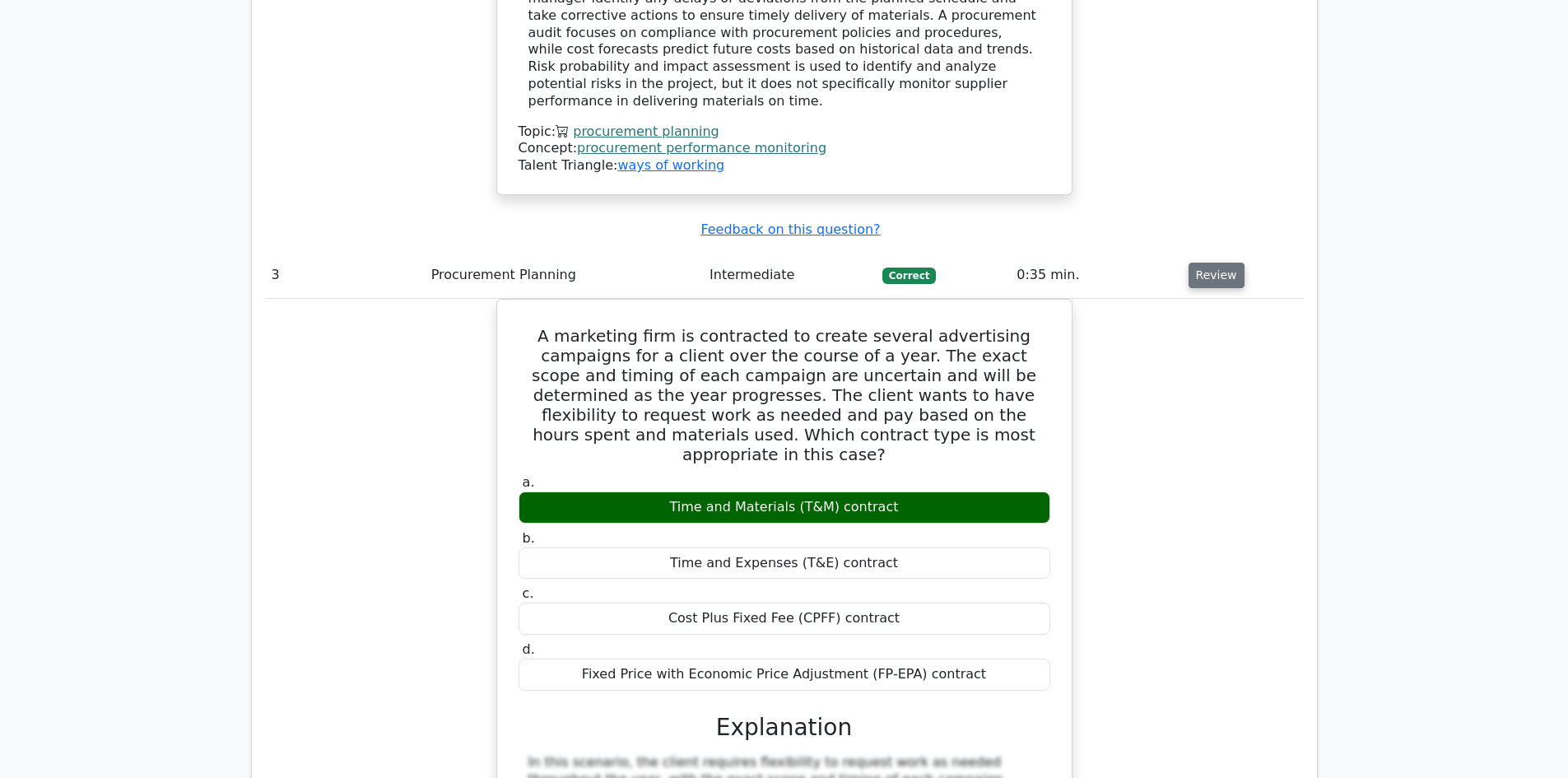
click at [1228, 262] on button "Review" at bounding box center [1216, 275] width 56 height 26
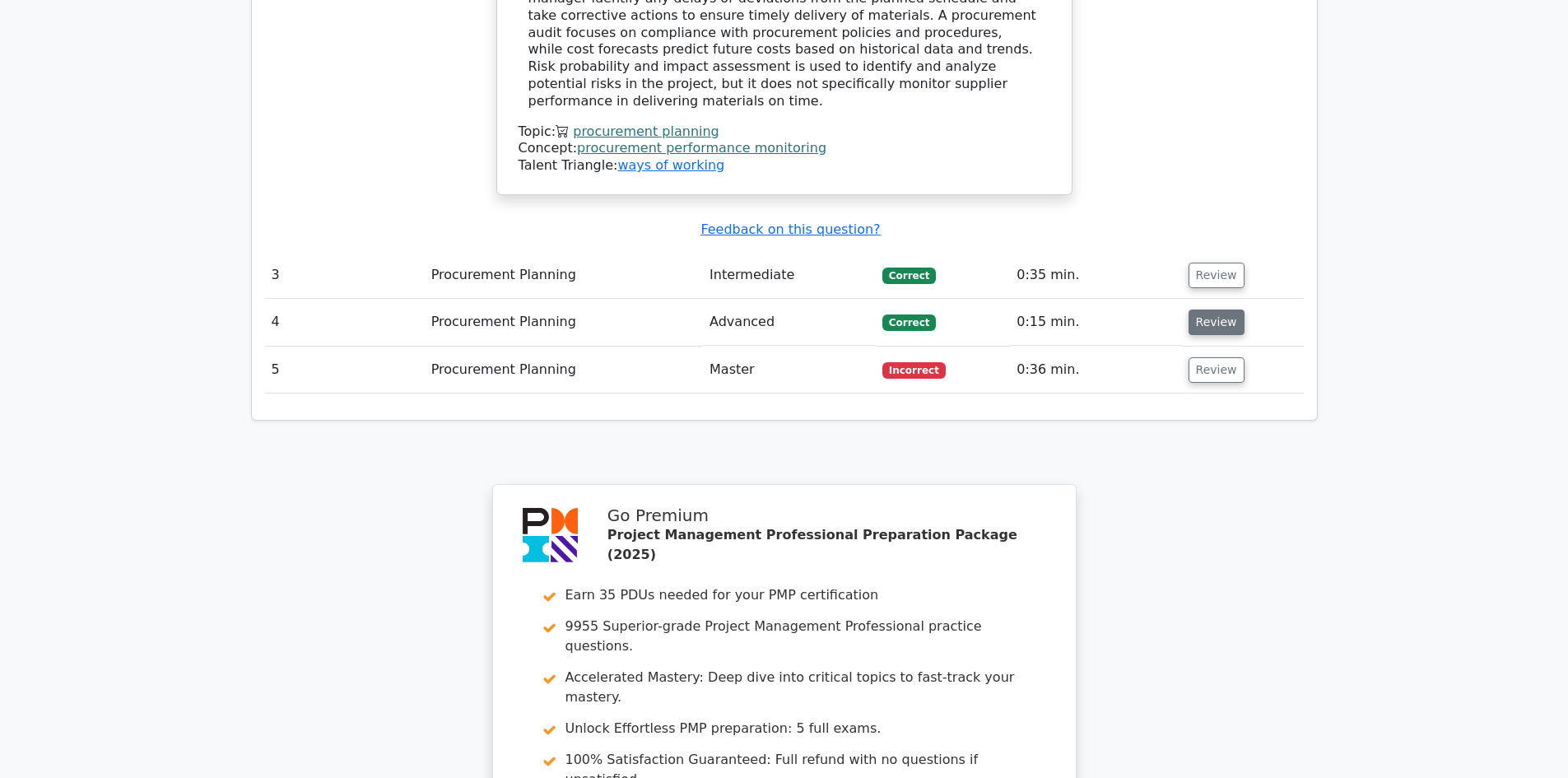
click at [1211, 310] on button "Review" at bounding box center [1216, 322] width 56 height 26
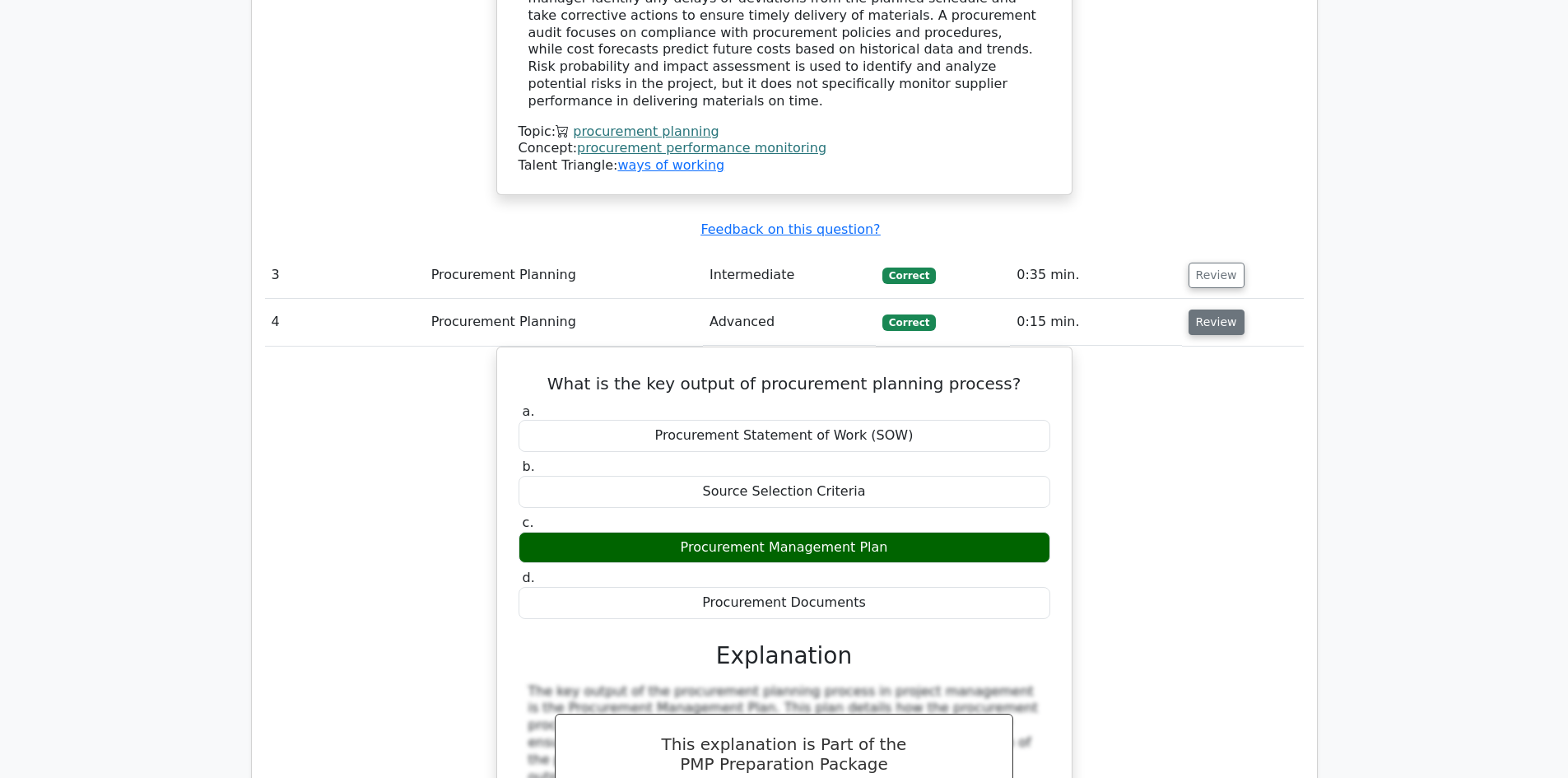
click at [1211, 310] on button "Review" at bounding box center [1216, 322] width 56 height 26
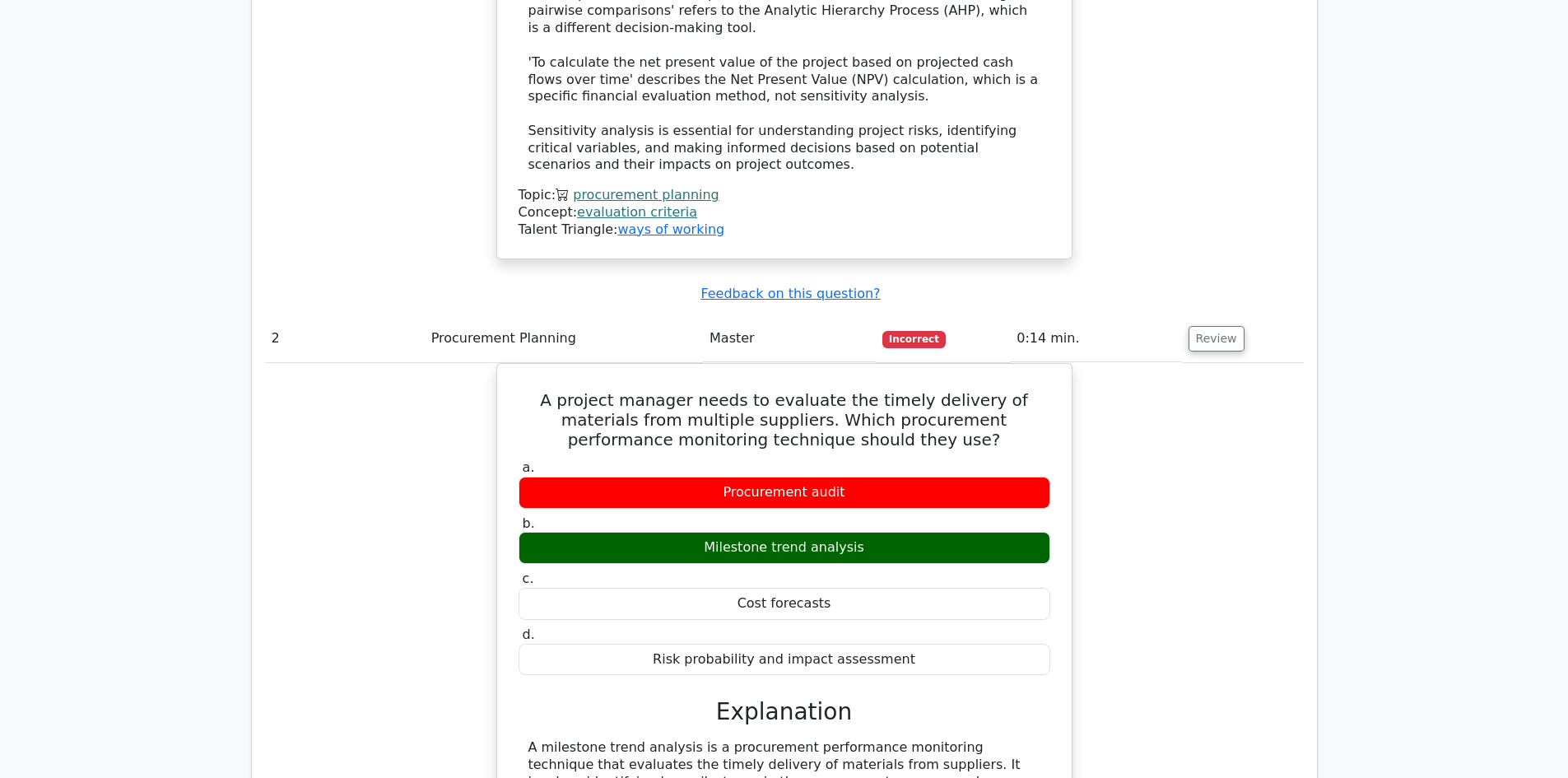
scroll to position [2060, 0]
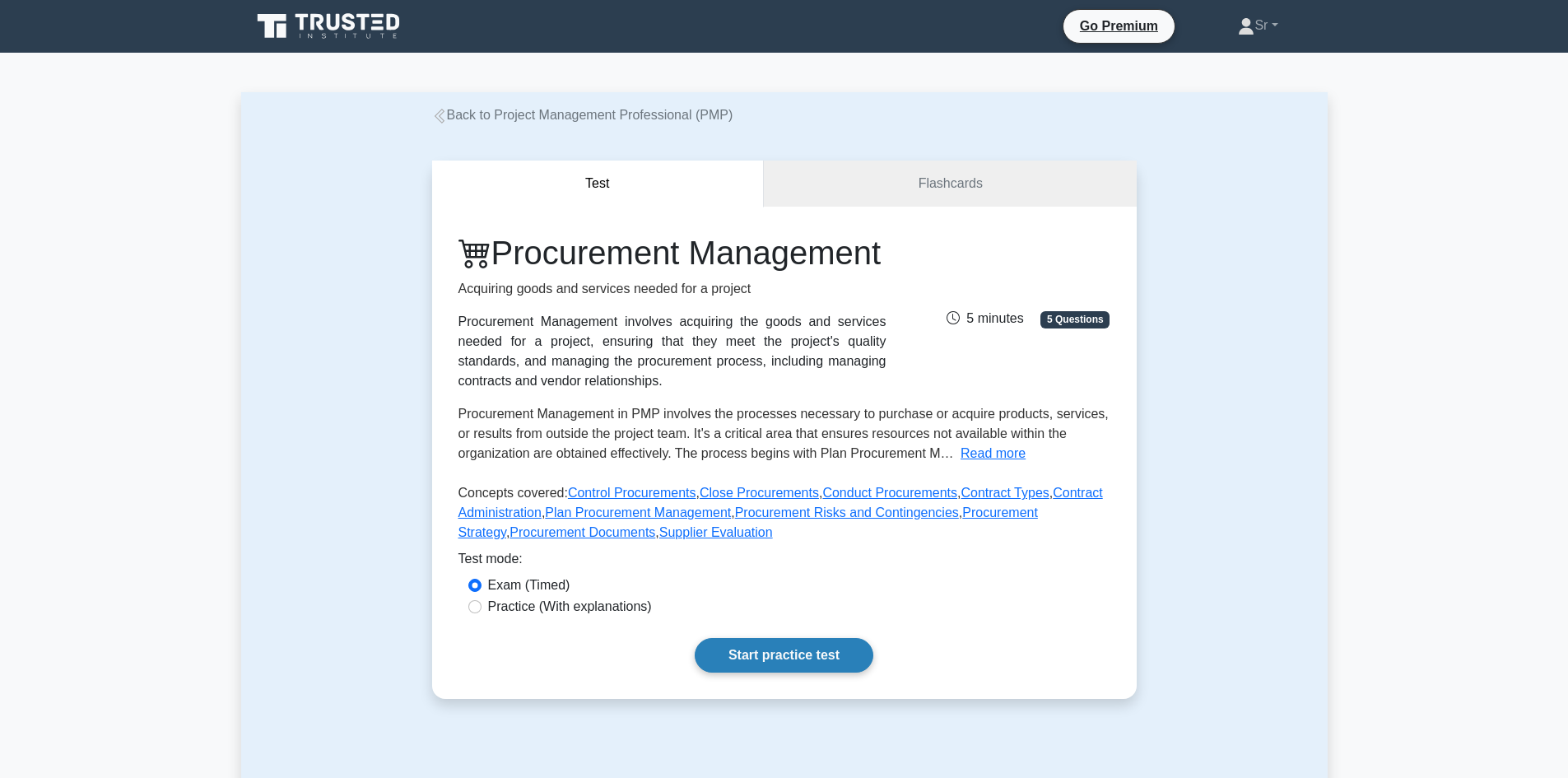
click at [741, 673] on link "Start practice test" at bounding box center [783, 655] width 178 height 34
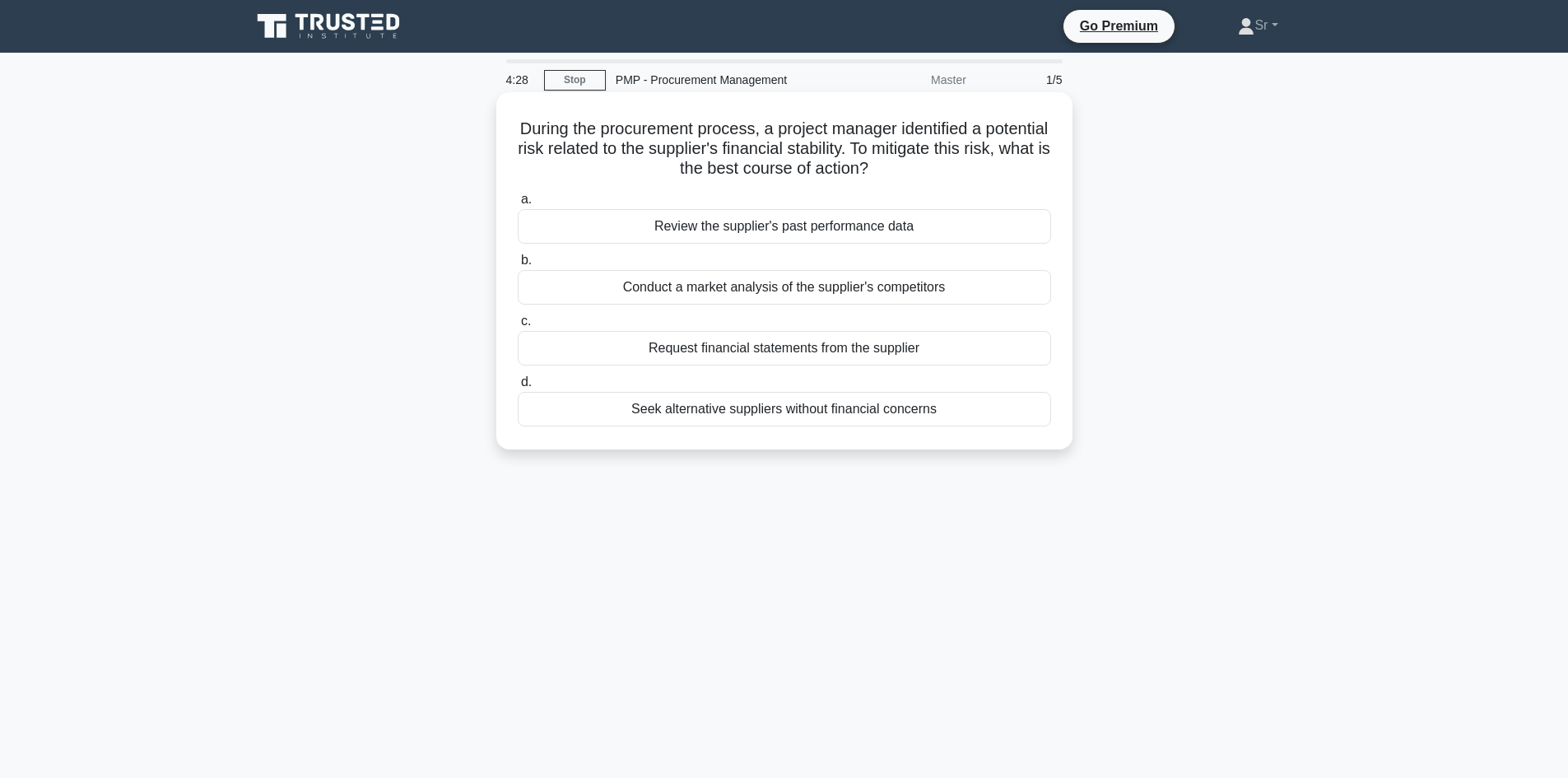
click at [918, 417] on div "Seek alternative suppliers without financial concerns" at bounding box center [785, 408] width 534 height 34
click at [518, 388] on input "d. Seek alternative suppliers without financial concerns" at bounding box center [518, 383] width 0 height 11
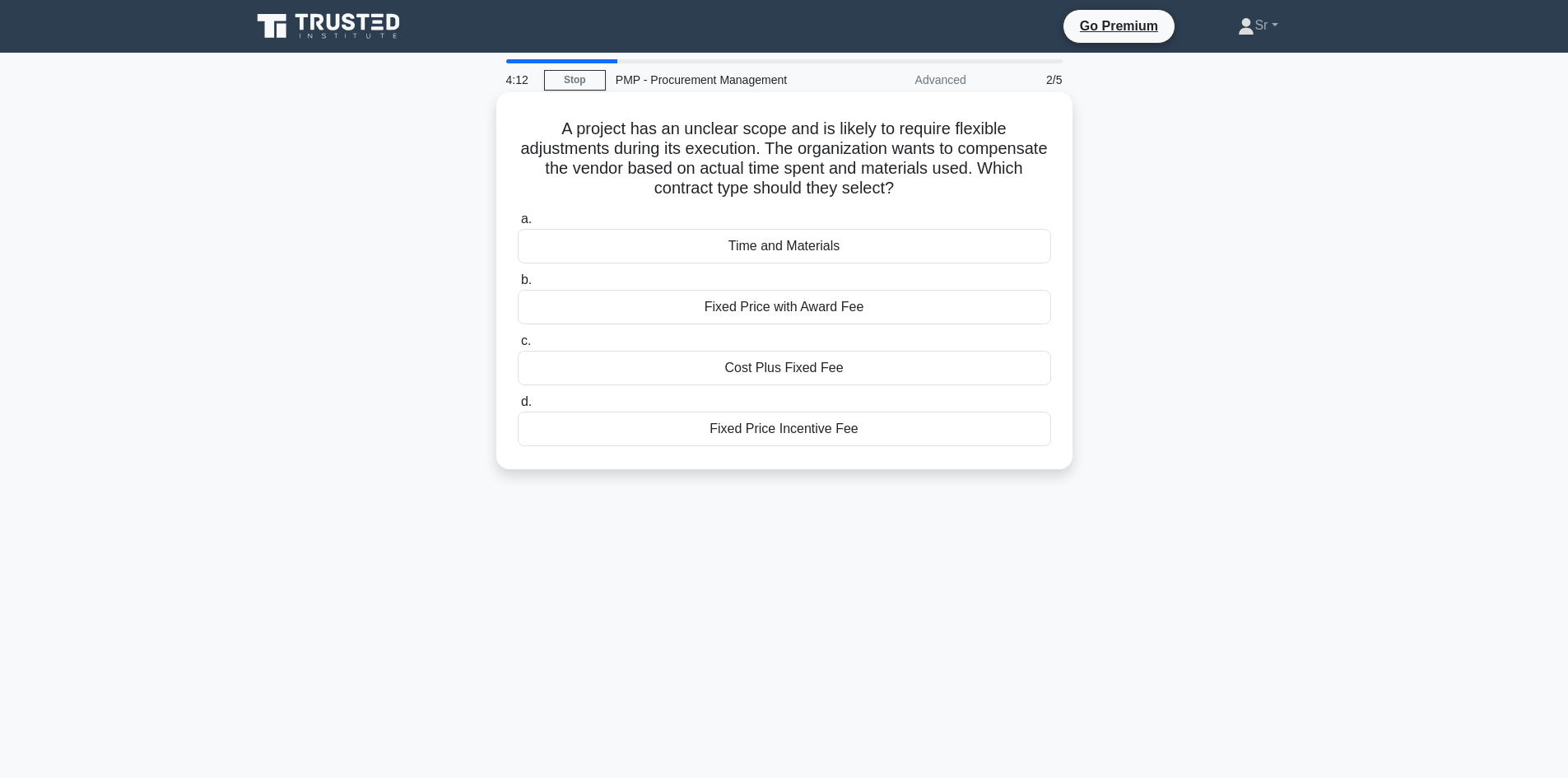
click at [829, 254] on div "Time and Materials" at bounding box center [785, 246] width 534 height 34
click at [518, 225] on input "a. Time and Materials" at bounding box center [518, 220] width 0 height 11
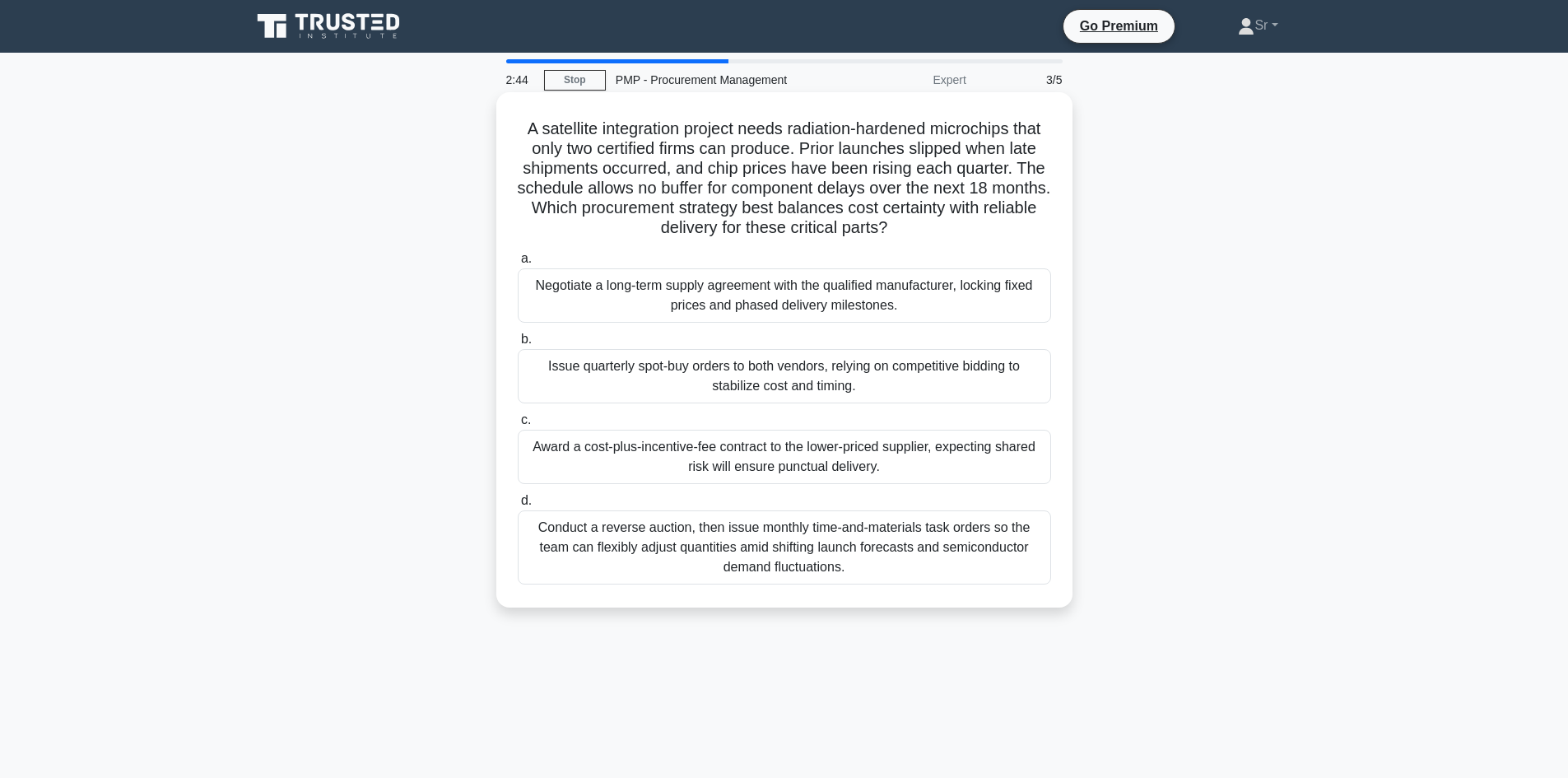
click at [995, 294] on div "Negotiate a long-term supply agreement with the qualified manufacturer, locking…" at bounding box center [785, 296] width 534 height 55
click at [518, 264] on input "a. Negotiate a long-term supply agreement with the qualified manufacturer, lock…" at bounding box center [518, 260] width 0 height 11
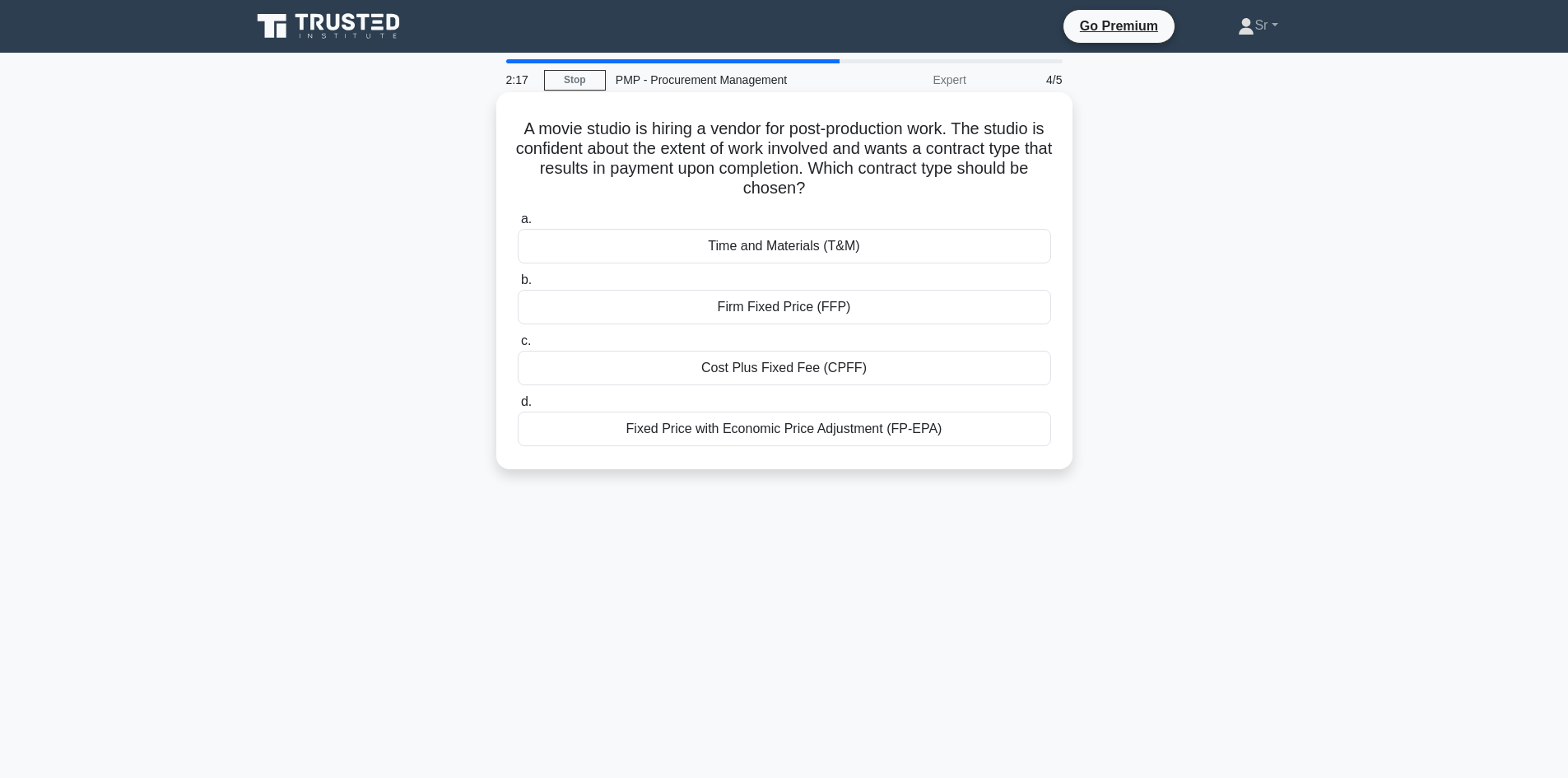
drag, startPoint x: 937, startPoint y: 303, endPoint x: 982, endPoint y: 444, distance: 148.0
click at [982, 444] on div "a. Time and Materials (T&M) b. Firm Fixed Price (FFP) c." at bounding box center [784, 328] width 553 height 244
click at [834, 433] on div "Fixed Price with Economic Price Adjustment (FP-EPA)" at bounding box center [785, 429] width 534 height 34
click at [518, 407] on input "d. Fixed Price with Economic Price Adjustment (FP-EPA)" at bounding box center [518, 403] width 0 height 11
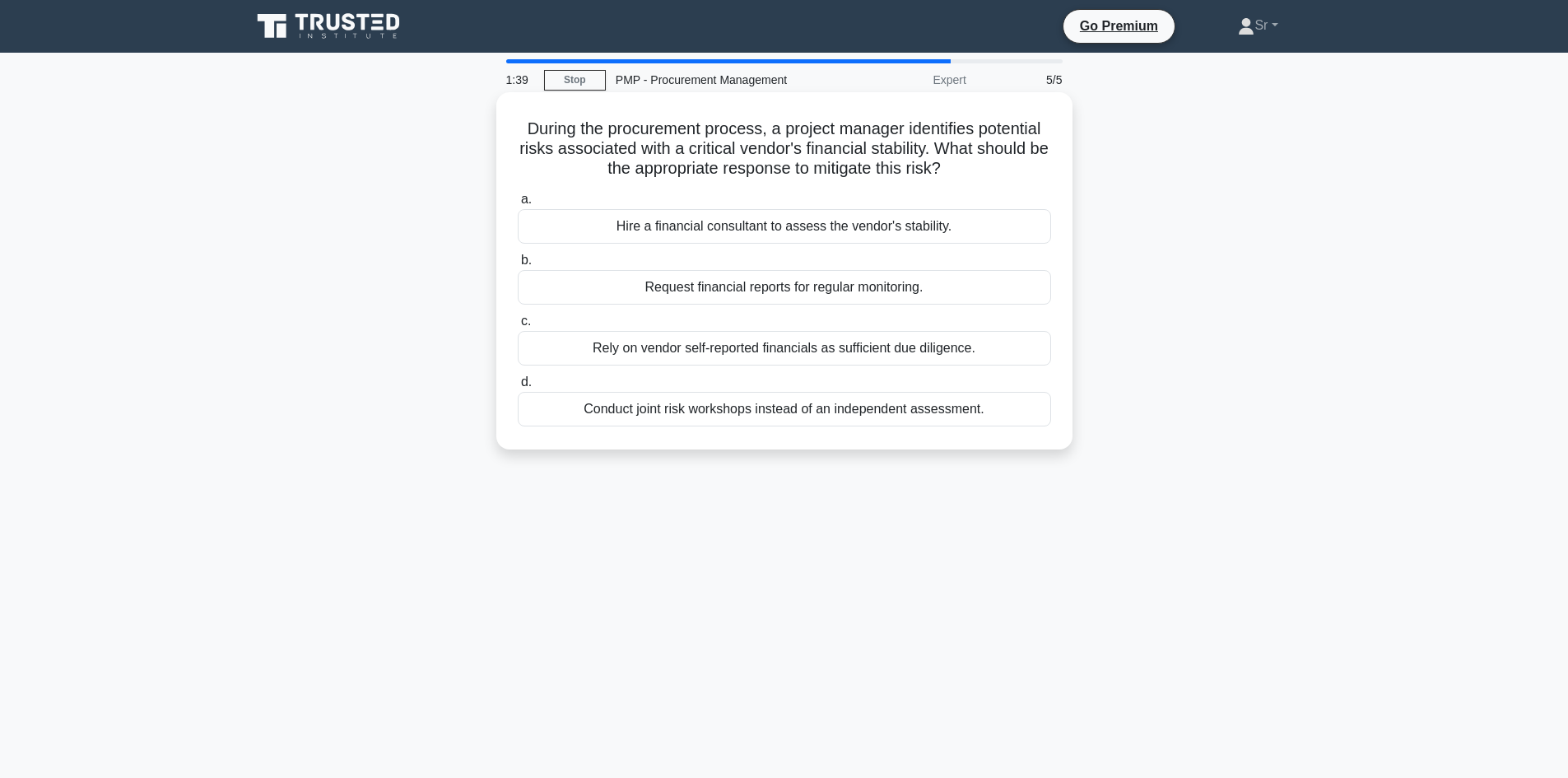
click at [883, 287] on div "Request financial reports for regular monitoring." at bounding box center [785, 286] width 534 height 34
click at [518, 266] on input "b. Request financial reports for regular monitoring." at bounding box center [518, 261] width 0 height 11
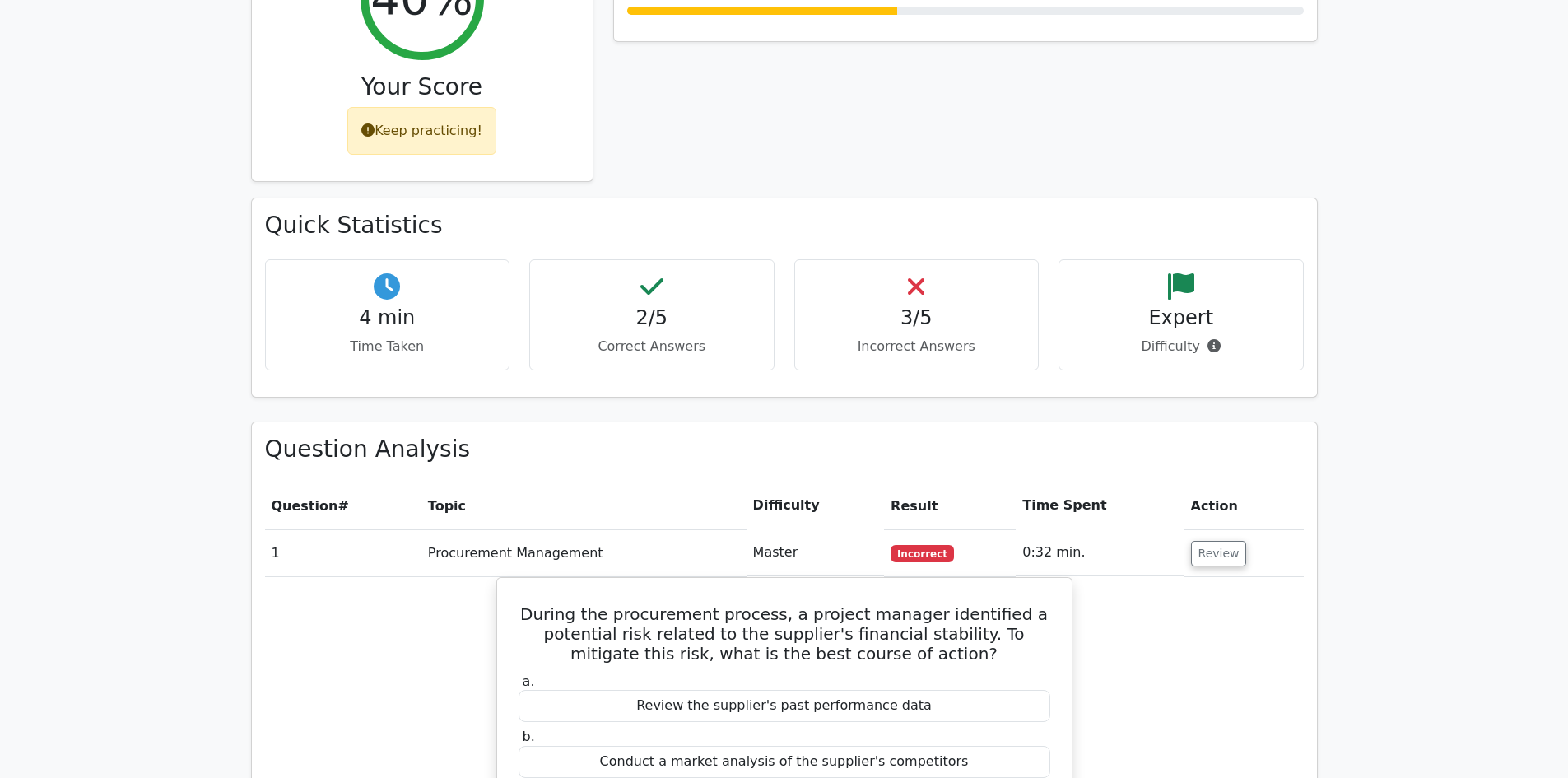
scroll to position [989, 0]
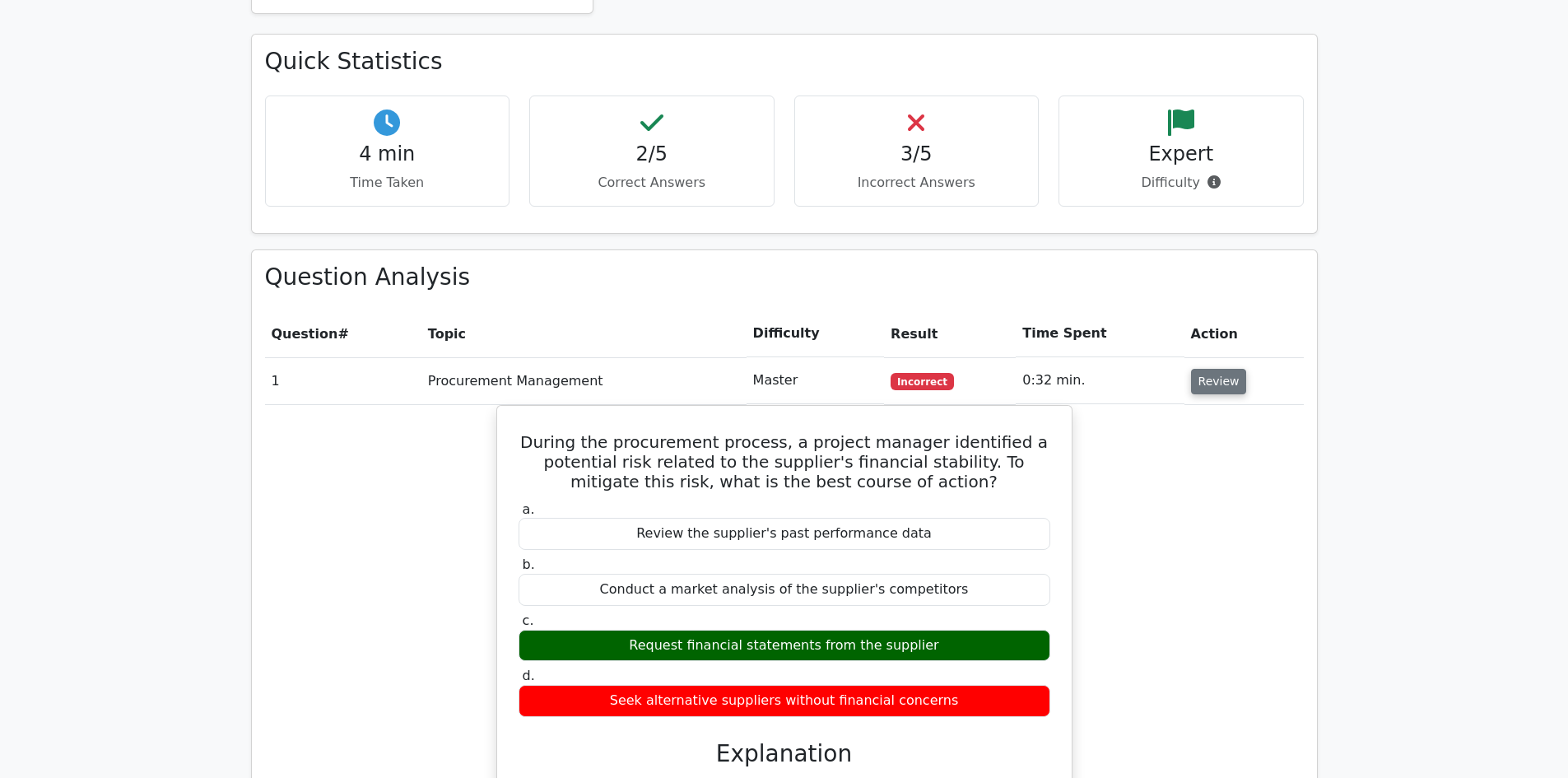
click at [1212, 369] on button "Review" at bounding box center [1219, 382] width 56 height 26
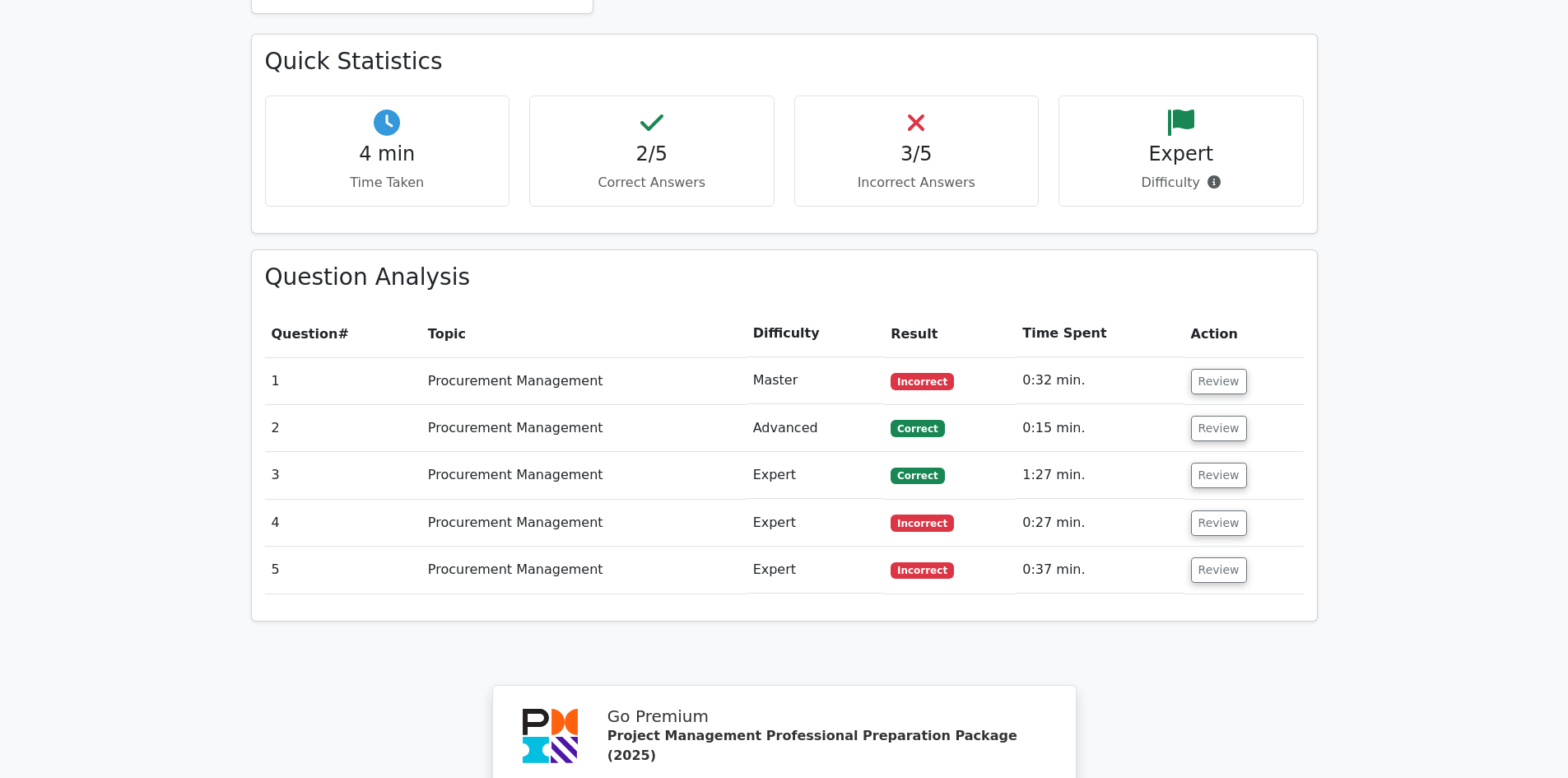
click at [1236, 406] on td "Review" at bounding box center [1244, 429] width 119 height 47
click at [1224, 416] on button "Review" at bounding box center [1219, 429] width 56 height 26
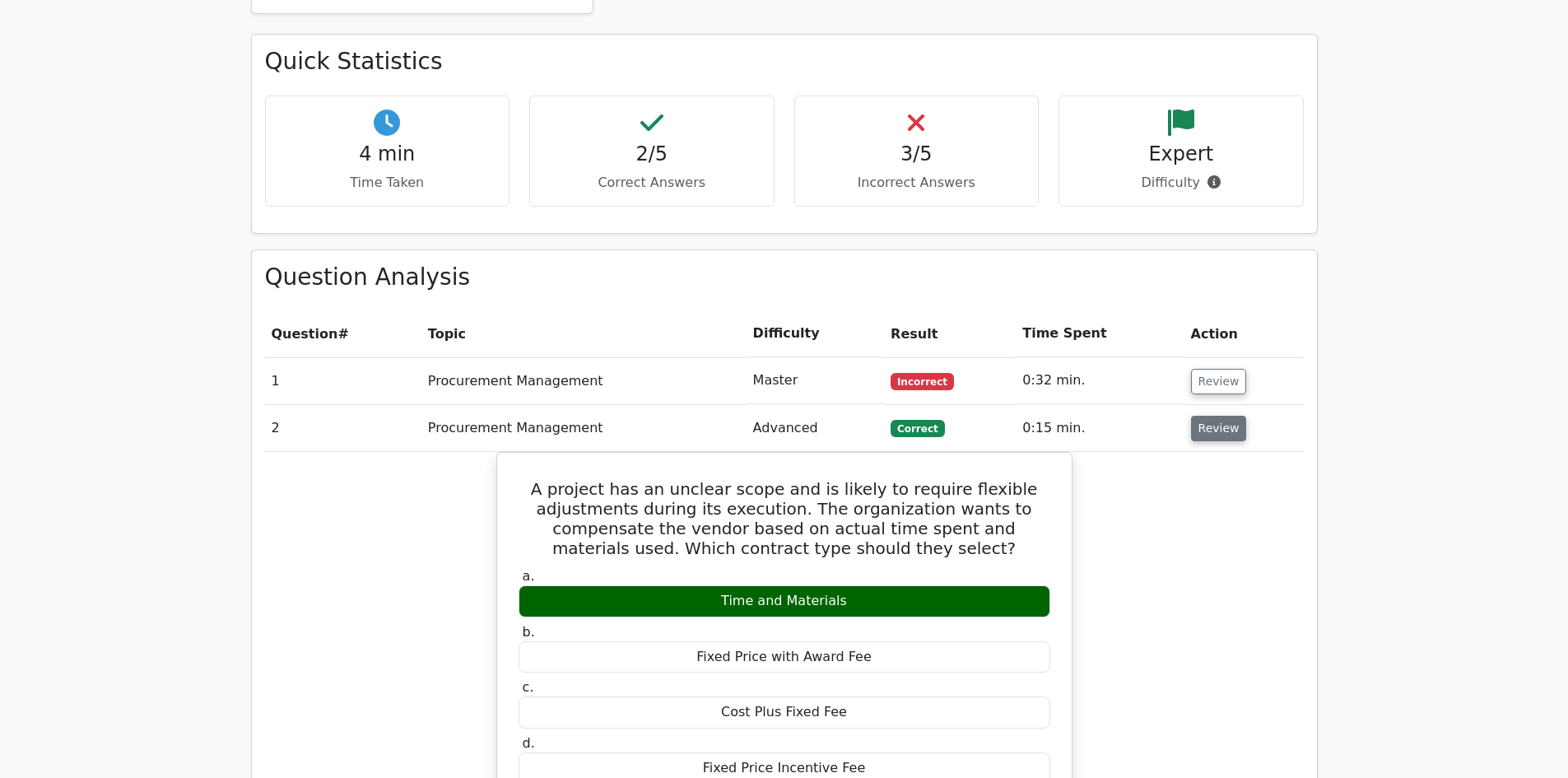
click at [1224, 416] on button "Review" at bounding box center [1219, 429] width 56 height 26
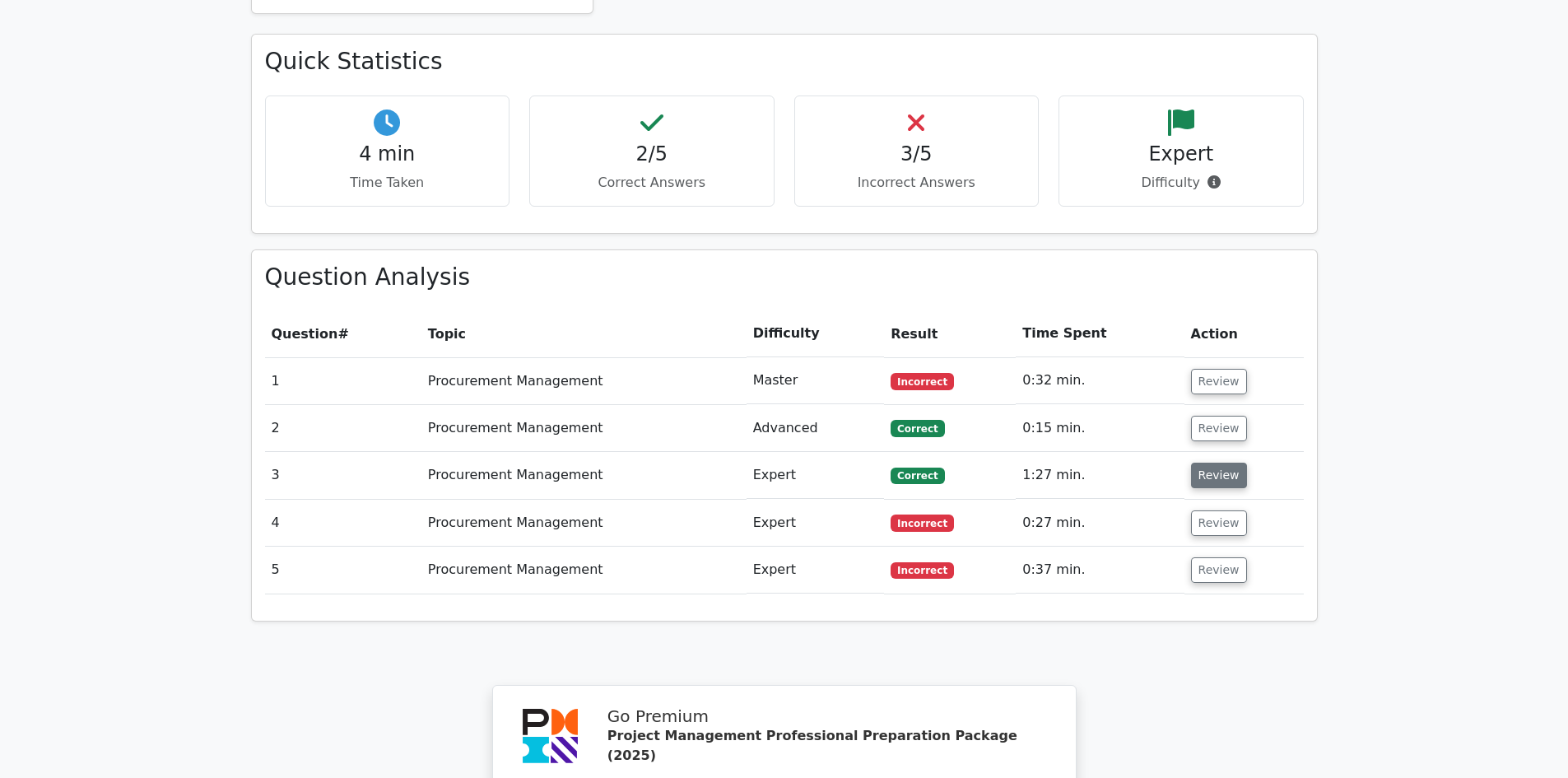
click at [1210, 463] on button "Review" at bounding box center [1219, 476] width 56 height 26
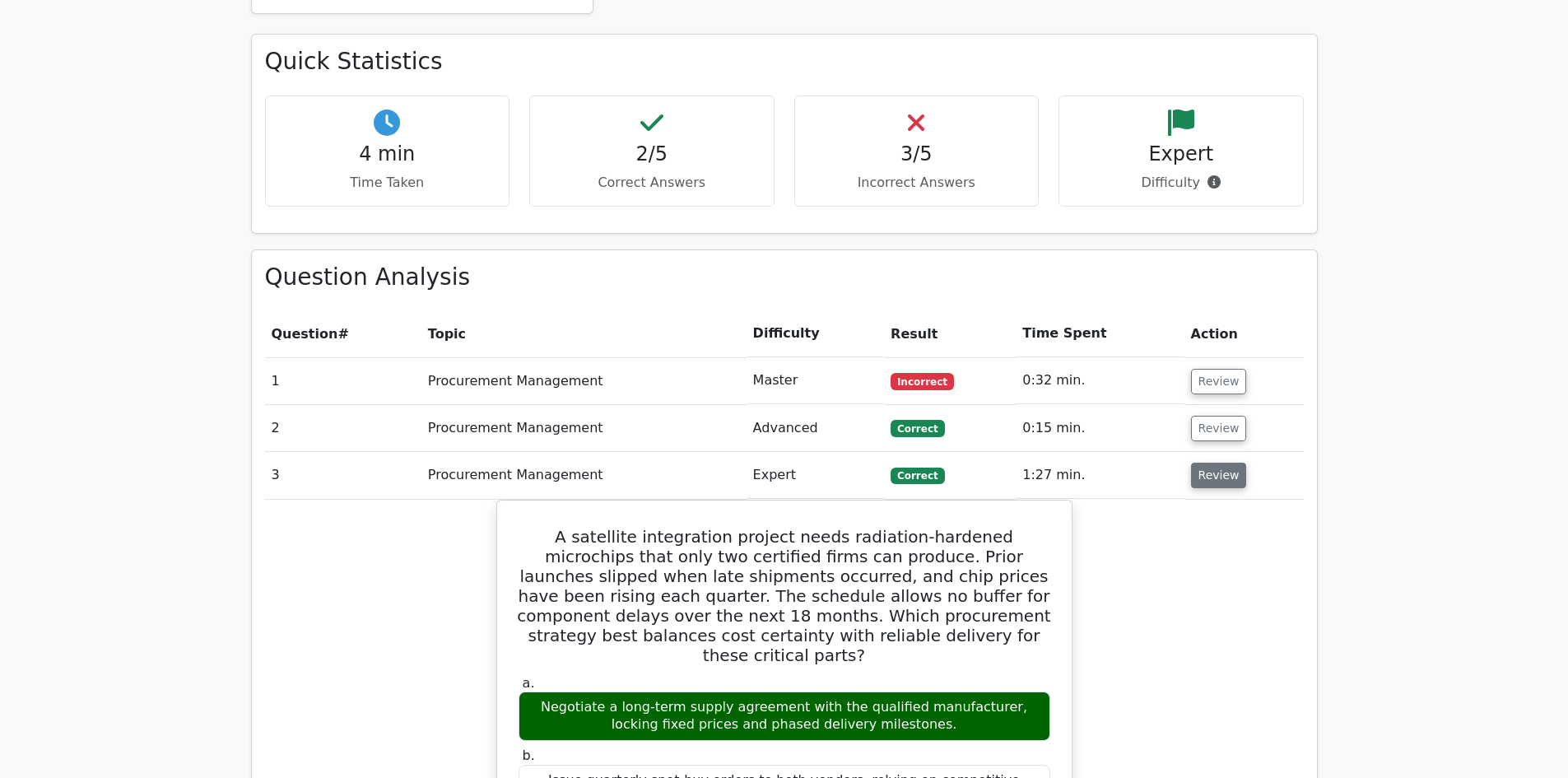
click at [1210, 463] on button "Review" at bounding box center [1219, 476] width 56 height 26
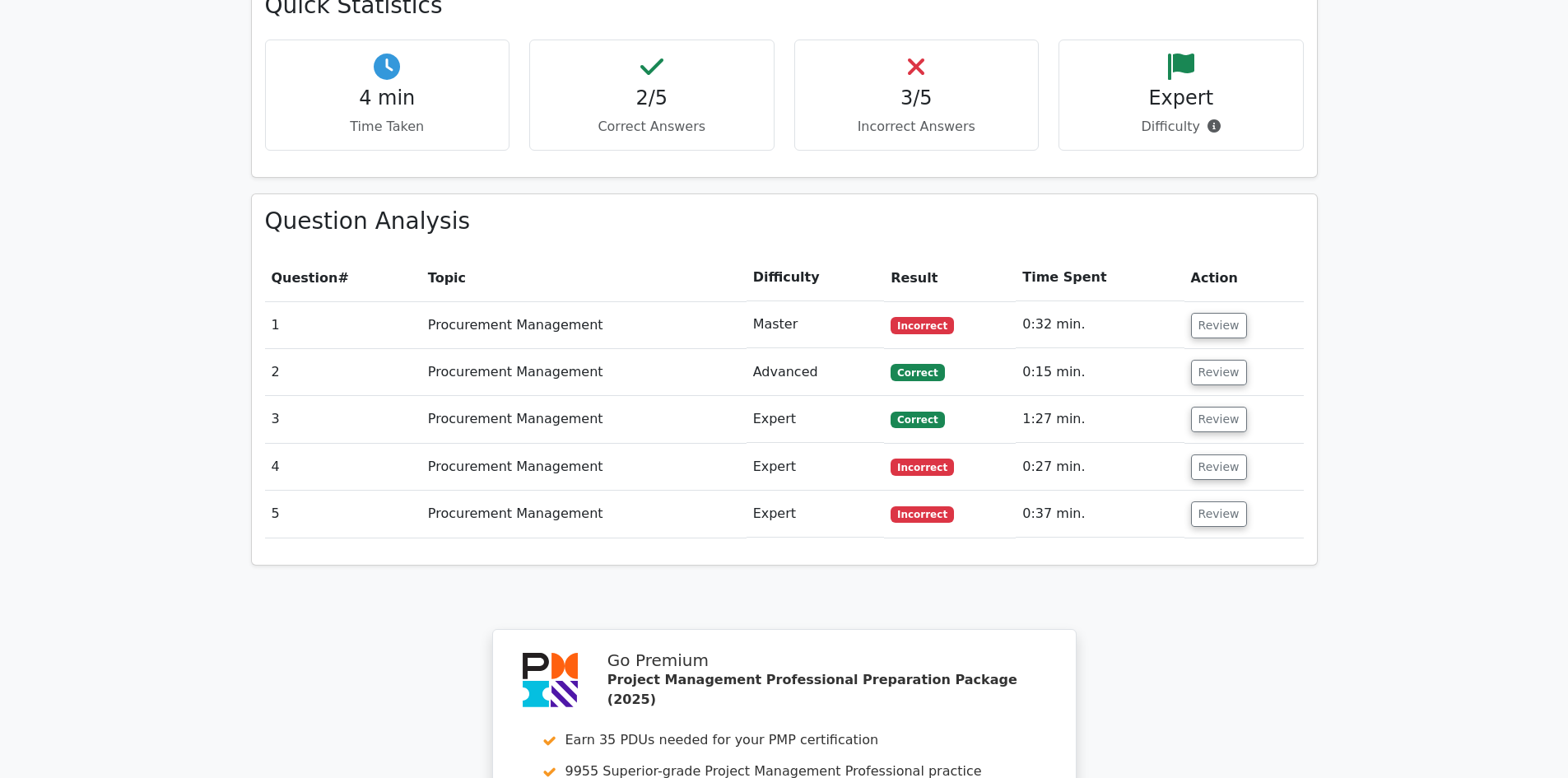
scroll to position [1071, 0]
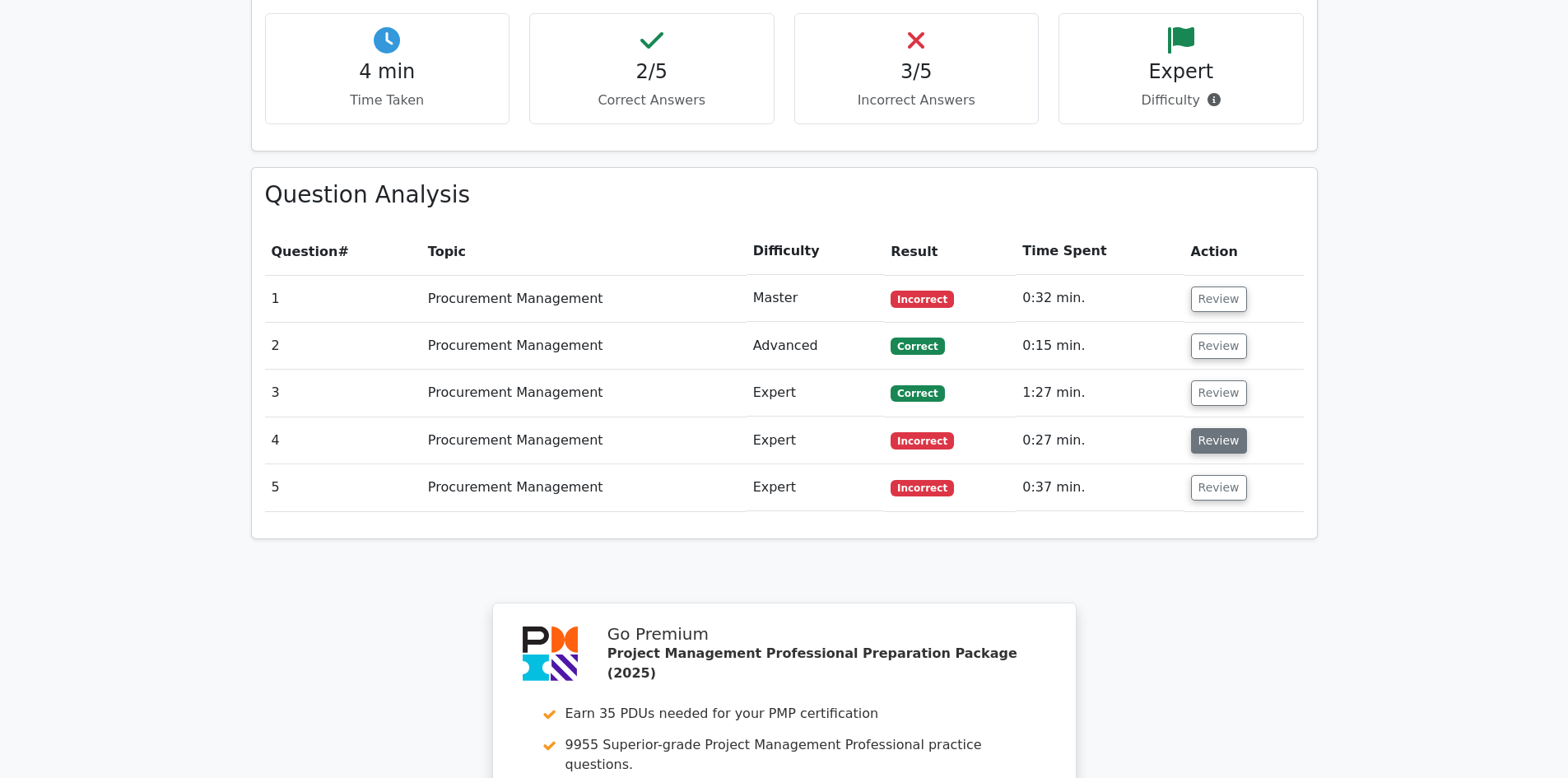
click at [1207, 429] on button "Review" at bounding box center [1219, 442] width 56 height 26
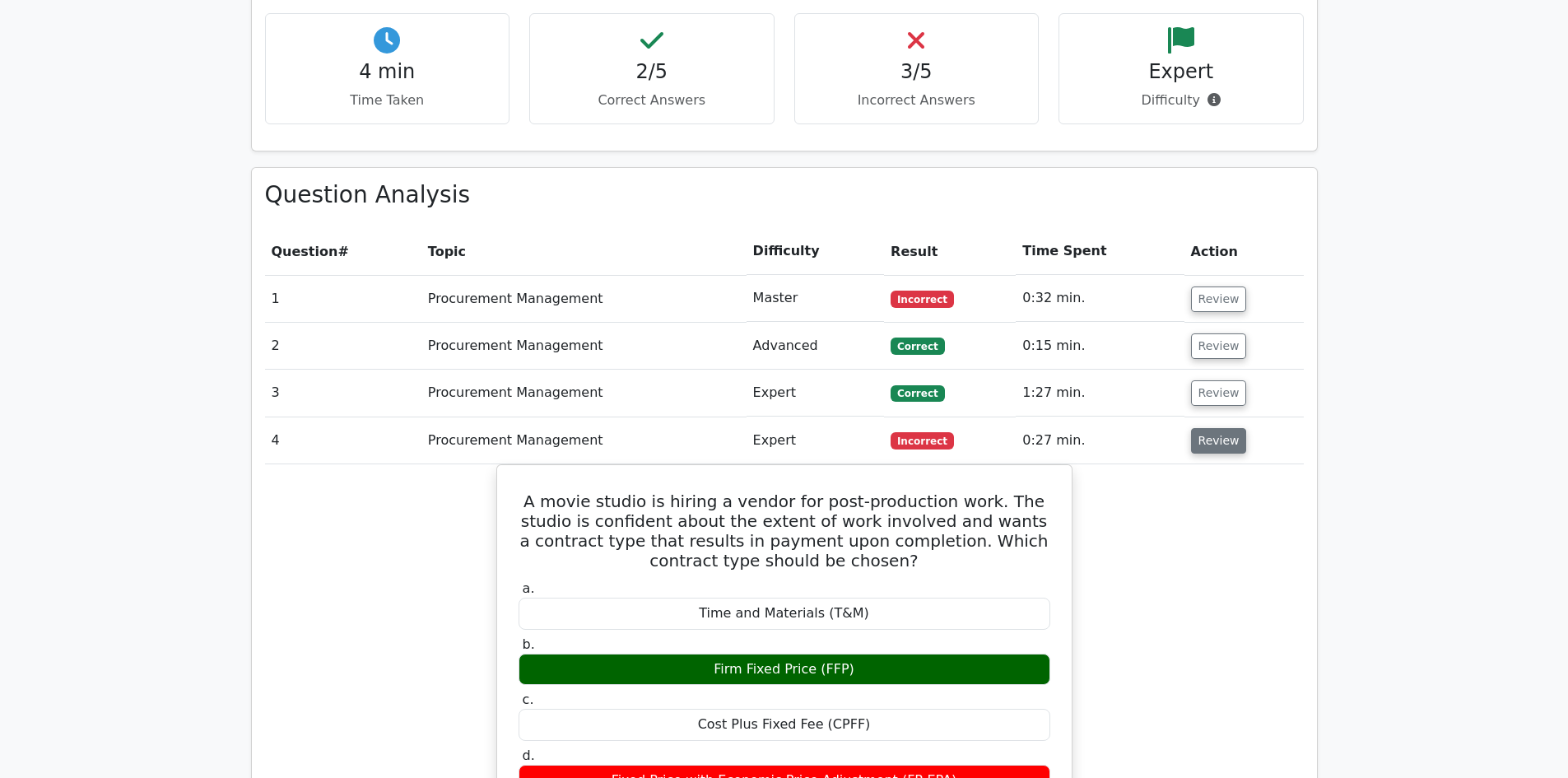
click at [1207, 429] on button "Review" at bounding box center [1219, 442] width 56 height 26
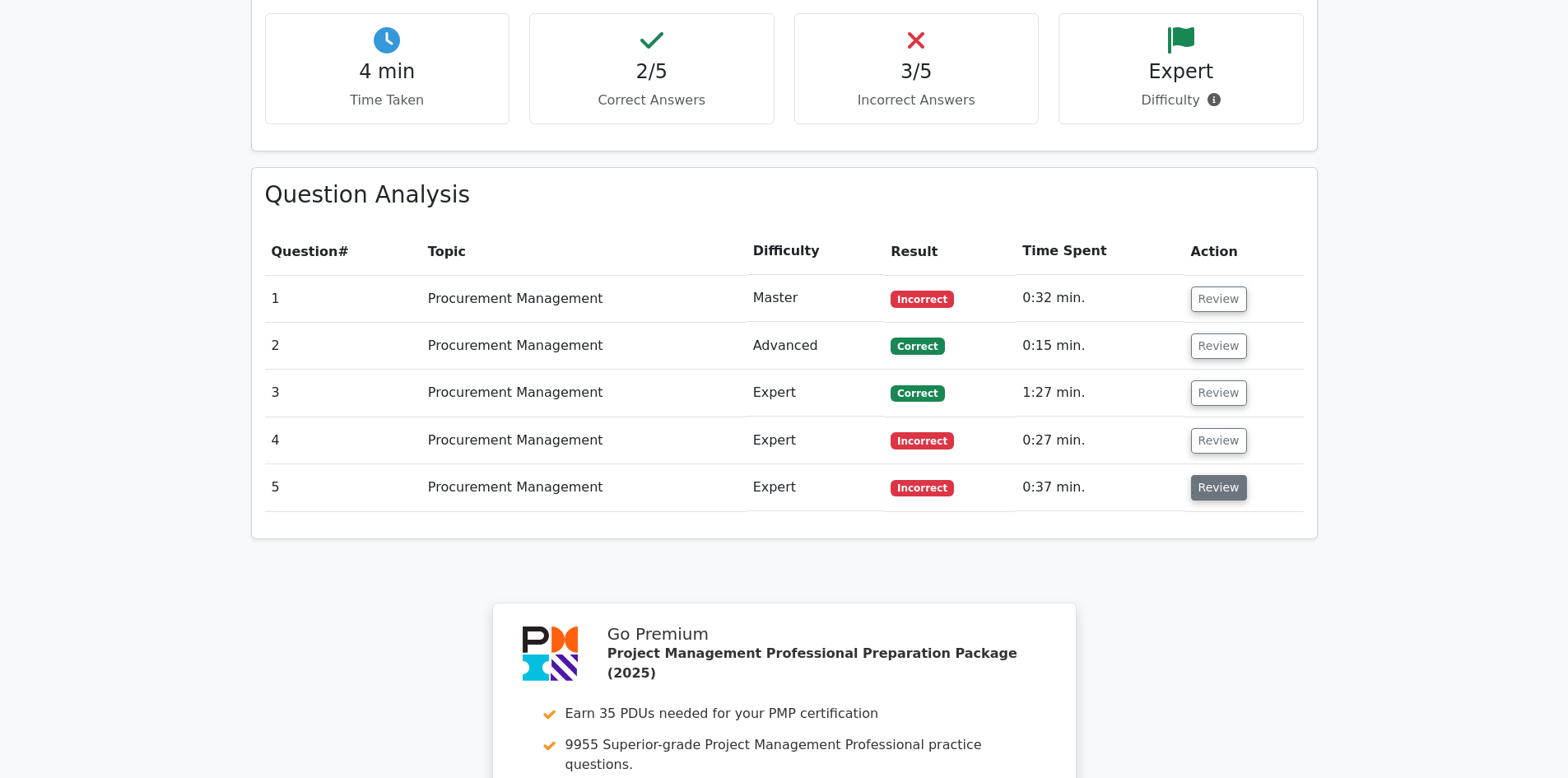
click at [1209, 475] on button "Review" at bounding box center [1219, 488] width 56 height 26
